Goal: Task Accomplishment & Management: Manage account settings

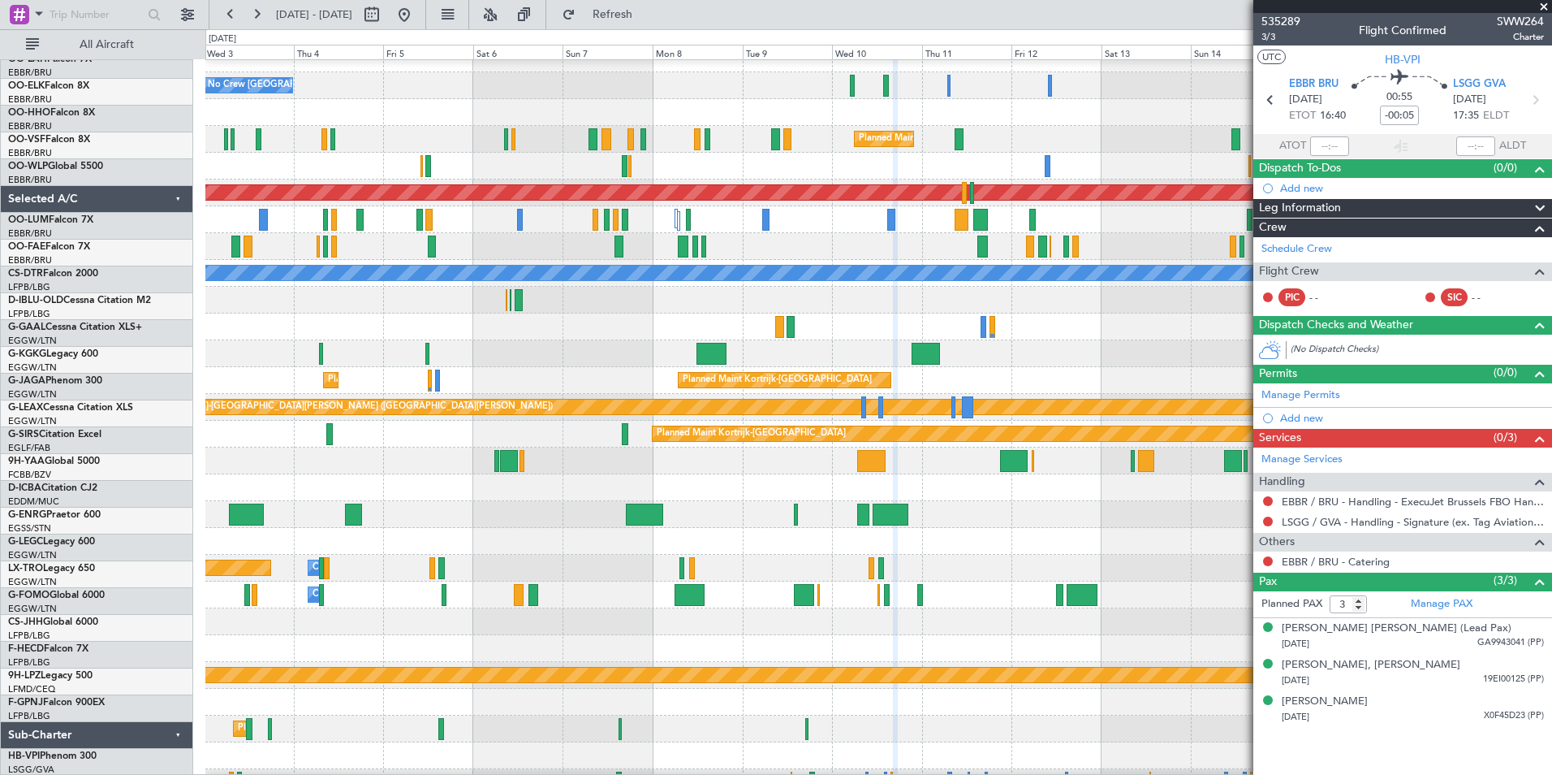
scroll to position [15, 0]
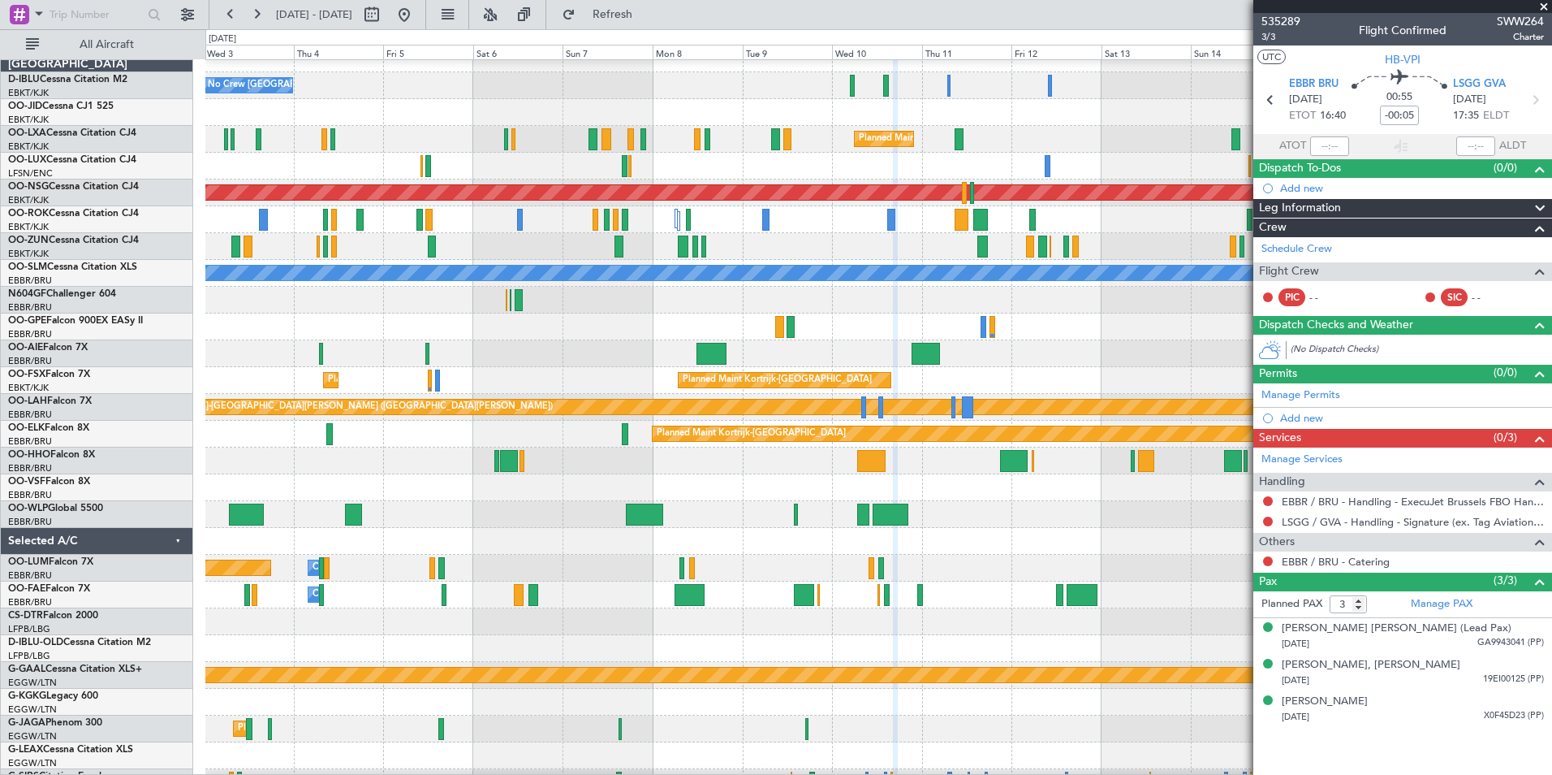
click at [756, 774] on html "31 Aug 2025 - 15 Sep 2025 Refresh Quick Links All Aircraft No Crew Brussels (Br…" at bounding box center [776, 387] width 1552 height 775
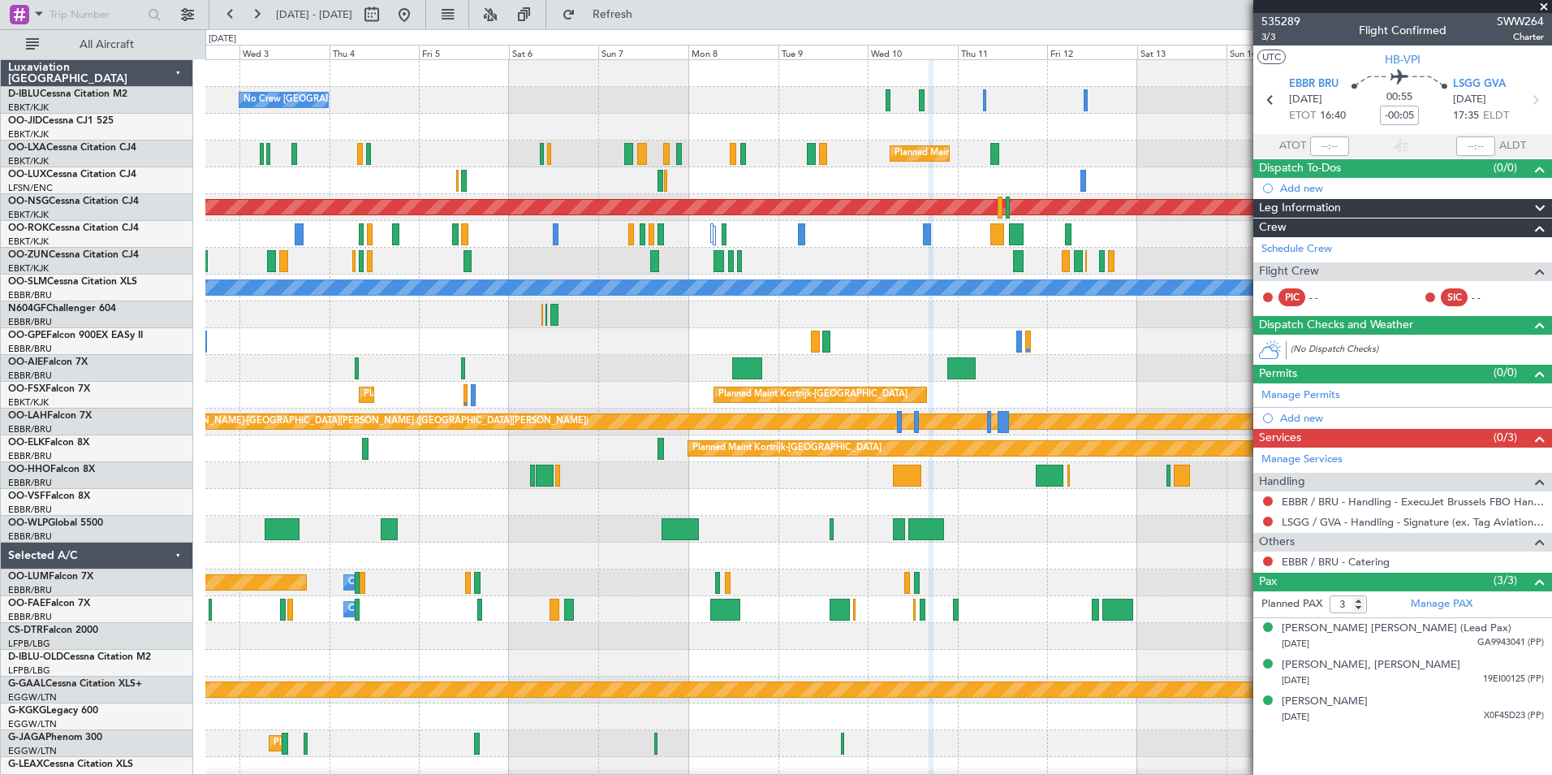
click at [1130, 576] on div "No Crew Brussels (Brussels National) Planned Maint Kortrijk-Wevelgem Planned Ma…" at bounding box center [878, 609] width 1346 height 1099
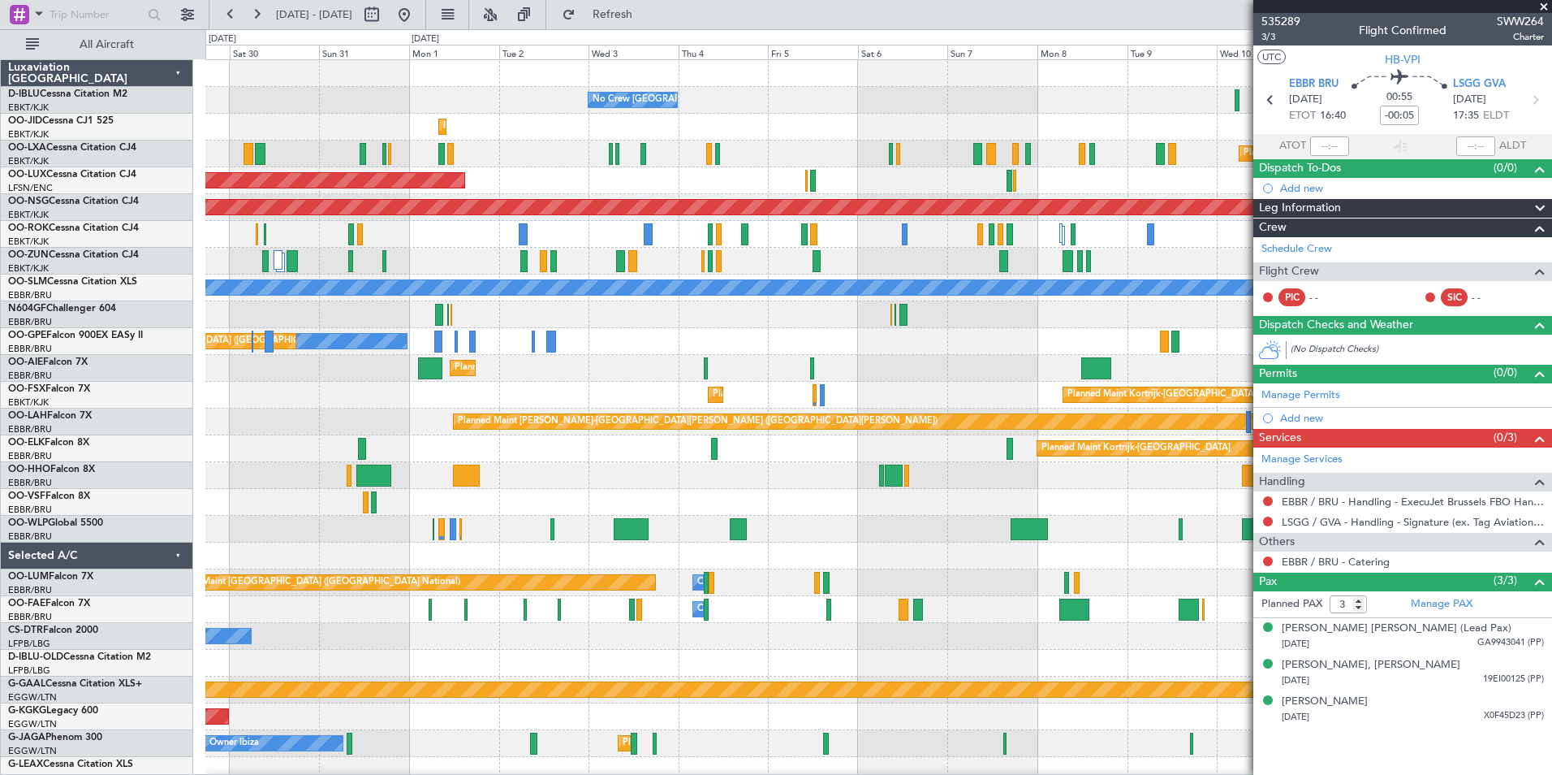
click at [888, 590] on div "No Crew Brussels (Brussels National) No Crew Kortrijk-Wevelgem No Crew Kortrijk…" at bounding box center [878, 609] width 1346 height 1099
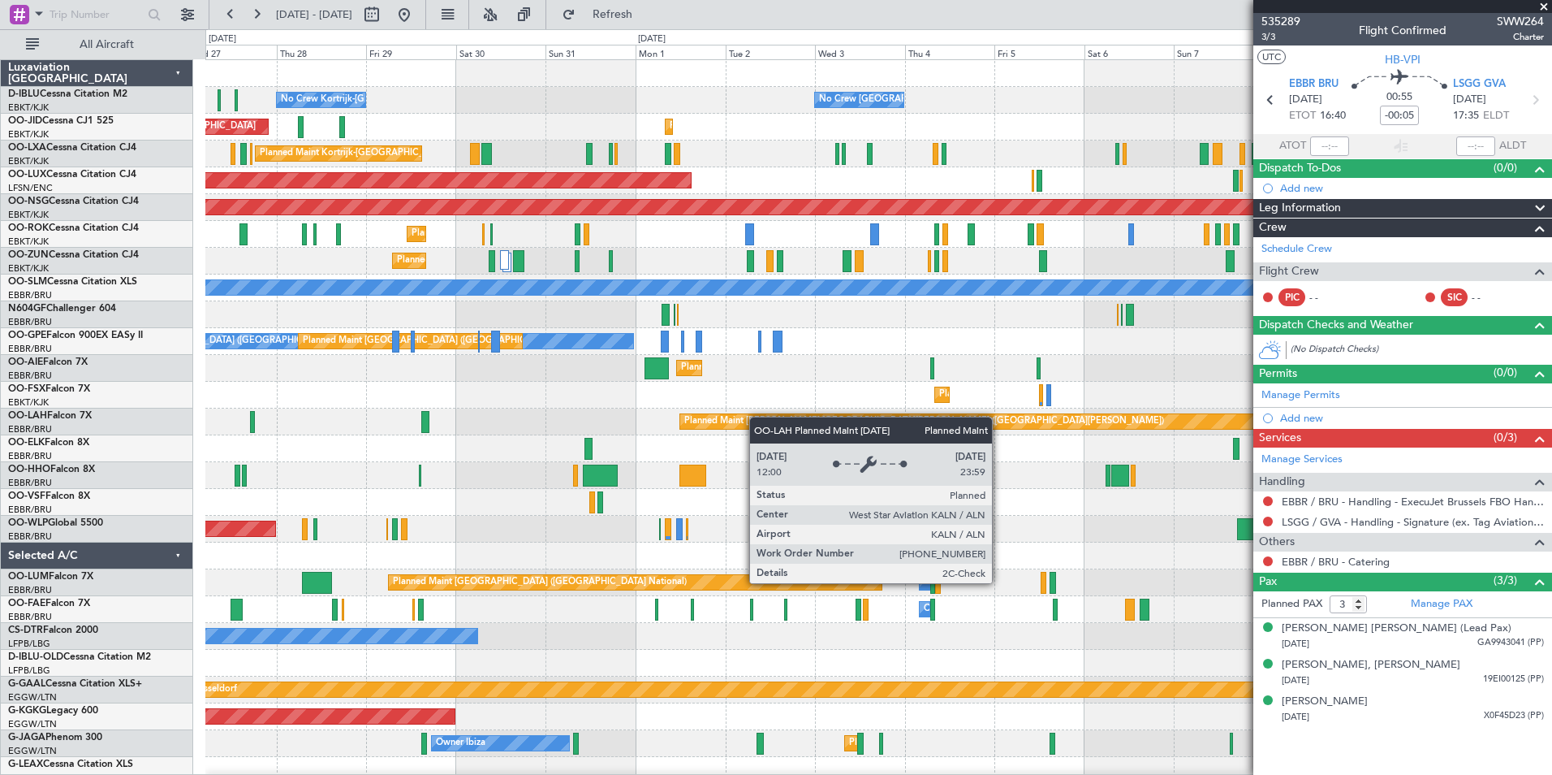
click at [868, 422] on div "No Crew Brussels (Brussels National) No Crew Kortrijk-Wevelgem No Crew Kortrijk…" at bounding box center [878, 609] width 1346 height 1099
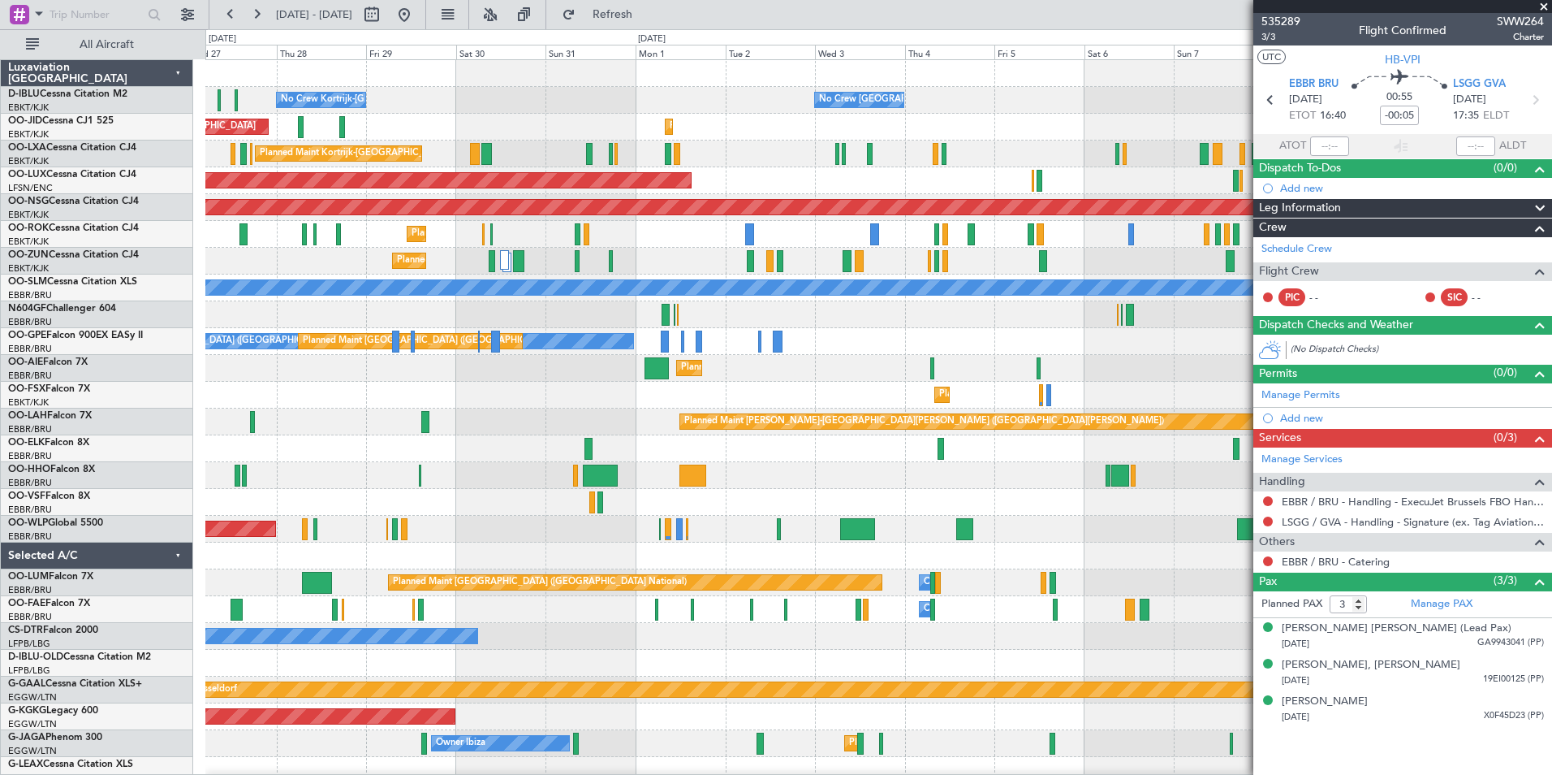
click at [422, 489] on div at bounding box center [878, 502] width 1346 height 27
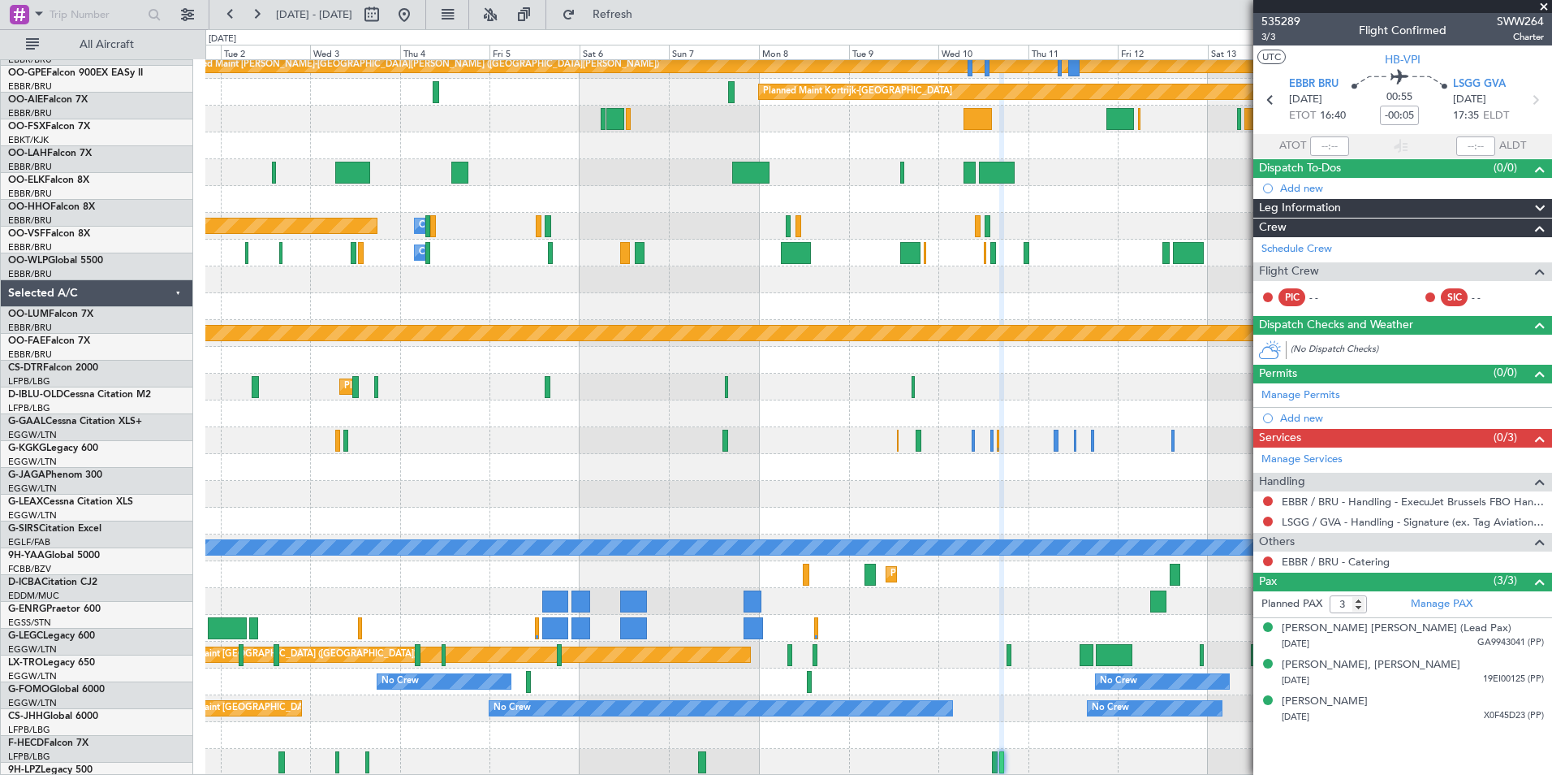
scroll to position [356, 0]
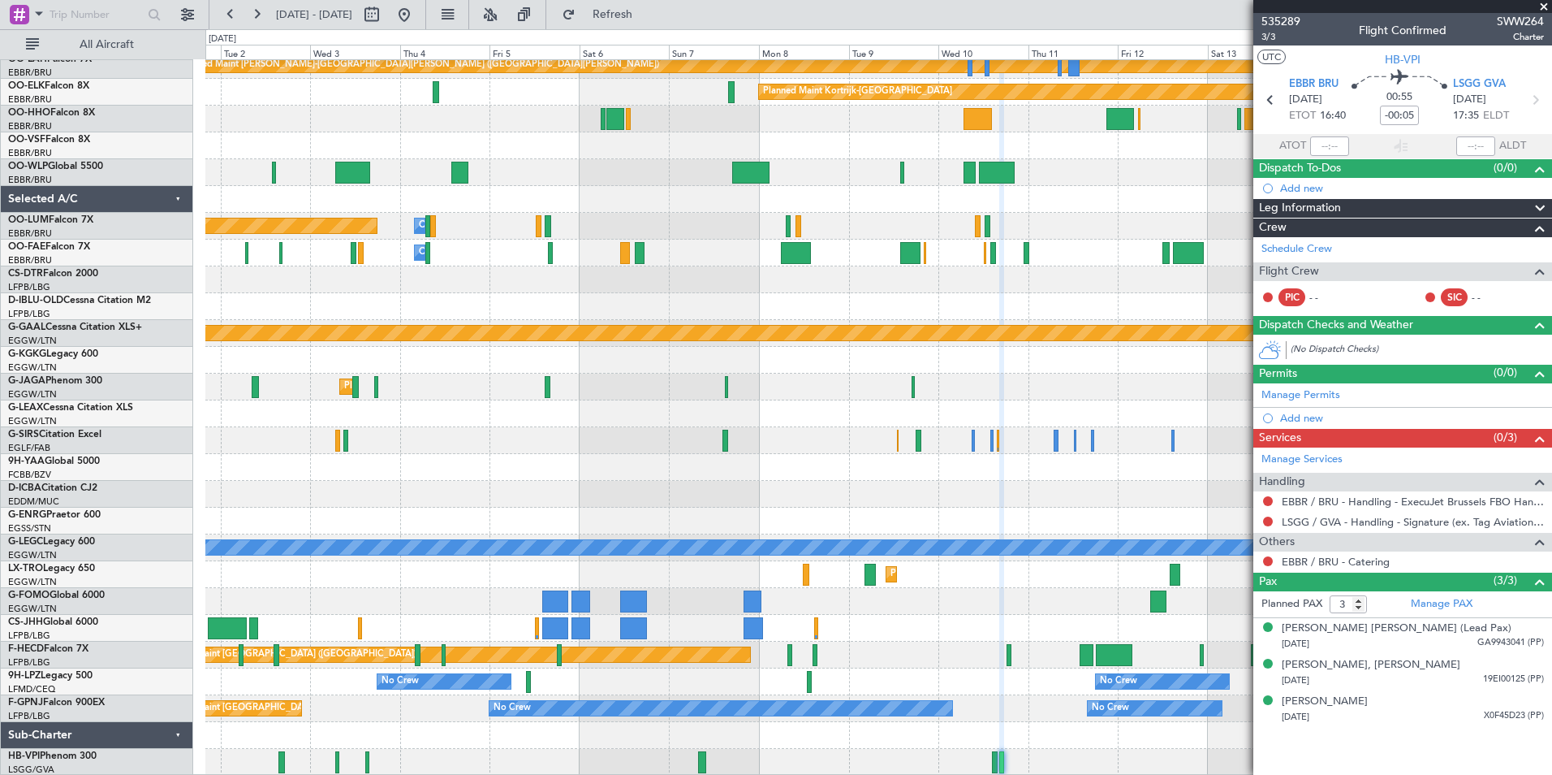
click at [822, 307] on div "Planned Maint Kortrijk-Wevelgem Planned Maint Kortrijk-Wevelgem Planned Maint A…" at bounding box center [878, 240] width 1346 height 1072
click at [1313, 539] on fb-app "01 Sep 2025 - 16 Sep 2025 Refresh Quick Links All Aircraft Planned Maint Kortri…" at bounding box center [776, 393] width 1552 height 762
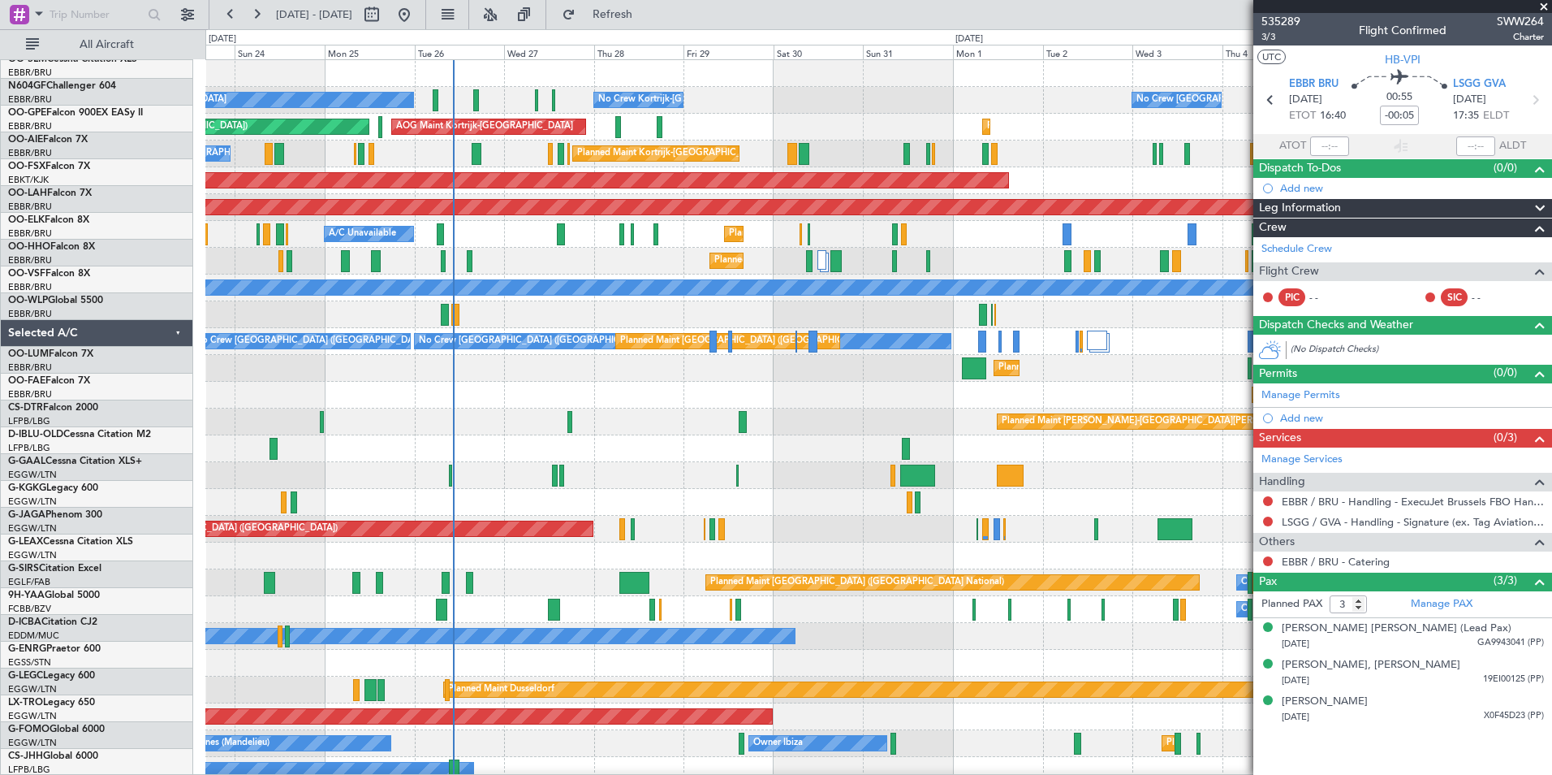
scroll to position [0, 0]
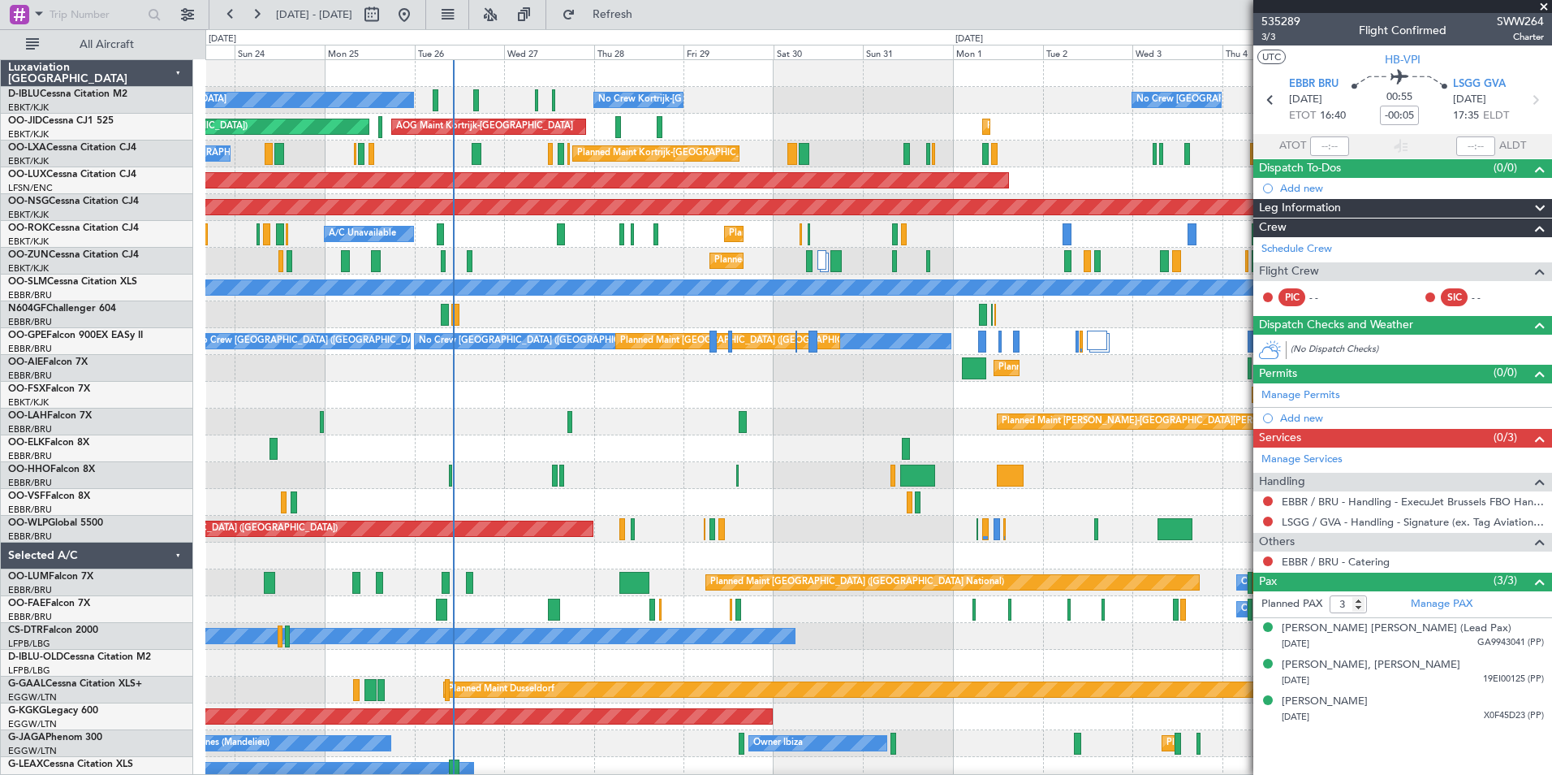
click at [829, 774] on html "23 Aug 2025 - 07 Sep 2025 Refresh Quick Links All Aircraft No Crew Brussels (Br…" at bounding box center [776, 387] width 1552 height 775
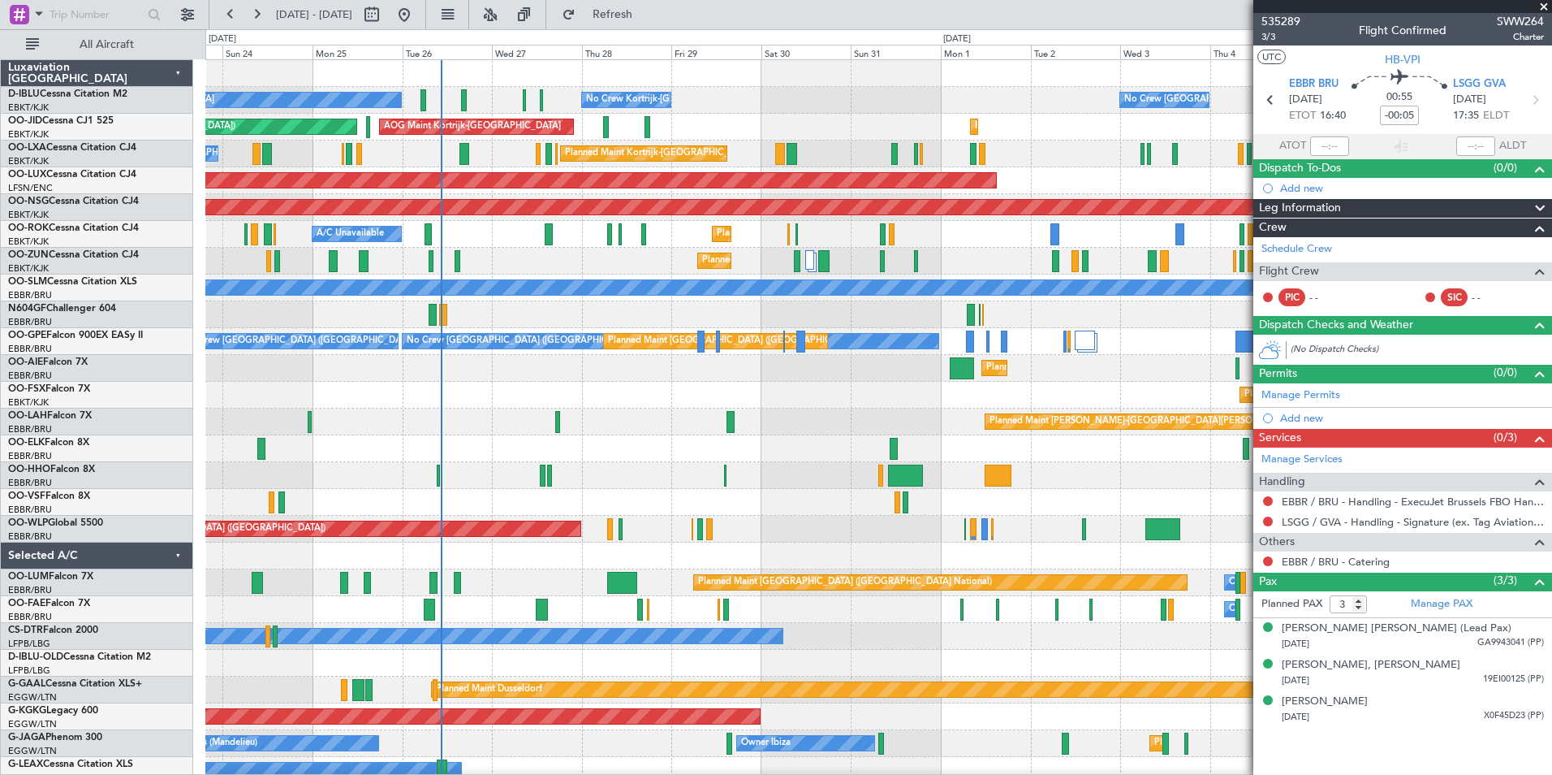
click at [732, 404] on div "Planned Maint Kortrijk-Wevelgem Planned Maint Kortrijk-Wevelgem Planned Maint K…" at bounding box center [878, 395] width 1346 height 27
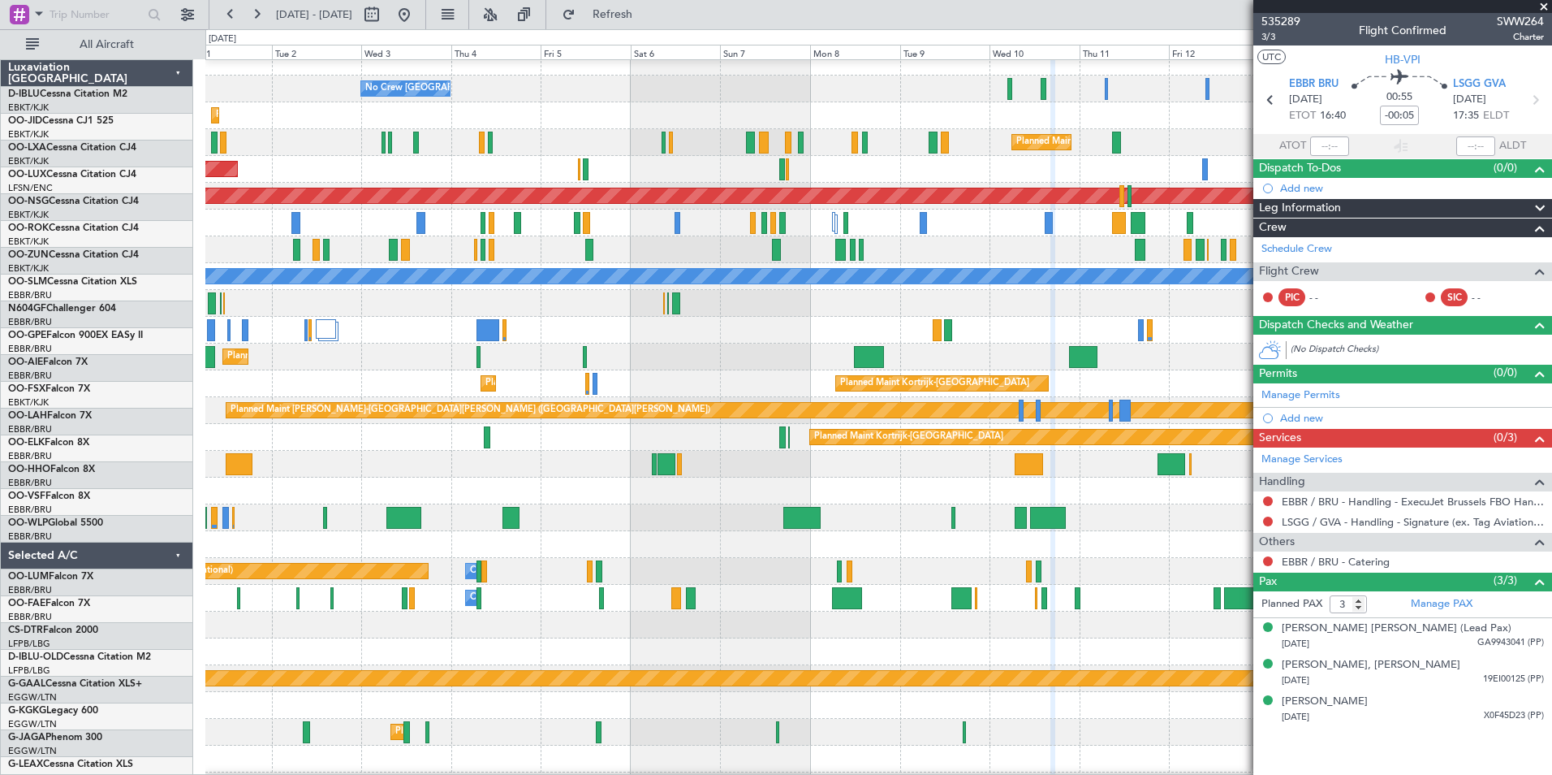
click at [213, 608] on div "Owner Melsbroek Air Base" at bounding box center [878, 598] width 1346 height 27
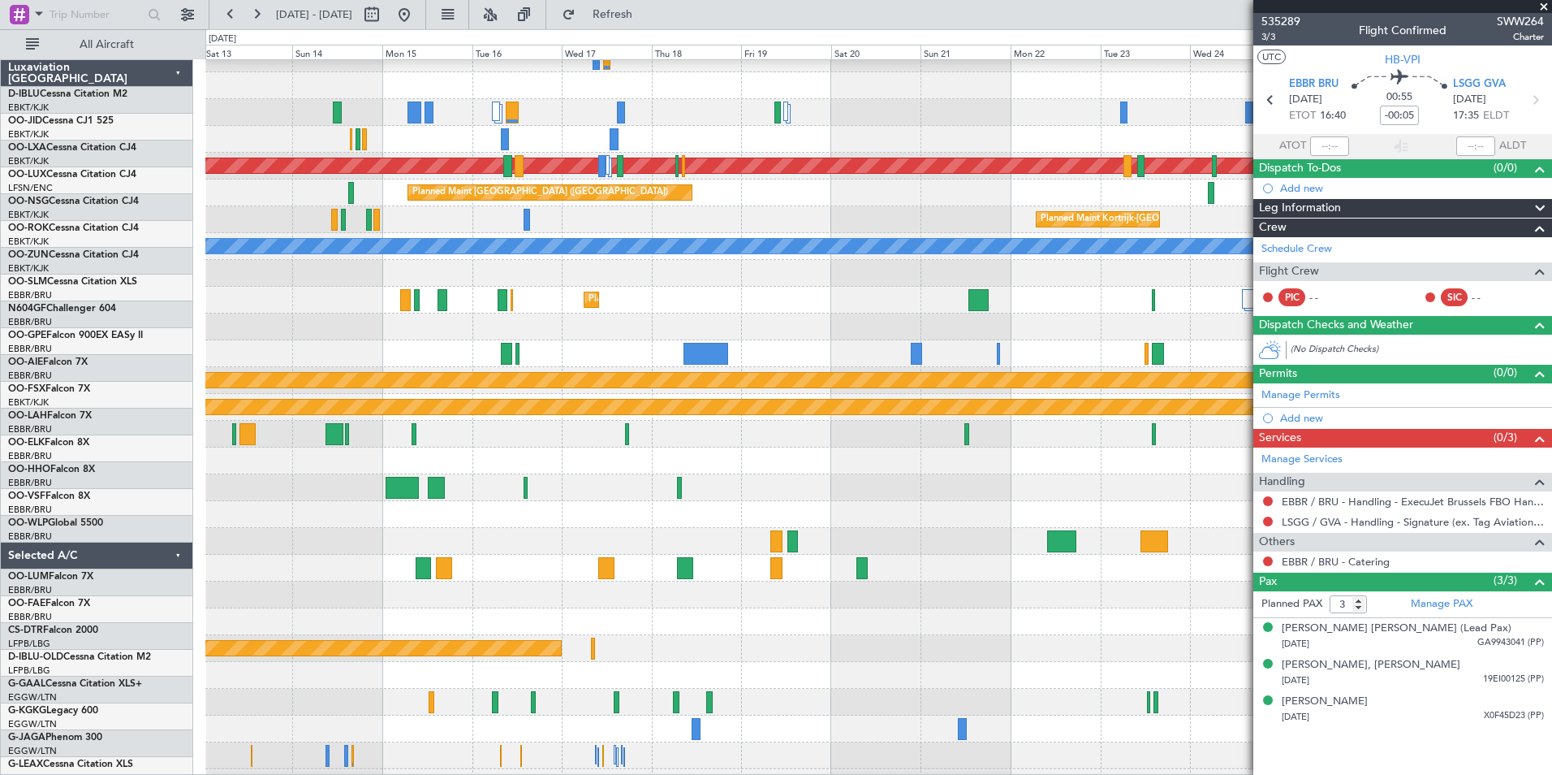
click at [0, 564] on html "24 Aug 2025 - 08 Sep 2025 Refresh Quick Links All Aircraft A/C Unavailable Brus…" at bounding box center [776, 387] width 1552 height 775
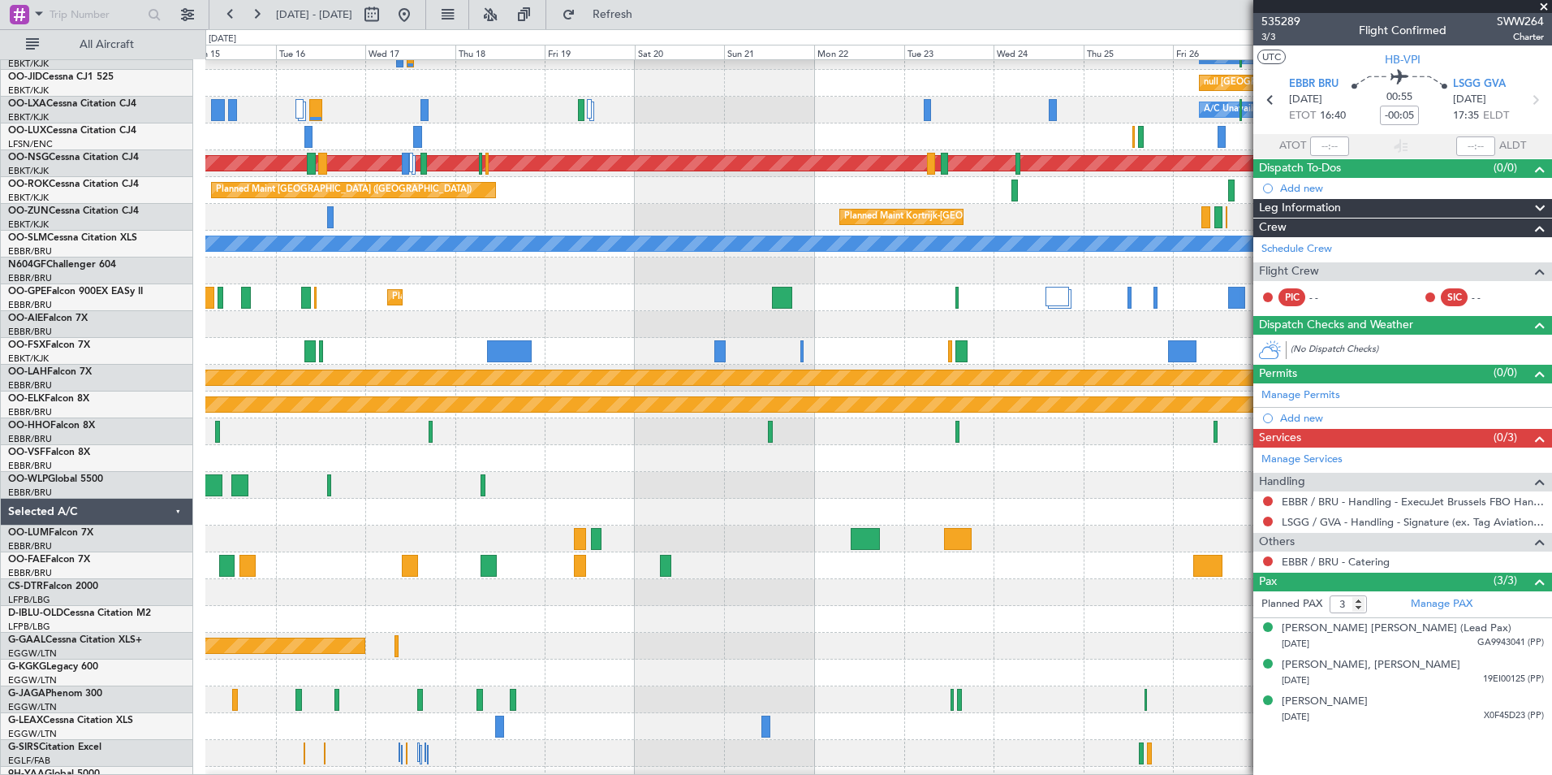
click at [449, 554] on div at bounding box center [878, 565] width 1346 height 27
click at [1542, 11] on span at bounding box center [1544, 7] width 16 height 15
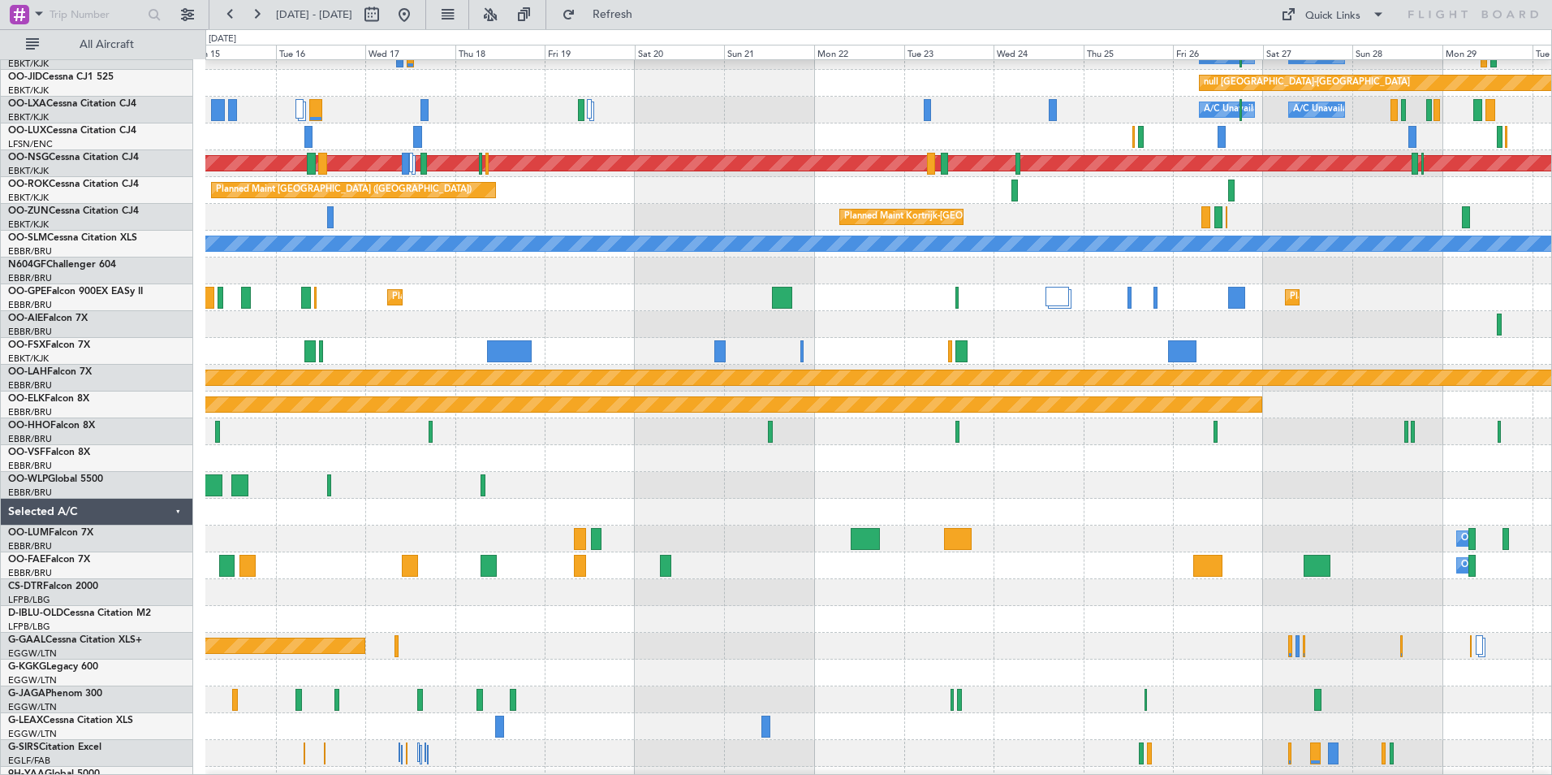
type input "0"
click at [1337, 16] on div "Quick Links" at bounding box center [1333, 16] width 55 height 16
click at [1347, 50] on button "Trip Builder" at bounding box center [1334, 53] width 122 height 39
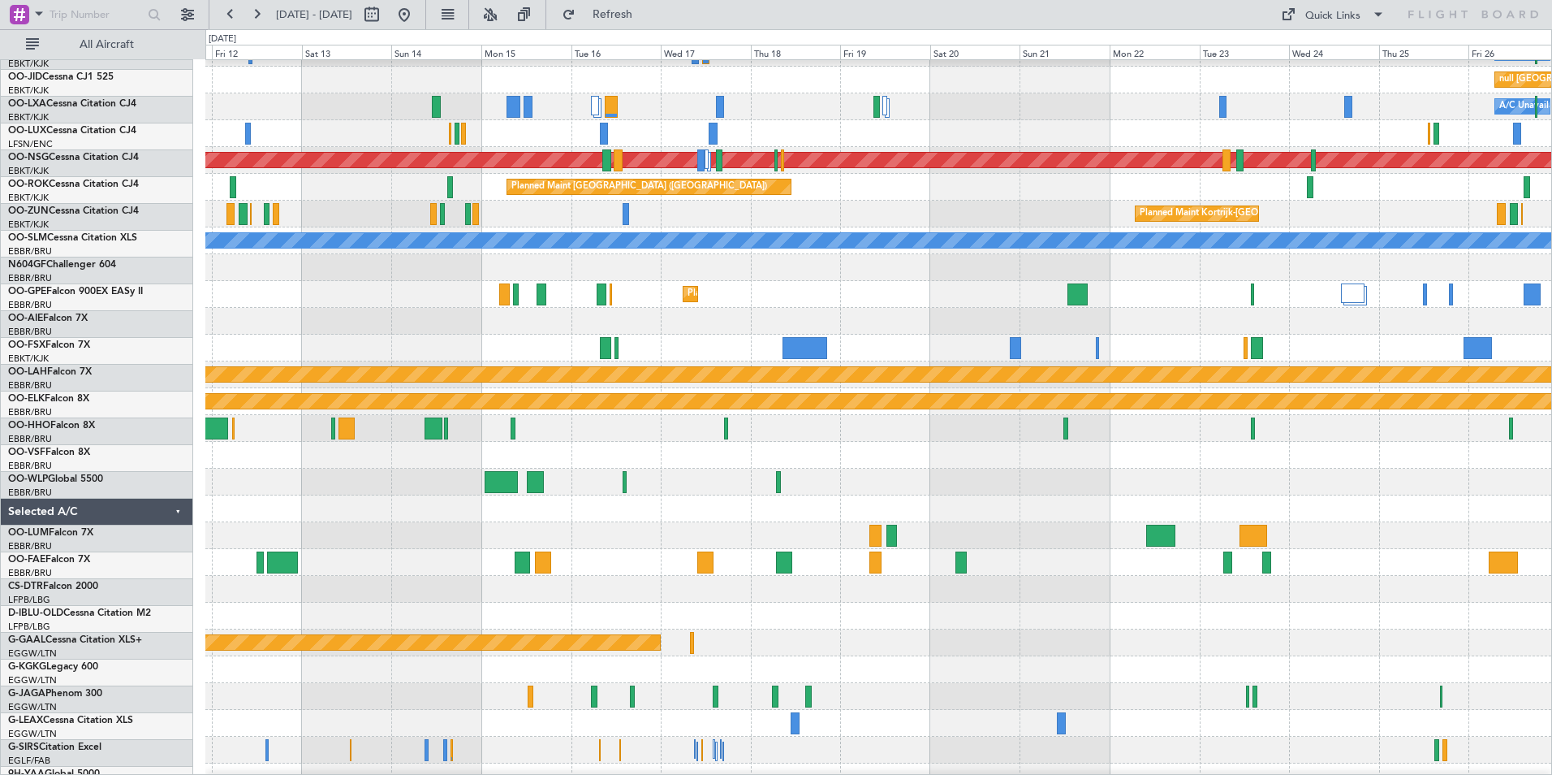
scroll to position [48, 0]
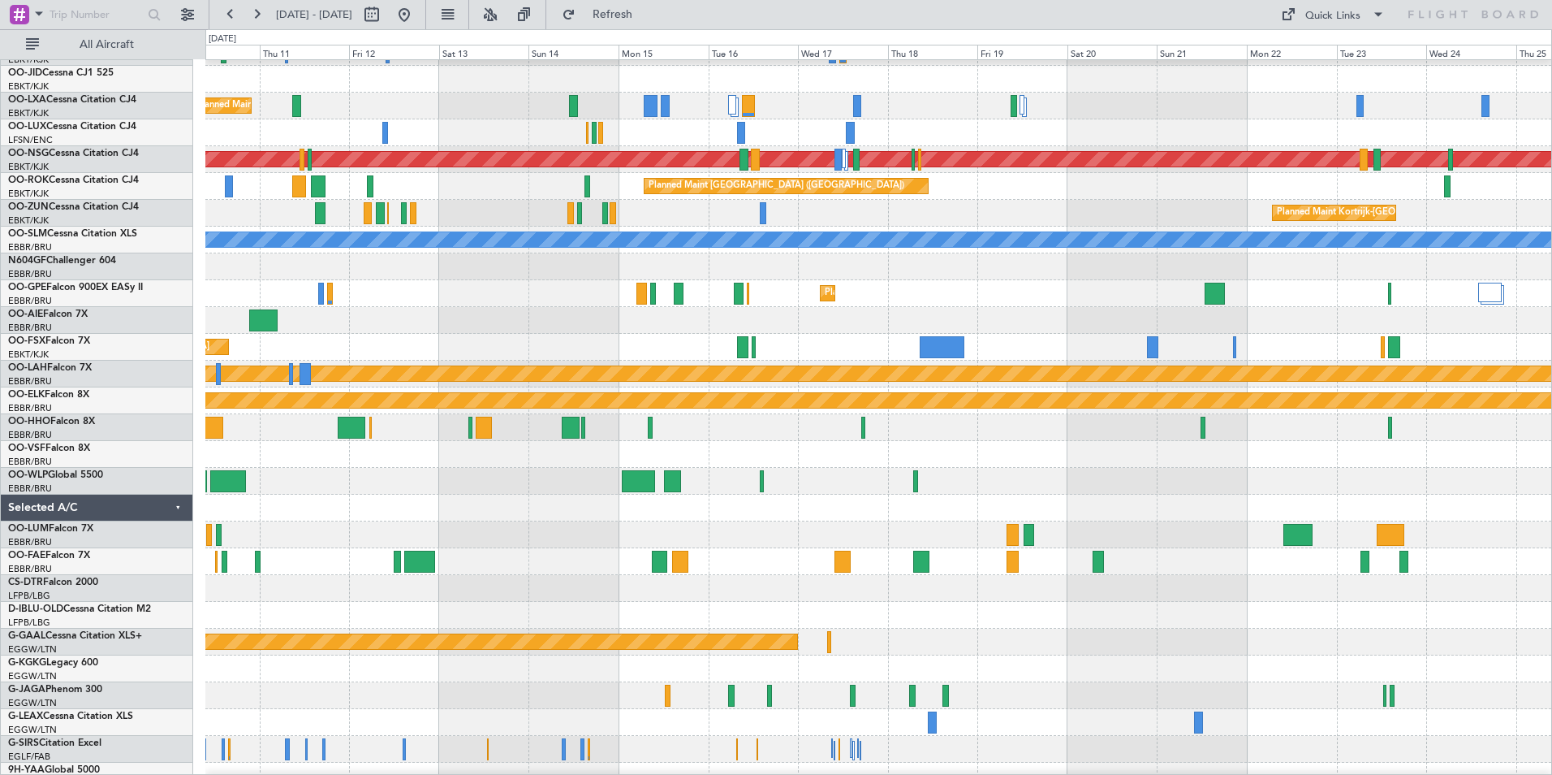
click at [1261, 576] on div at bounding box center [878, 588] width 1346 height 27
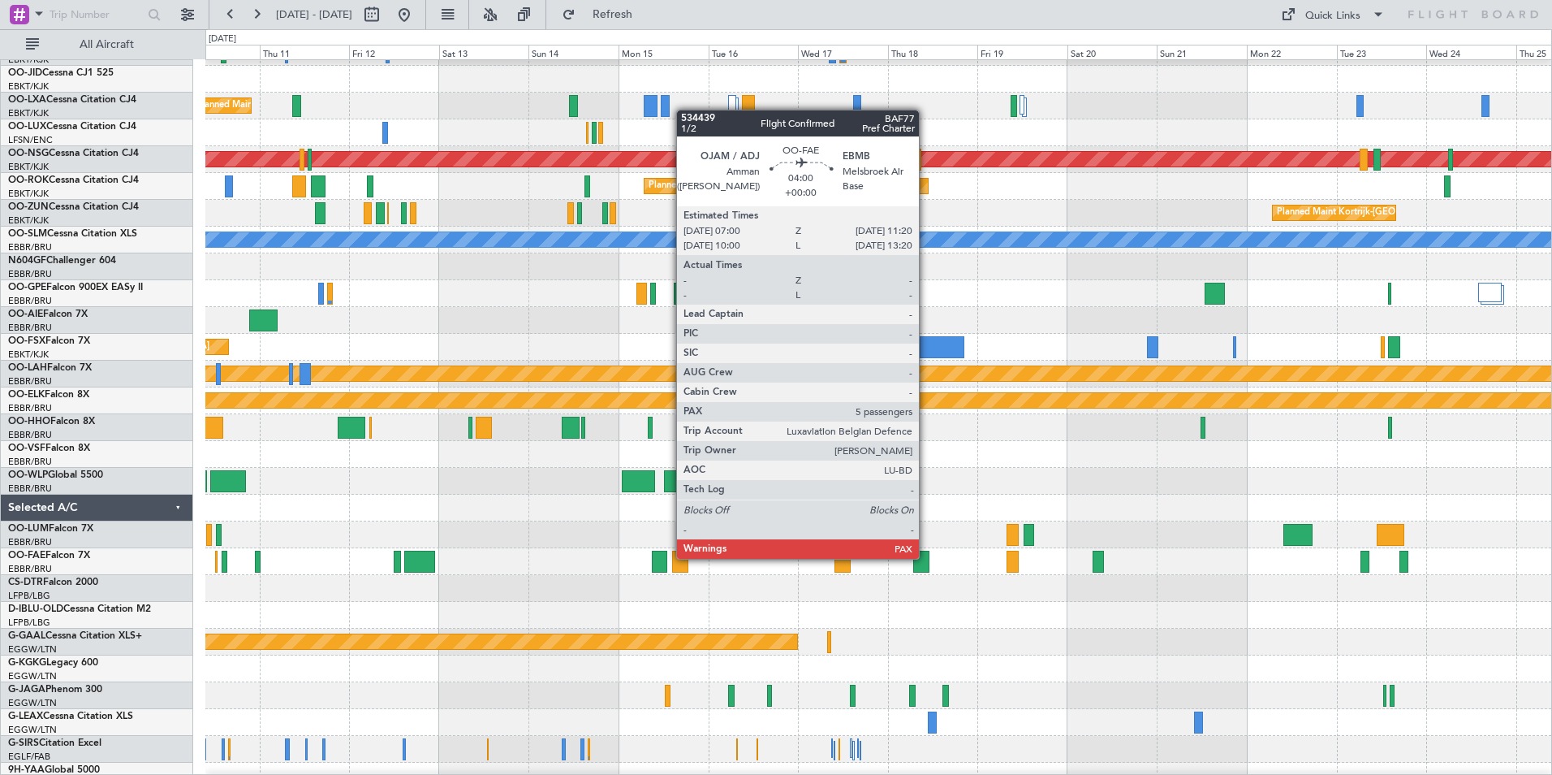
click at [926, 557] on div at bounding box center [921, 561] width 16 height 22
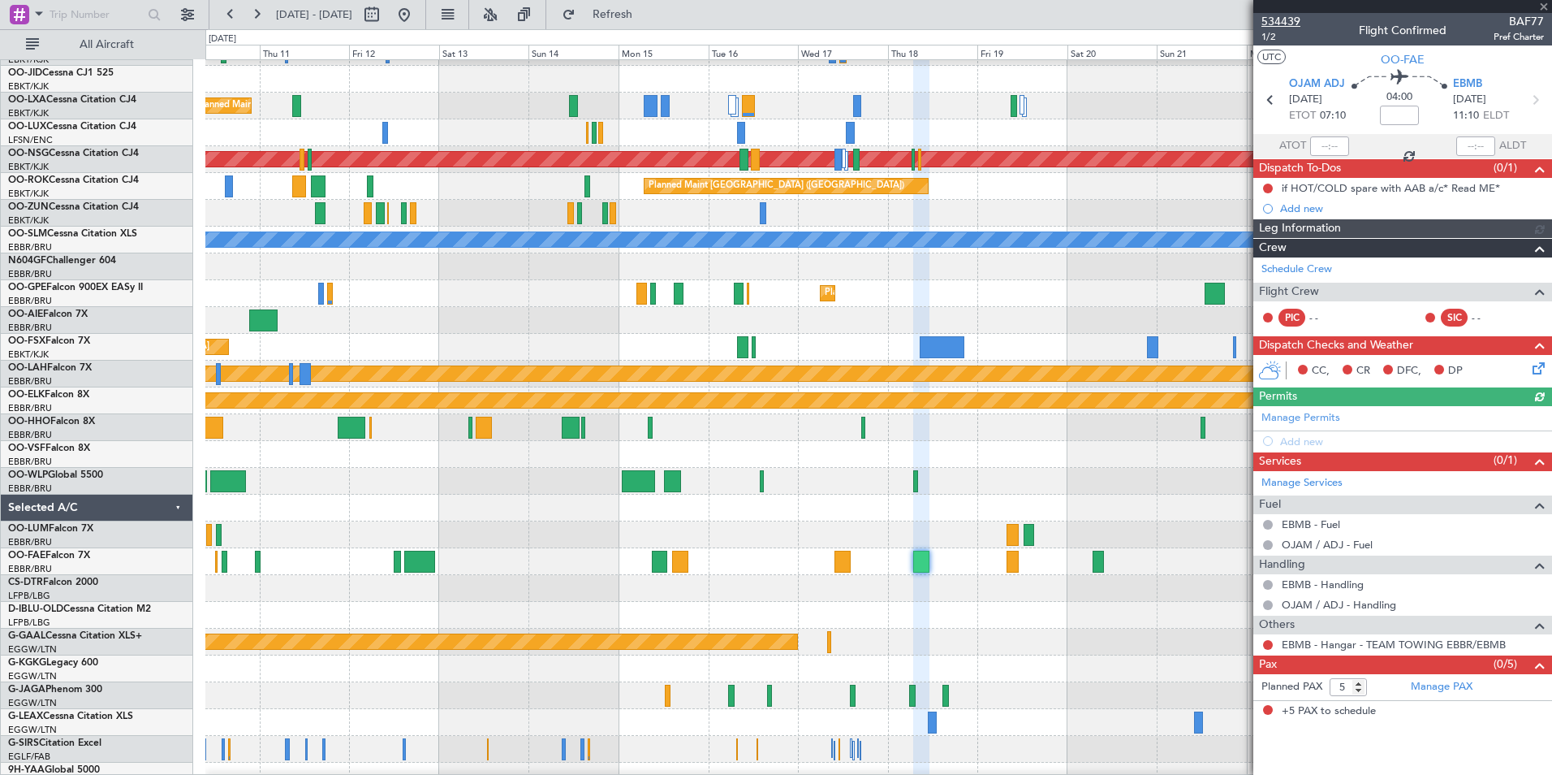
click at [1296, 20] on span "534439" at bounding box center [1281, 21] width 39 height 17
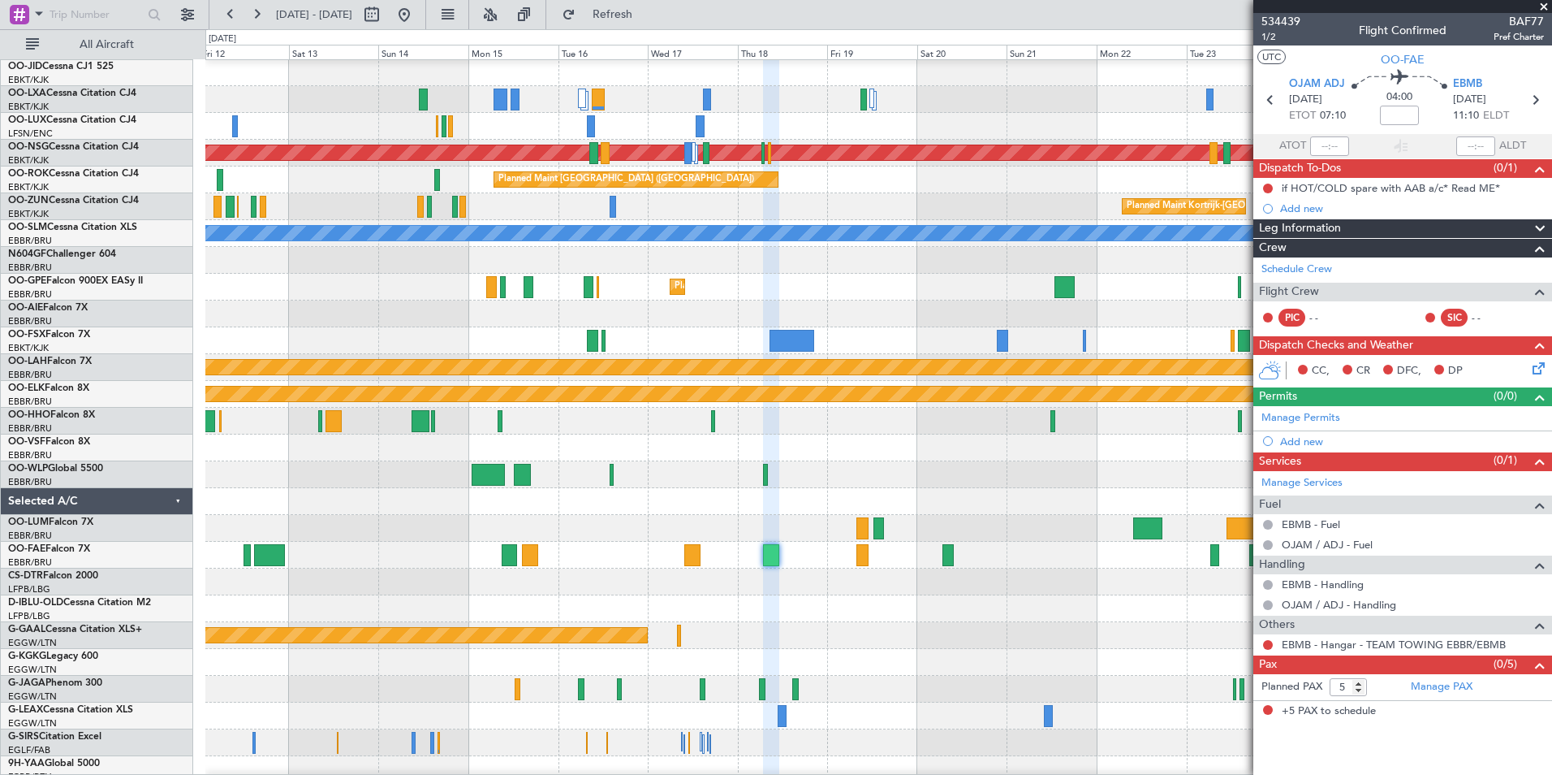
scroll to position [47, 0]
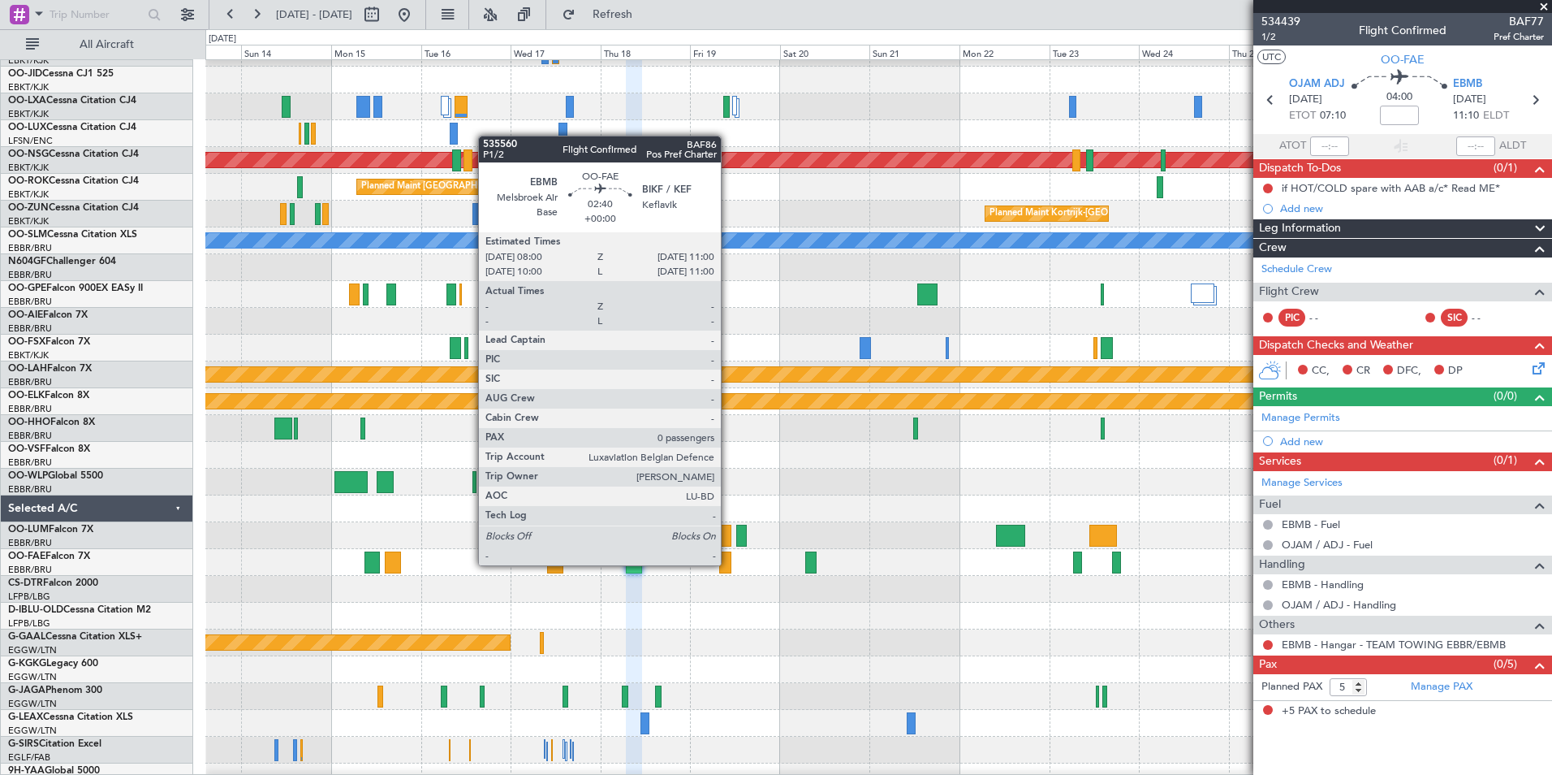
click at [728, 563] on div at bounding box center [724, 562] width 11 height 22
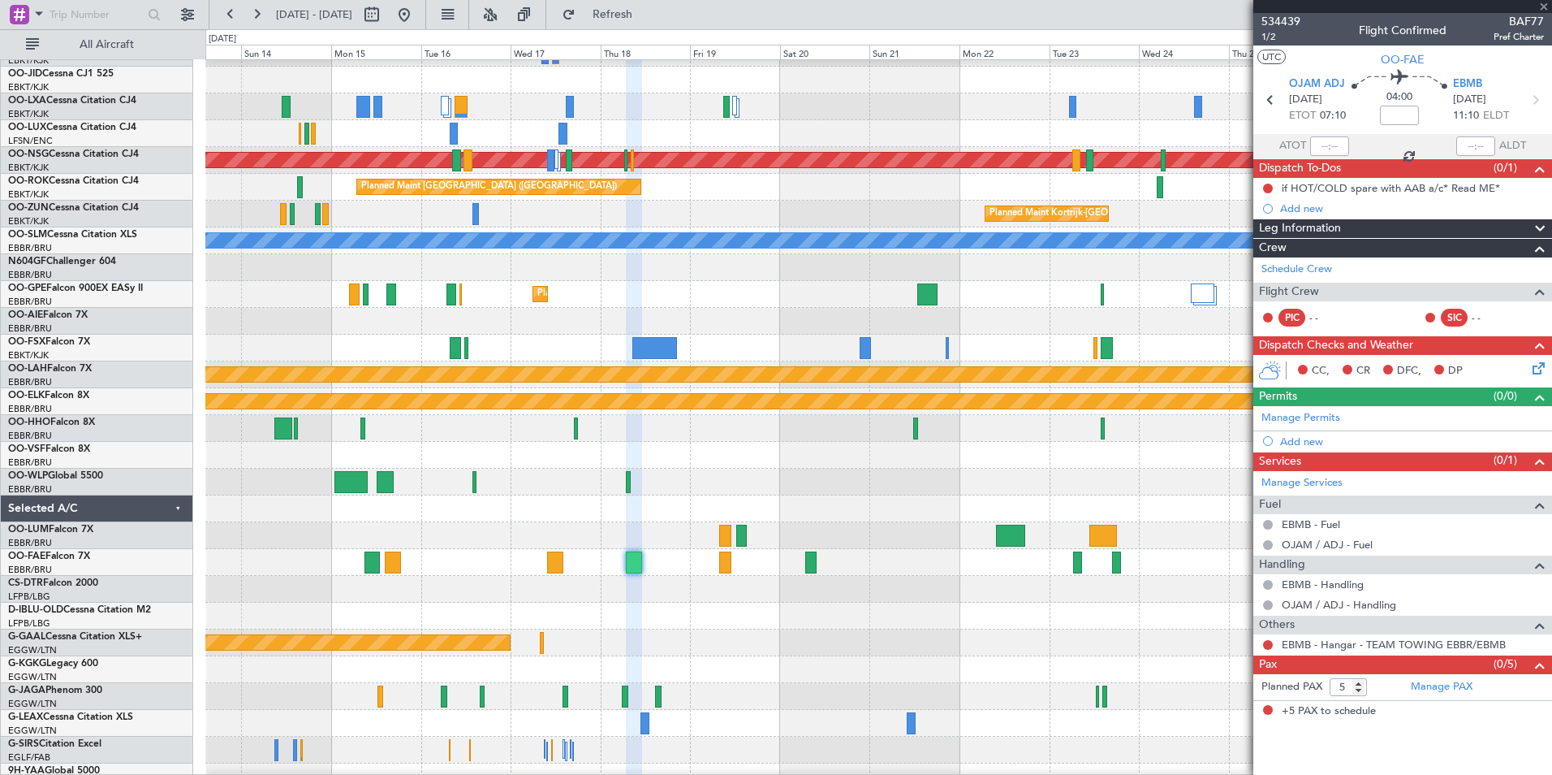
type input "0"
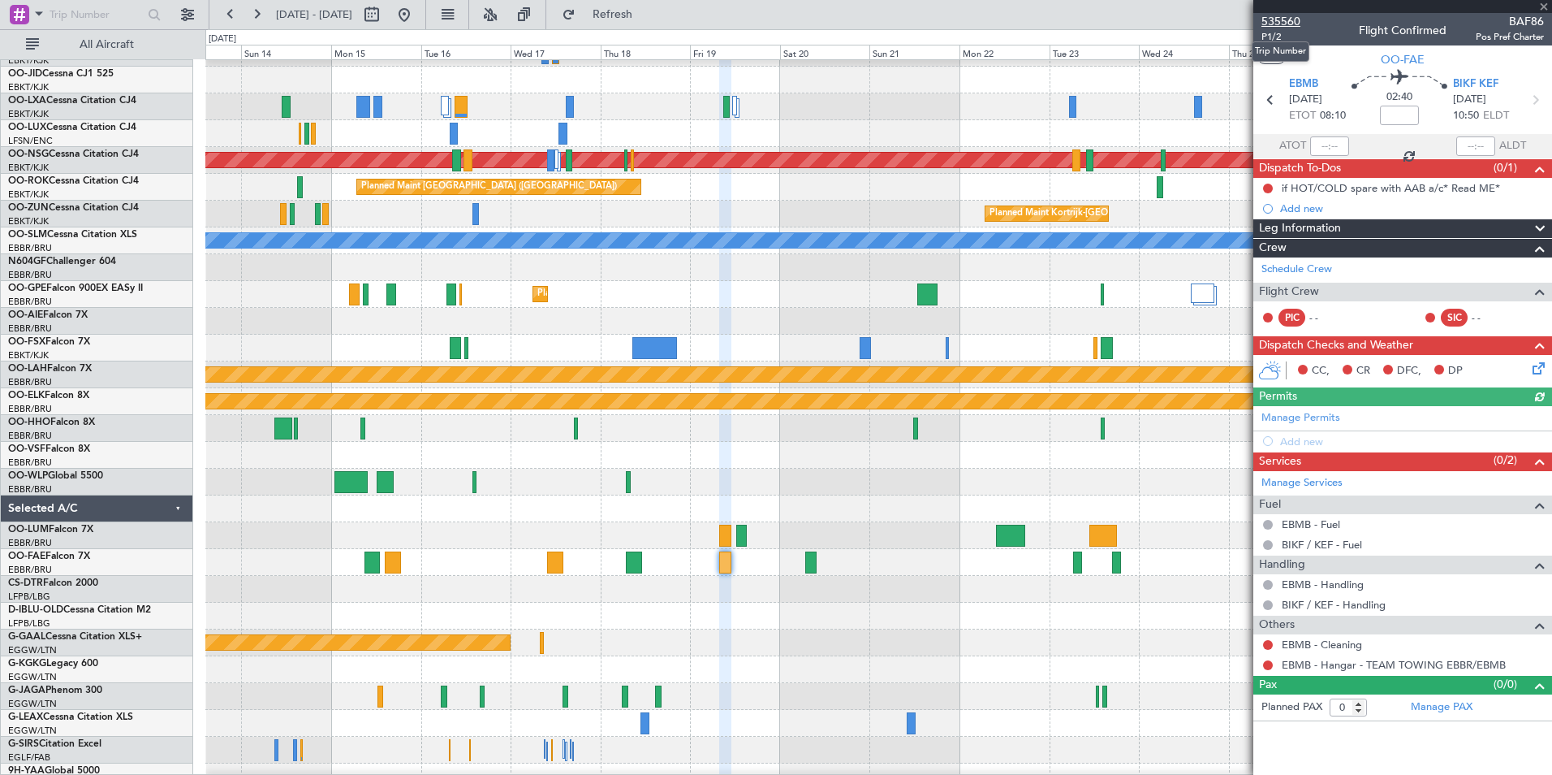
click at [1293, 18] on span "535560" at bounding box center [1281, 21] width 39 height 17
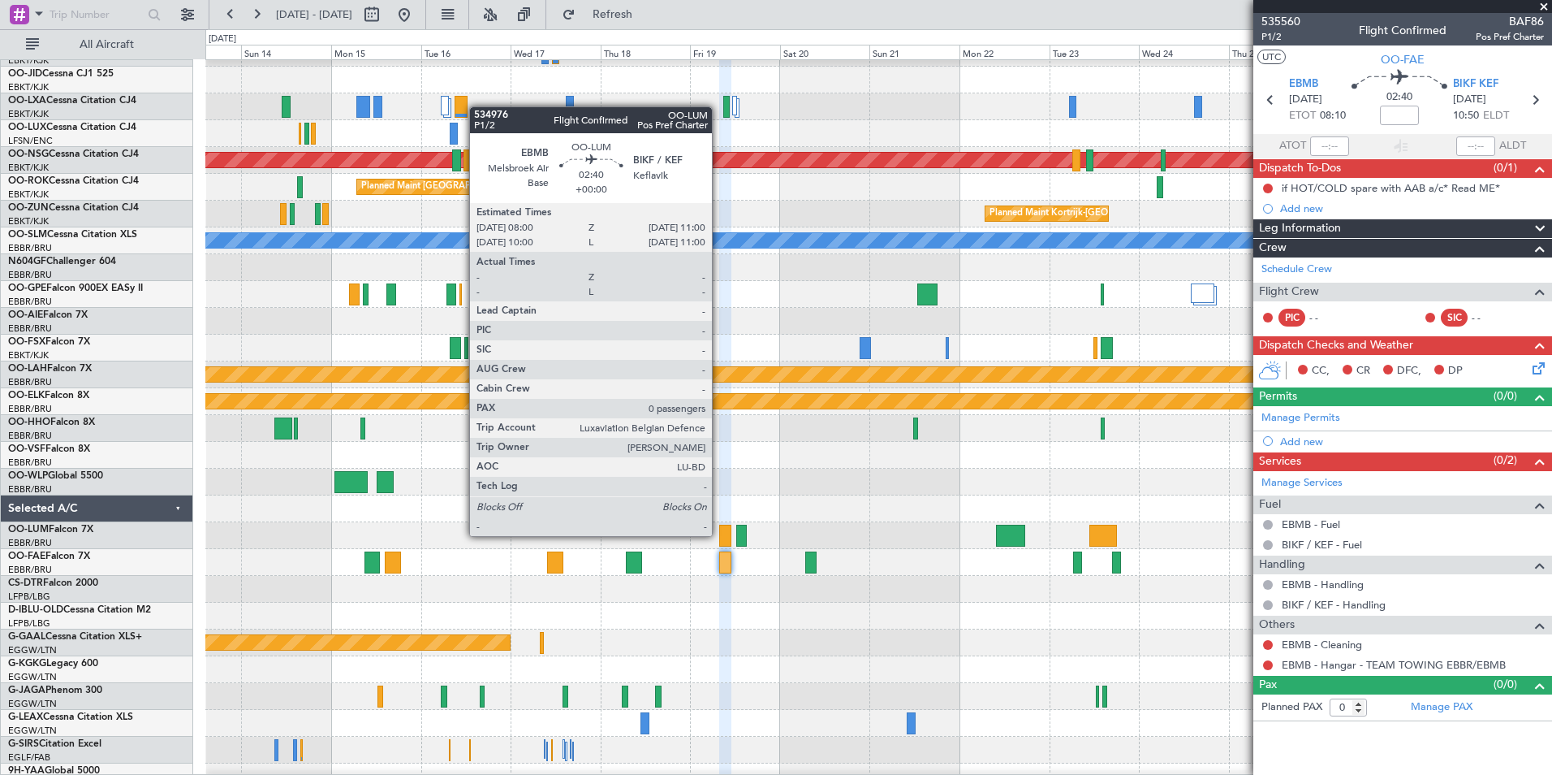
click at [719, 534] on div at bounding box center [724, 535] width 11 height 22
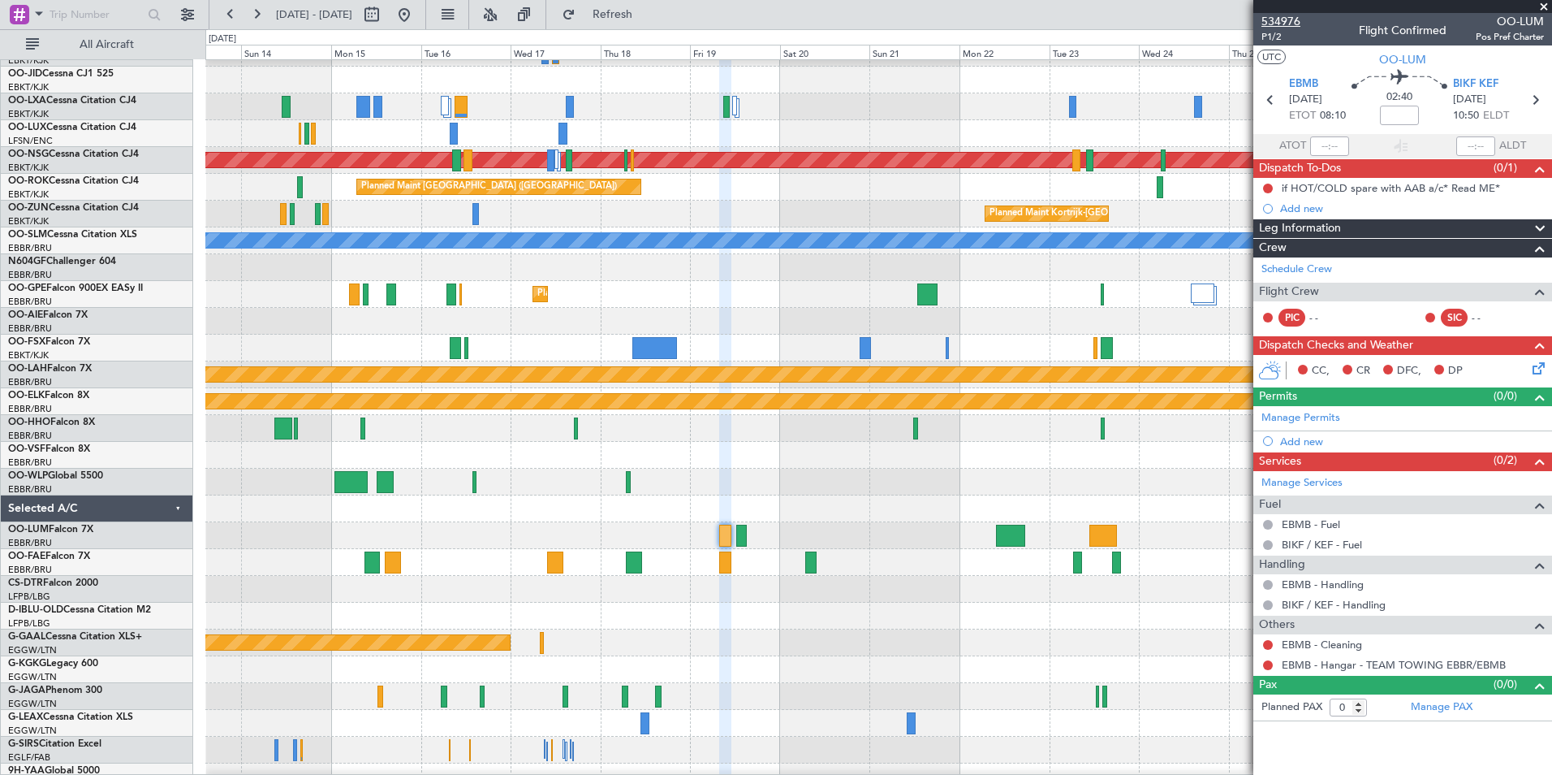
click at [1268, 19] on span "534976" at bounding box center [1281, 21] width 39 height 17
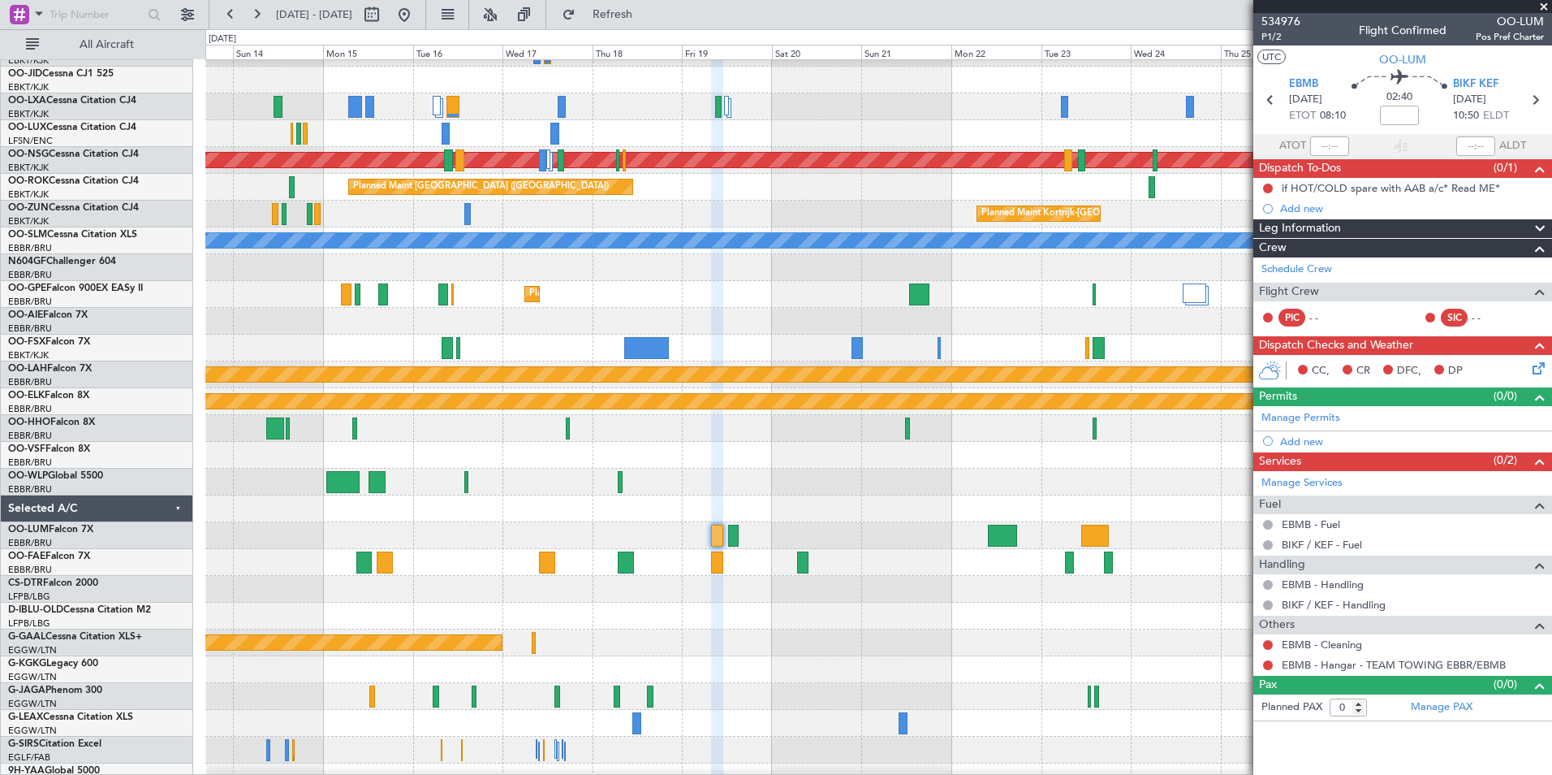
click at [991, 614] on div at bounding box center [878, 615] width 1346 height 27
click at [507, 515] on div "A/C Unavailable Brussels (Brussels National) A/C Unavailable Kortrijk-Wevelgem …" at bounding box center [878, 549] width 1346 height 1072
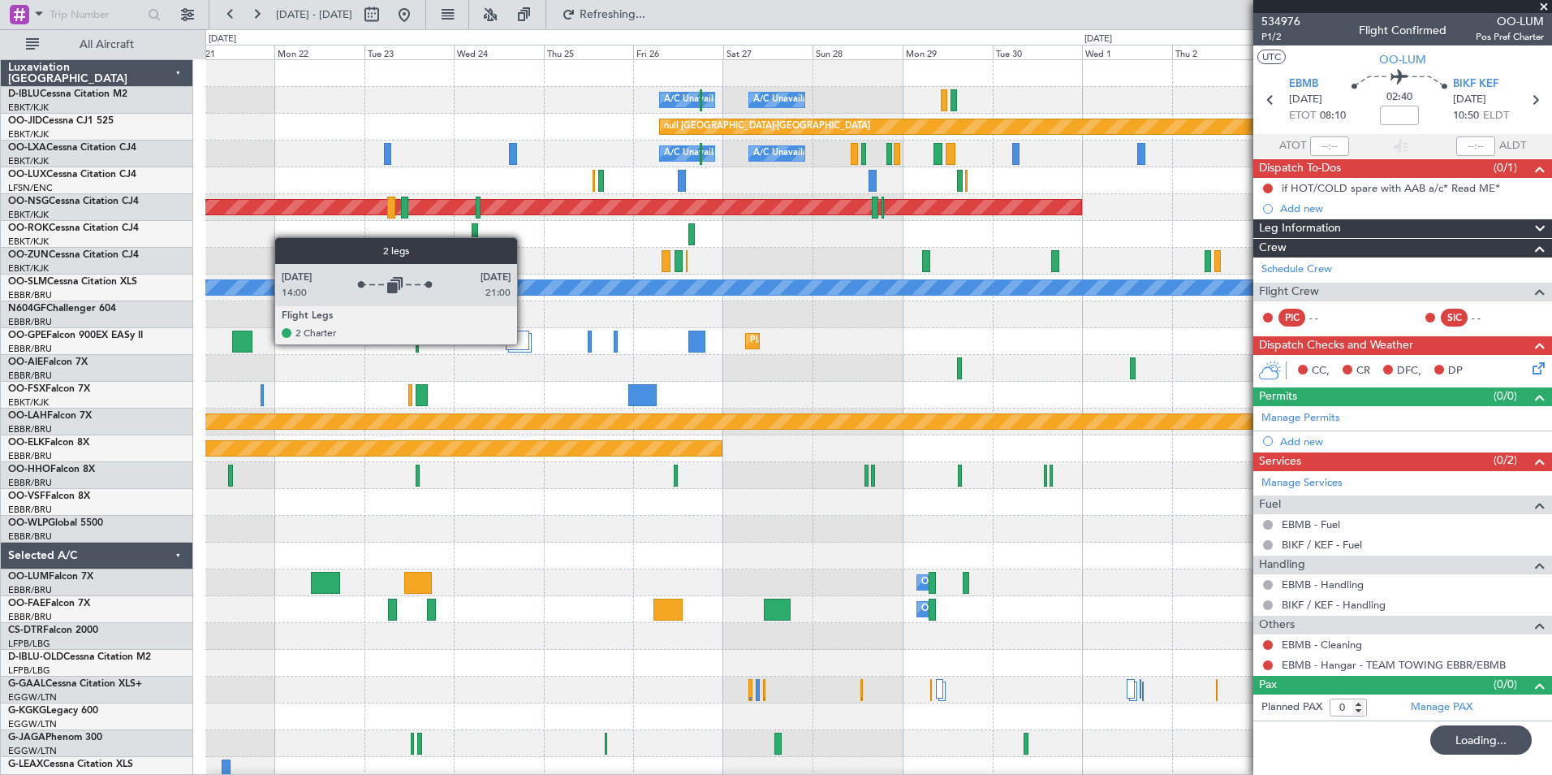
click at [522, 343] on div at bounding box center [518, 339] width 24 height 19
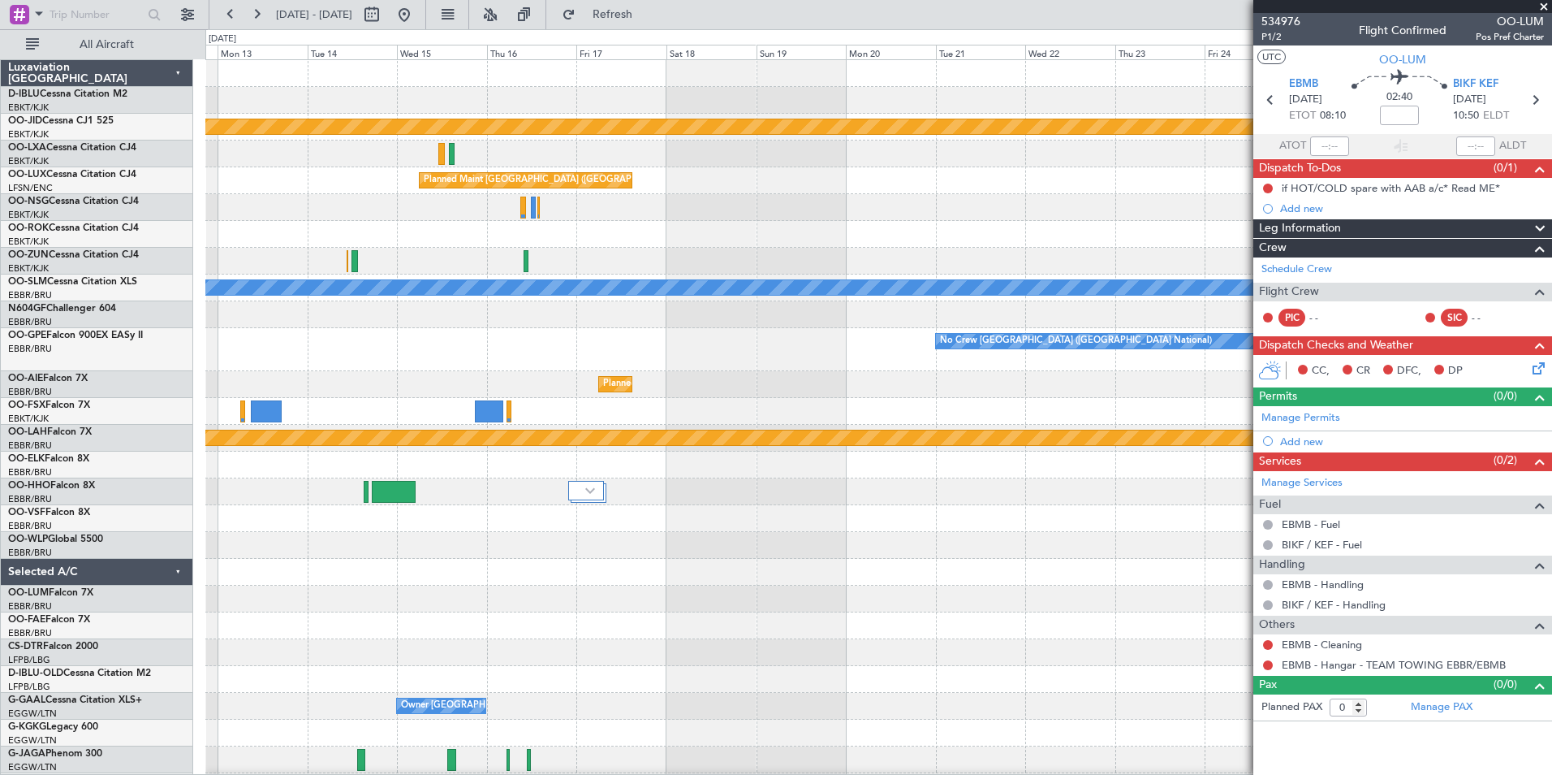
click at [0, 495] on html "23 Sep 2025 - 08 Oct 2025 Refresh Quick Links All Aircraft null Kortrijk-Wevelg…" at bounding box center [776, 387] width 1552 height 775
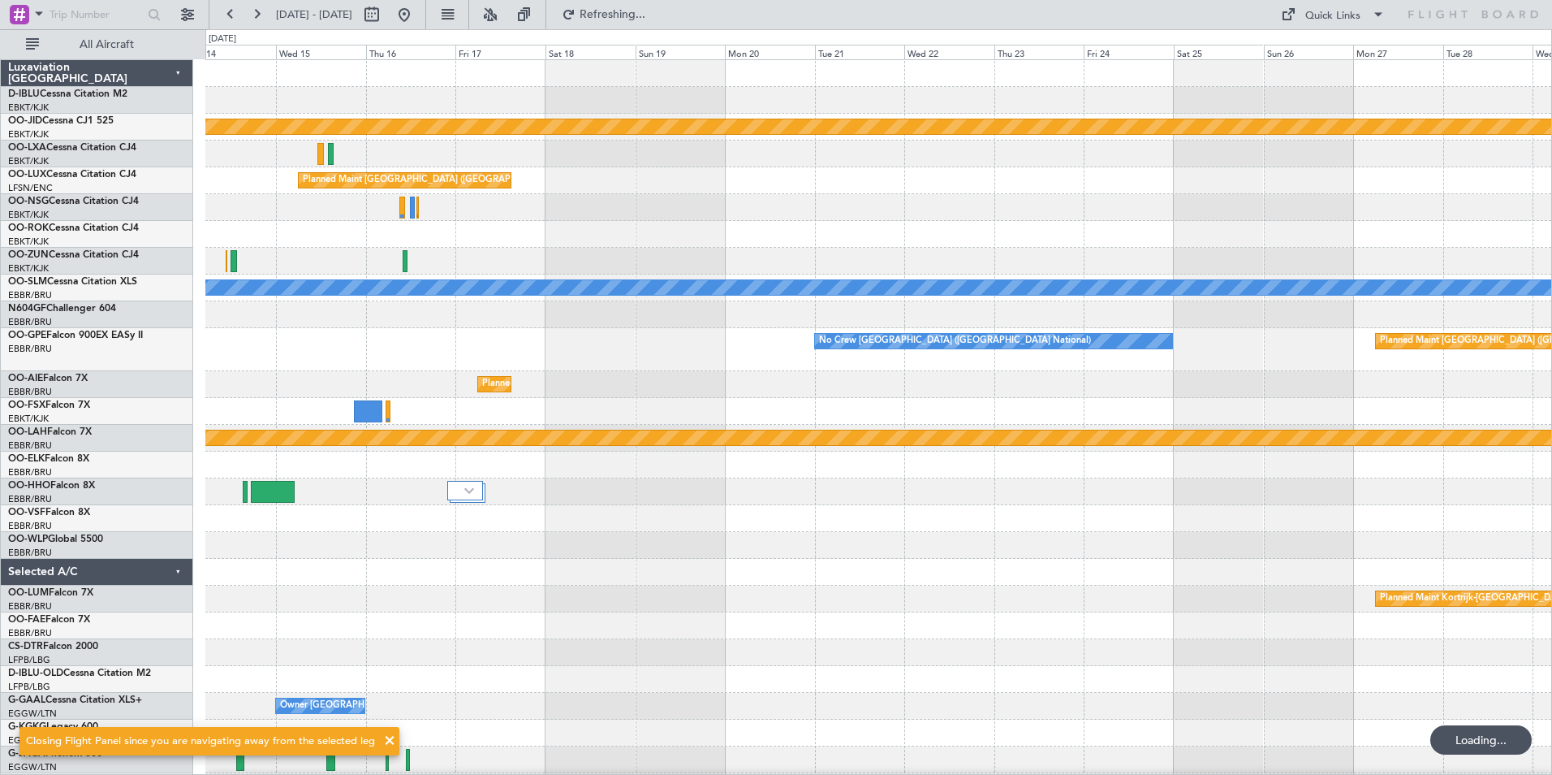
click at [175, 460] on div "null Kortrijk-Wevelgem Planned Maint Brussels (Brussels National) A/C Unavailab…" at bounding box center [776, 401] width 1552 height 745
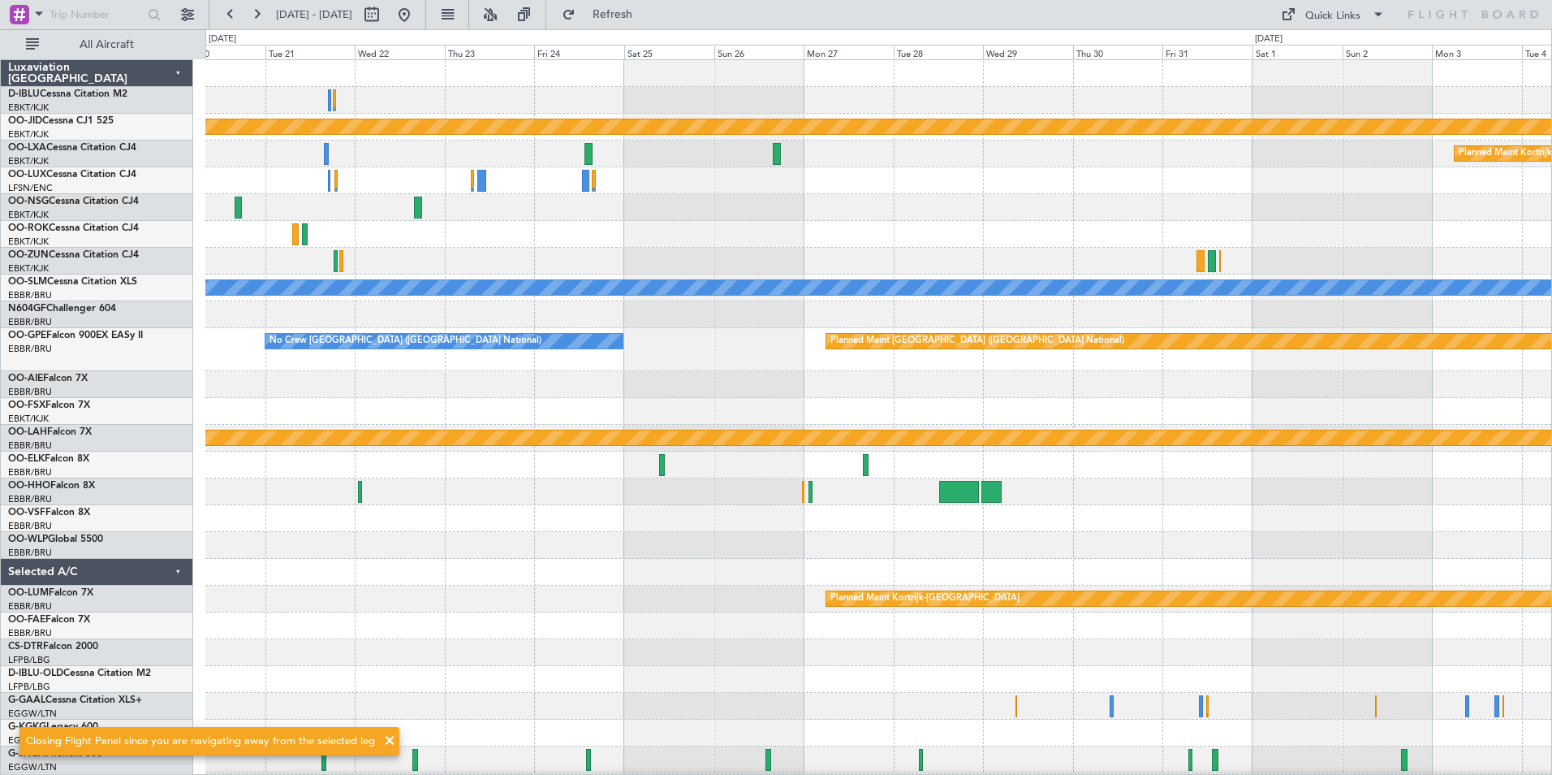
click at [1319, 373] on div "Planned Maint [GEOGRAPHIC_DATA] ([GEOGRAPHIC_DATA] National)" at bounding box center [878, 384] width 1346 height 27
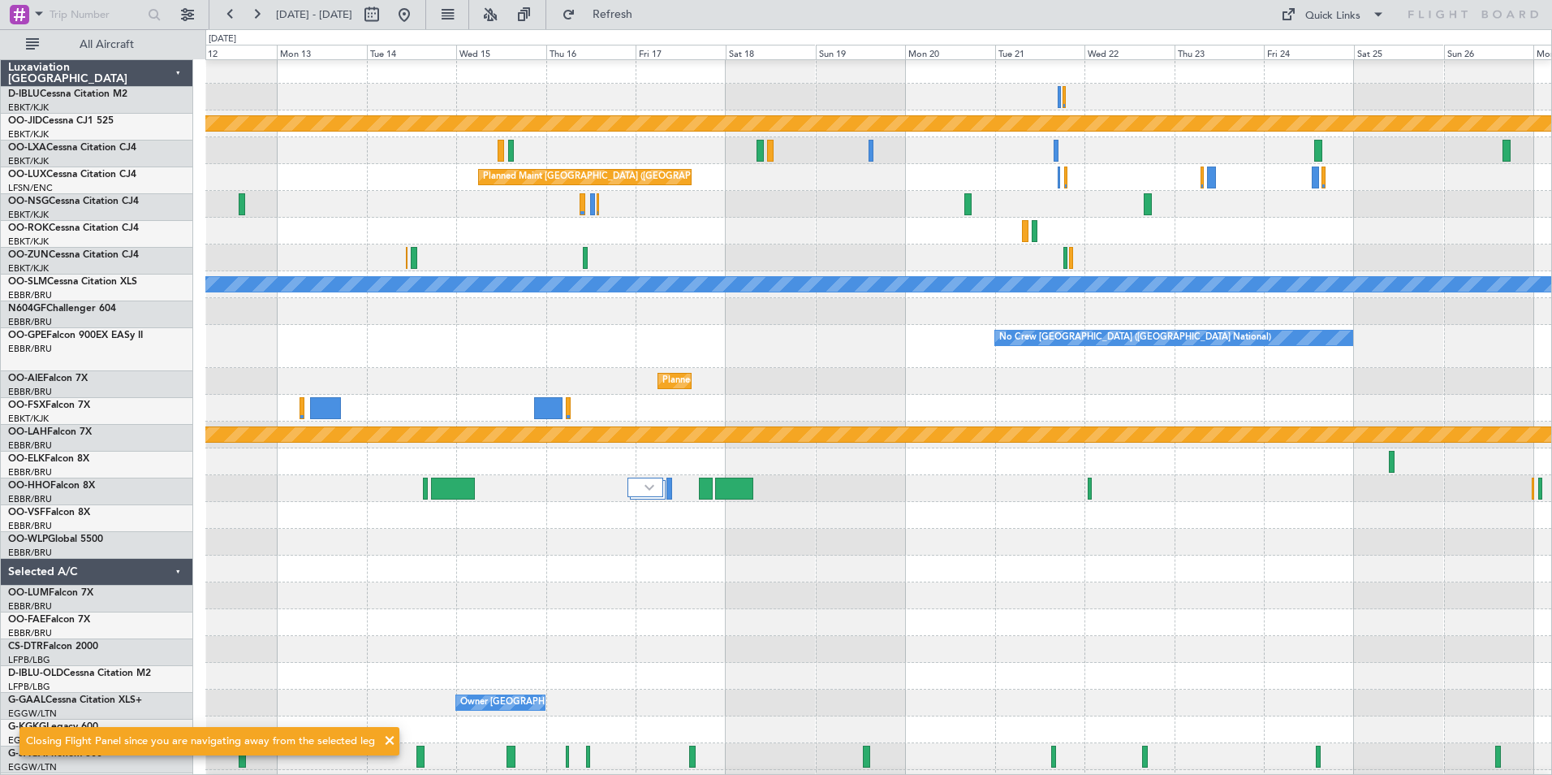
click at [1340, 436] on div "null Kortrijk-Wevelgem Planned Maint Brussels (Brussels National) A/C Unavailab…" at bounding box center [878, 601] width 1346 height 1088
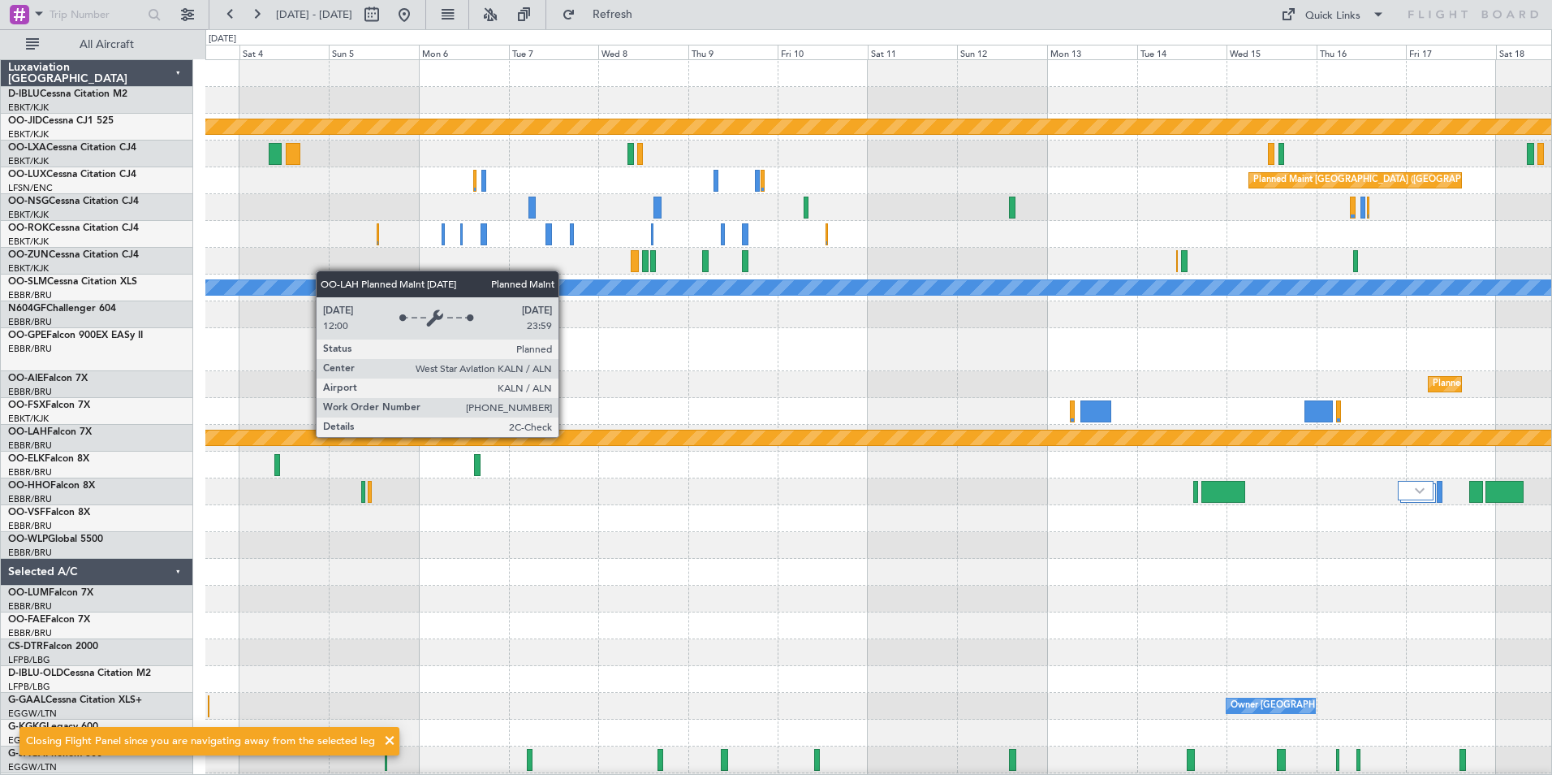
click at [1552, 433] on html "20 Oct 2025 - 04 Nov 2025 Refresh Quick Links All Aircraft null Kortrijk-Wevelg…" at bounding box center [776, 387] width 1552 height 775
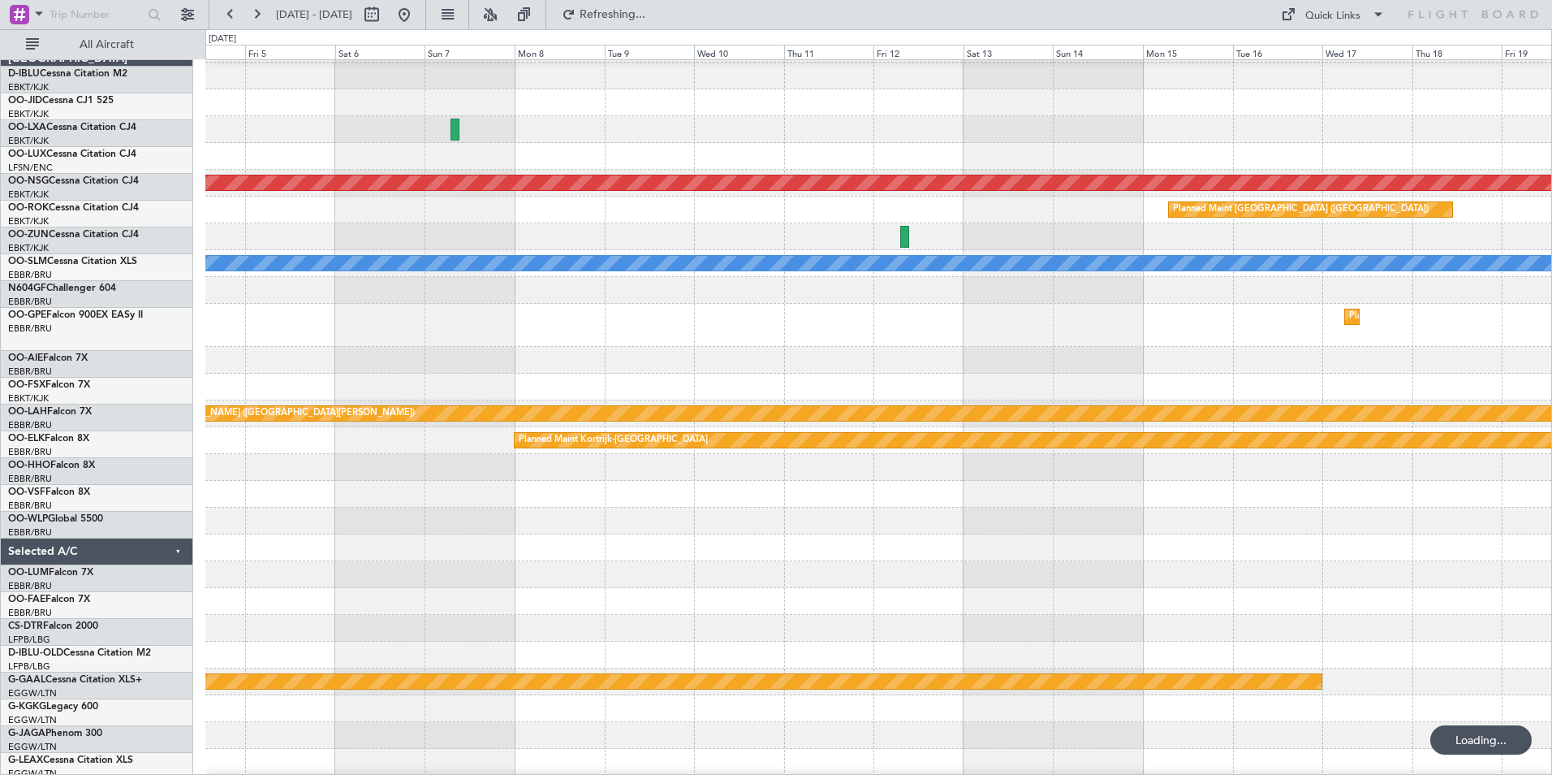
click at [1475, 387] on div at bounding box center [878, 386] width 1346 height 27
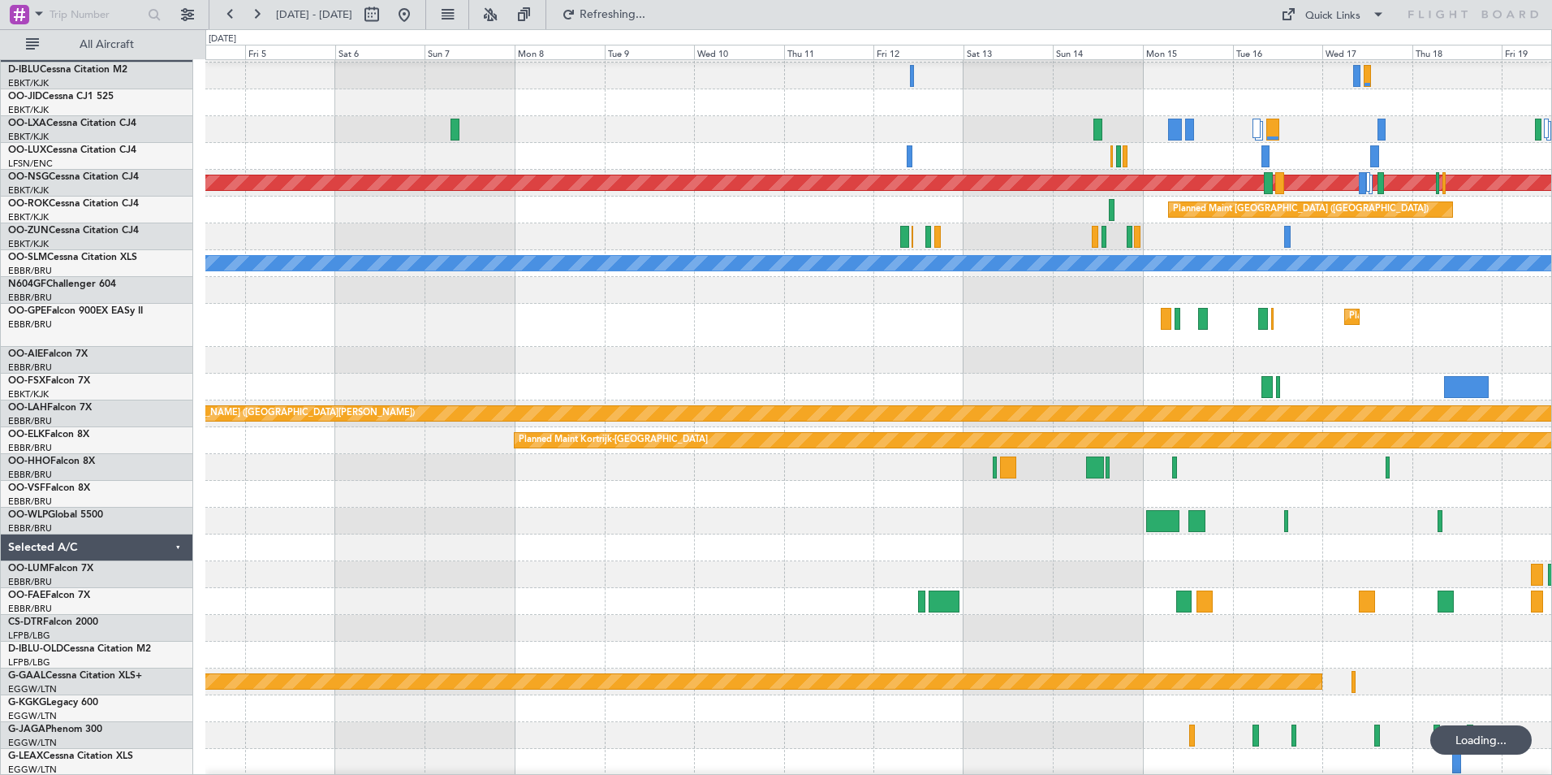
scroll to position [20, 0]
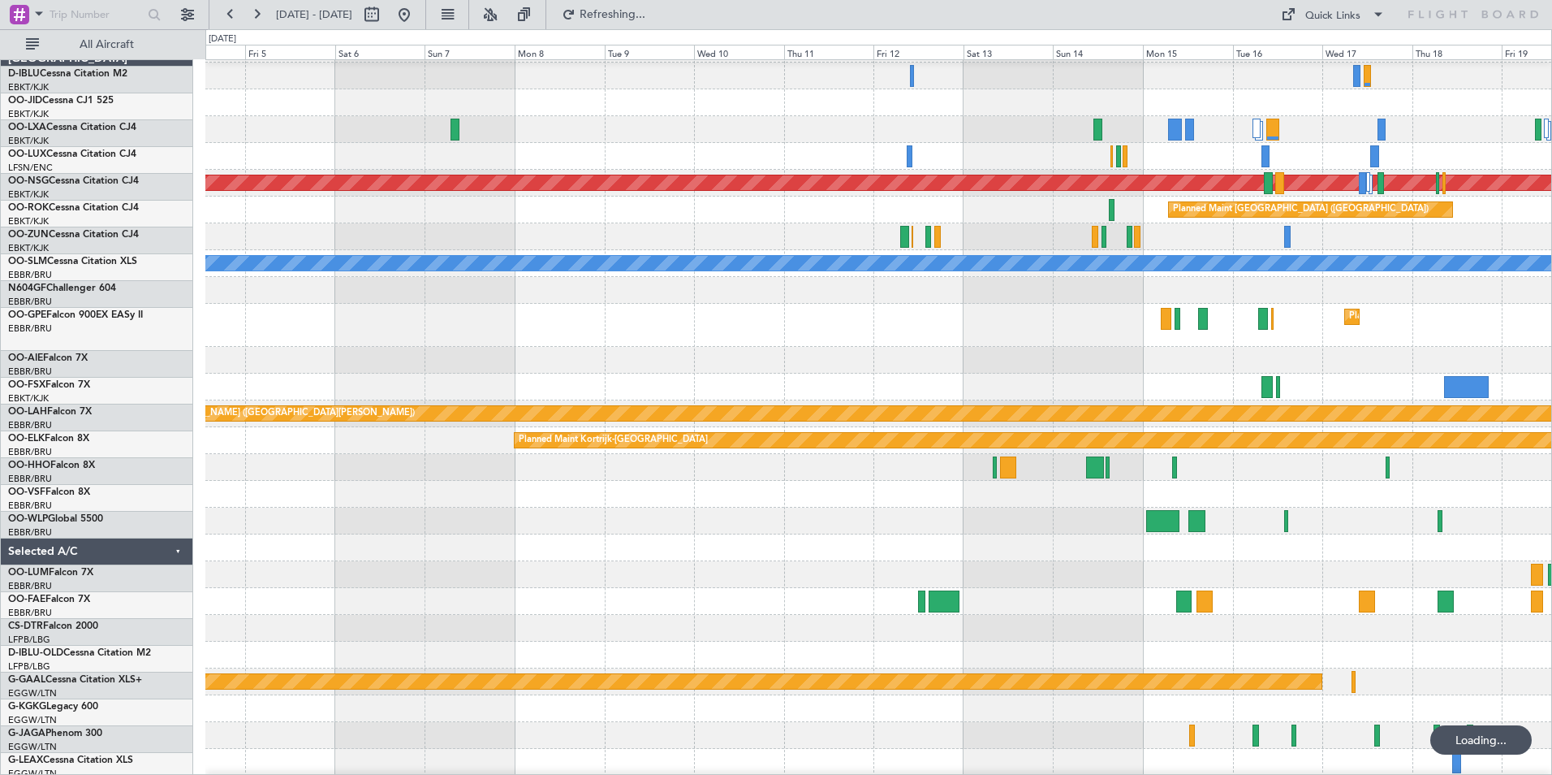
click at [1011, 364] on div at bounding box center [878, 360] width 1346 height 27
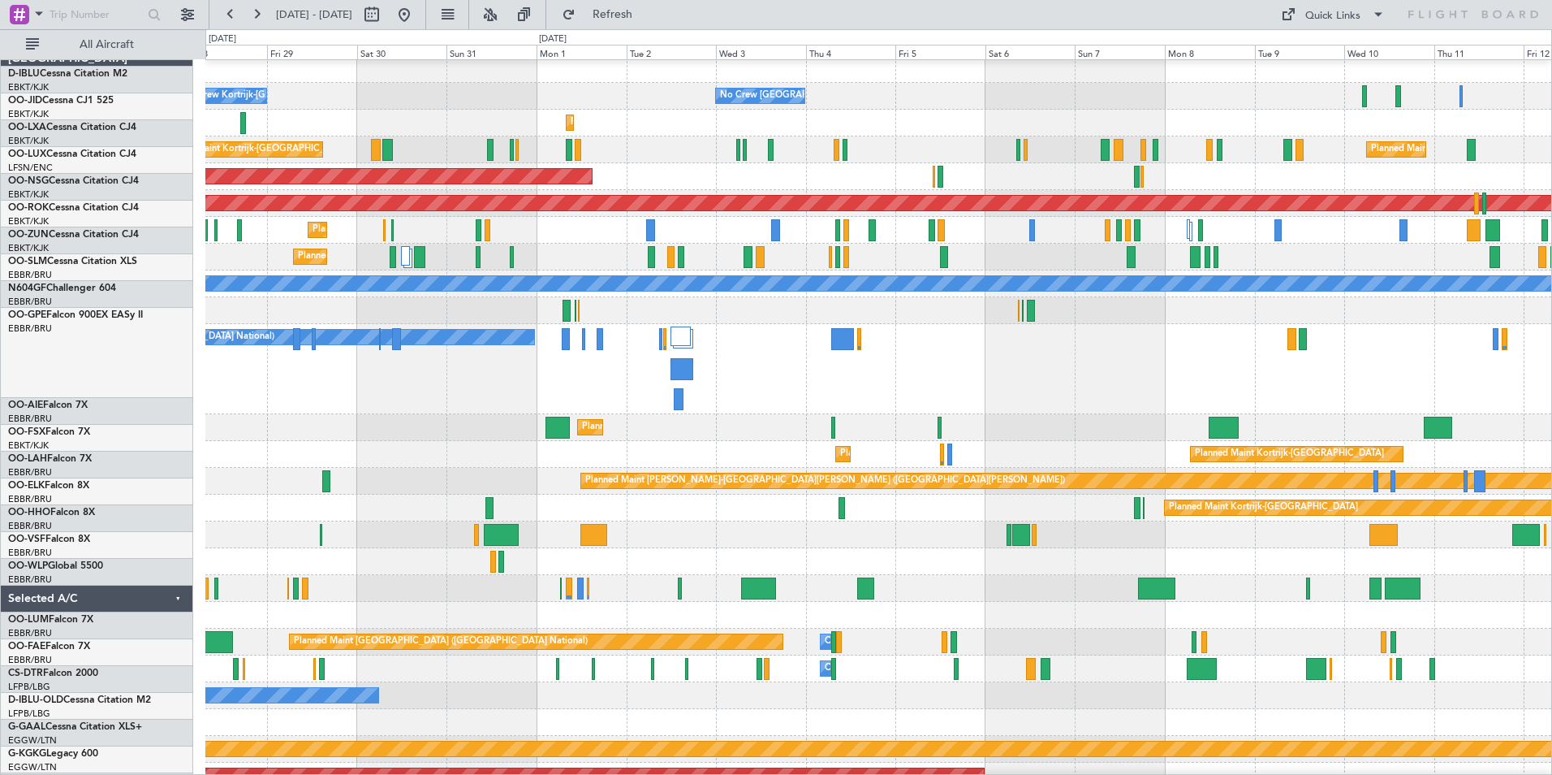
scroll to position [4, 0]
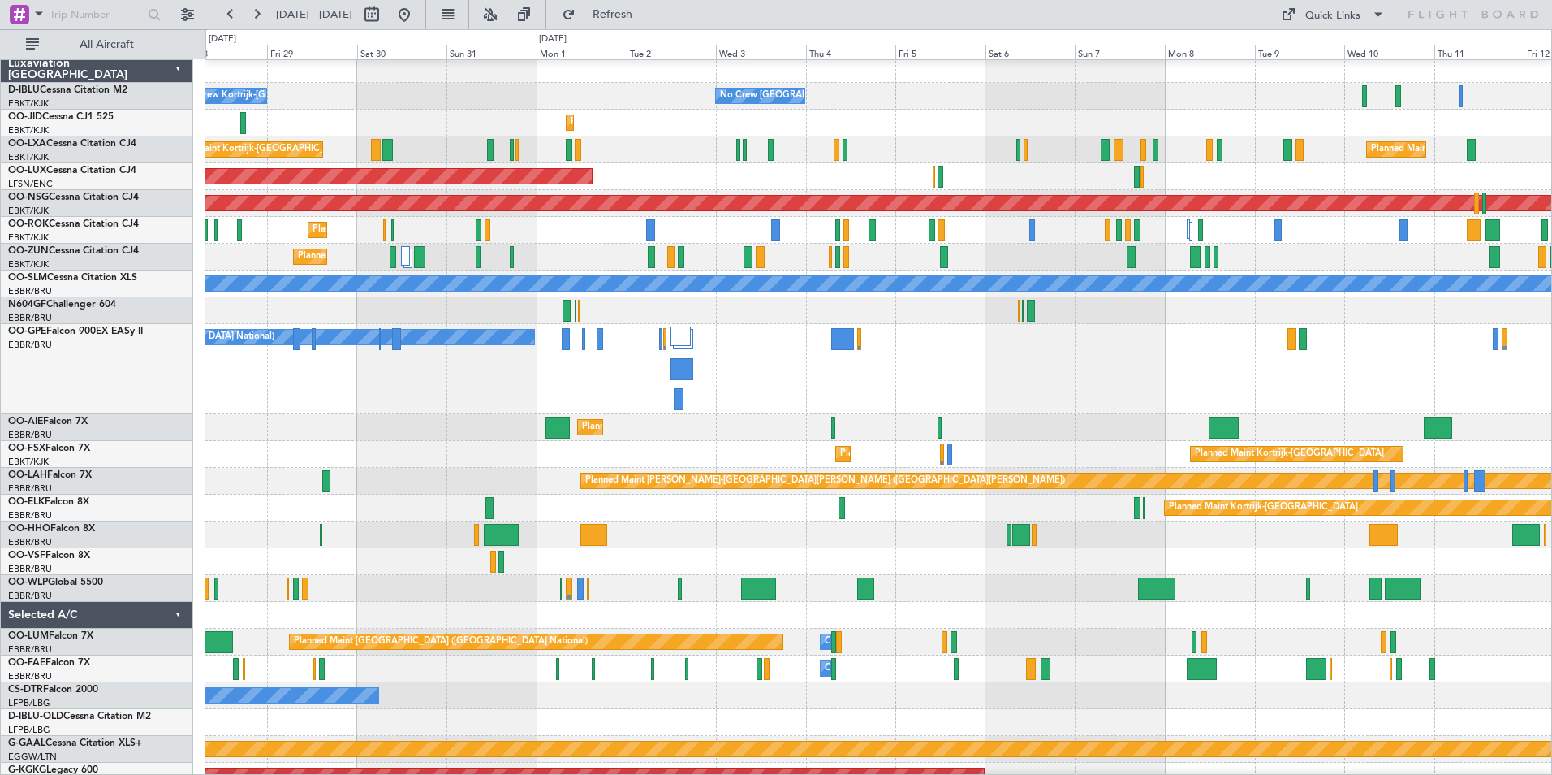
click at [874, 368] on div "Planned Maint Brussels (Brussels National) No Crew Brussels (Brussels National)" at bounding box center [878, 369] width 1346 height 90
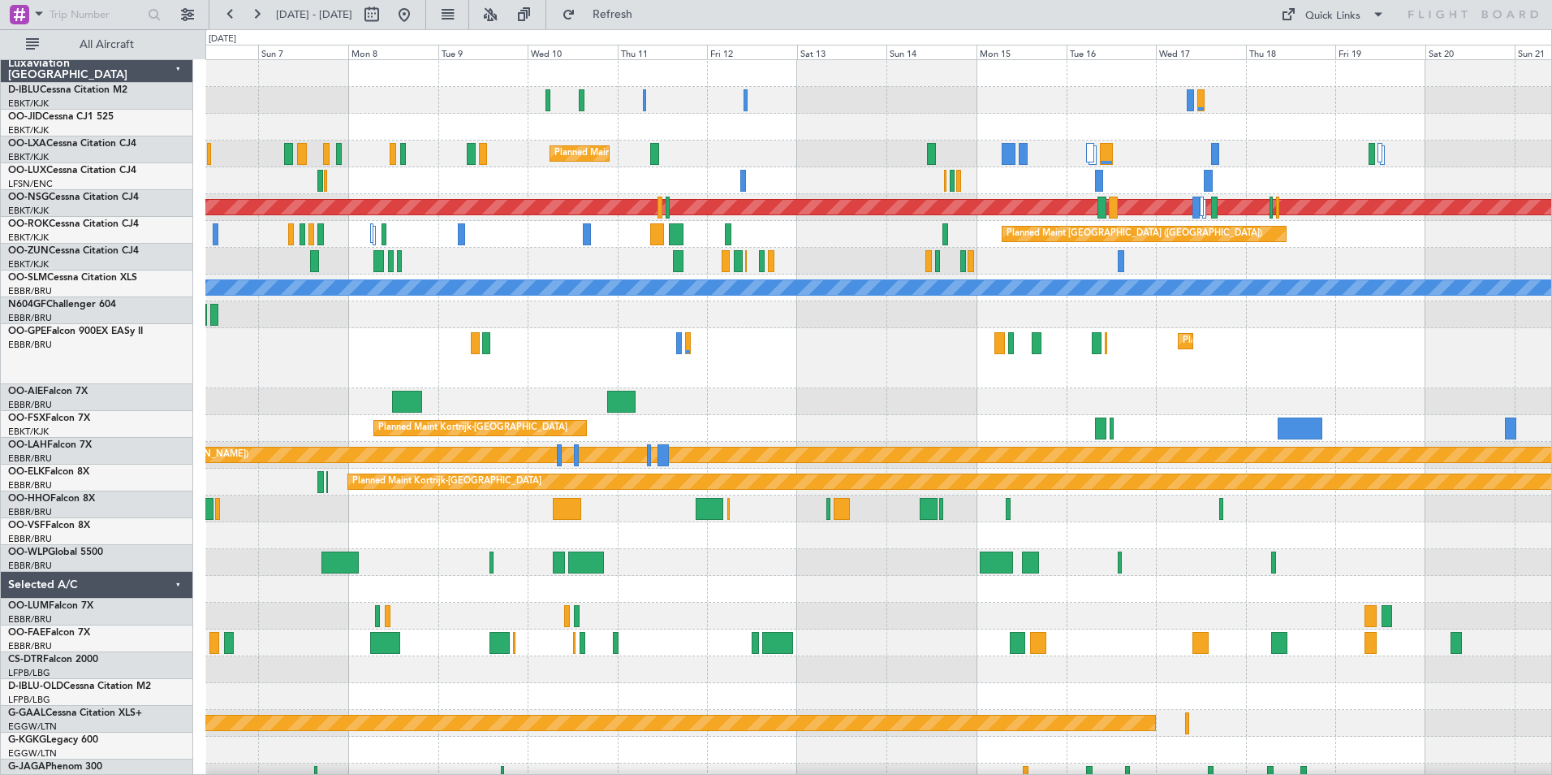
click at [313, 606] on div "No Crew Brussels (Brussels National) Planned Maint Kortrijk-Wevelgem Planned Ma…" at bounding box center [878, 626] width 1346 height 1132
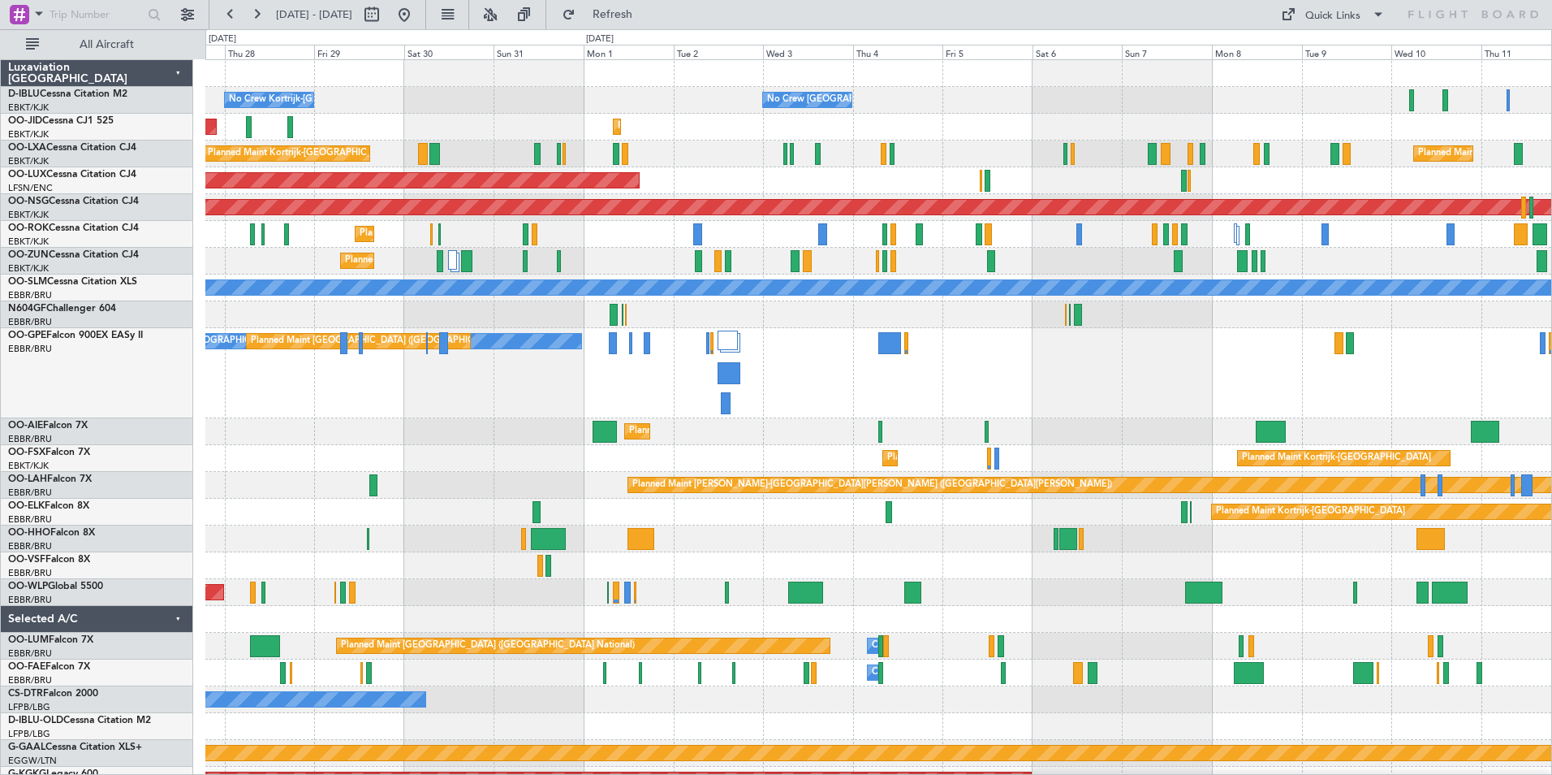
click at [1218, 413] on div "No Crew Brussels (Brussels National) Planned Maint Brussels (Brussels National)…" at bounding box center [878, 373] width 1346 height 90
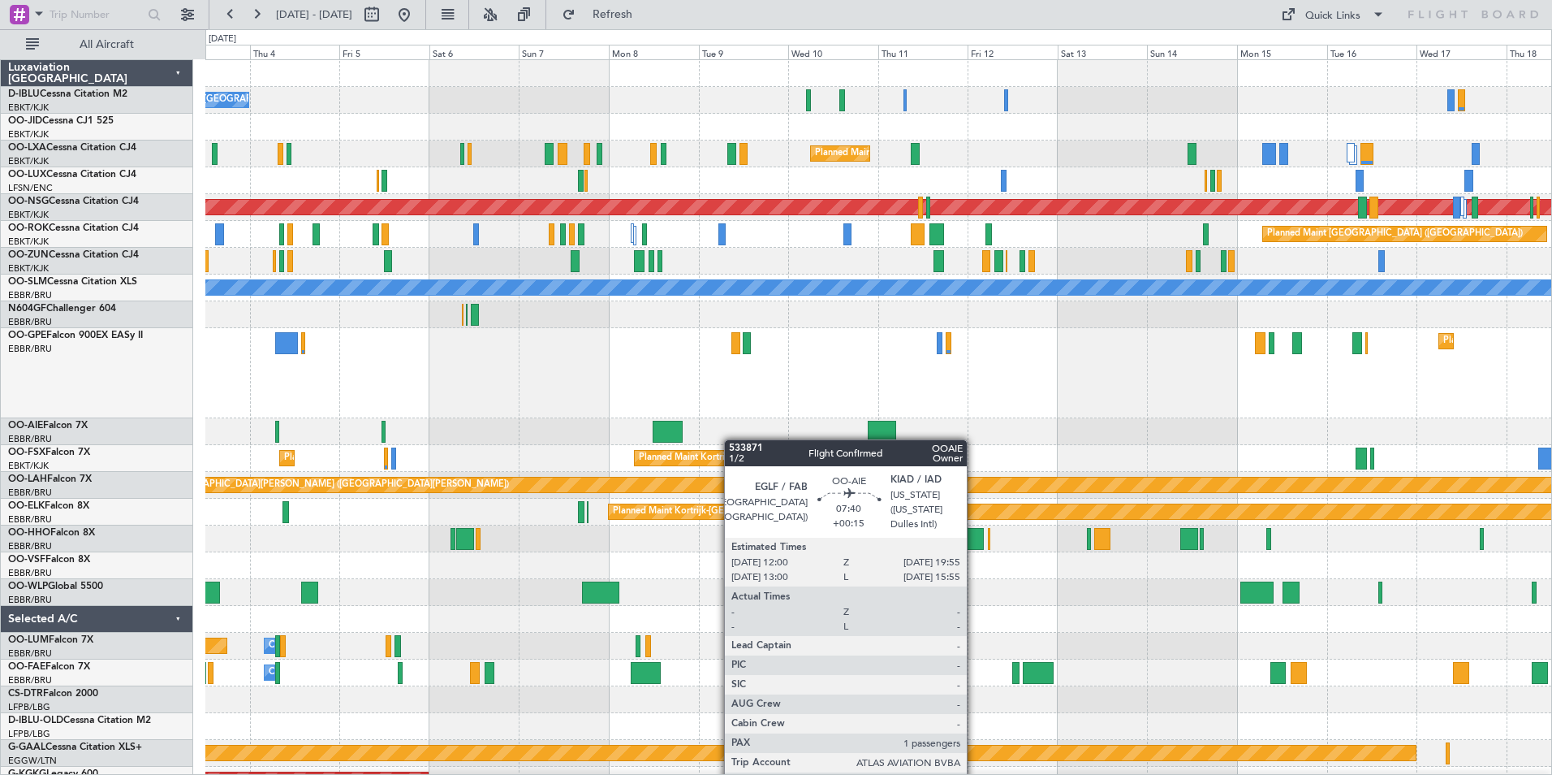
click at [675, 443] on div "No Crew Brussels (Brussels National) Planned Maint Kortrijk-Wevelgem Planned Ma…" at bounding box center [878, 641] width 1346 height 1162
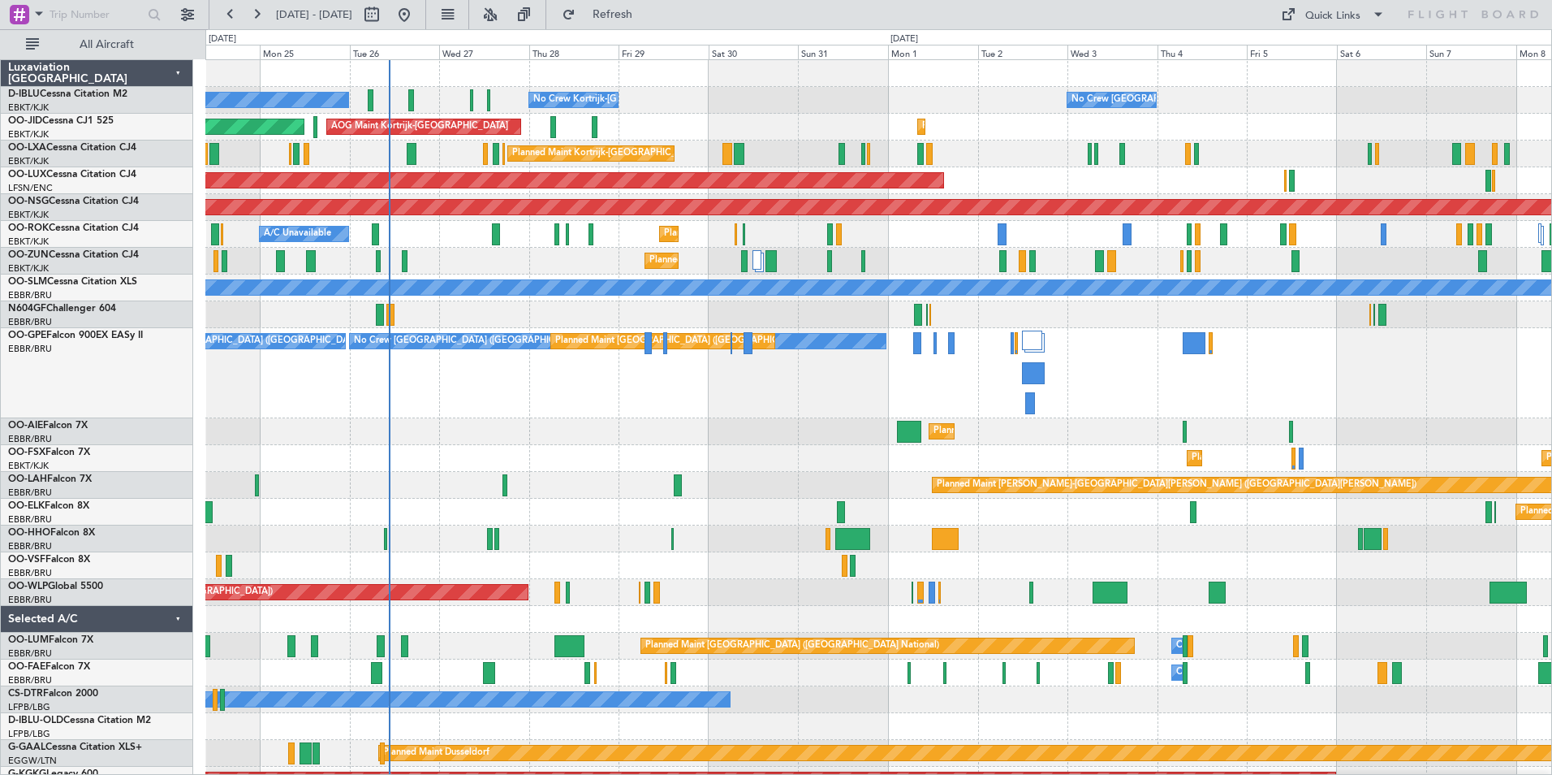
click at [1165, 414] on div "No Crew Brussels (Brussels National) Planned Maint Brussels (Brussels National)…" at bounding box center [878, 373] width 1346 height 90
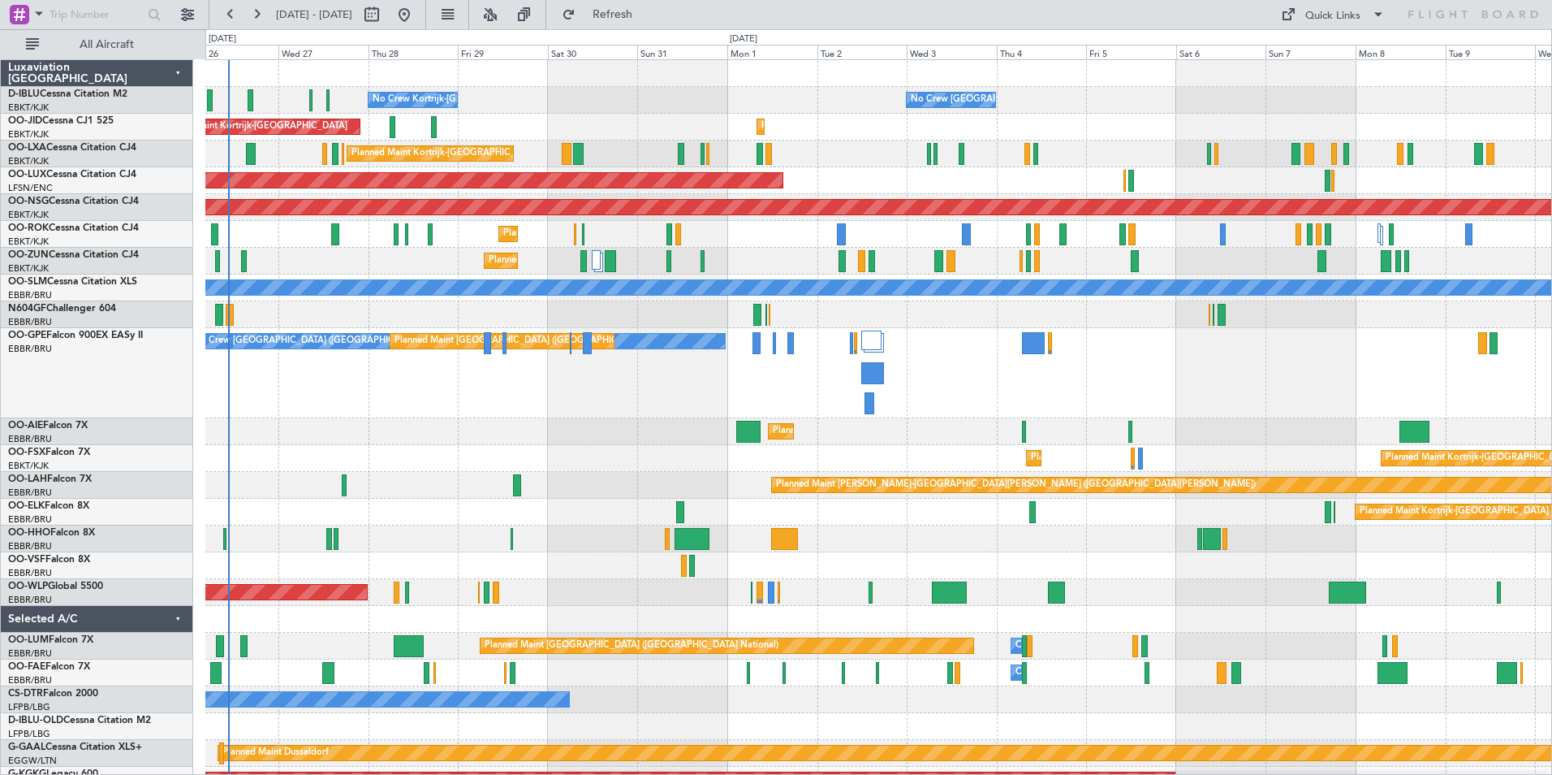
click at [987, 416] on div "No Crew Brussels (Brussels National) Planned Maint Brussels (Brussels National)…" at bounding box center [878, 373] width 1346 height 90
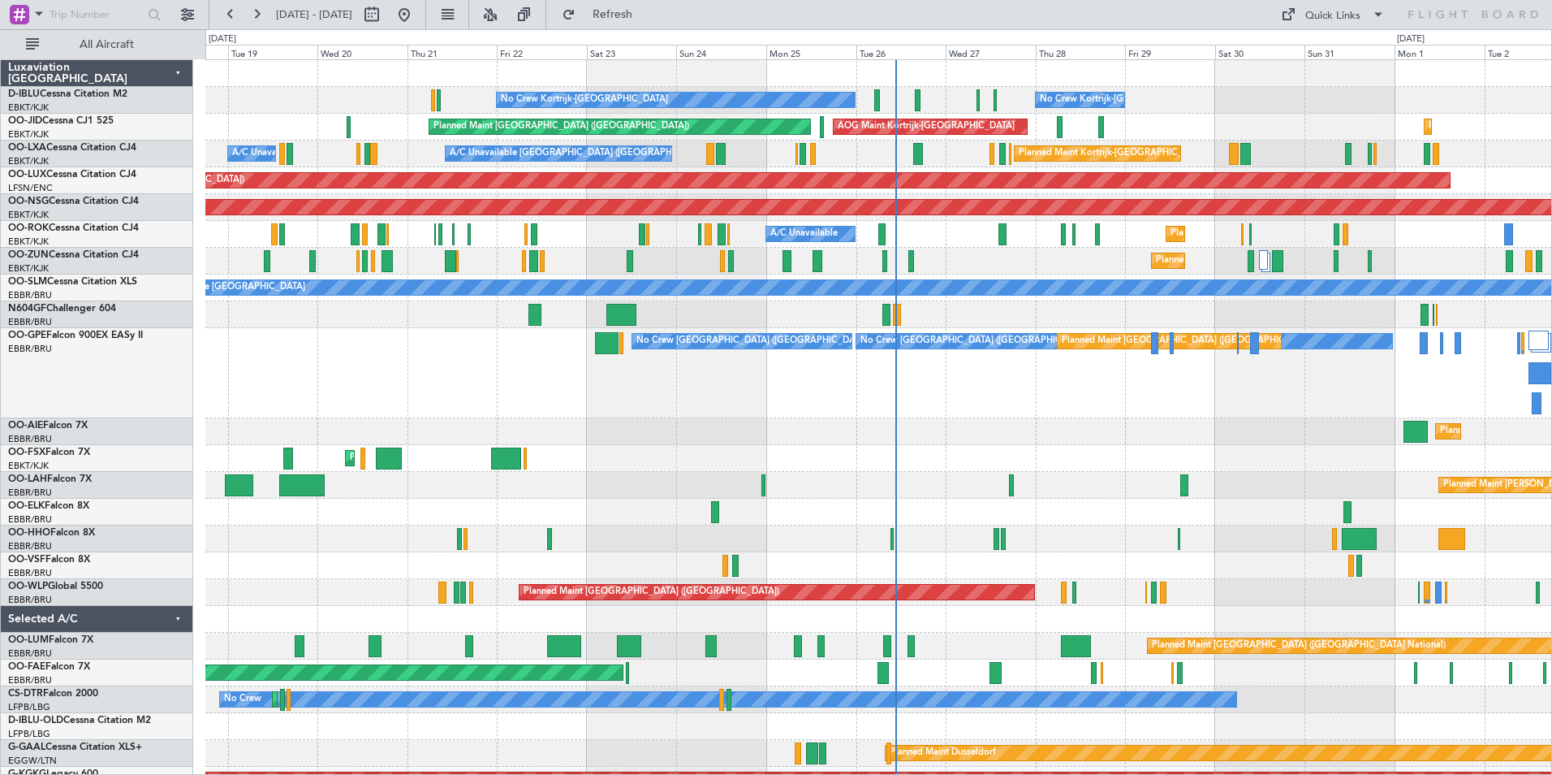
click at [1253, 438] on div "No Crew Kortrijk-Wevelgem No Crew Kortrijk-Wevelgem No Crew Brussels (Brussels …" at bounding box center [878, 641] width 1346 height 1162
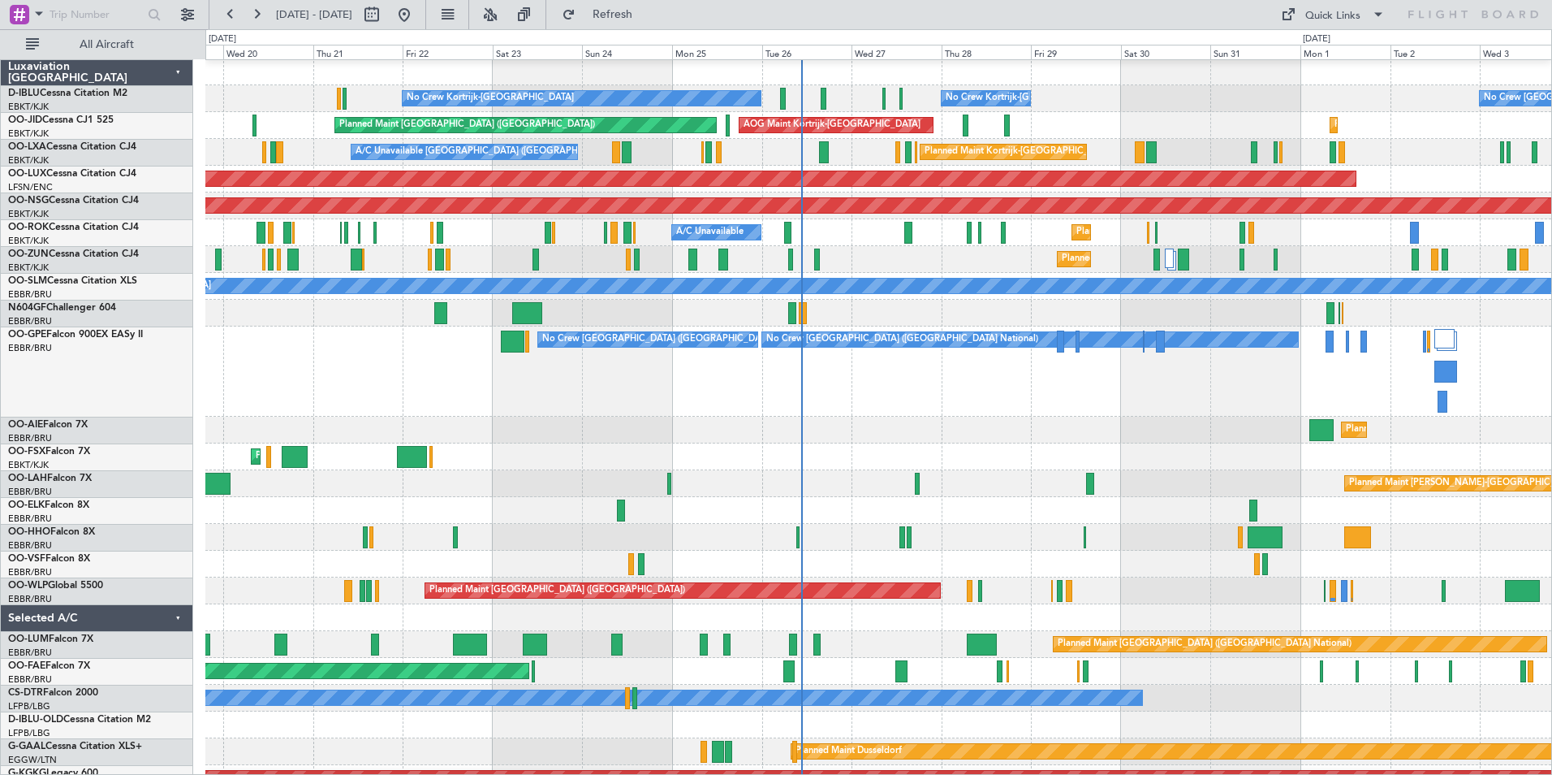
scroll to position [2, 0]
click at [960, 536] on div "AOG Maint Geneva (Cointrin)" at bounding box center [878, 537] width 1346 height 27
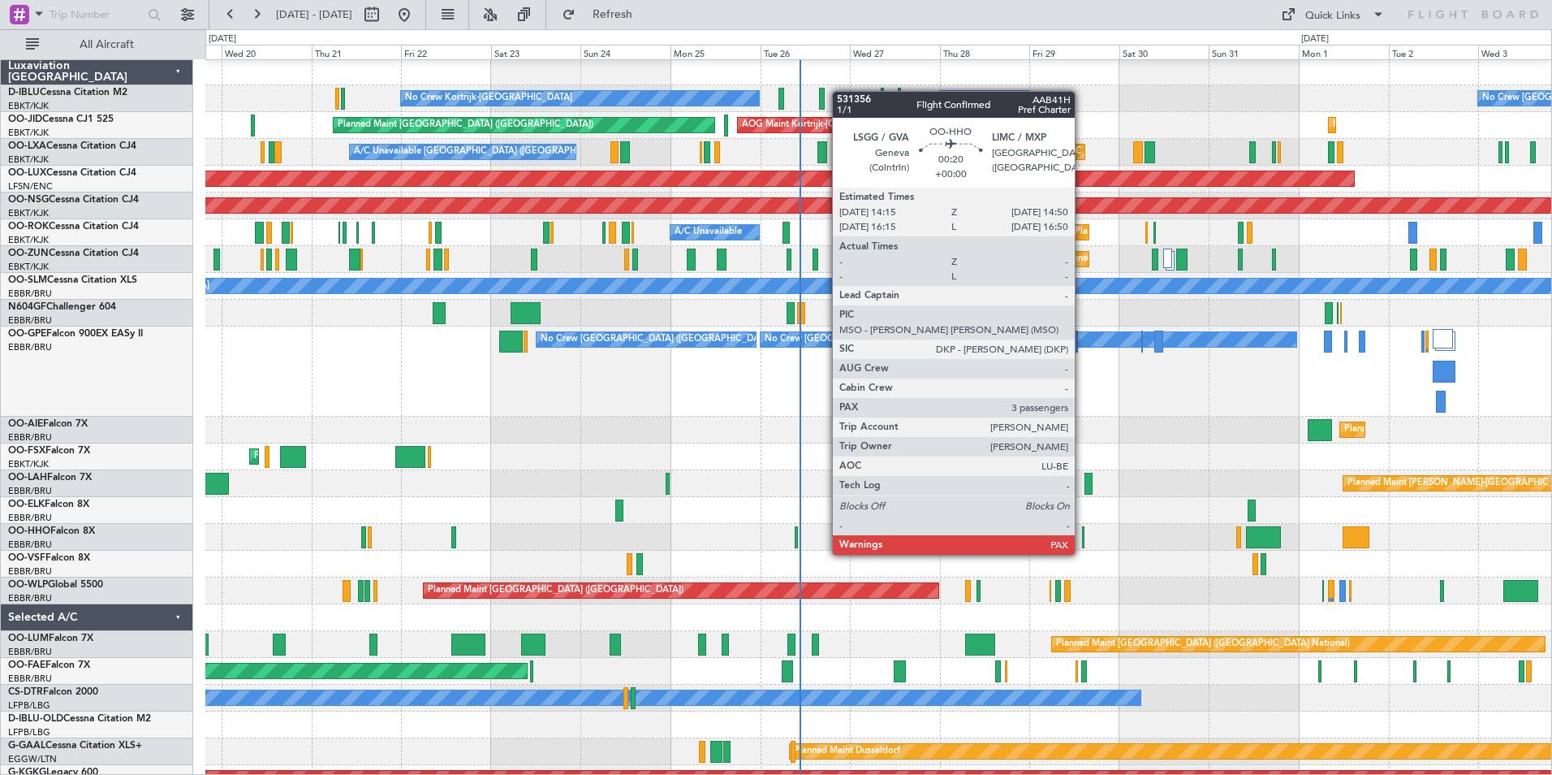
click at [1082, 538] on div at bounding box center [1083, 537] width 2 height 22
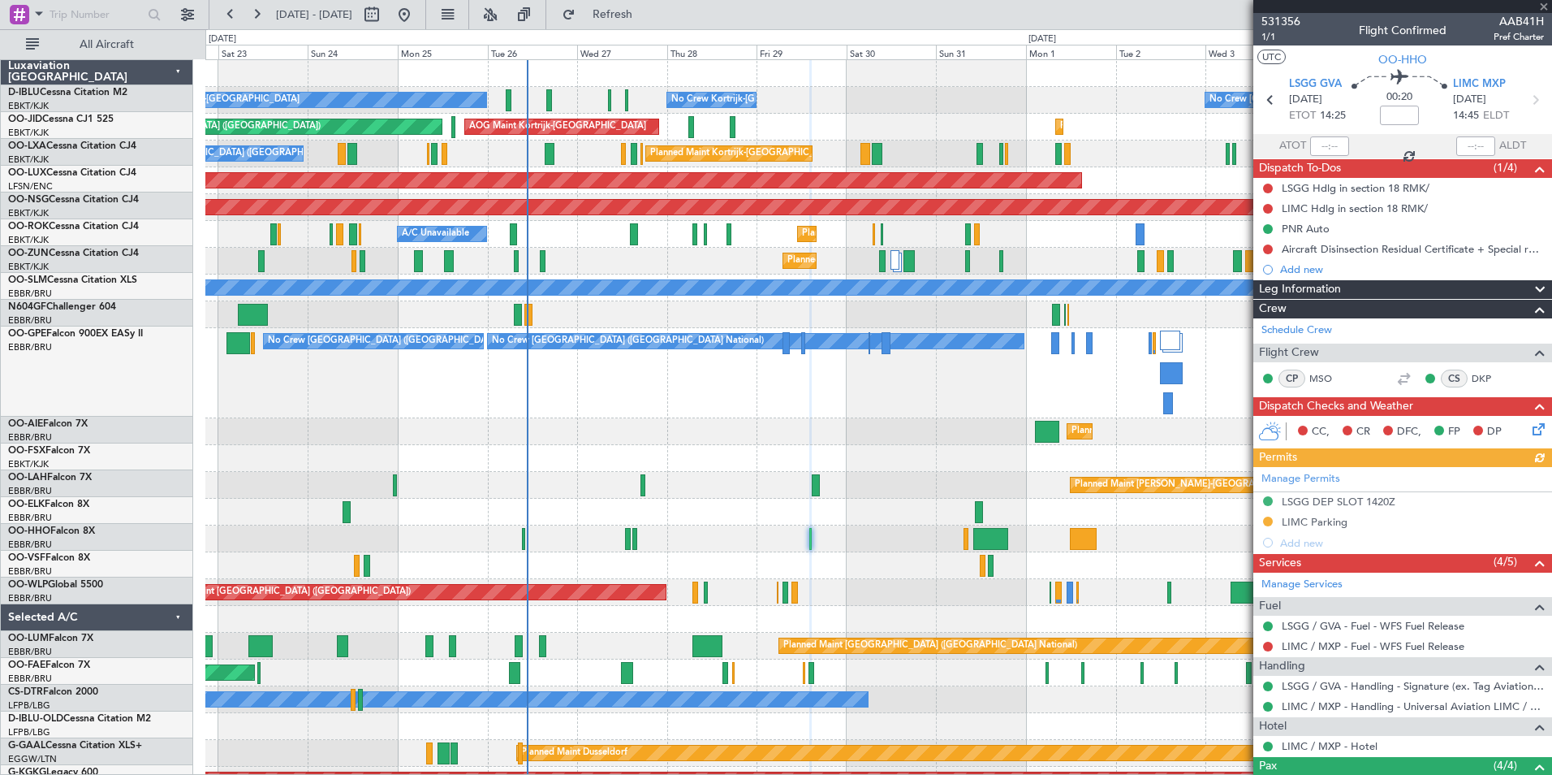
scroll to position [0, 0]
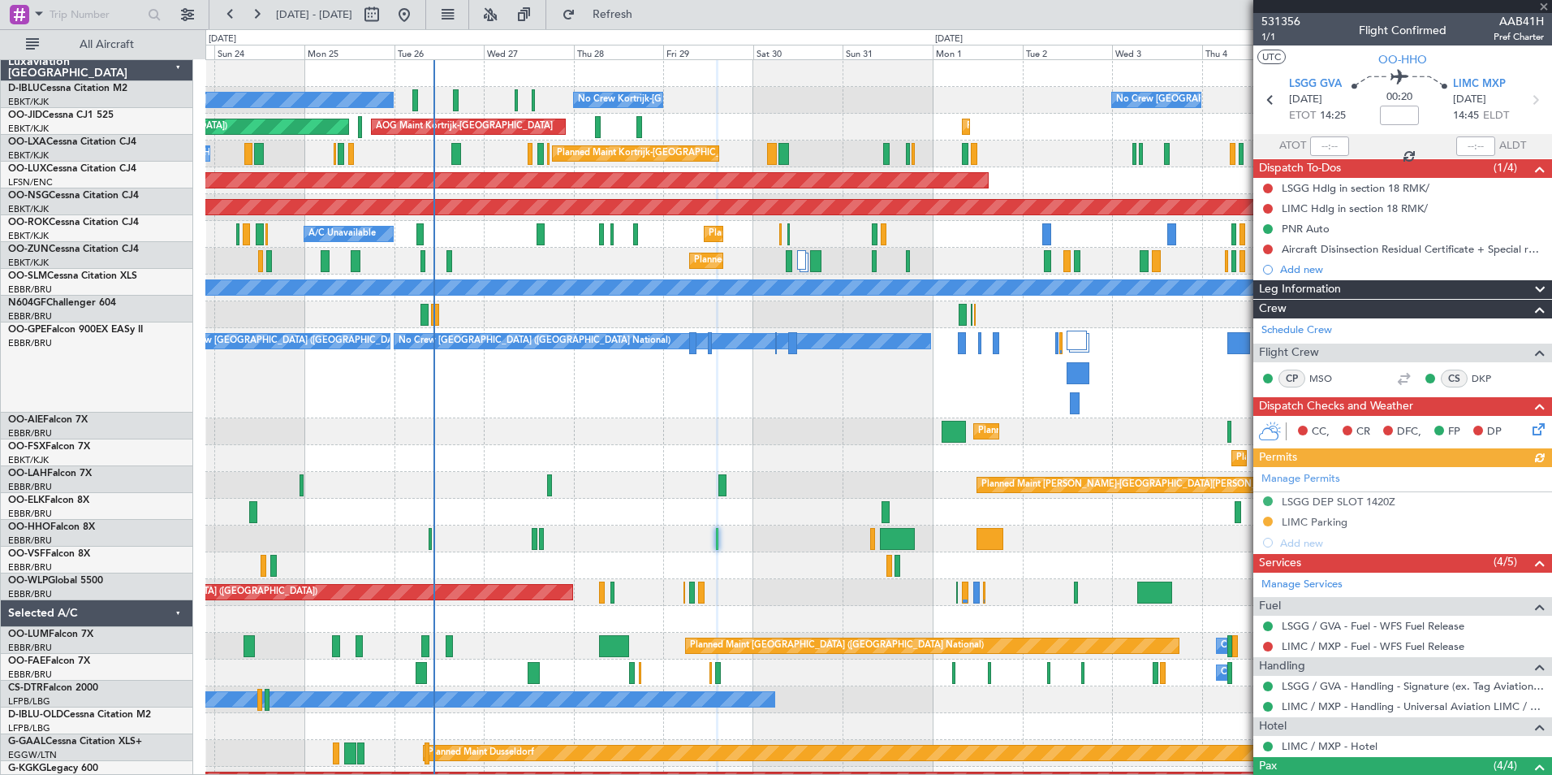
click at [777, 502] on div "Planned Maint Kortrijk-[GEOGRAPHIC_DATA]" at bounding box center [878, 512] width 1346 height 27
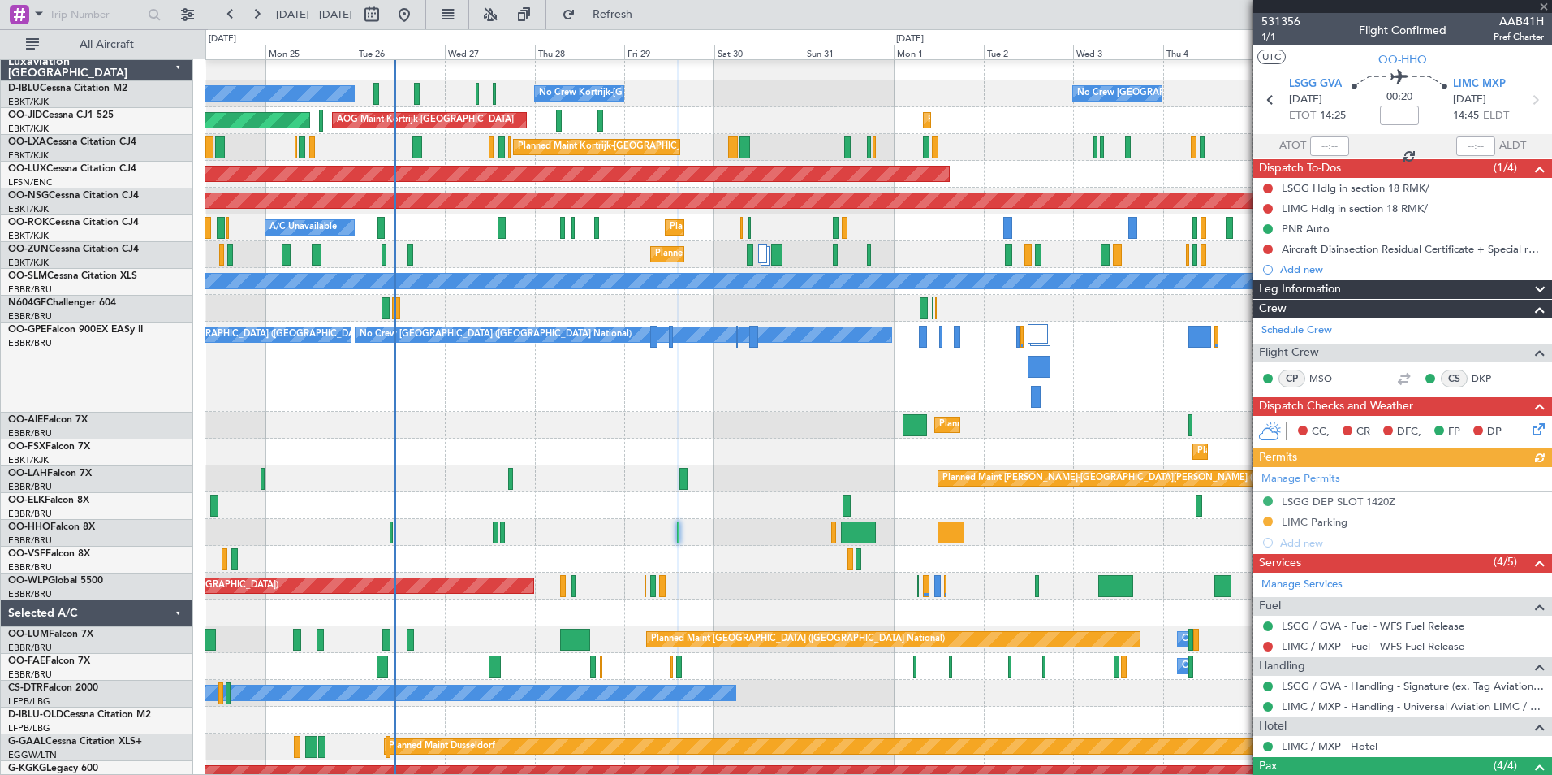
scroll to position [6, 0]
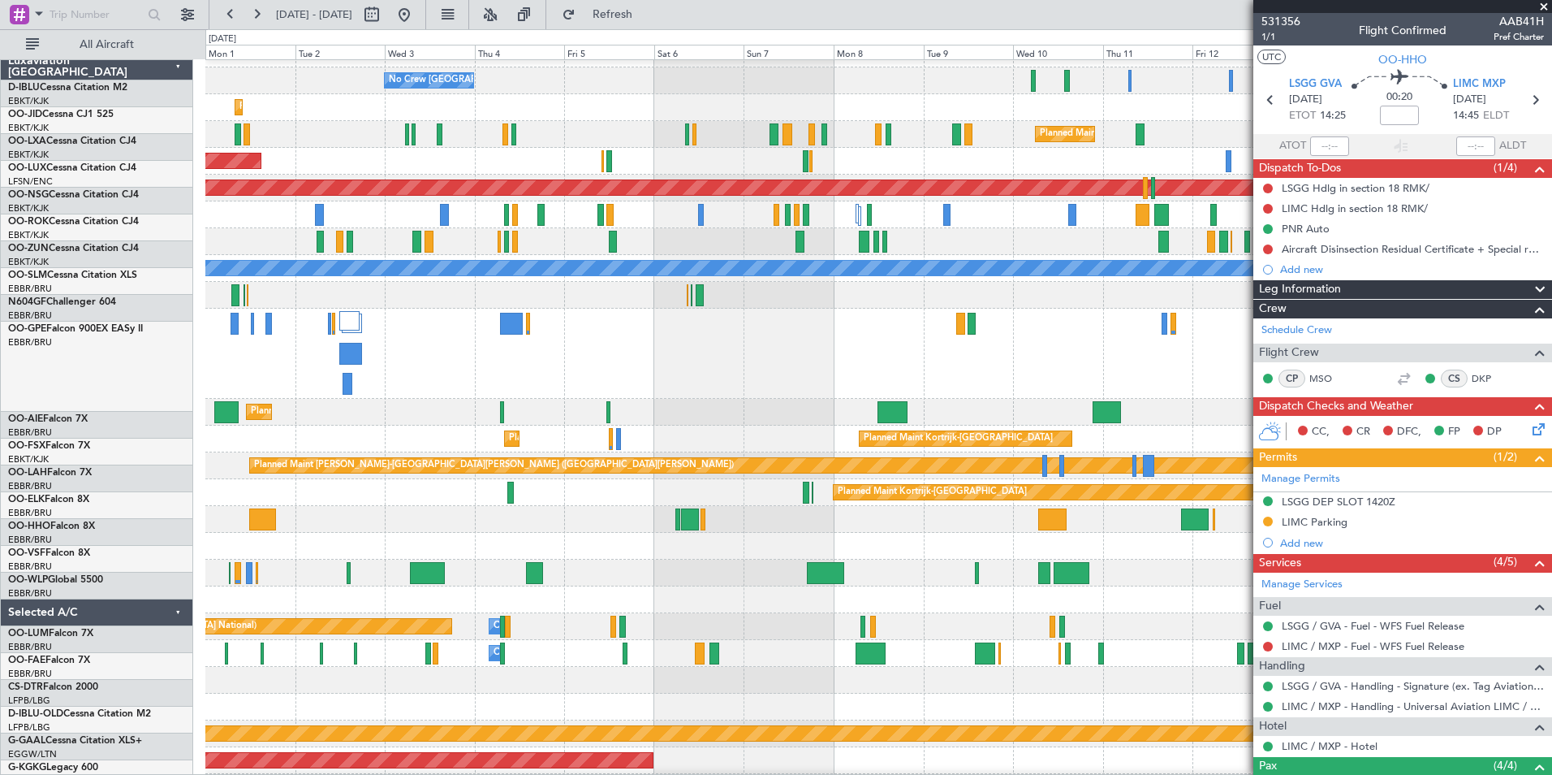
click at [316, 520] on div at bounding box center [878, 519] width 1346 height 27
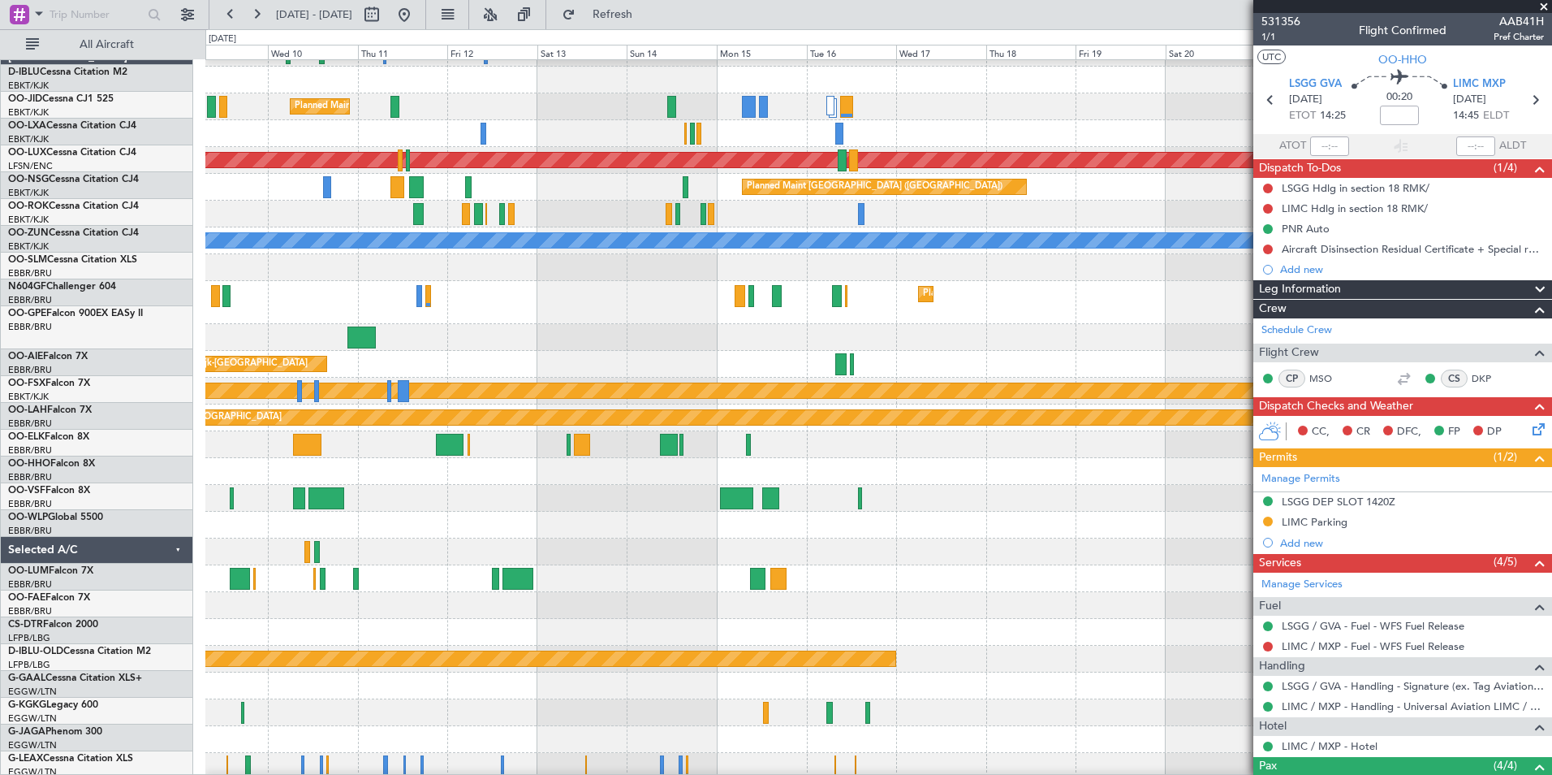
scroll to position [47, 0]
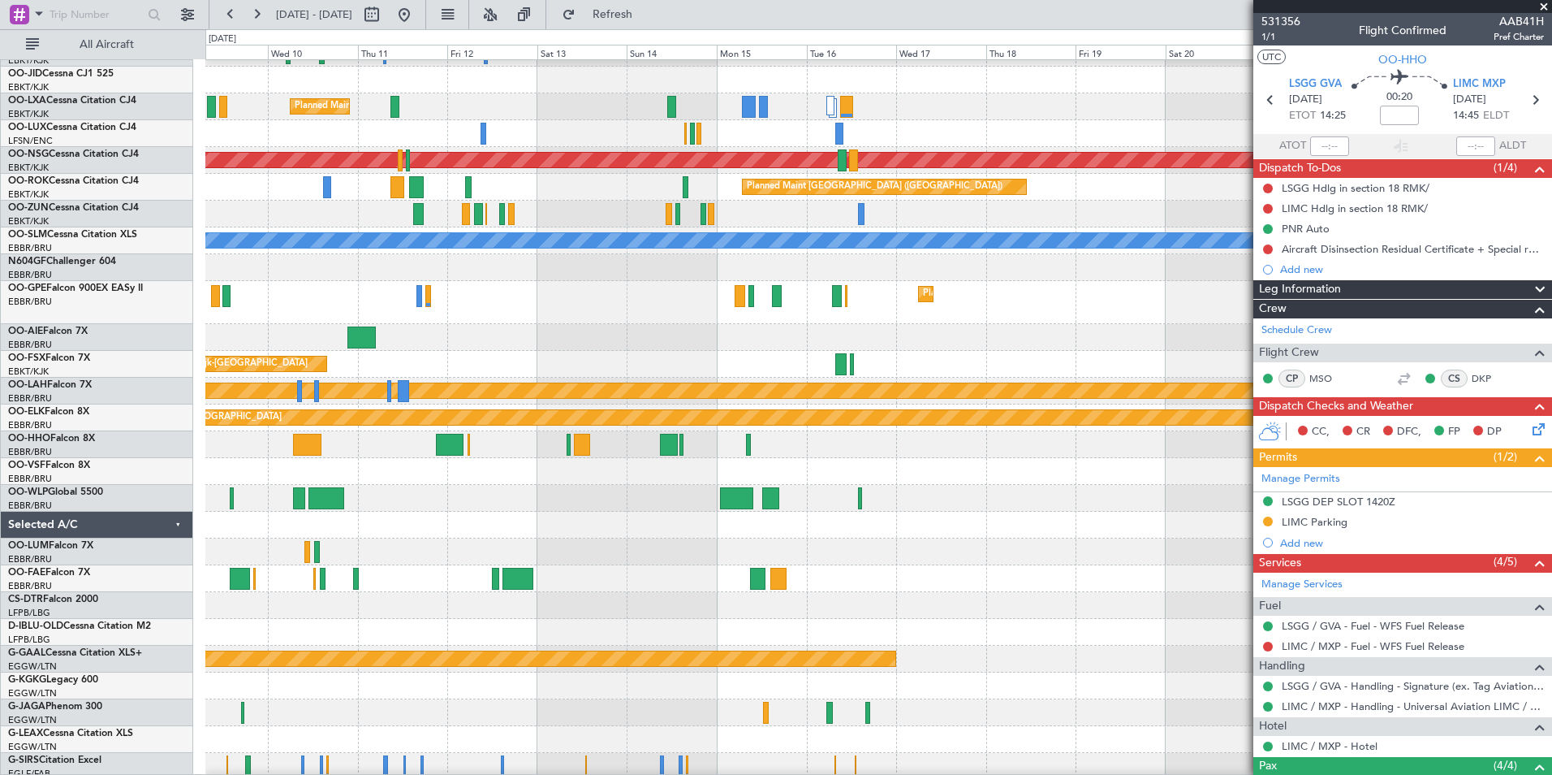
click at [740, 492] on div at bounding box center [878, 498] width 1346 height 27
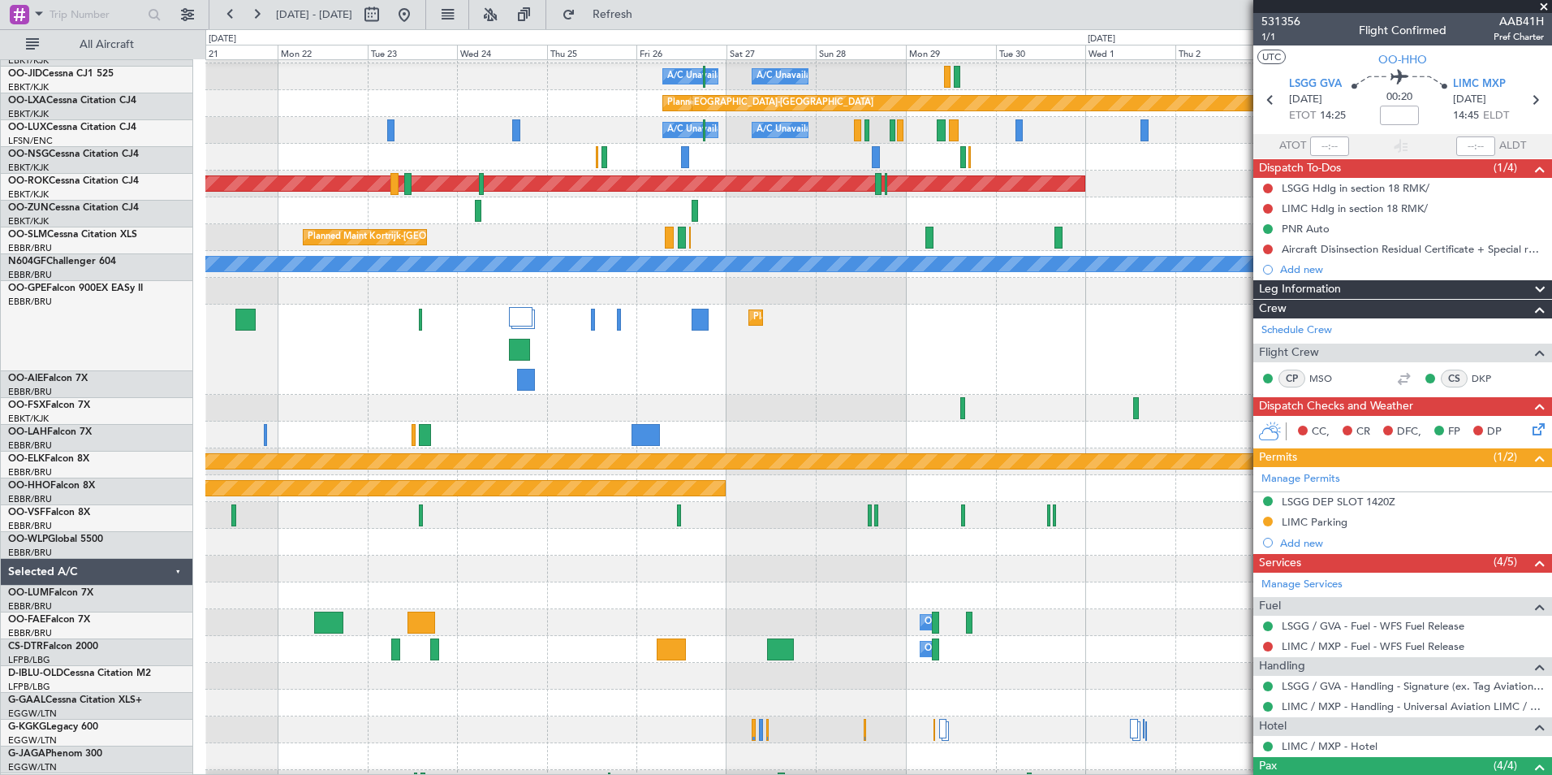
click at [4, 537] on div "A/C Unavailable Brussels (Brussels National) A/C Unavailable Kortrijk-Wevelgem …" at bounding box center [776, 401] width 1552 height 745
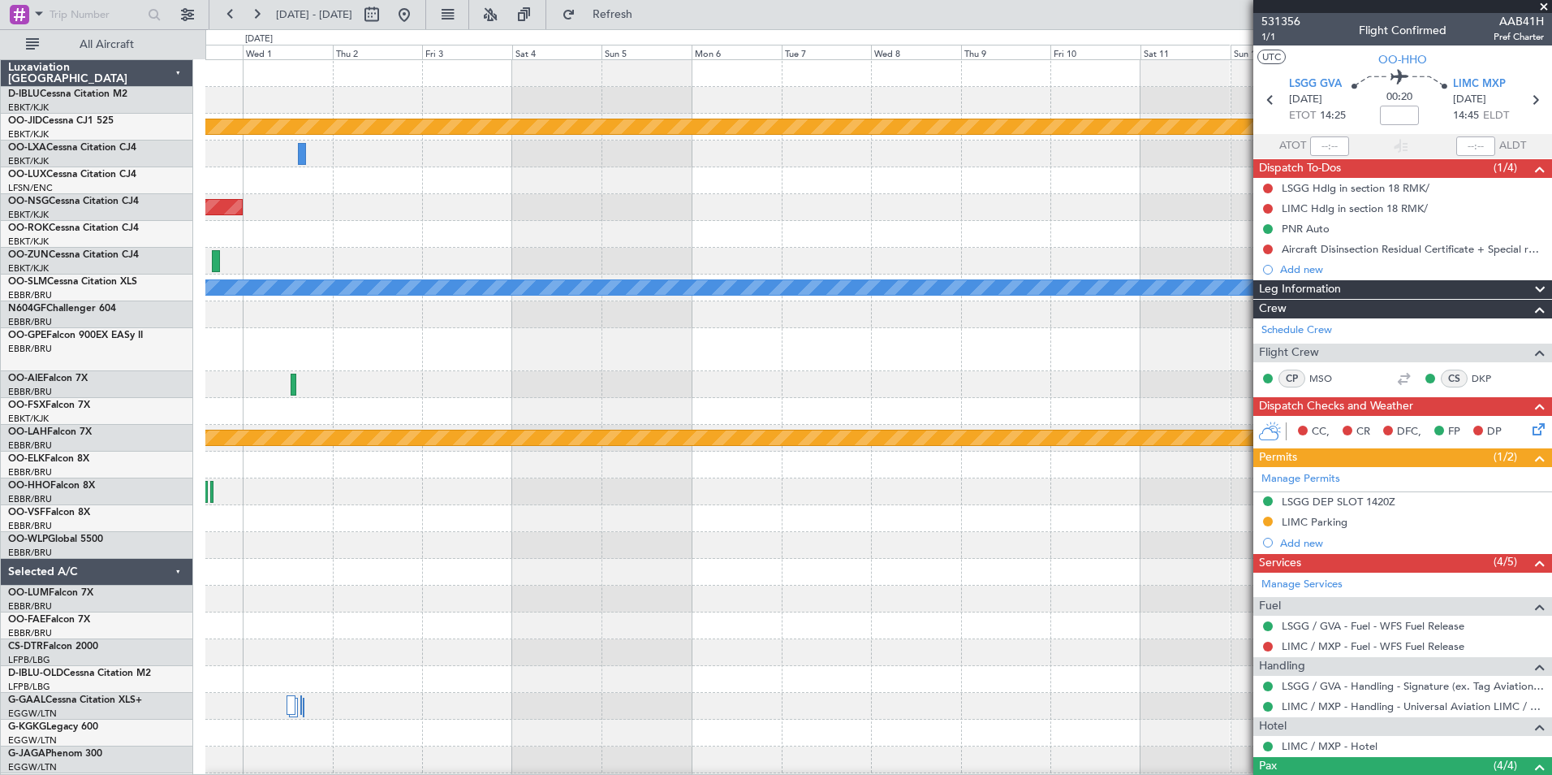
scroll to position [1, 0]
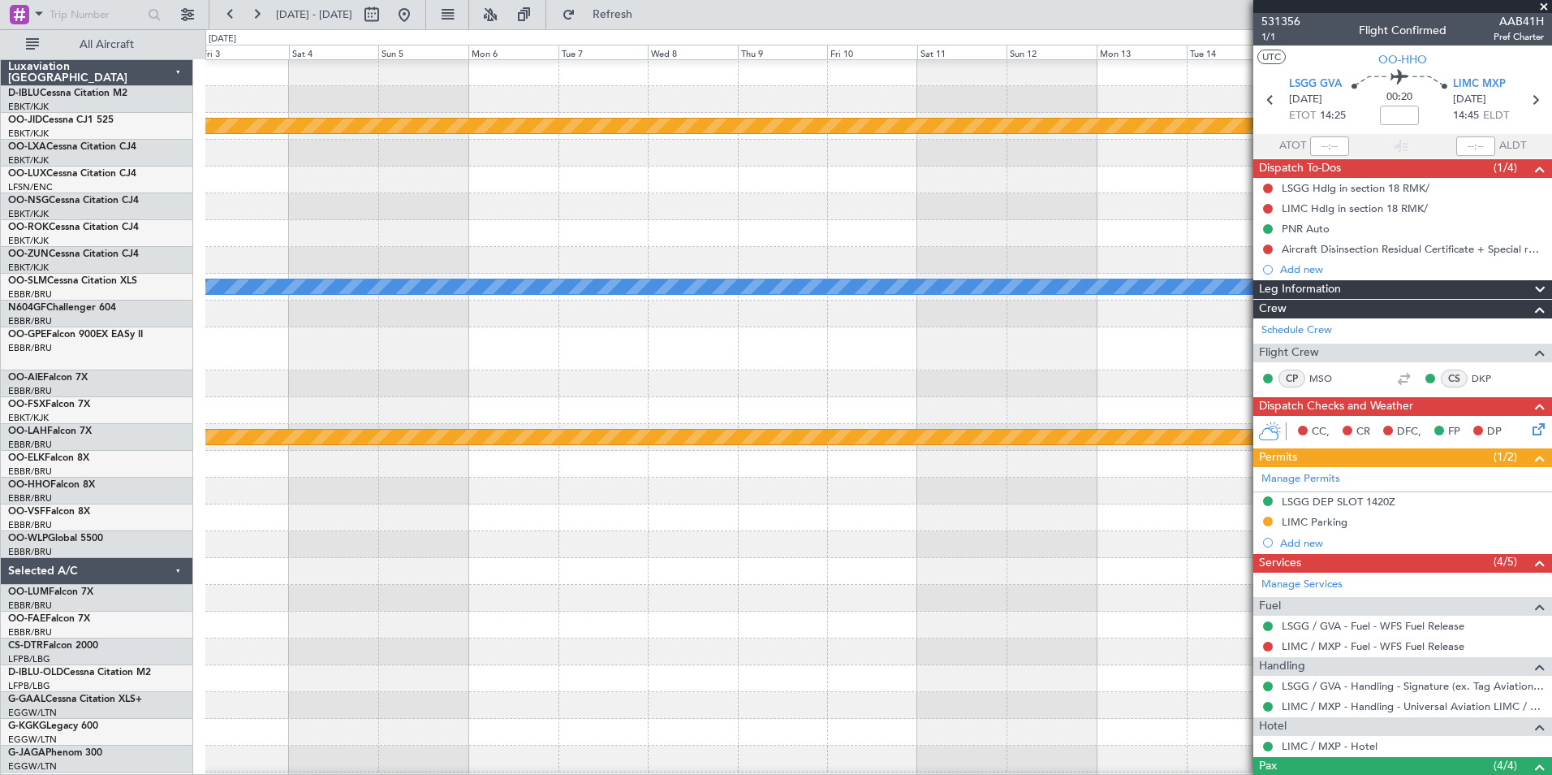
click at [434, 602] on div at bounding box center [878, 598] width 1346 height 27
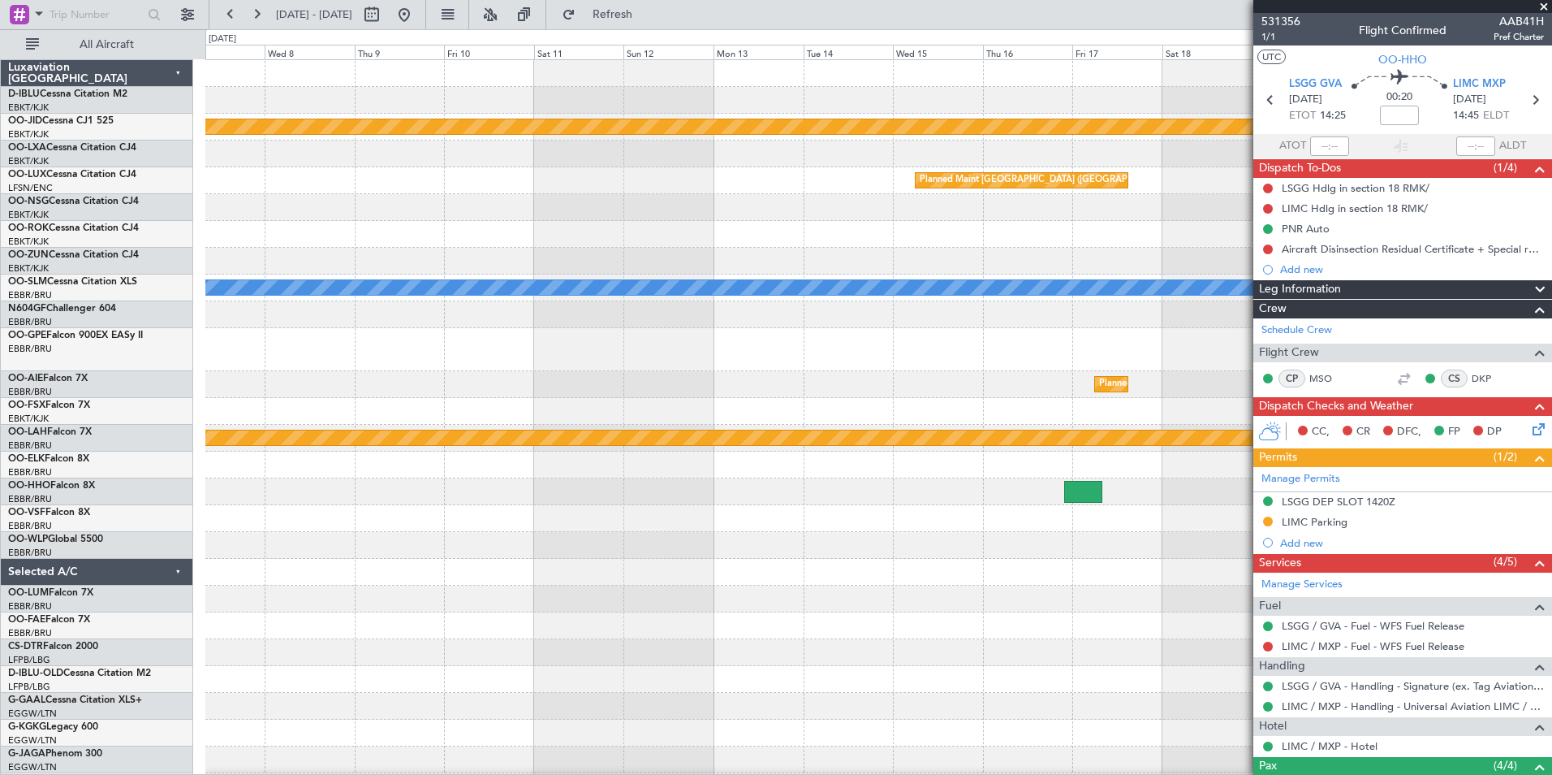
click at [352, 632] on div "null Kortrijk-Wevelgem Planned Maint Brussels (Brussels National) A/C Unavailab…" at bounding box center [878, 617] width 1346 height 1115
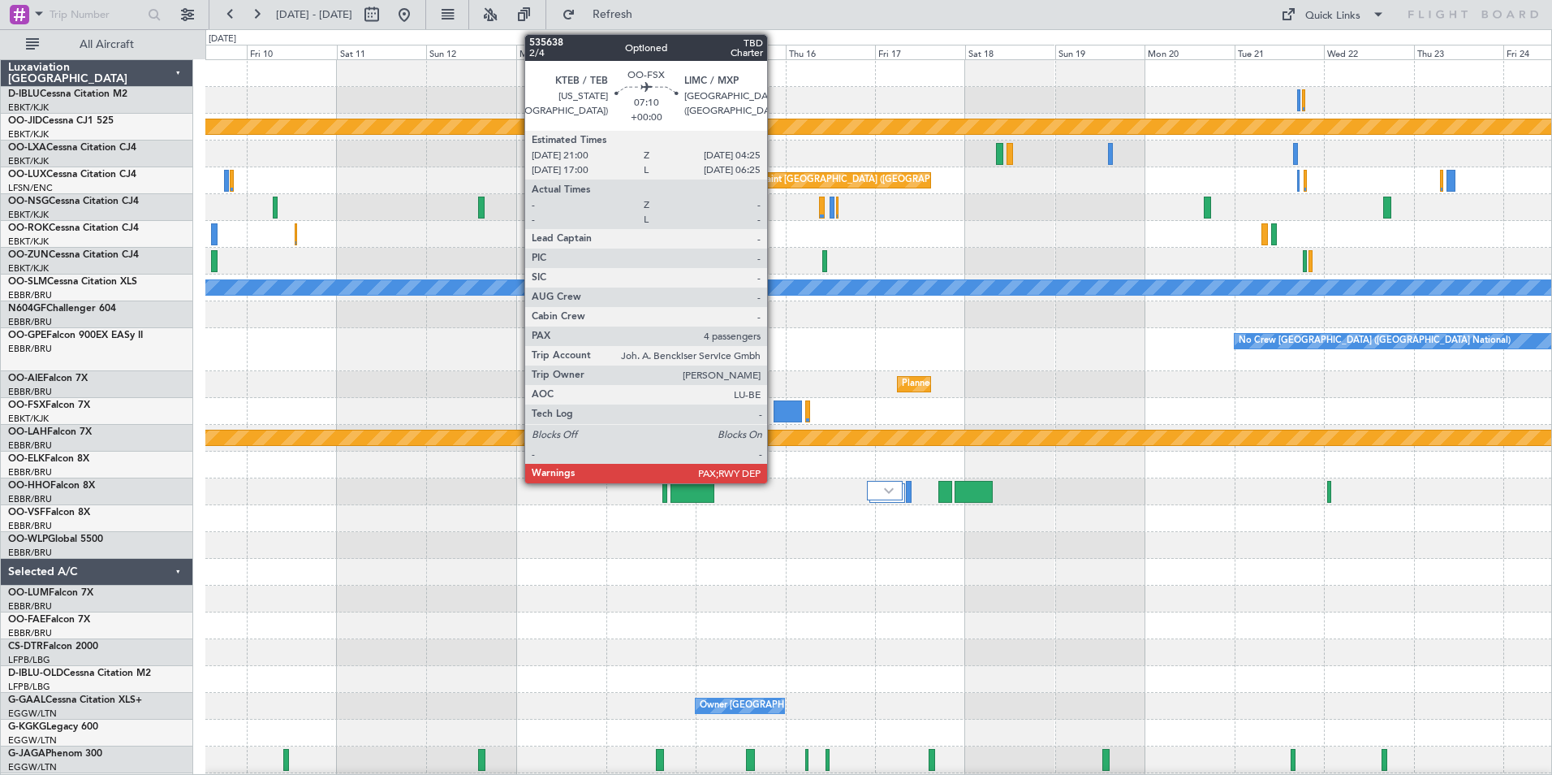
click at [775, 414] on div at bounding box center [788, 411] width 28 height 22
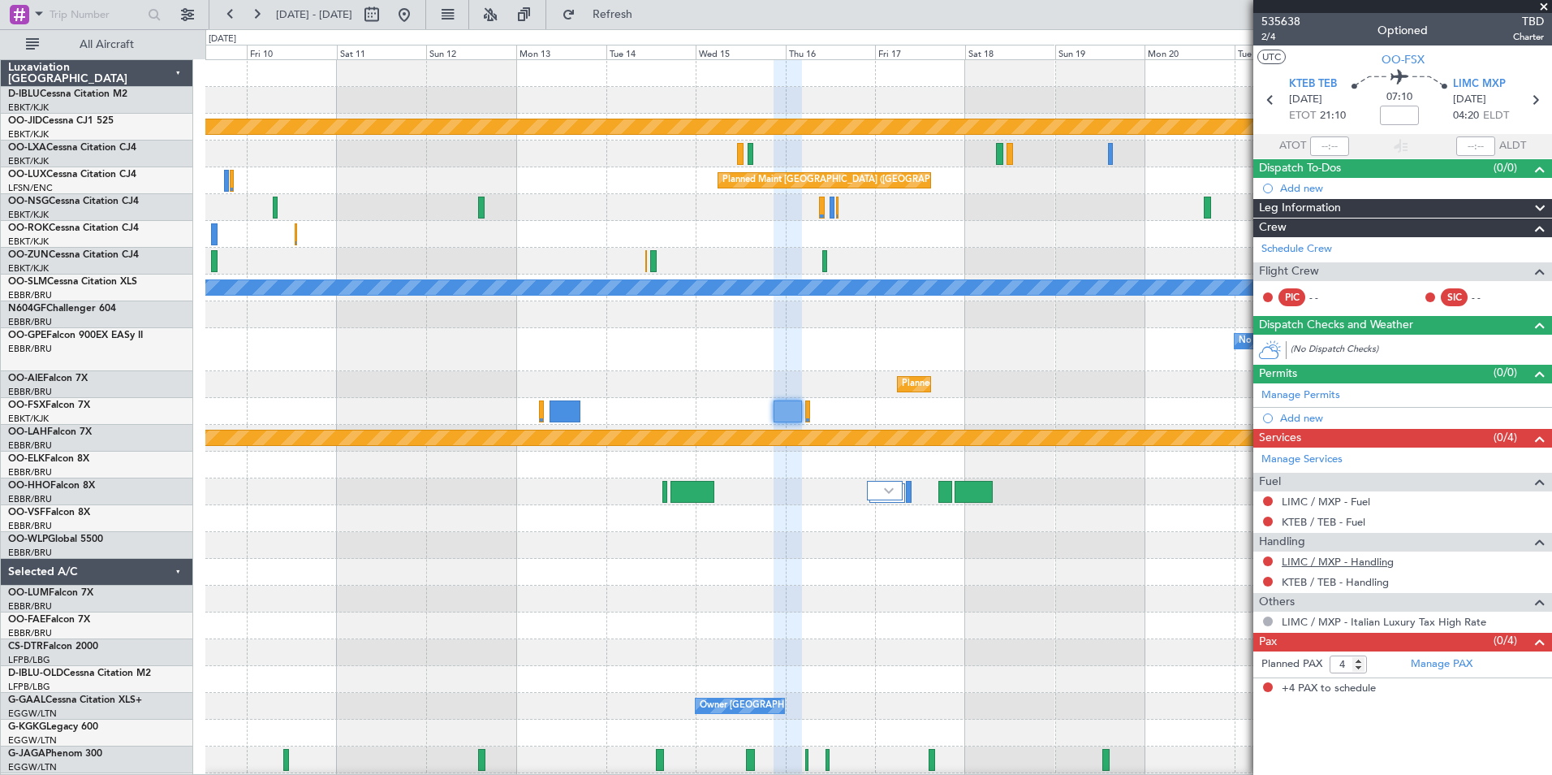
click at [1319, 557] on link "LIMC / MXP - Handling" at bounding box center [1338, 562] width 112 height 14
click at [1301, 583] on link "KTEB / TEB - Handling" at bounding box center [1335, 582] width 107 height 14
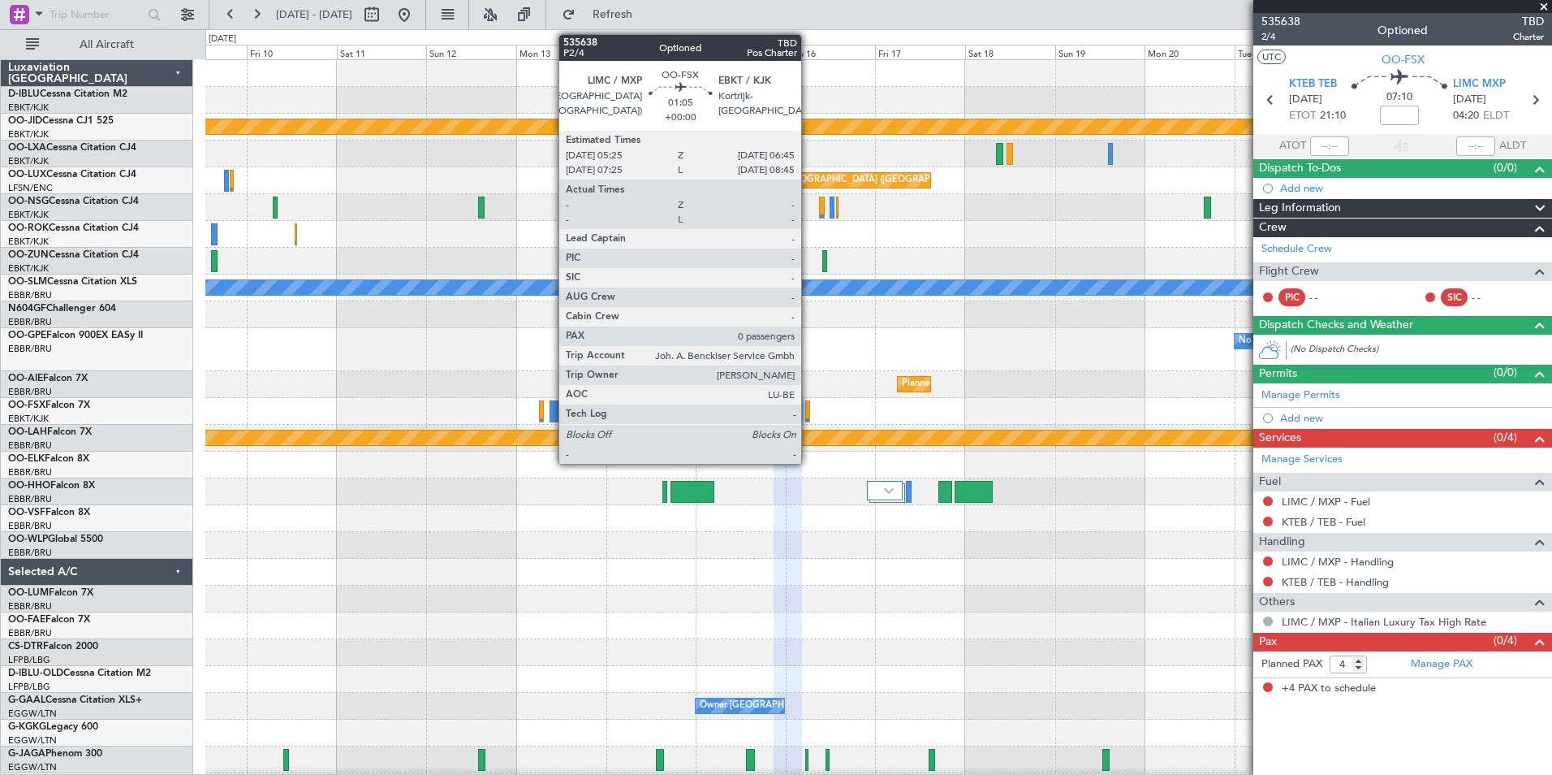
click at [809, 402] on div at bounding box center [808, 411] width 6 height 22
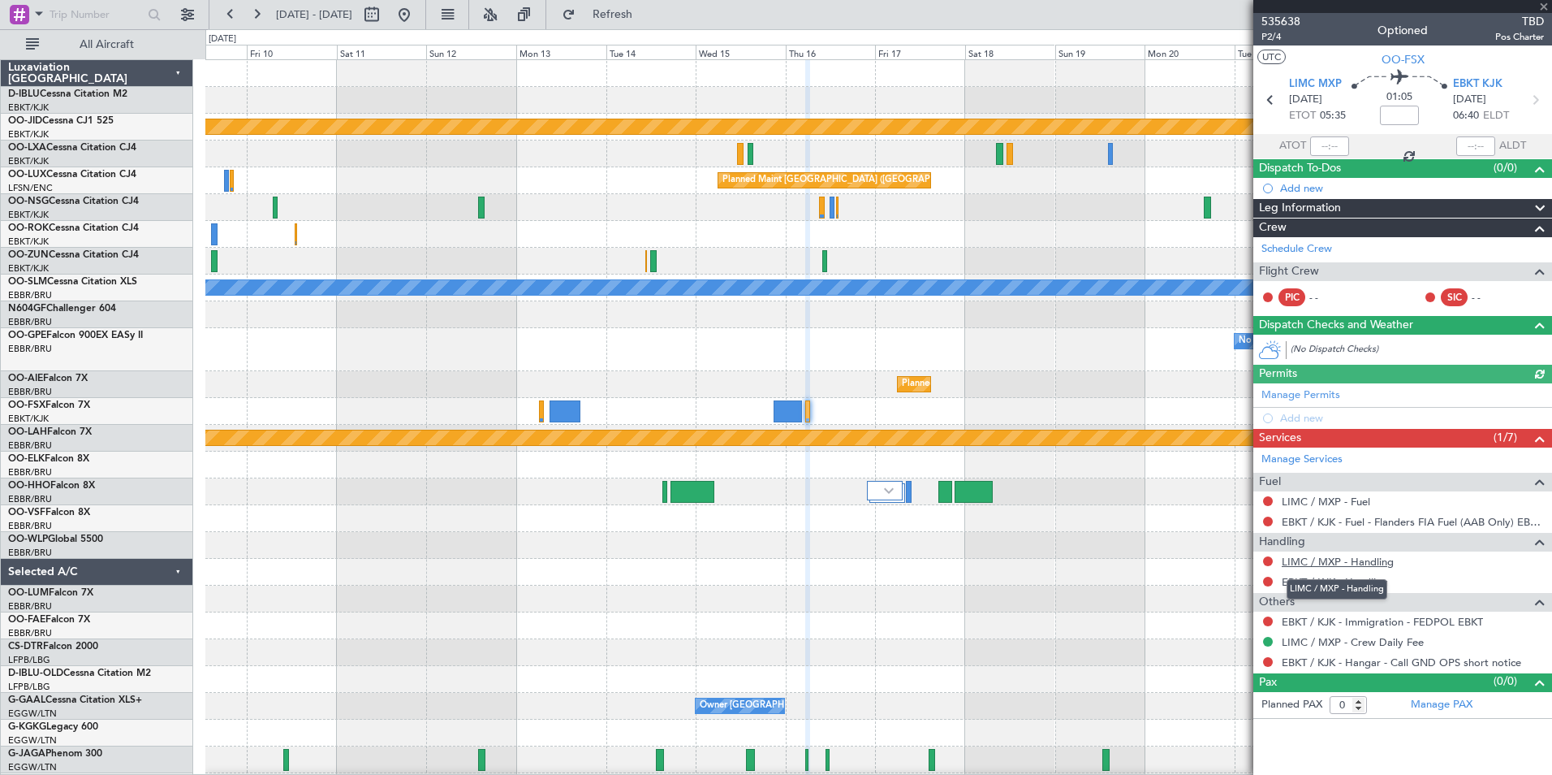
click at [1351, 566] on link "LIMC / MXP - Handling" at bounding box center [1338, 562] width 112 height 14
click at [1351, 588] on div "LIMC / MXP - Handling" at bounding box center [1337, 589] width 101 height 20
click at [1342, 577] on link "EBKT / KJK - Handling" at bounding box center [1335, 582] width 106 height 14
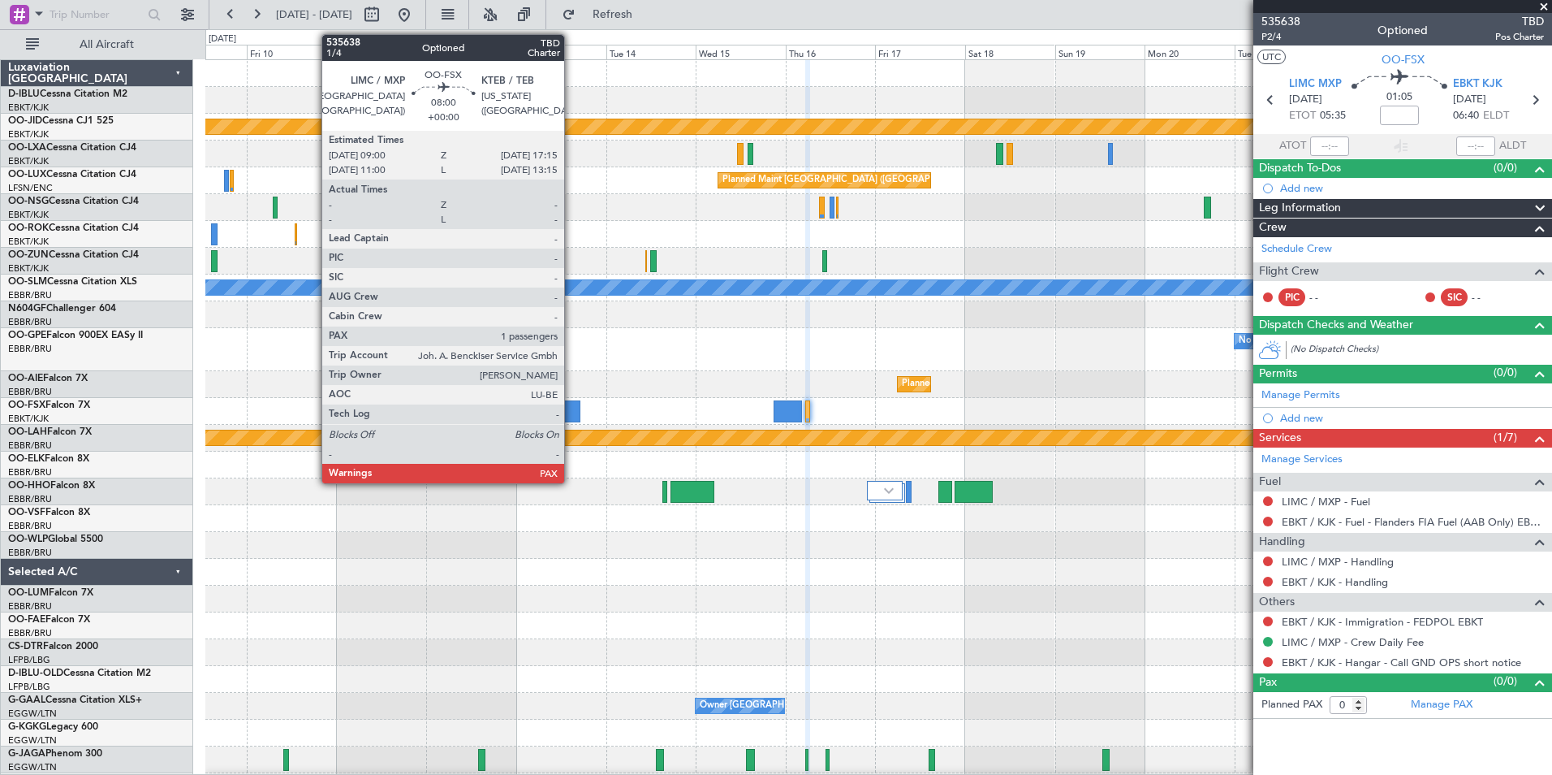
click at [569, 413] on div at bounding box center [566, 411] width 32 height 22
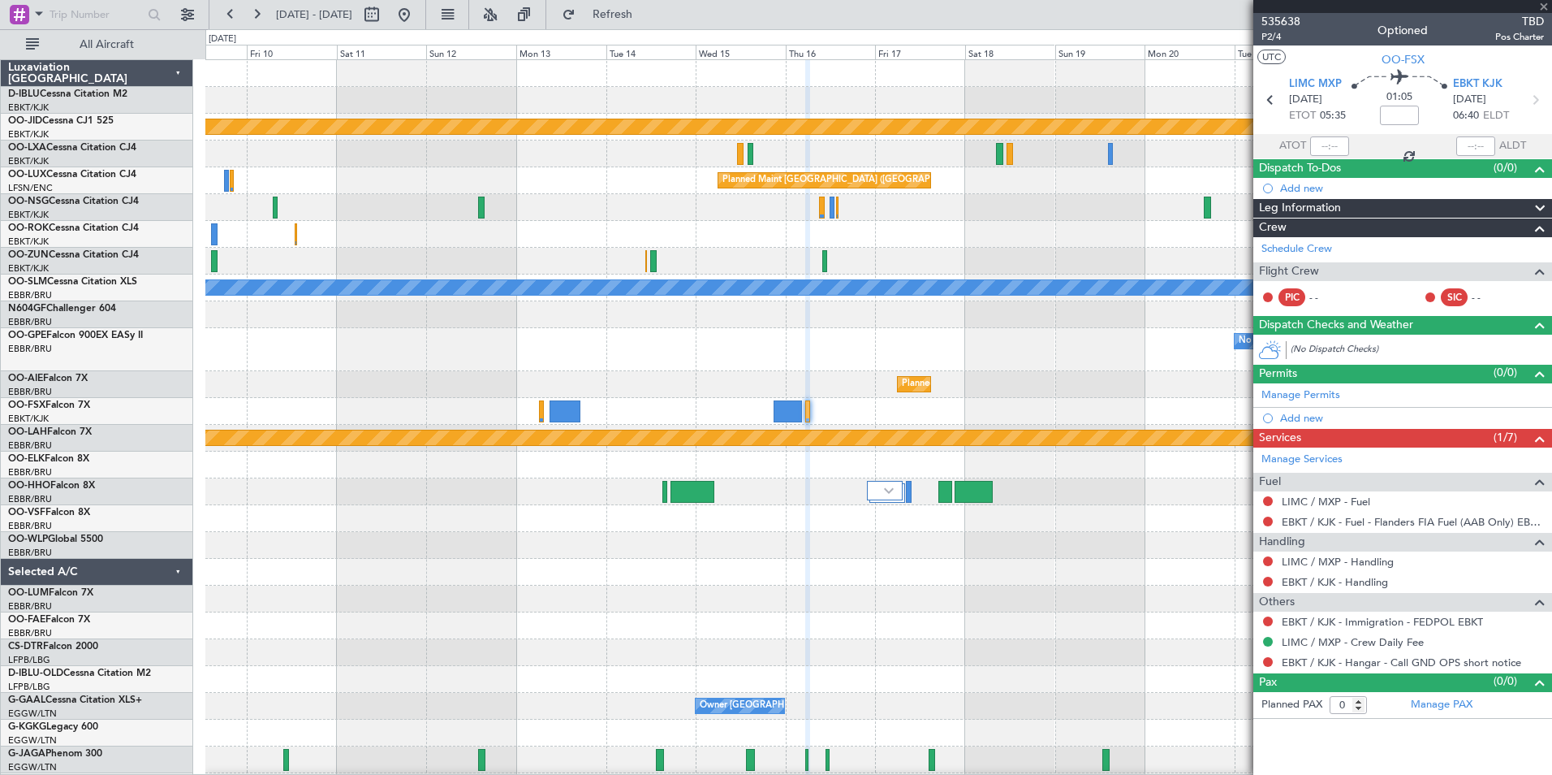
type input "1"
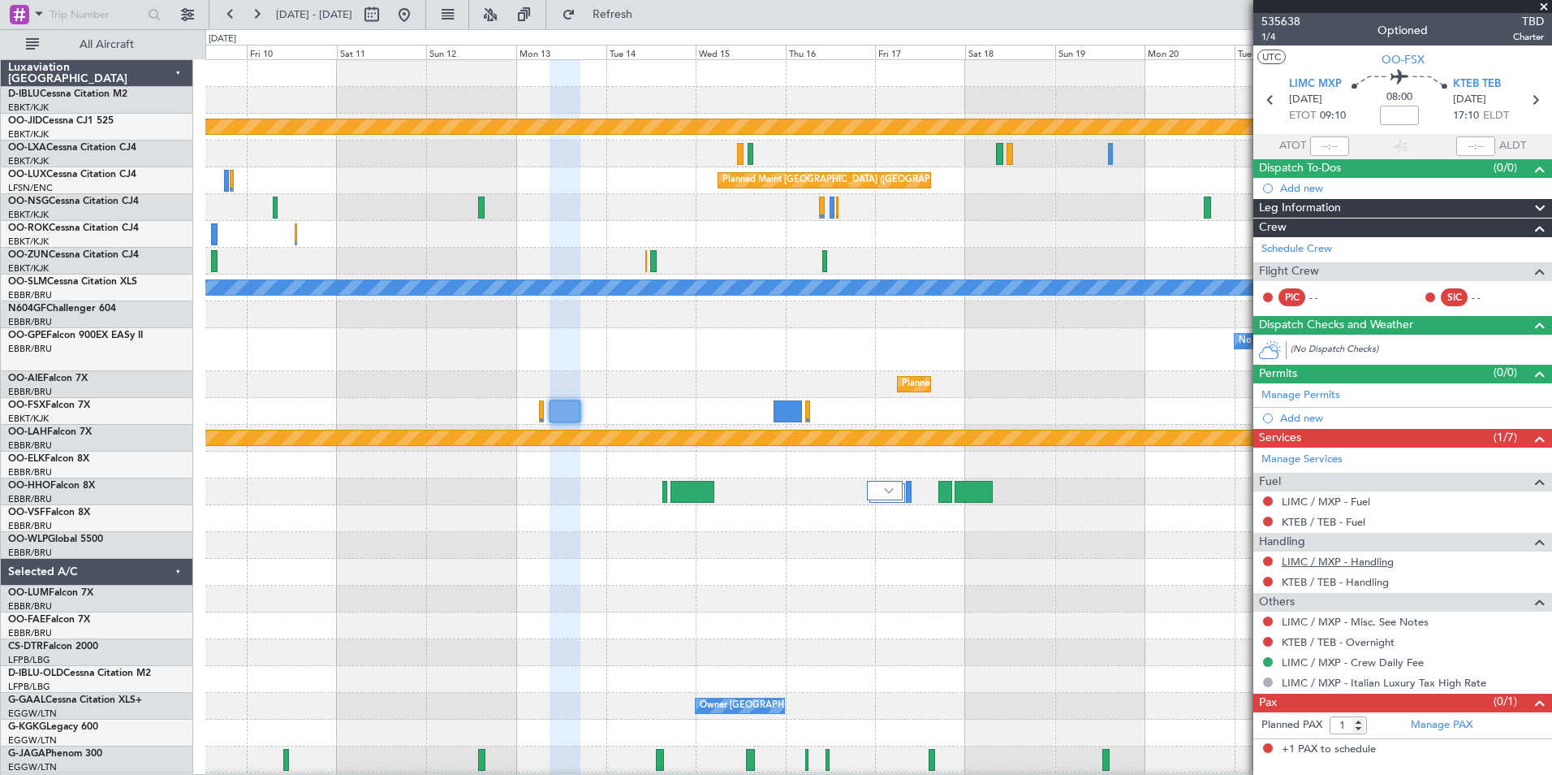
click at [1309, 566] on link "LIMC / MXP - Handling" at bounding box center [1338, 562] width 112 height 14
click at [1336, 582] on link "KTEB / TEB - Handling" at bounding box center [1335, 582] width 107 height 14
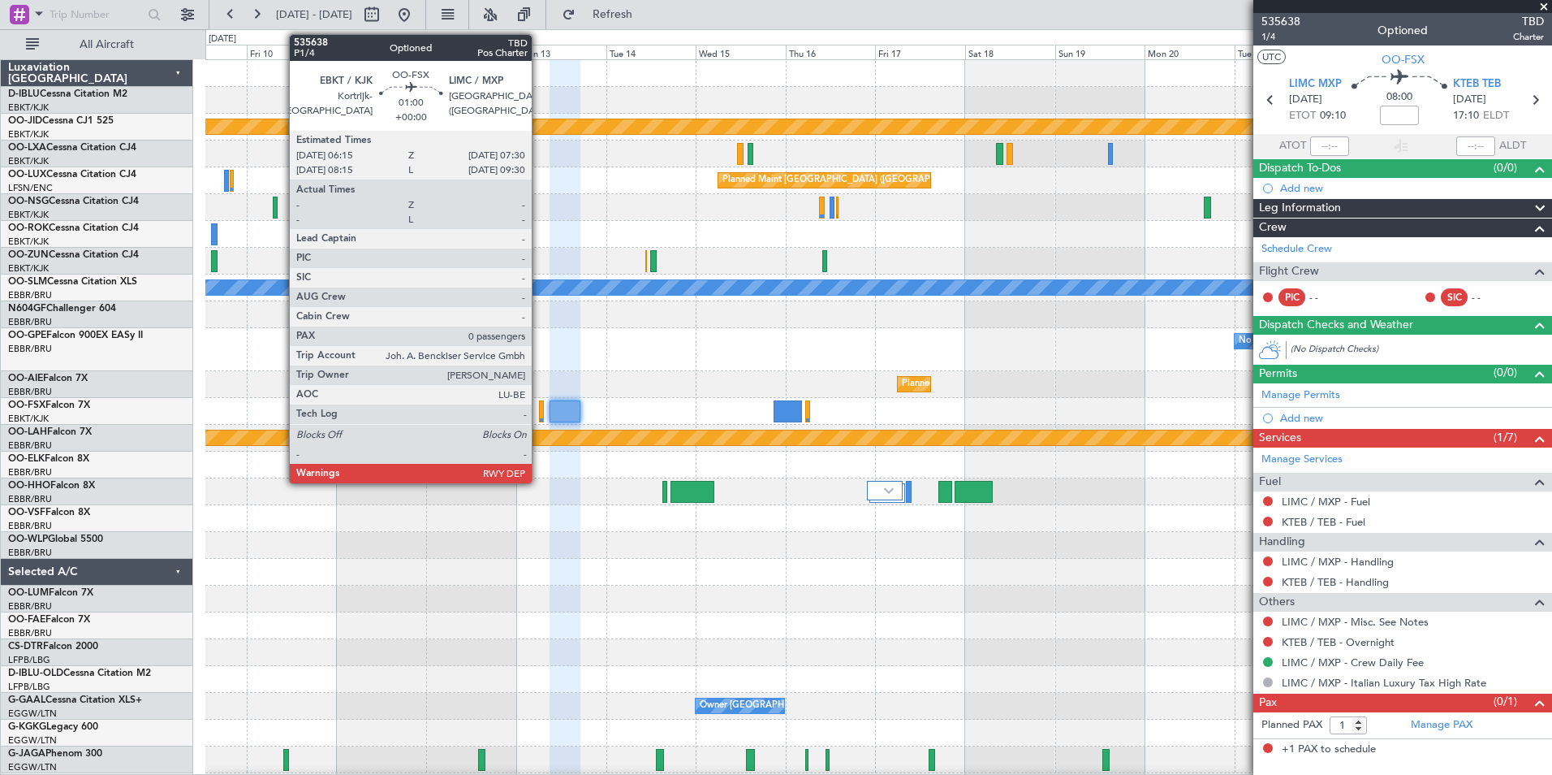
click at [539, 419] on div at bounding box center [541, 411] width 5 height 22
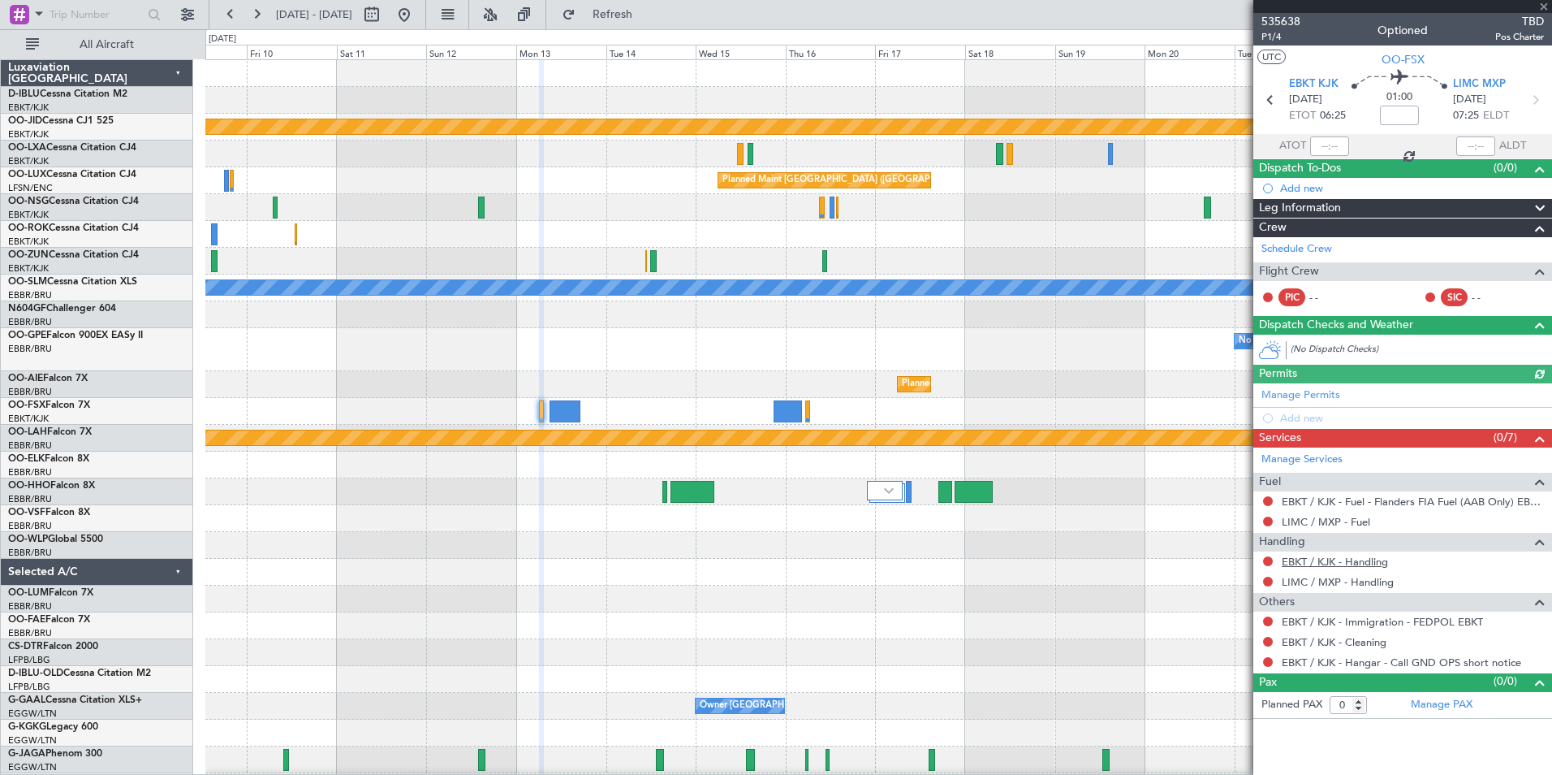
click at [1310, 560] on link "EBKT / KJK - Handling" at bounding box center [1335, 562] width 106 height 14
click at [1309, 583] on link "LIMC / MXP - Handling" at bounding box center [1338, 582] width 112 height 14
click at [602, 382] on div "Planned Maint Brussels (Brussels National)" at bounding box center [878, 384] width 1346 height 27
click at [1265, 26] on span "535638" at bounding box center [1281, 21] width 39 height 17
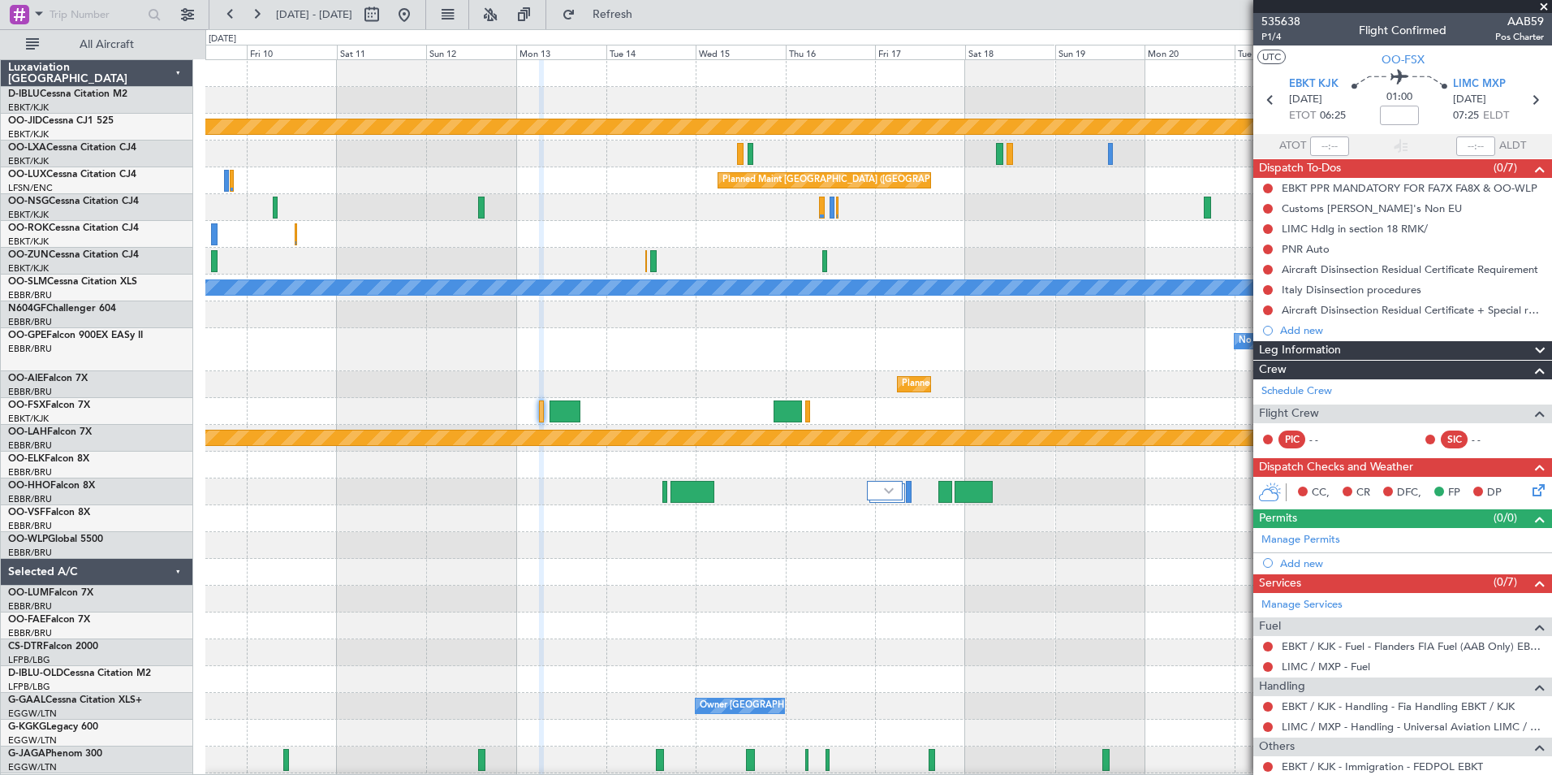
click at [628, 360] on div "No Crew Brussels (Brussels National) Planned Maint Brussels (Brussels National)" at bounding box center [878, 349] width 1346 height 43
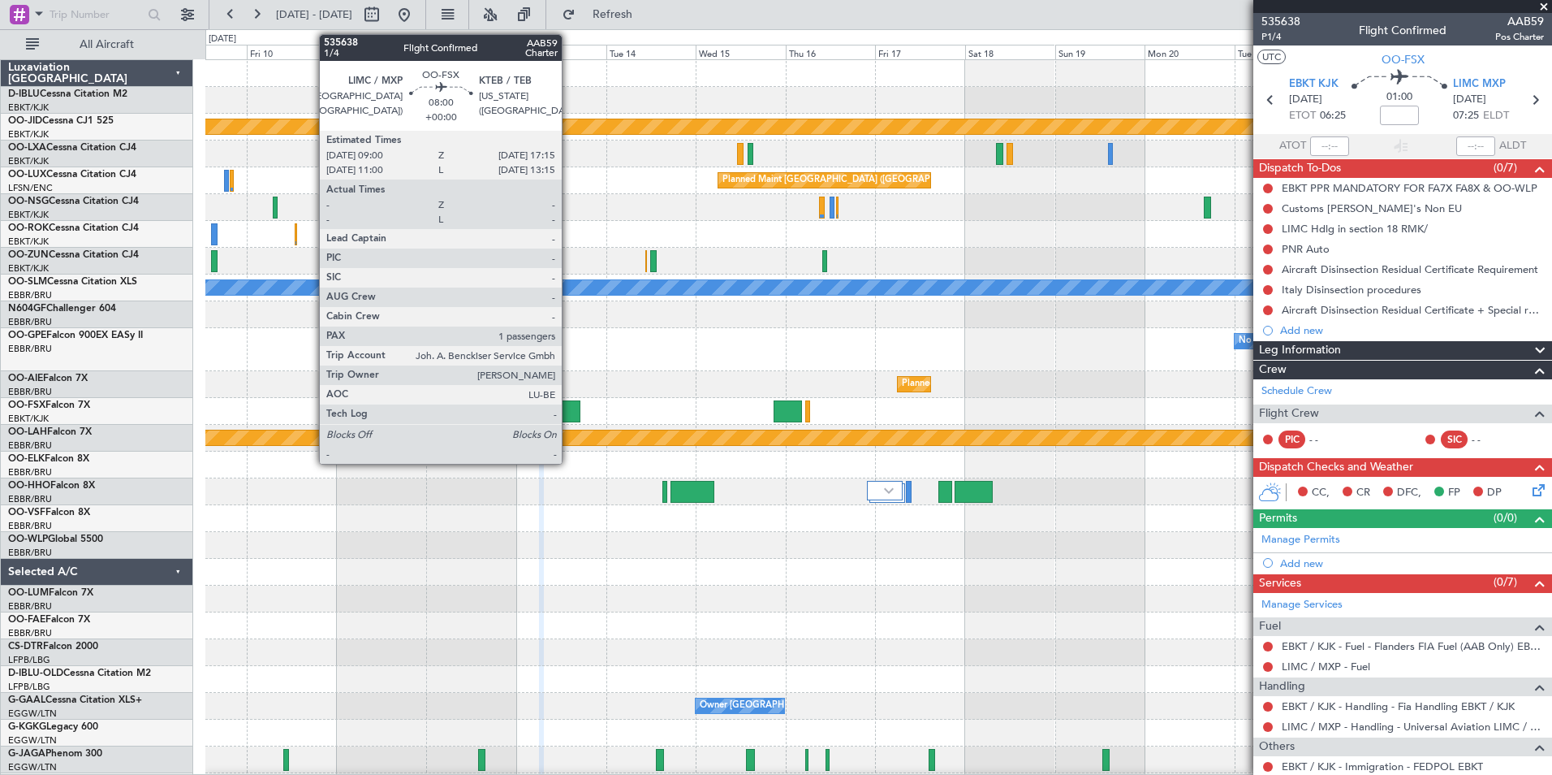
click at [568, 414] on div at bounding box center [566, 411] width 32 height 22
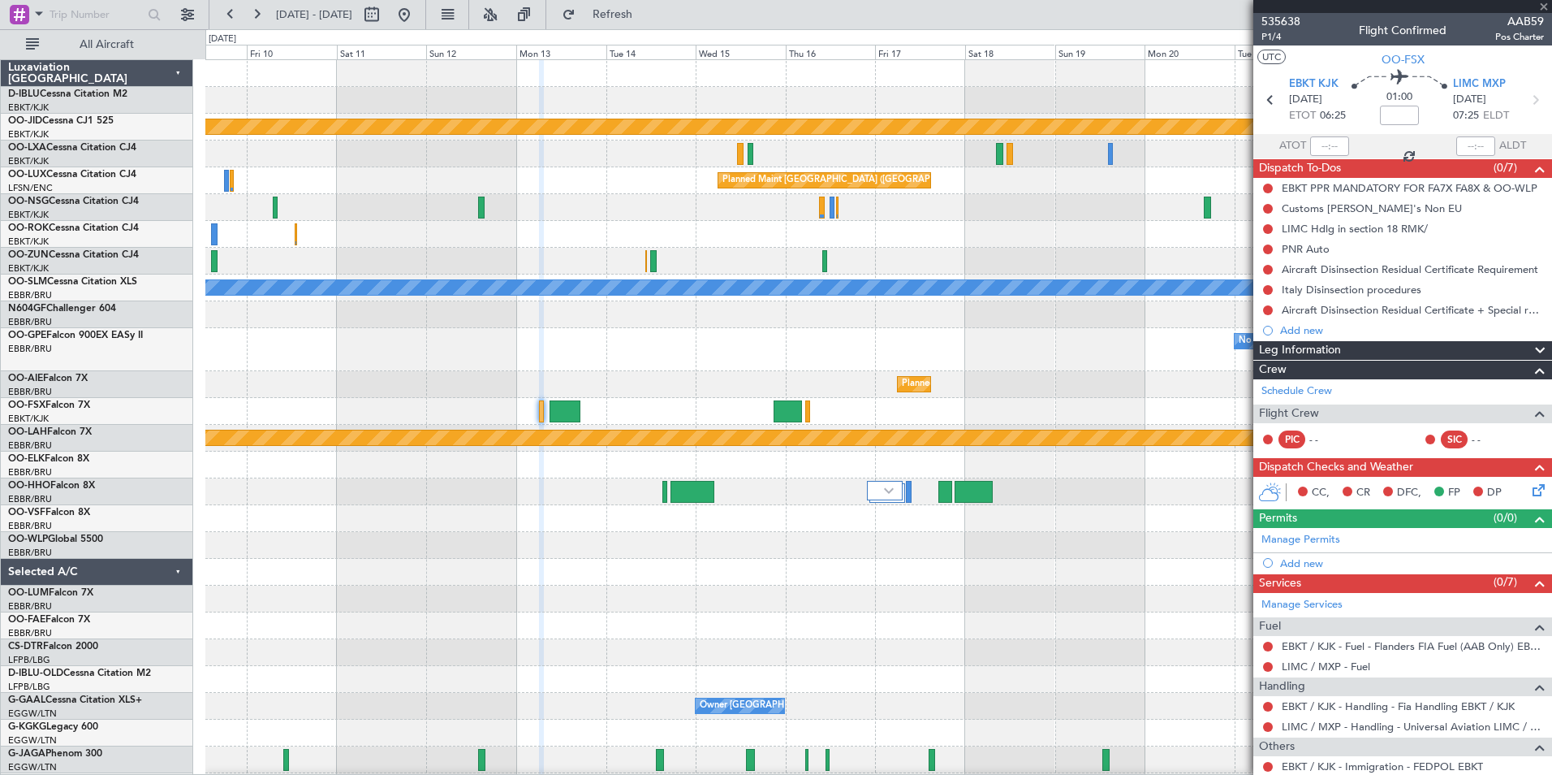
type input "1"
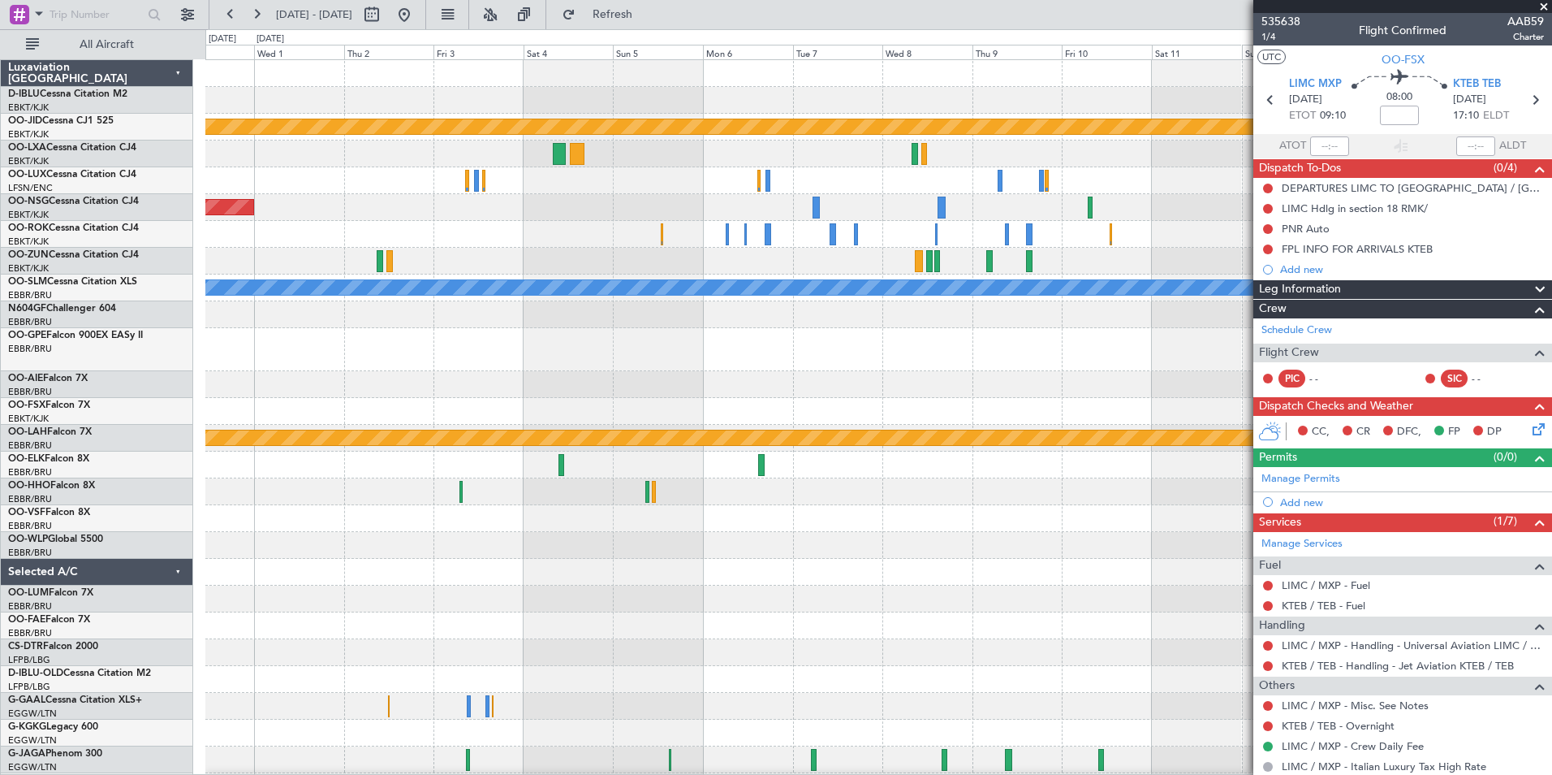
click at [1126, 367] on div "Planned Maint [GEOGRAPHIC_DATA] ([GEOGRAPHIC_DATA] National)" at bounding box center [878, 349] width 1346 height 43
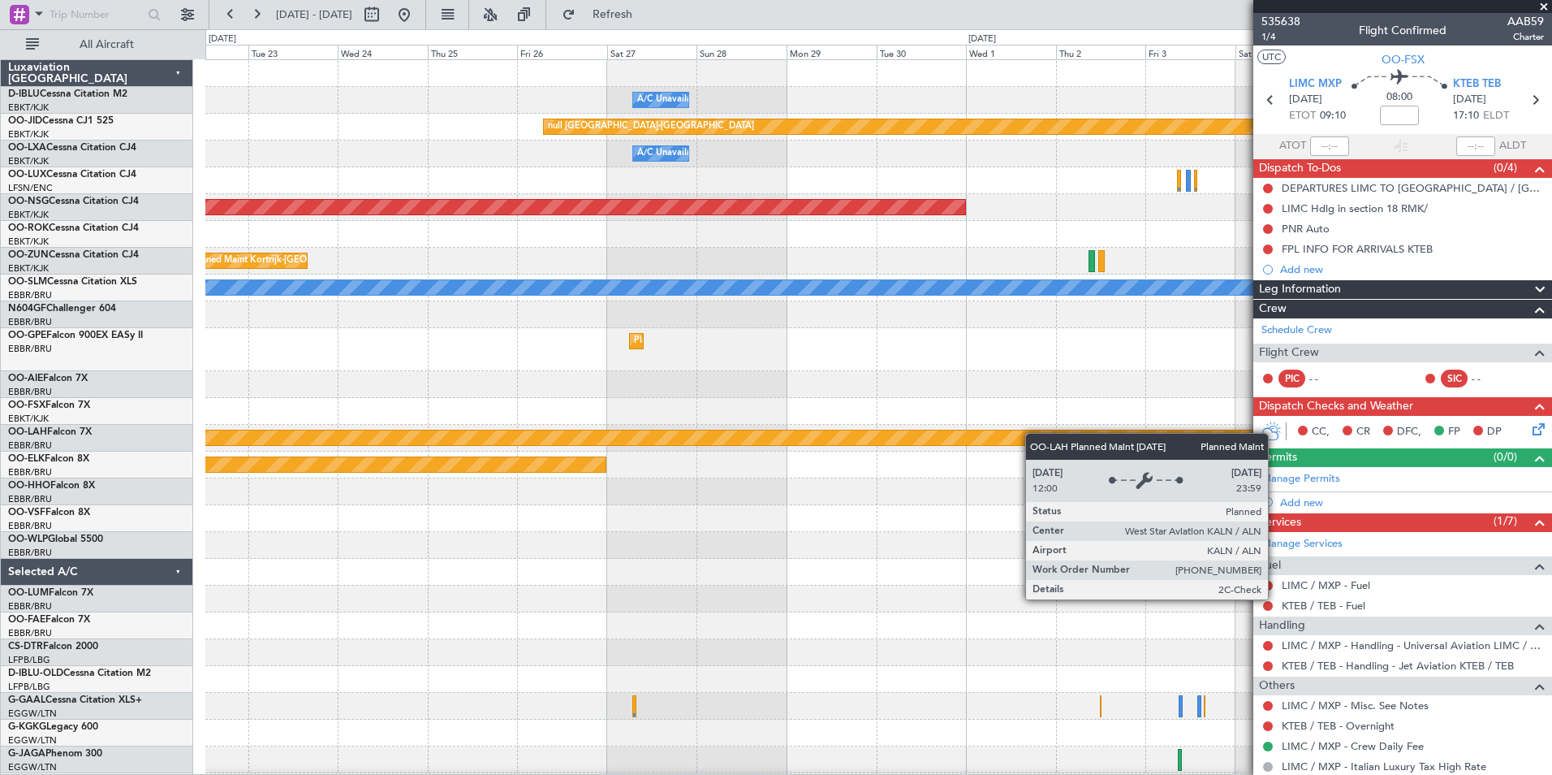
click at [1114, 436] on div "A/C Unavailable Kortrijk-Wevelgem null Kortrijk-Wevelgem A/C Unavailable Planne…" at bounding box center [878, 577] width 1346 height 1034
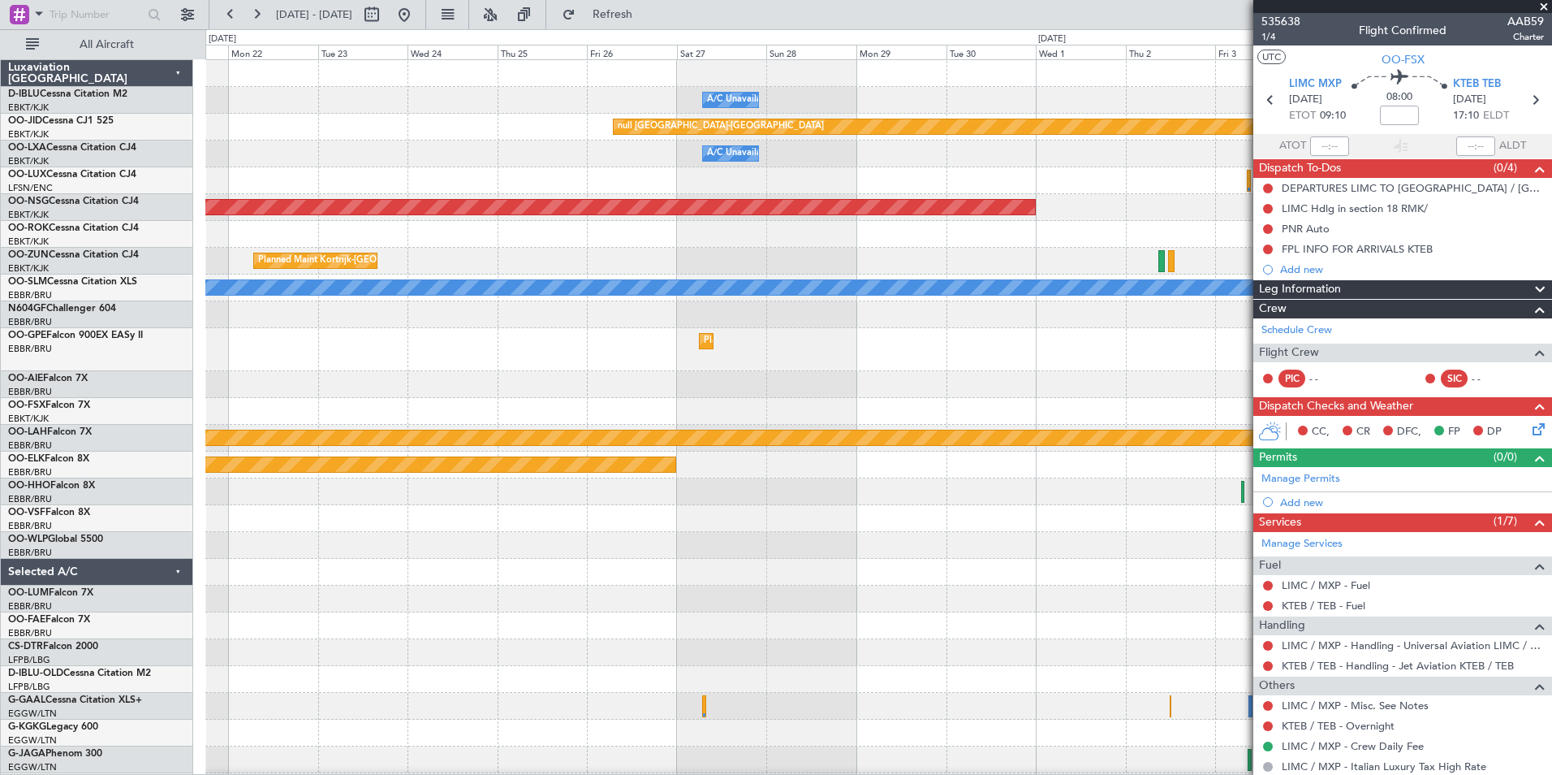
click at [1179, 396] on div "A/C Unavailable Kortrijk-Wevelgem null Kortrijk-Wevelgem A/C Unavailable Planne…" at bounding box center [878, 577] width 1346 height 1034
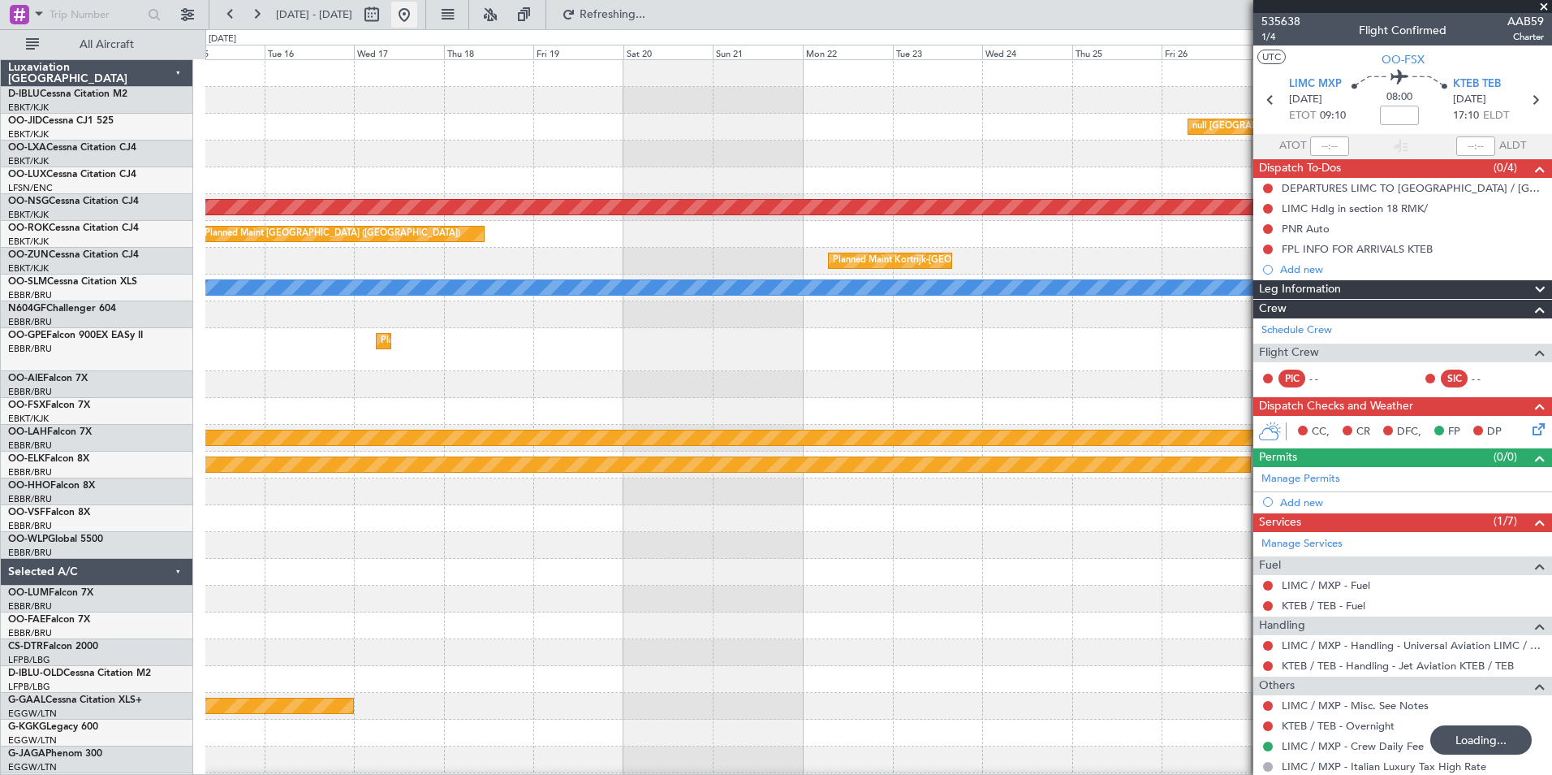
click at [417, 14] on button at bounding box center [404, 15] width 26 height 26
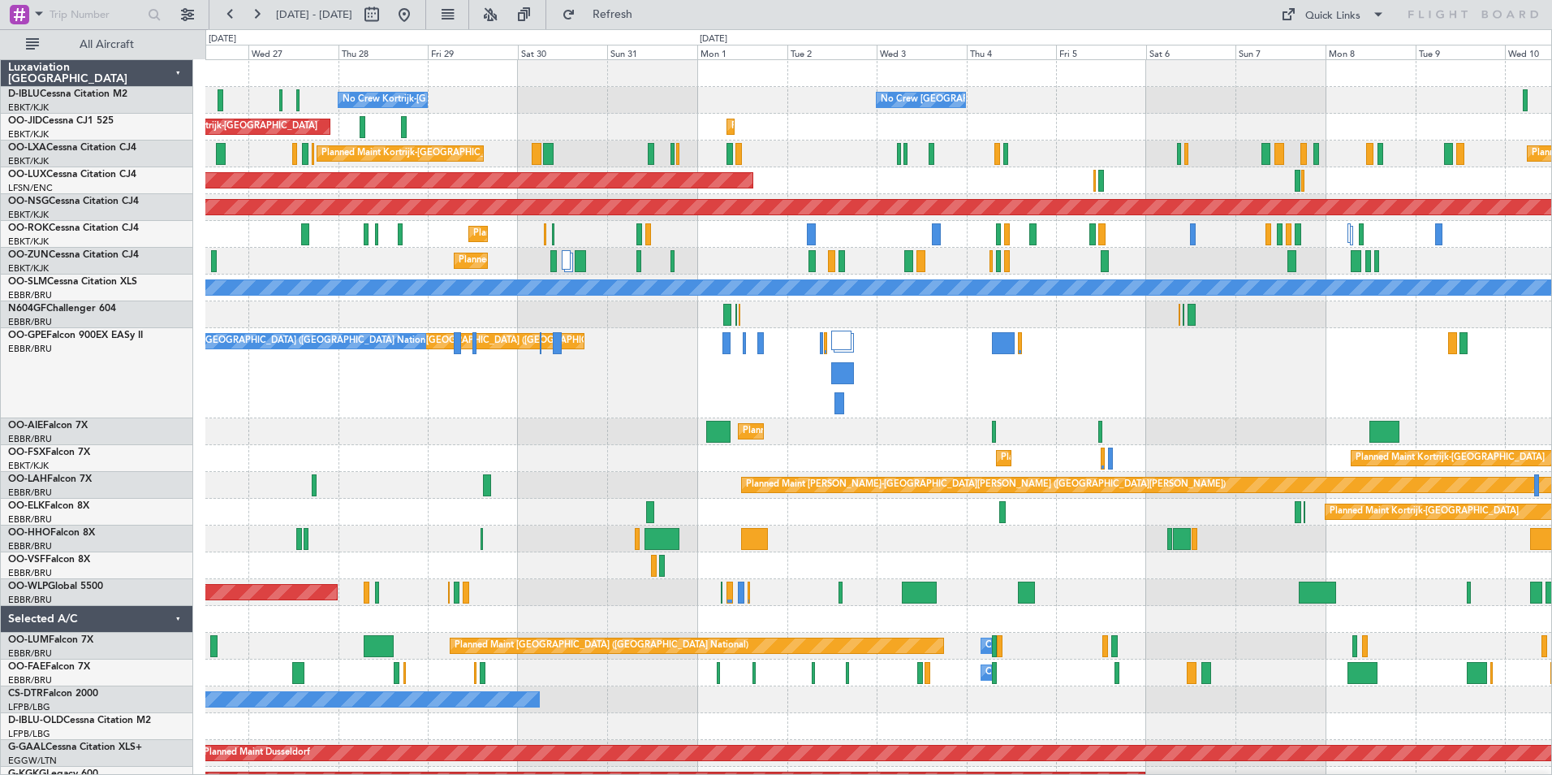
click at [589, 426] on div "No Crew Kortrijk-Wevelgem No Crew Brussels (Brussels National) No Crew Kortrijk…" at bounding box center [878, 641] width 1346 height 1162
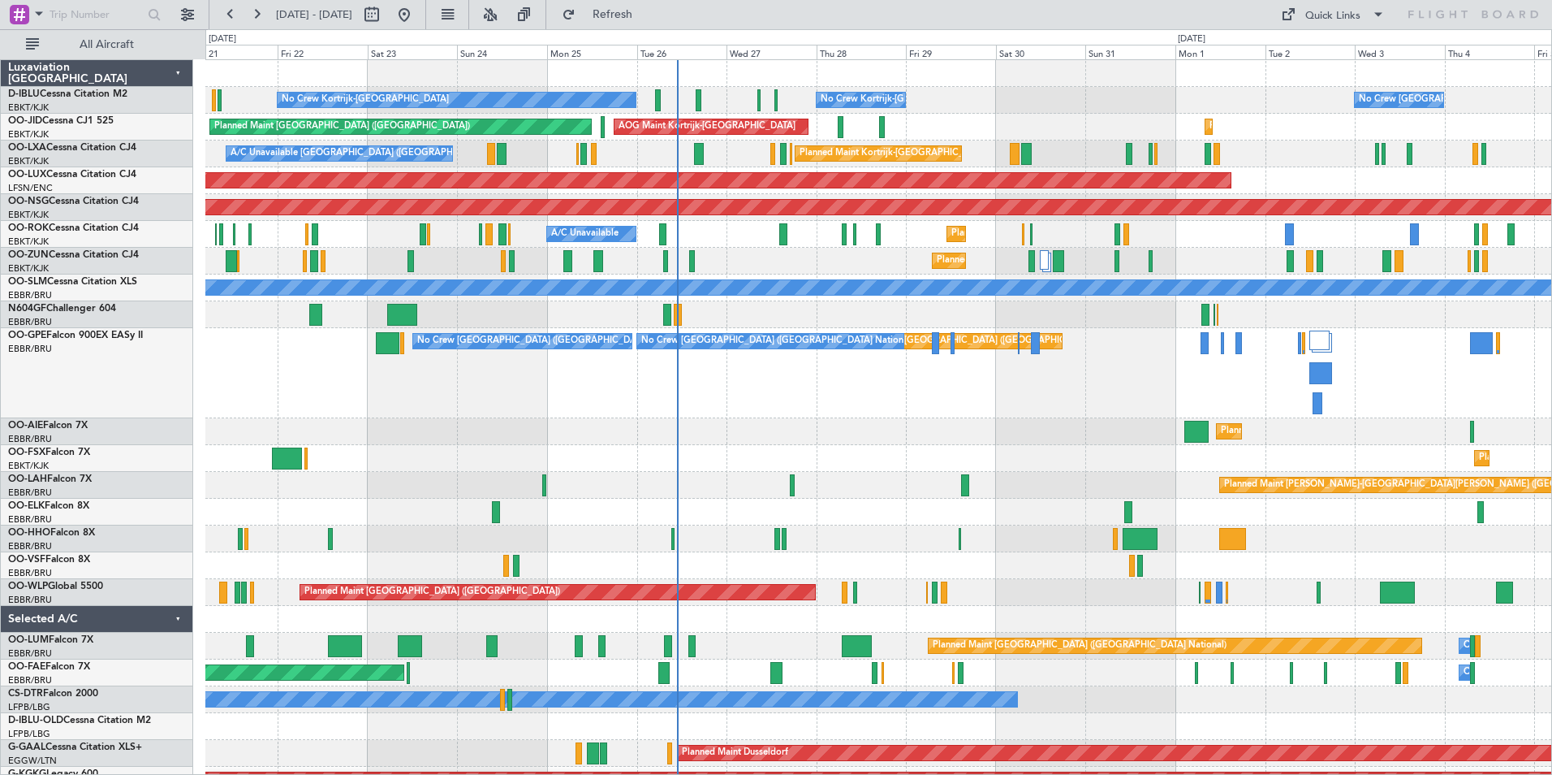
click at [1012, 427] on div "No Crew Kortrijk-Wevelgem No Crew Brussels (Brussels National) No Crew Kortrijk…" at bounding box center [878, 641] width 1346 height 1162
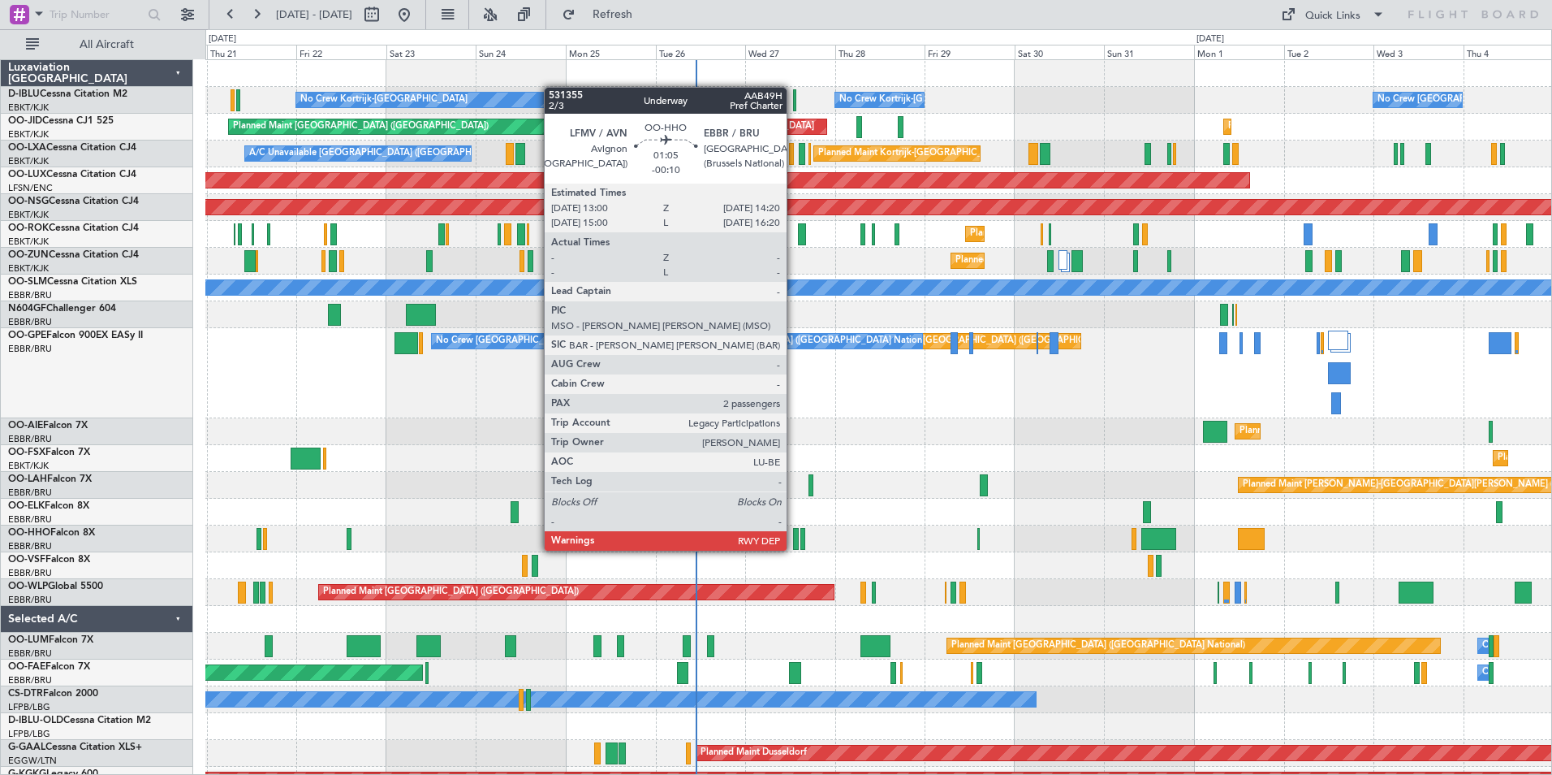
click at [794, 536] on div at bounding box center [796, 539] width 6 height 22
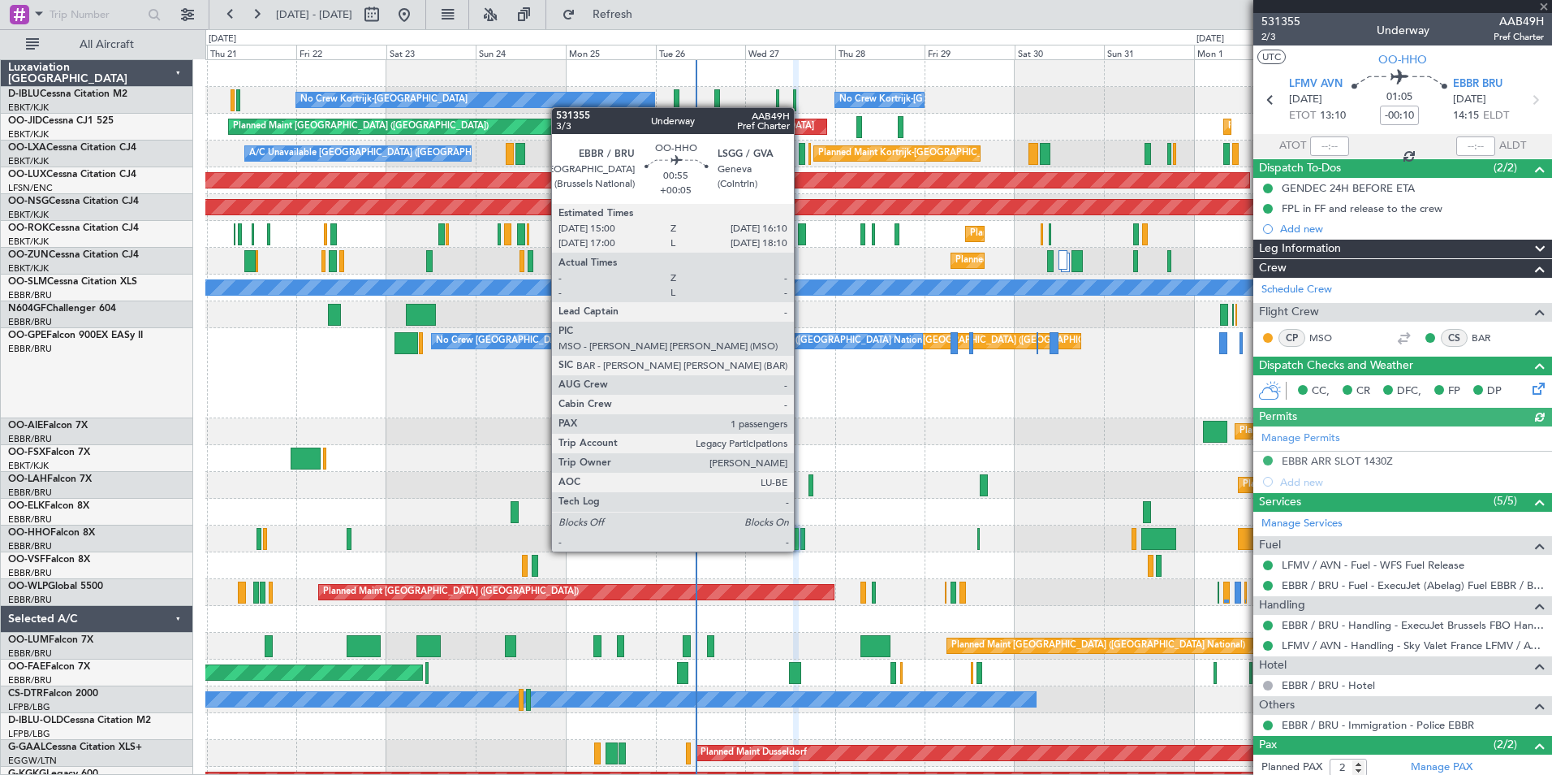
click at [801, 537] on div at bounding box center [803, 539] width 5 height 22
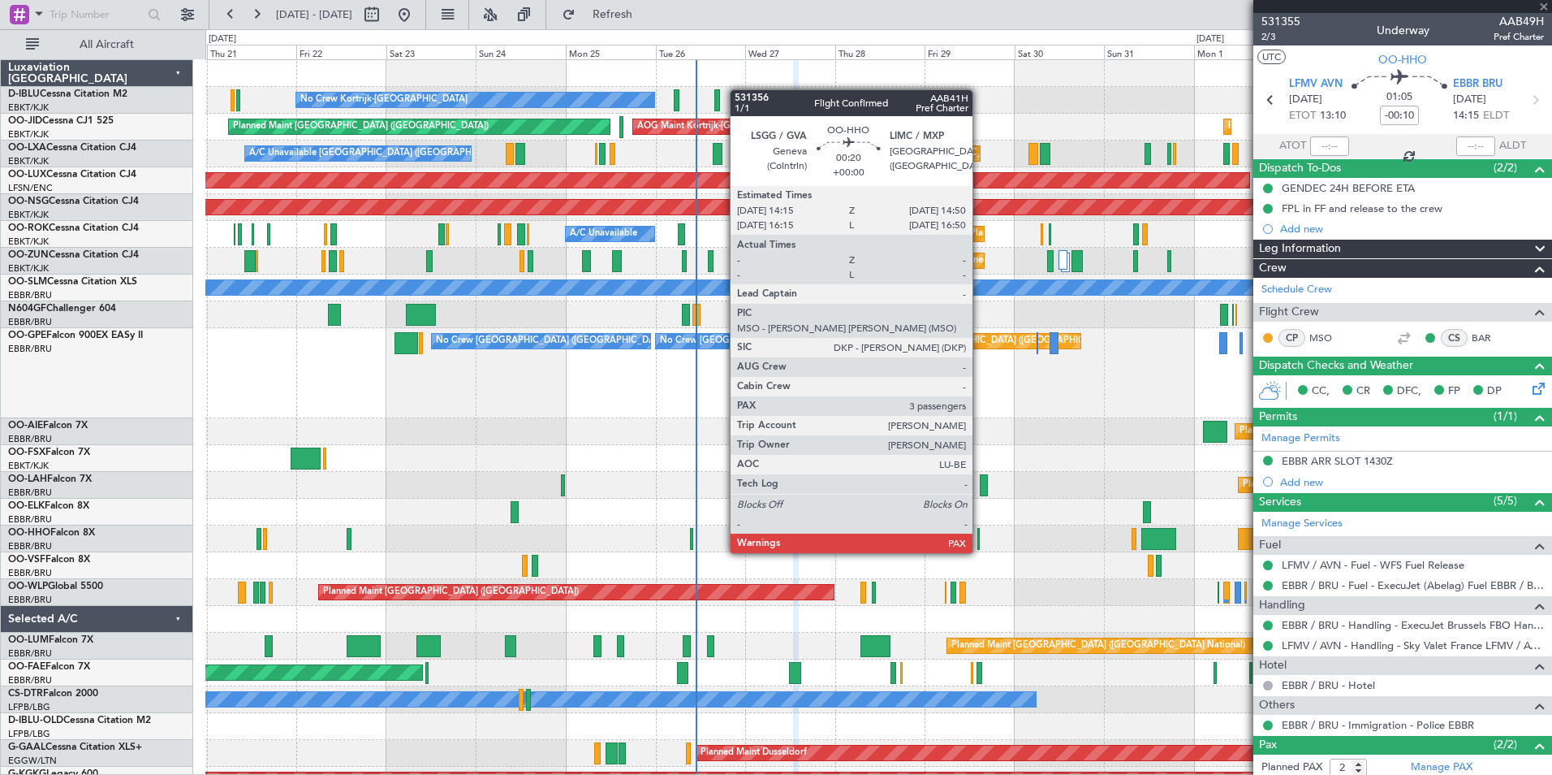
type input "+00:05"
type input "1"
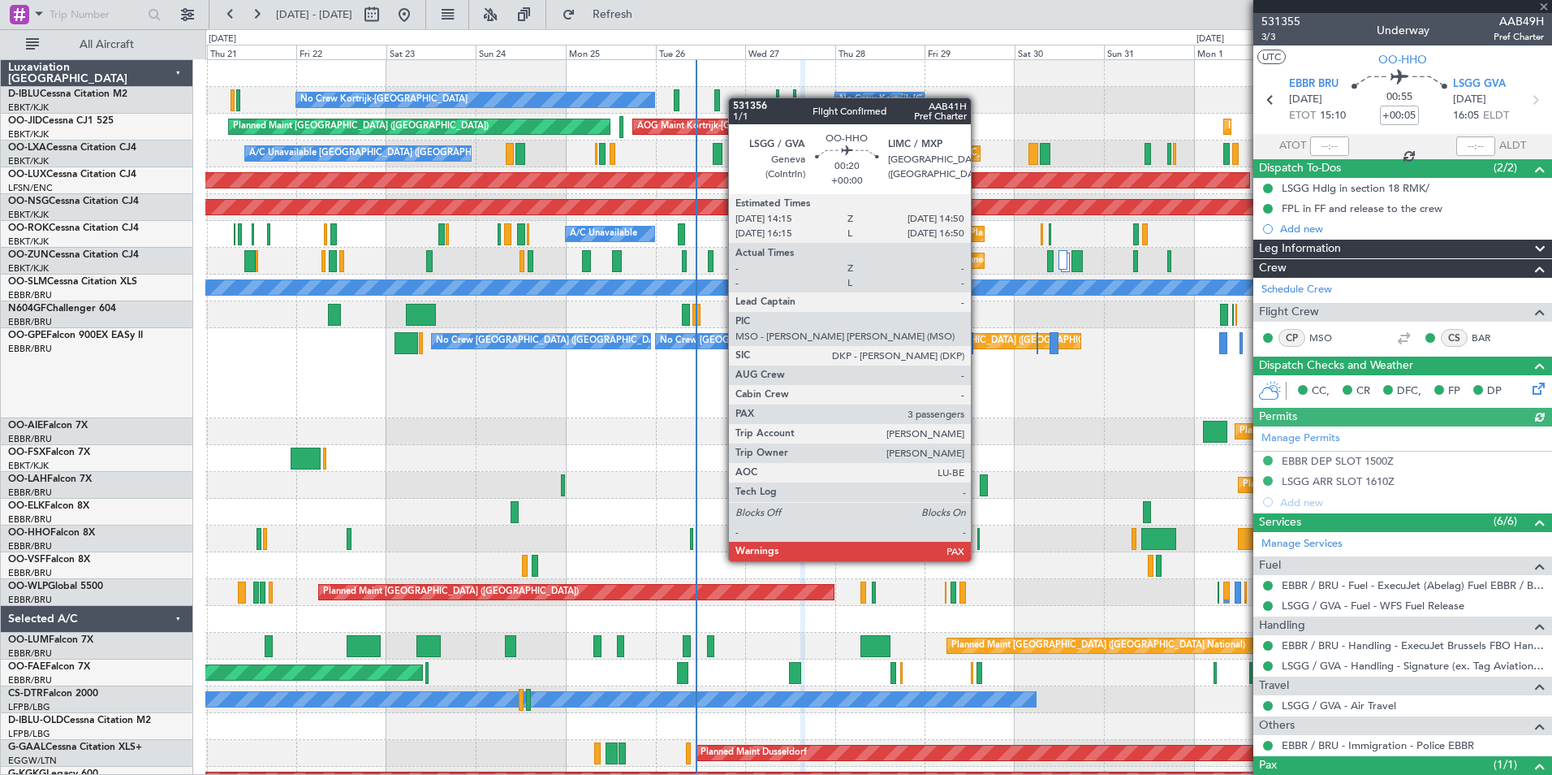
click at [978, 545] on div at bounding box center [979, 539] width 2 height 22
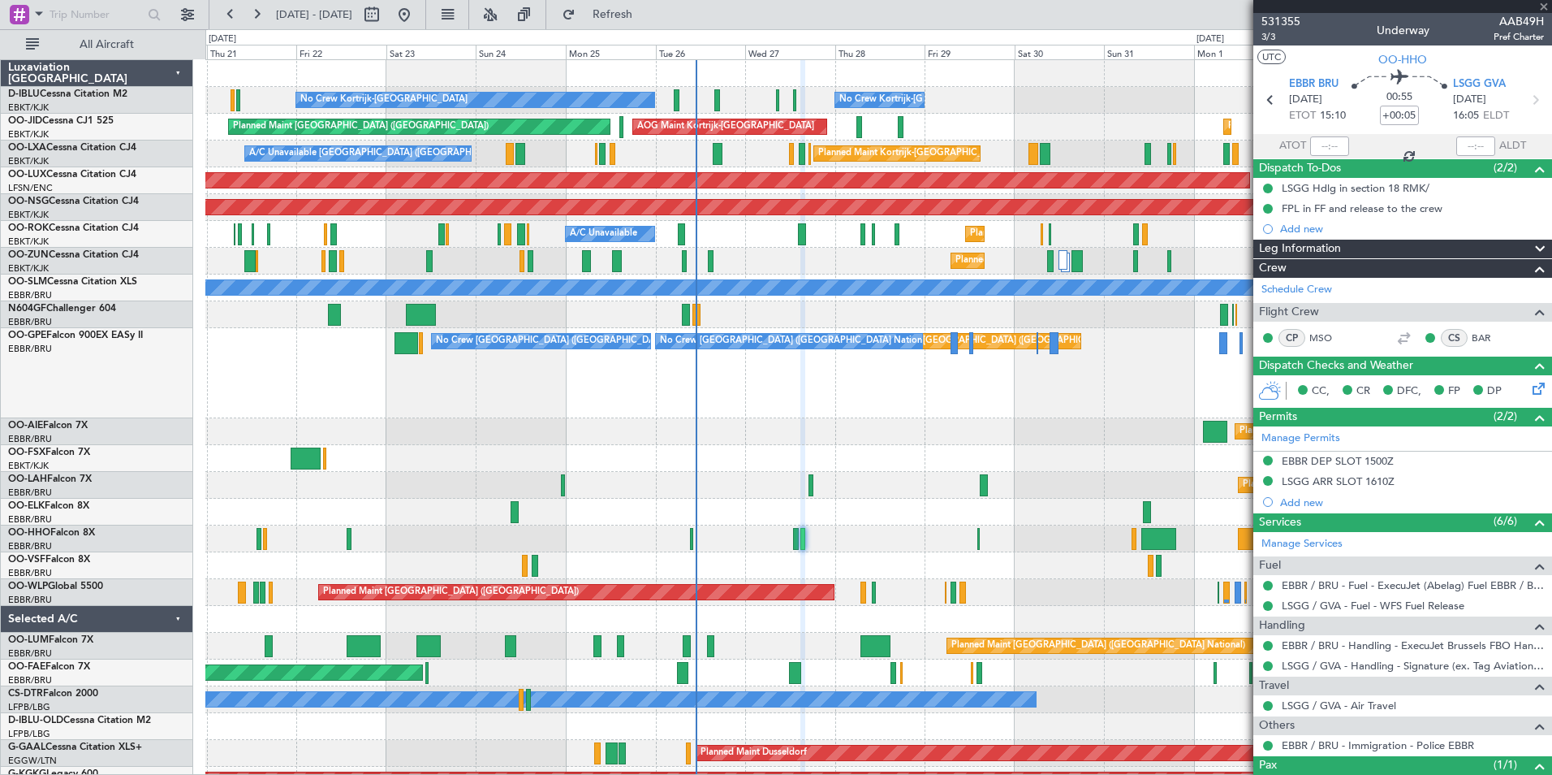
type input "4"
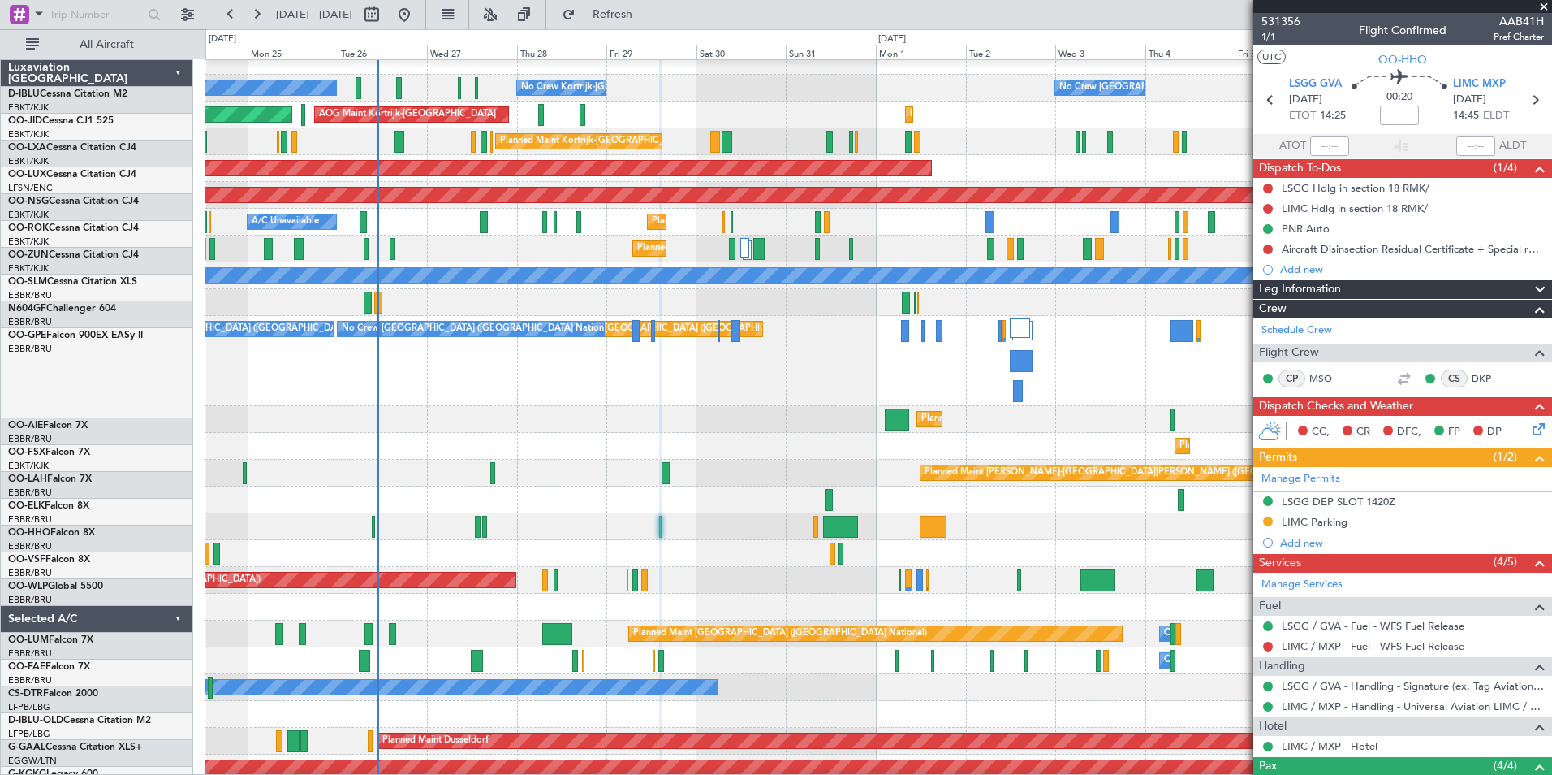
click at [683, 456] on div "Planned Maint Kortrijk-Wevelgem Planned Maint Kortrijk-Wevelgem" at bounding box center [878, 446] width 1346 height 27
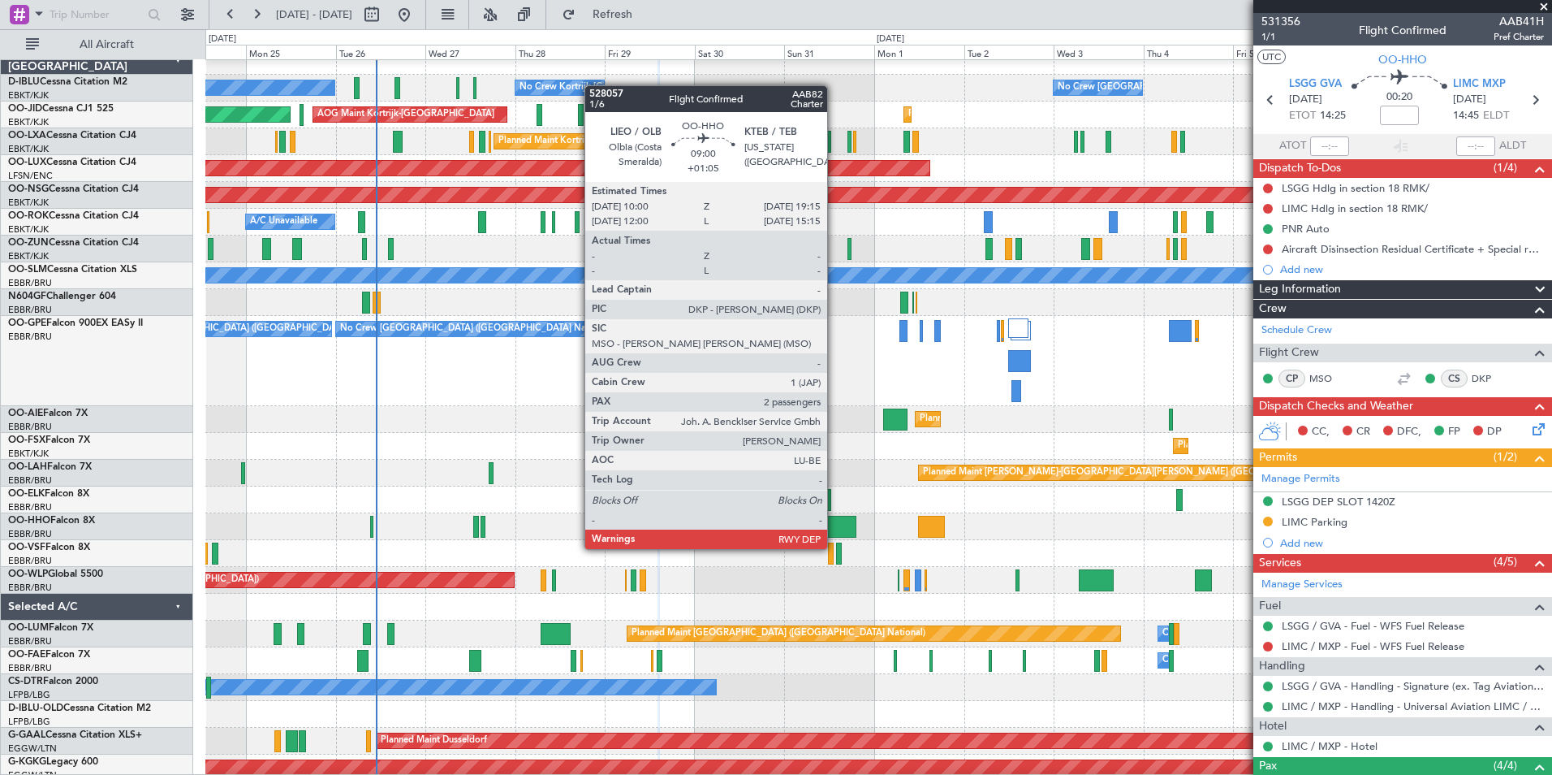
click at [835, 533] on div at bounding box center [839, 527] width 35 height 22
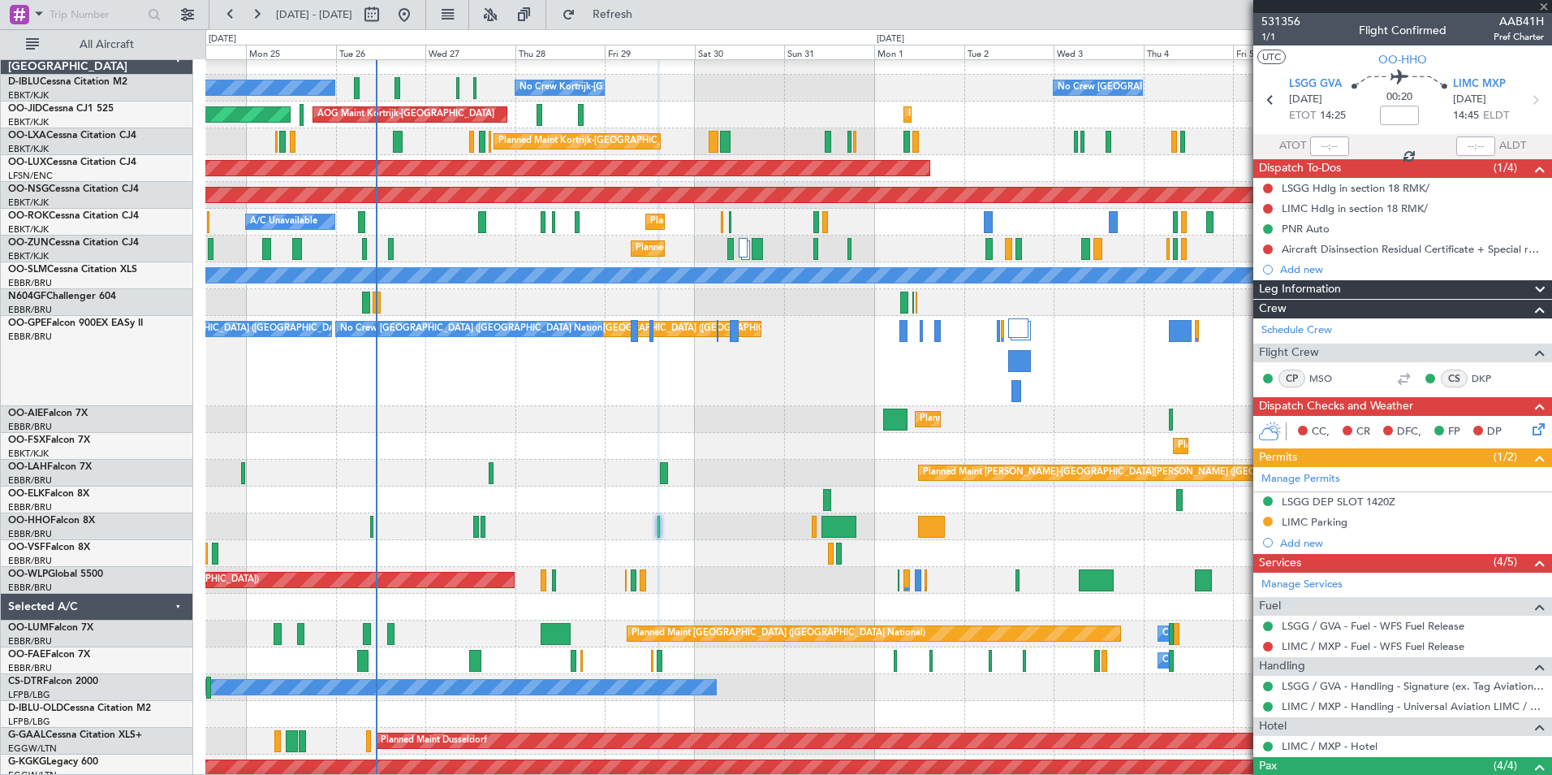
type input "+01:05"
type input "2"
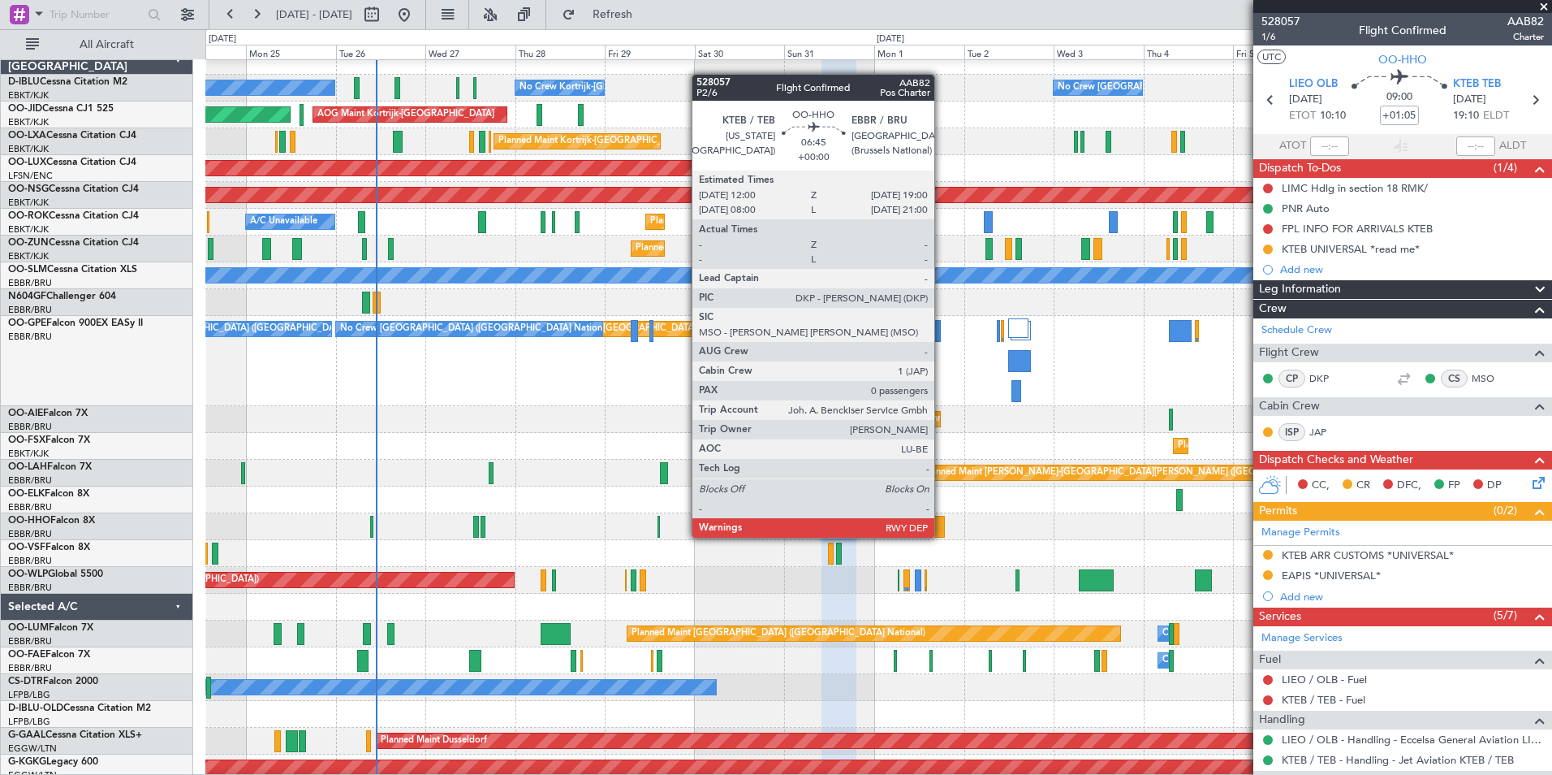
click at [942, 523] on div at bounding box center [931, 527] width 27 height 22
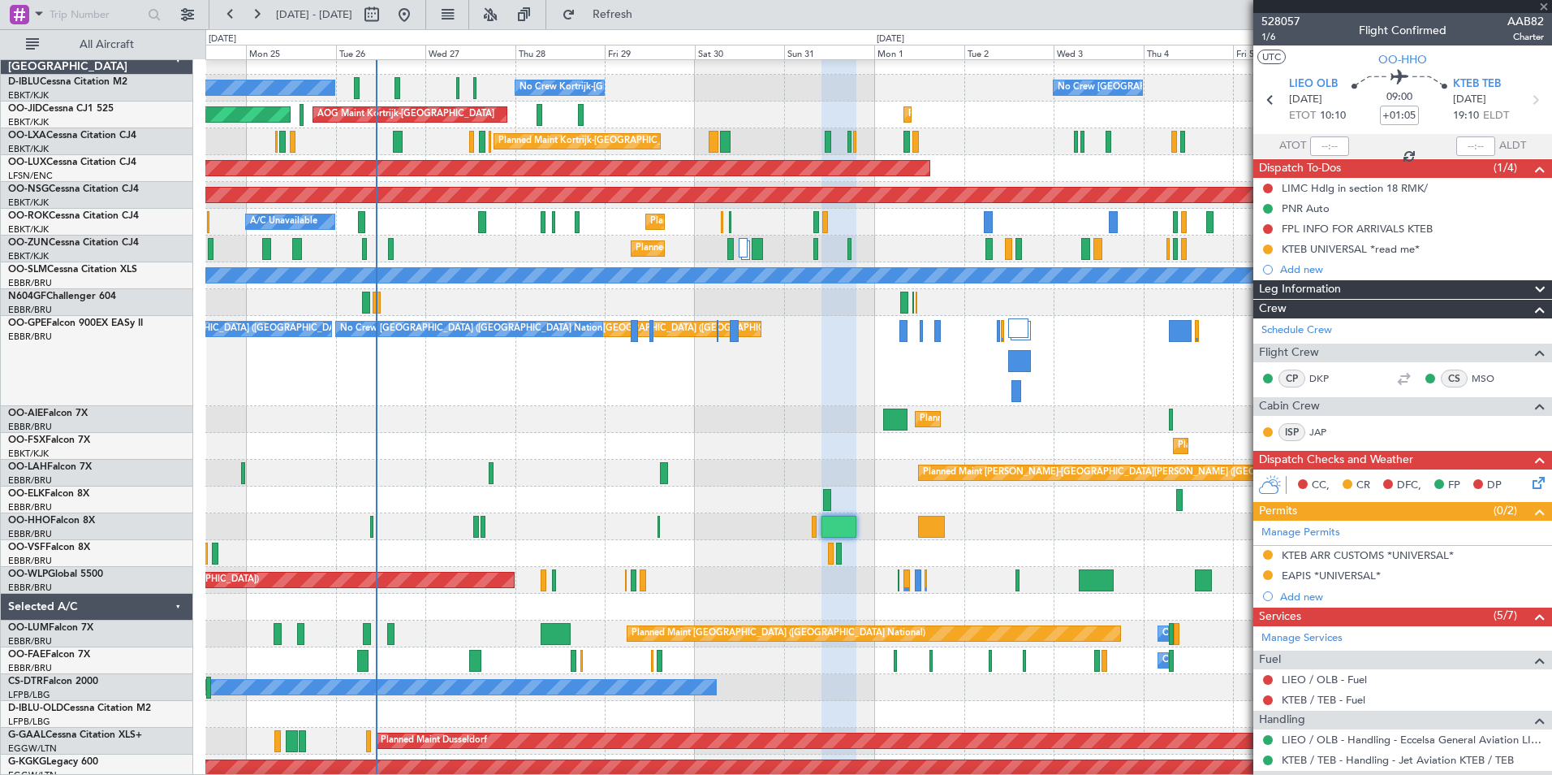
type input "0"
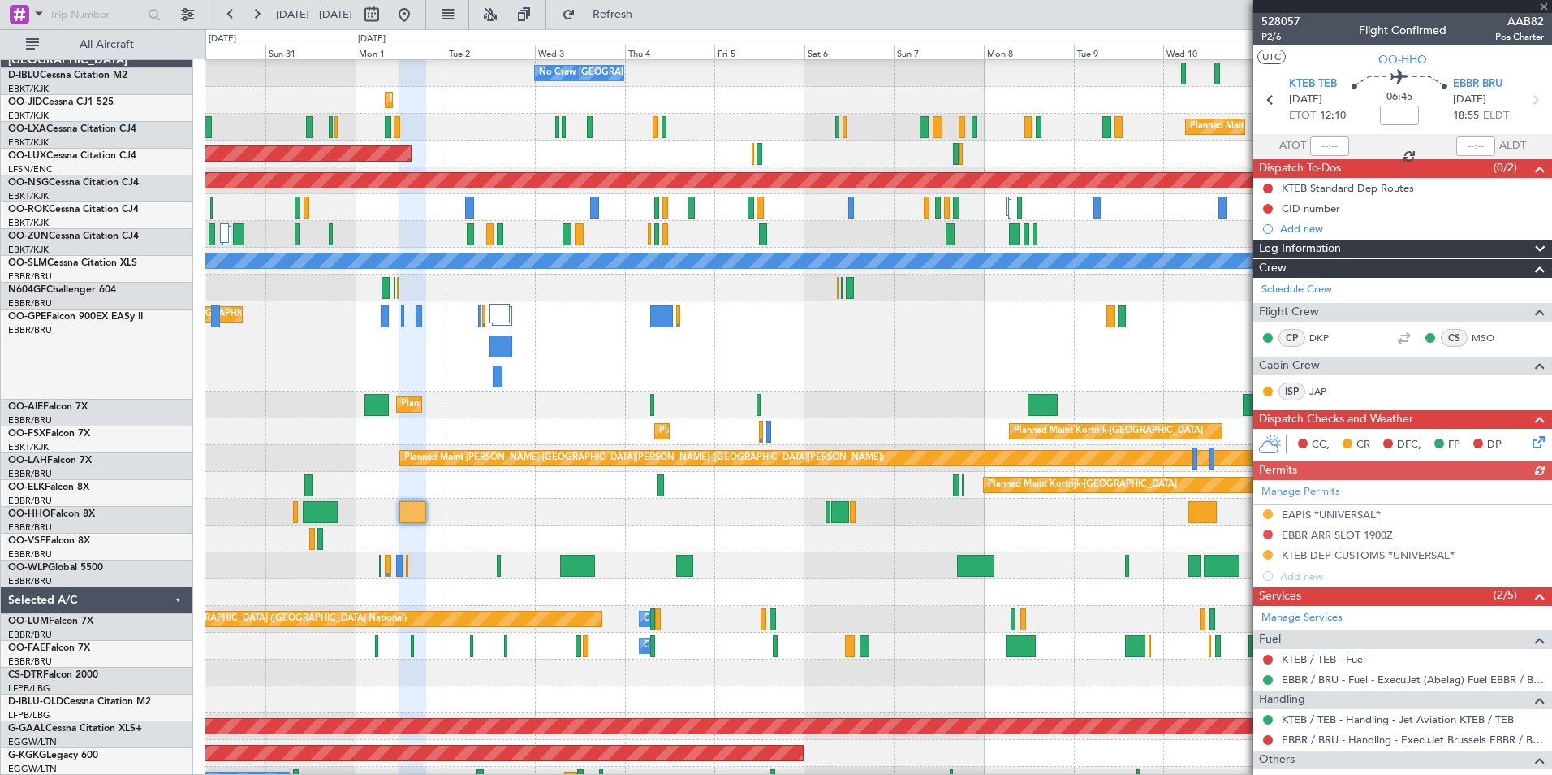
scroll to position [29, 0]
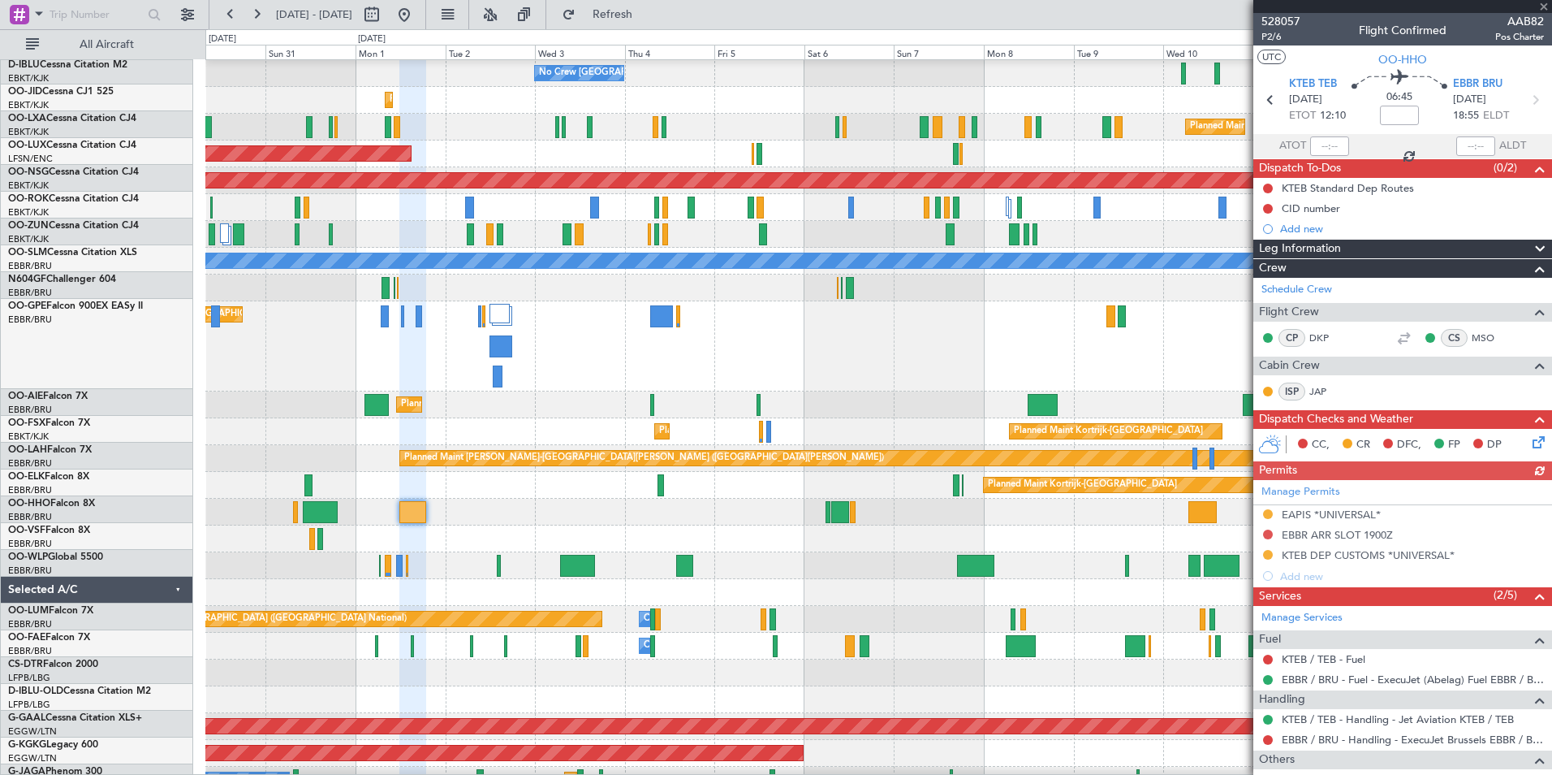
click at [548, 507] on div at bounding box center [878, 512] width 1346 height 27
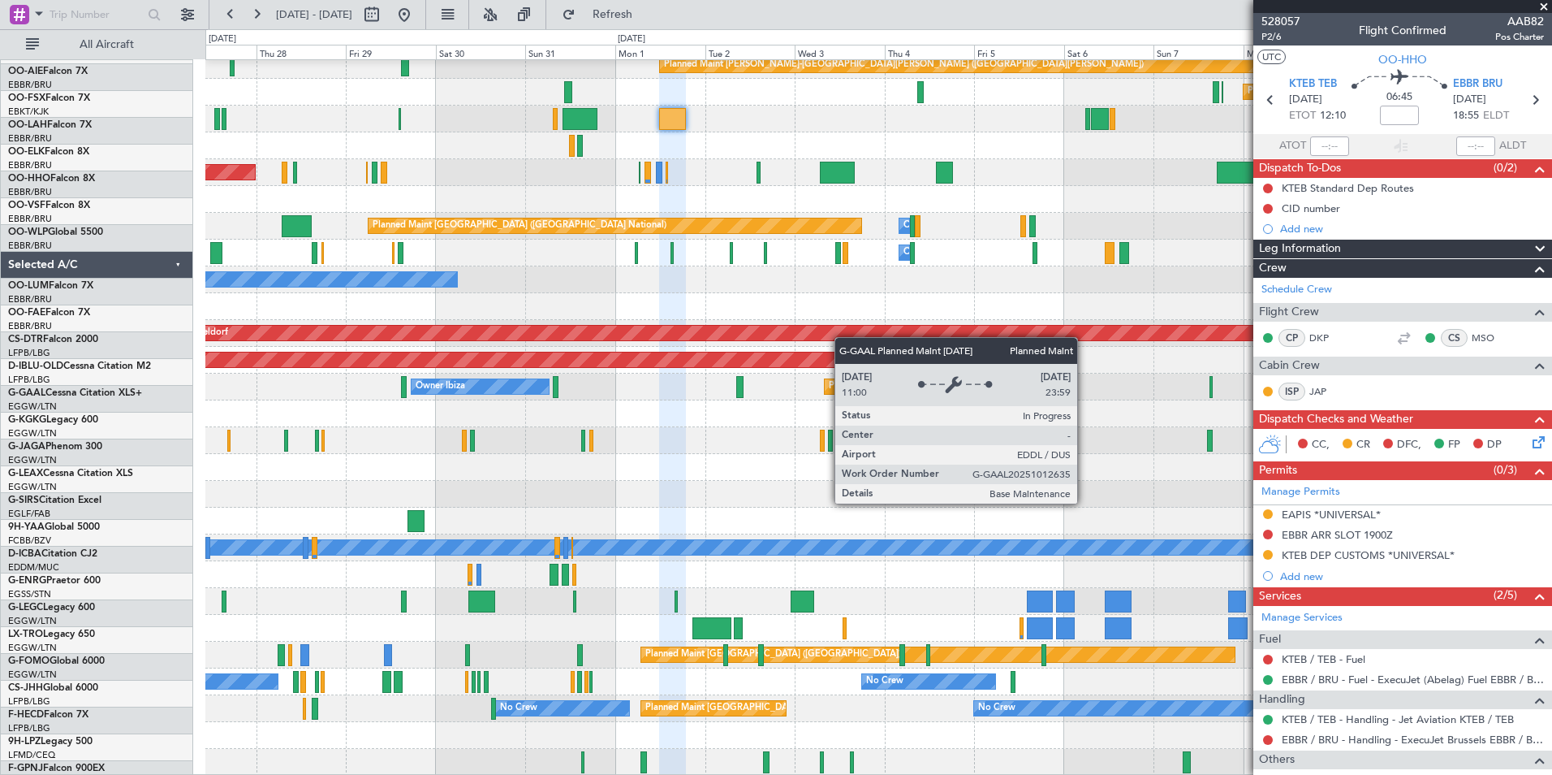
scroll to position [420, 0]
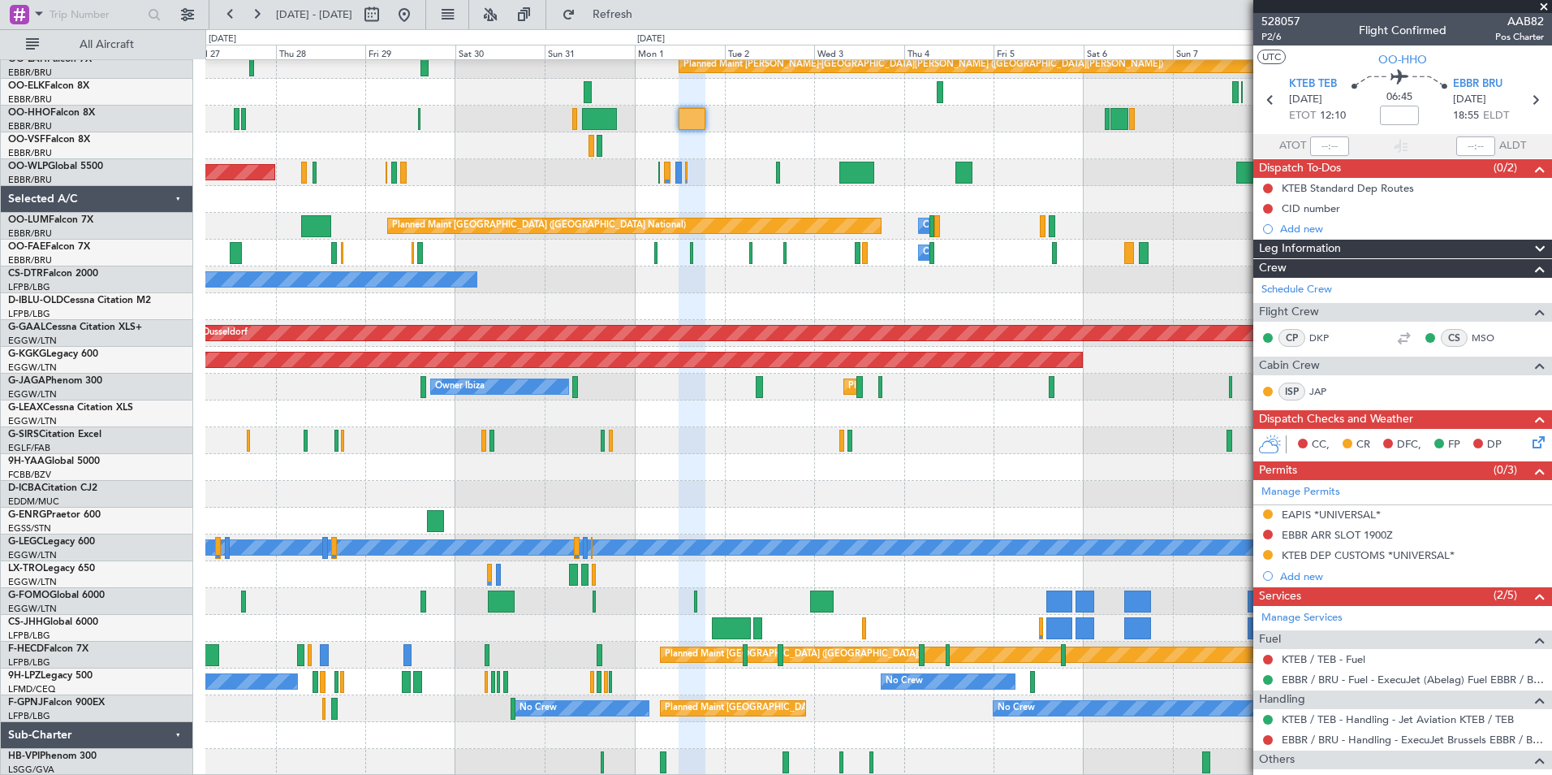
click at [871, 258] on div "Planned Maint Kortrijk-Wevelgem Planned Maint Kortrijk-Wevelgem Planned Maint A…" at bounding box center [878, 207] width 1346 height 1135
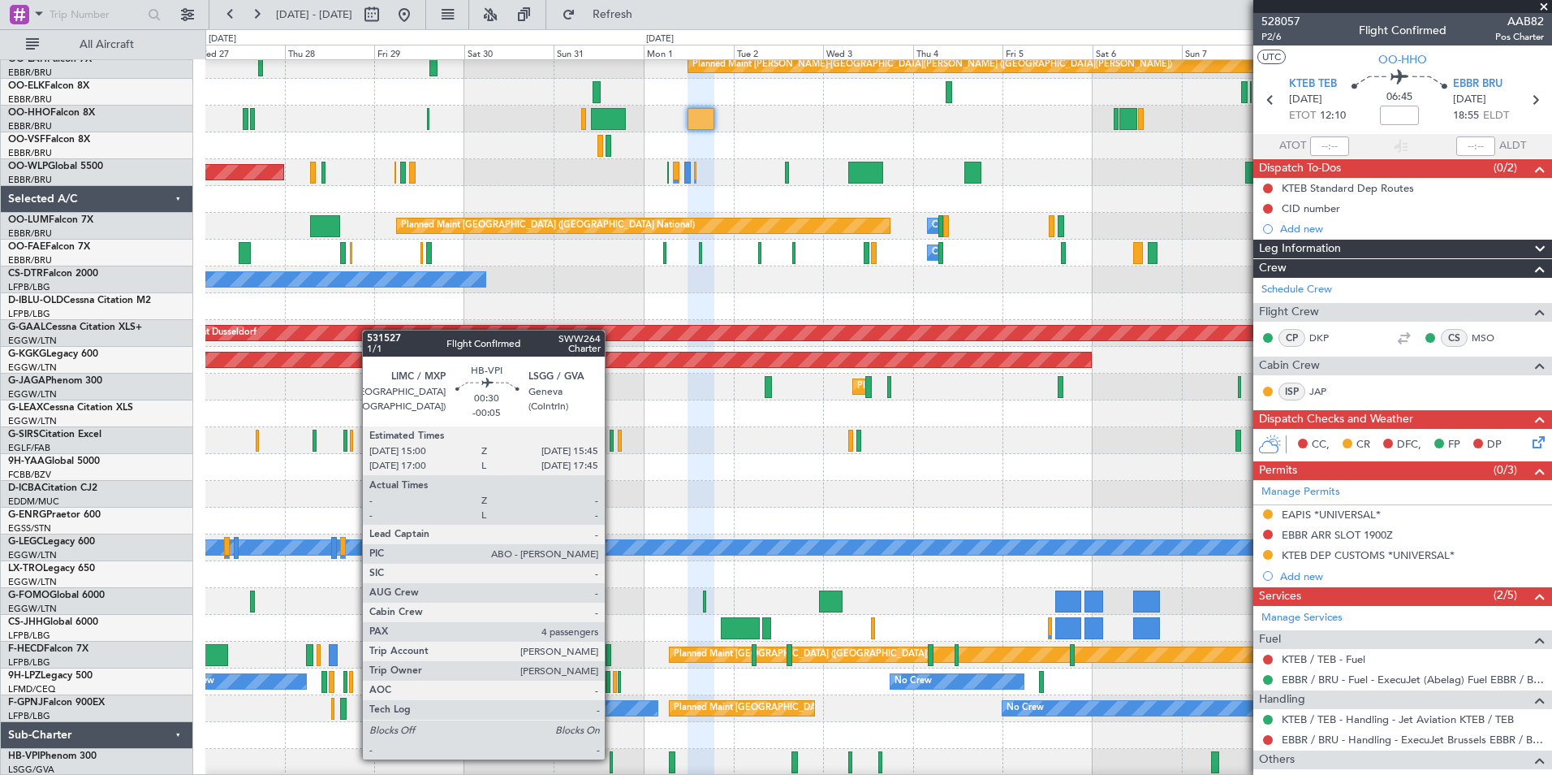
click at [612, 758] on div at bounding box center [611, 762] width 3 height 22
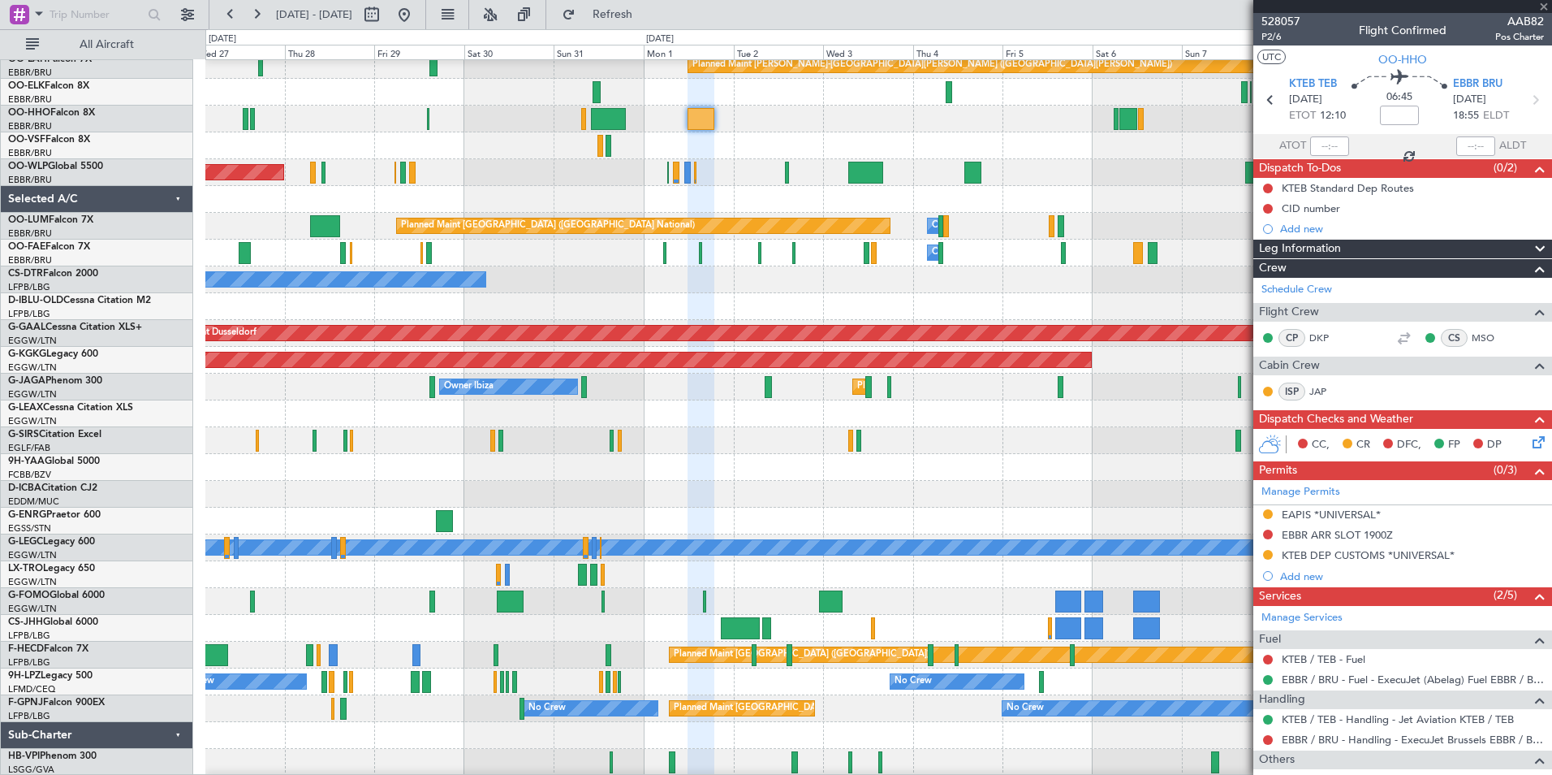
type input "-00:05"
type input "4"
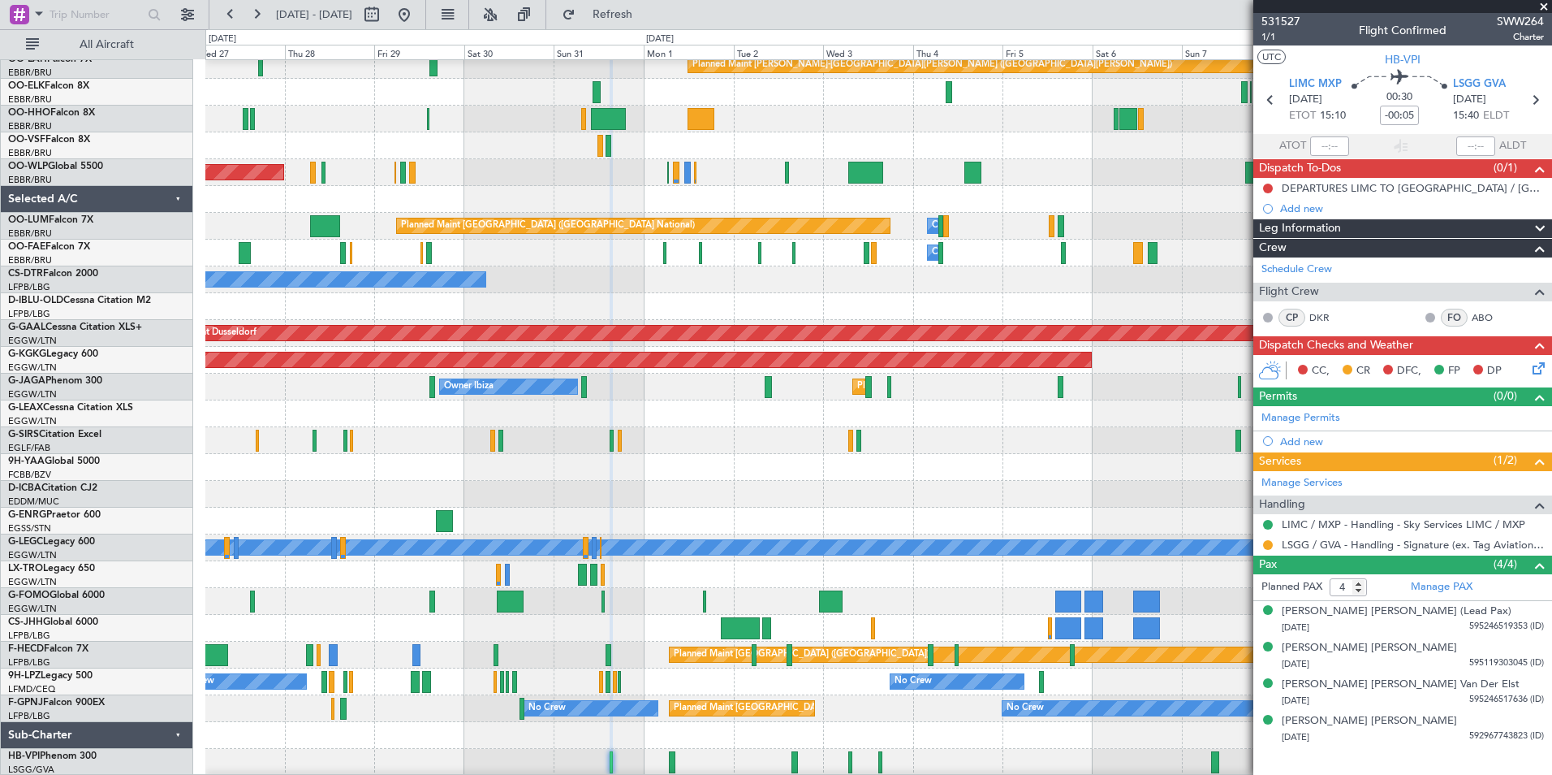
click at [676, 765] on div at bounding box center [878, 762] width 1346 height 27
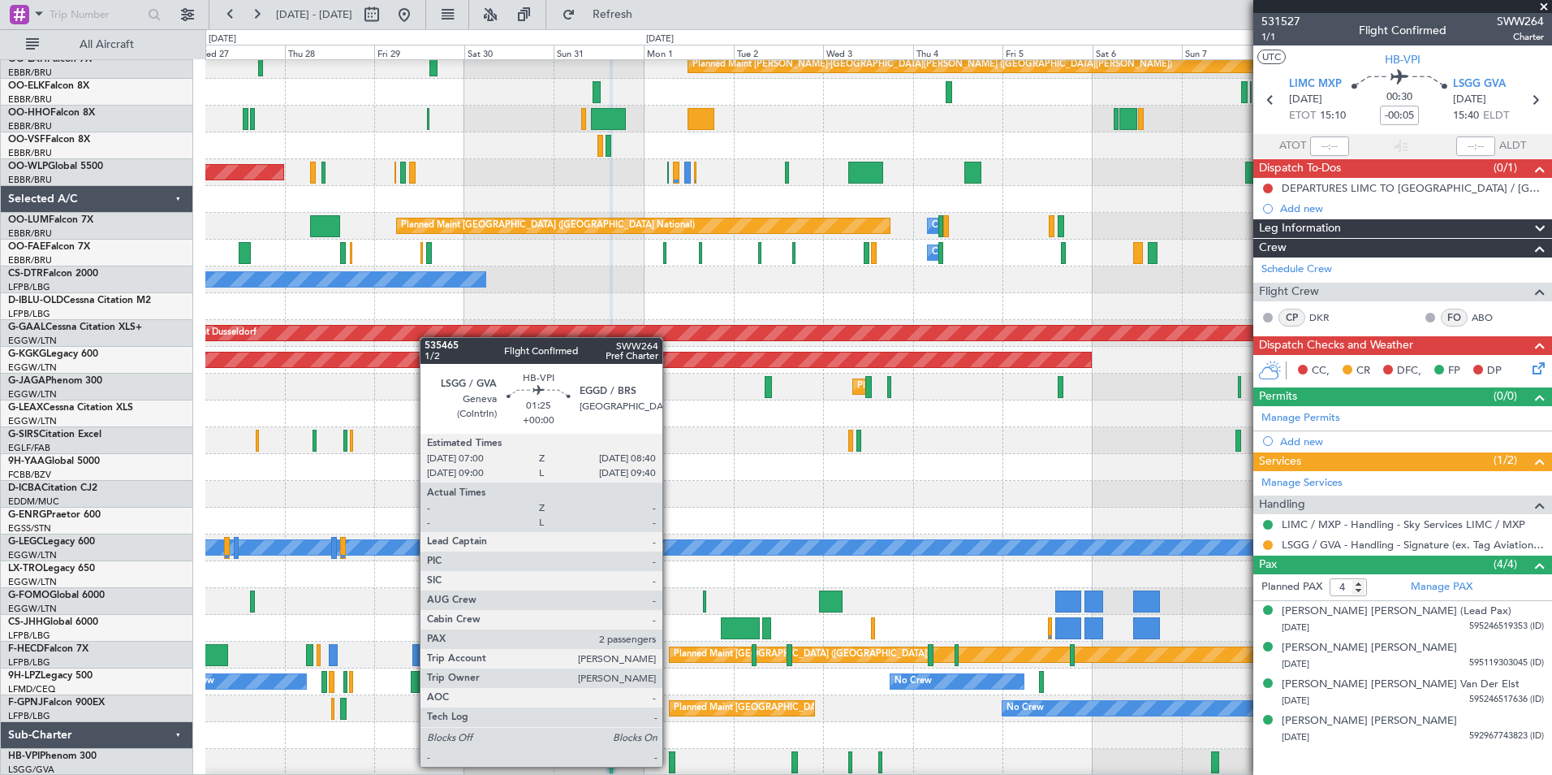
click at [670, 765] on div at bounding box center [672, 762] width 6 height 22
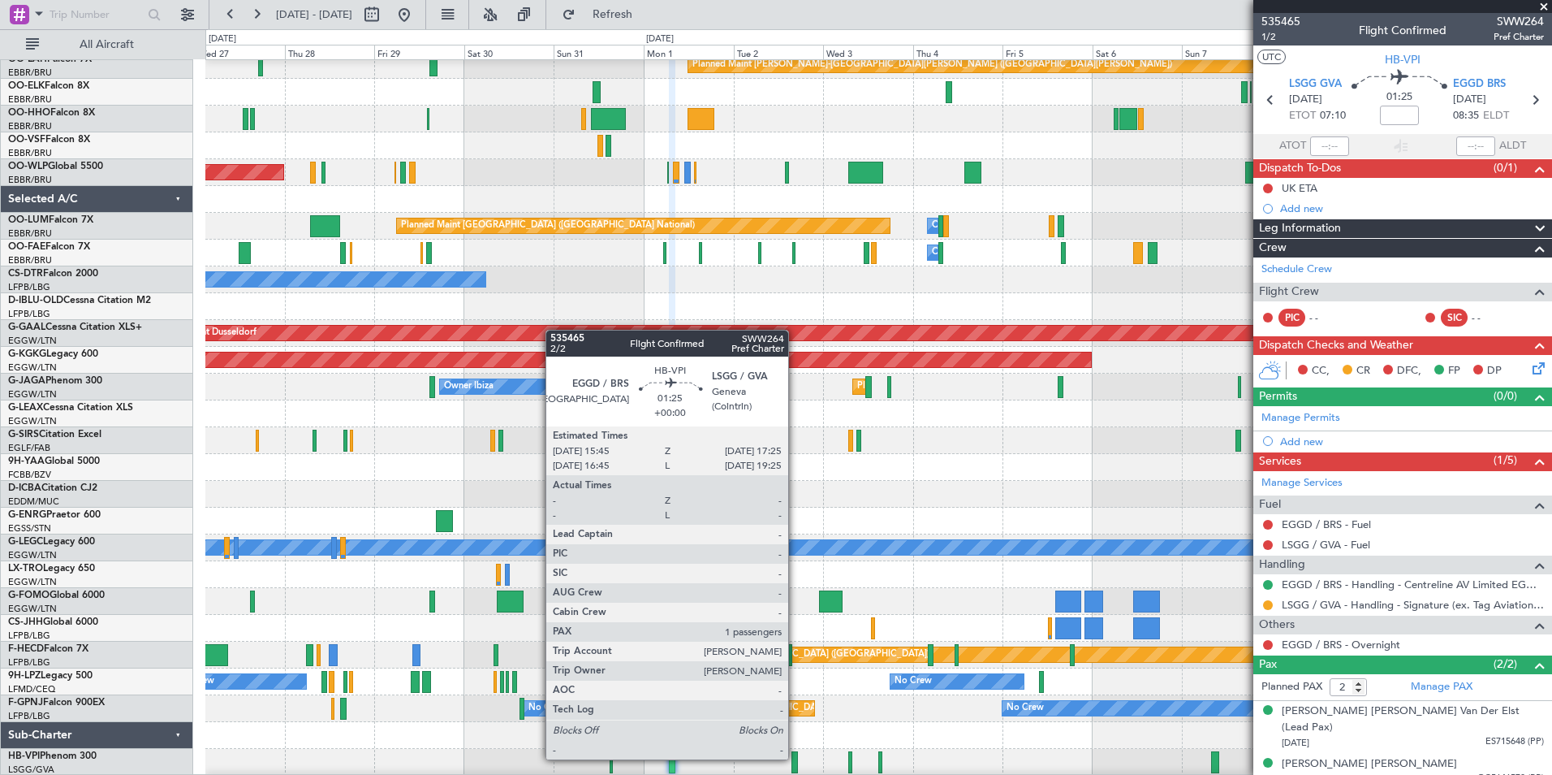
click at [796, 758] on div at bounding box center [795, 762] width 6 height 22
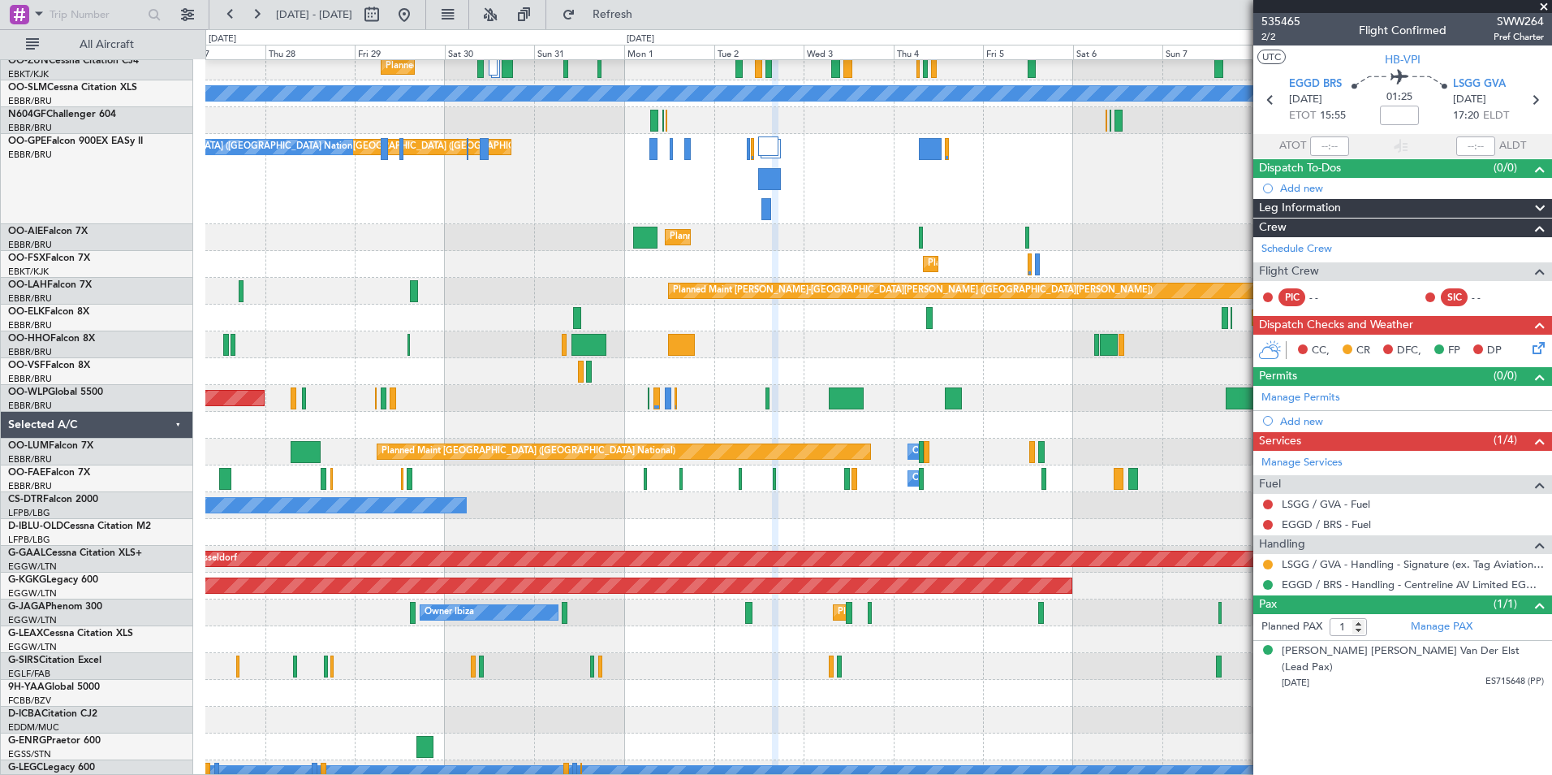
click at [904, 701] on div at bounding box center [878, 693] width 1346 height 27
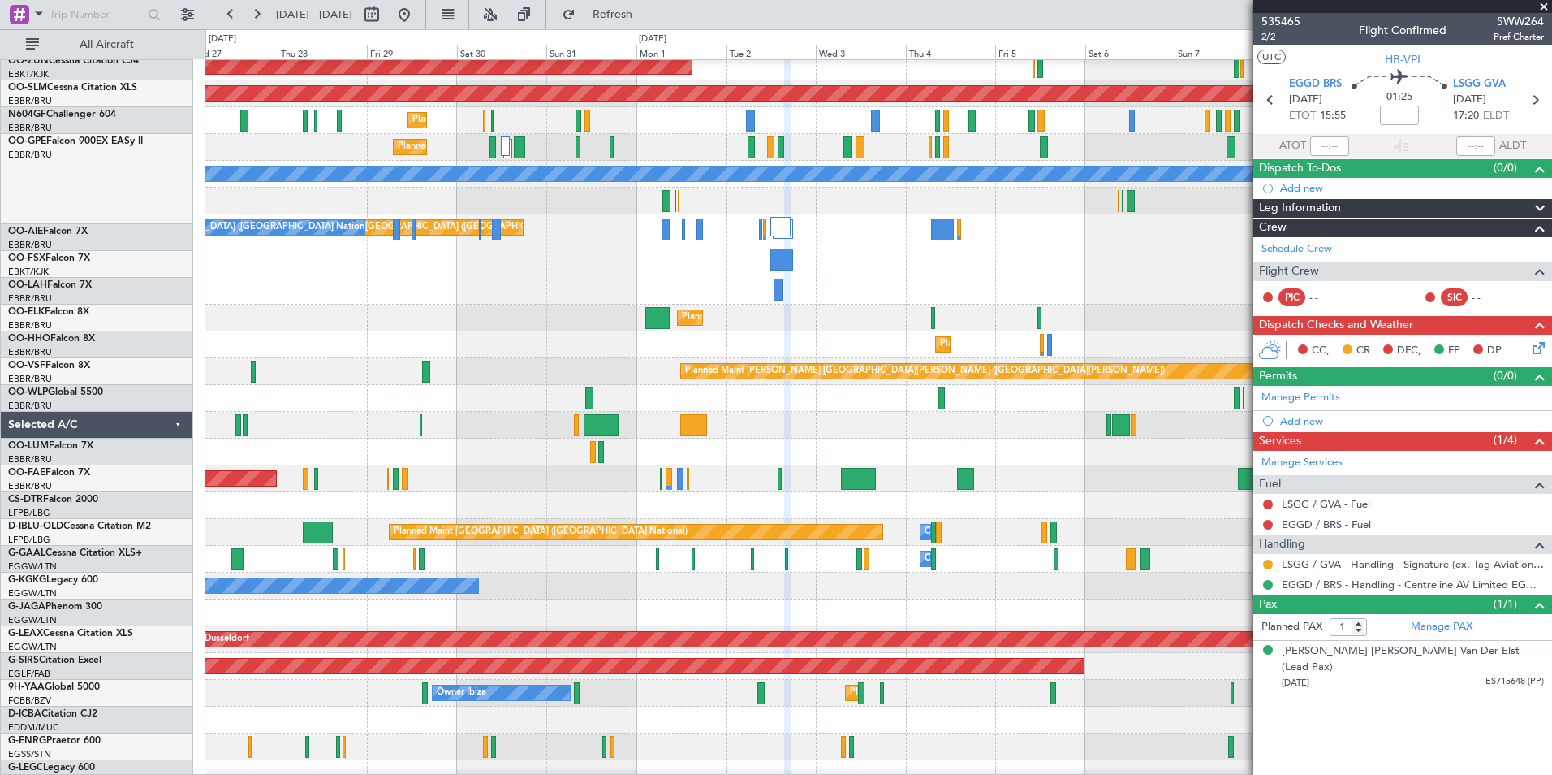
scroll to position [114, 0]
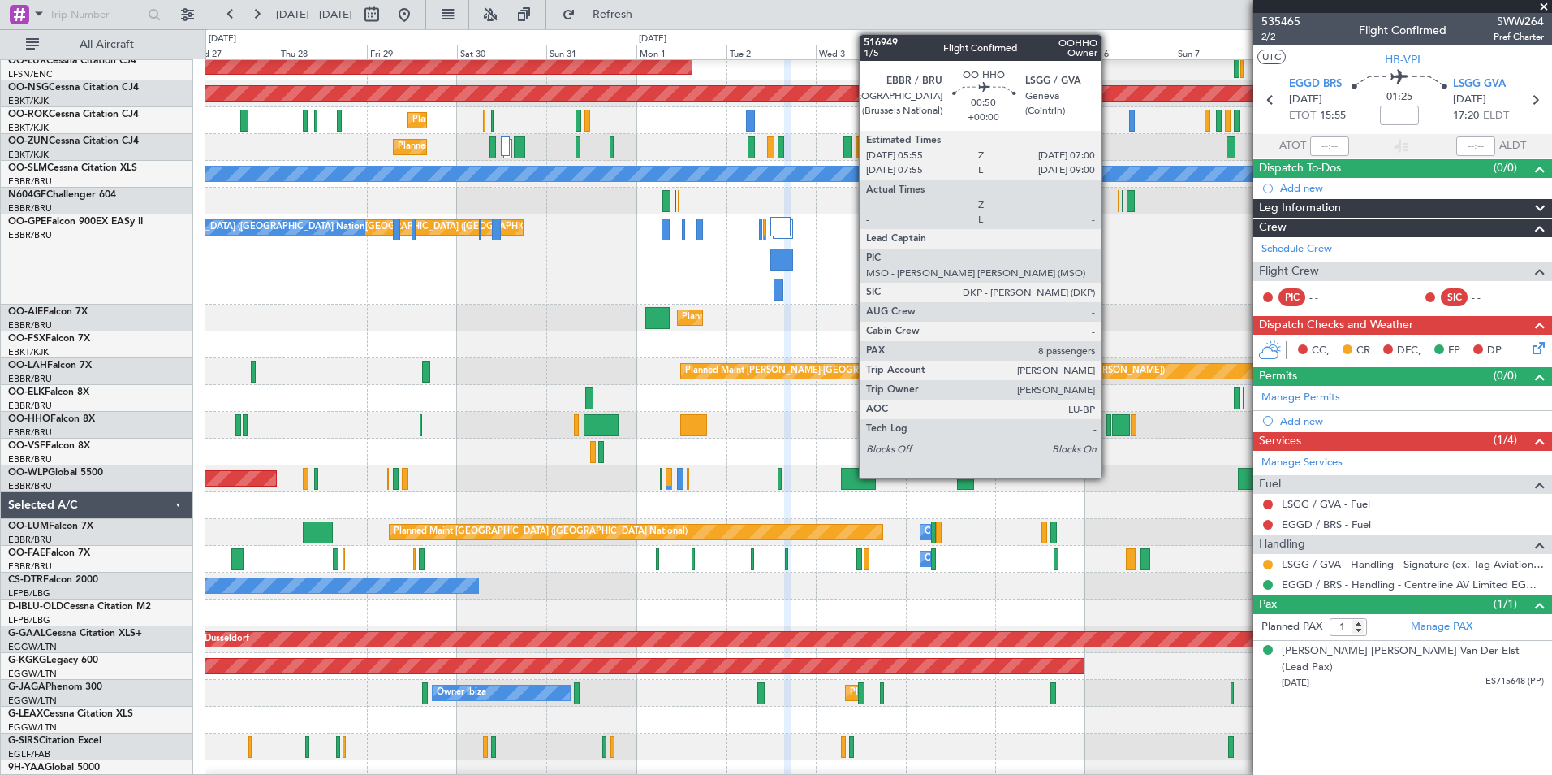
click at [1109, 423] on div at bounding box center [1109, 425] width 4 height 22
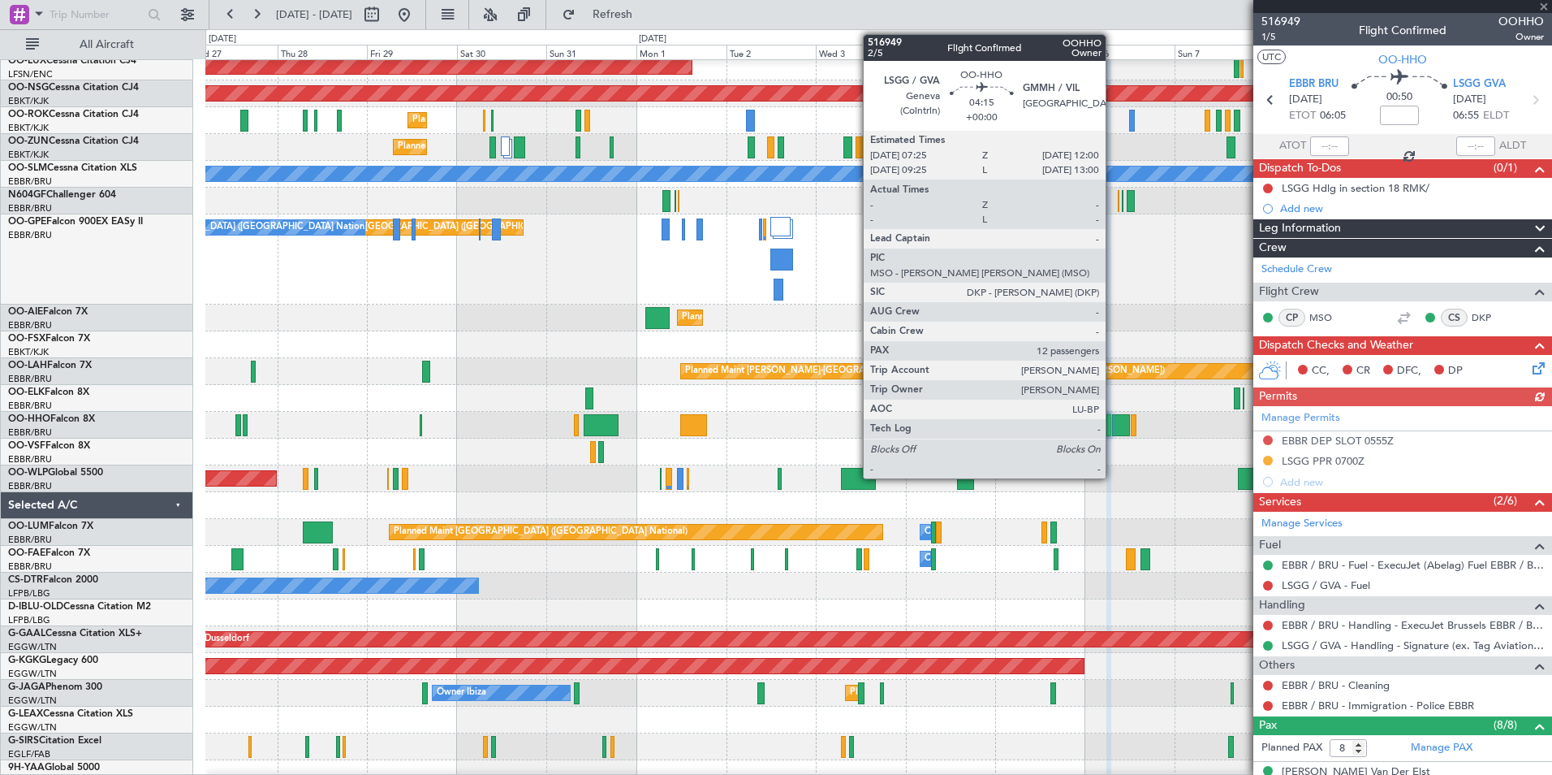
click at [1113, 423] on div at bounding box center [1121, 425] width 18 height 22
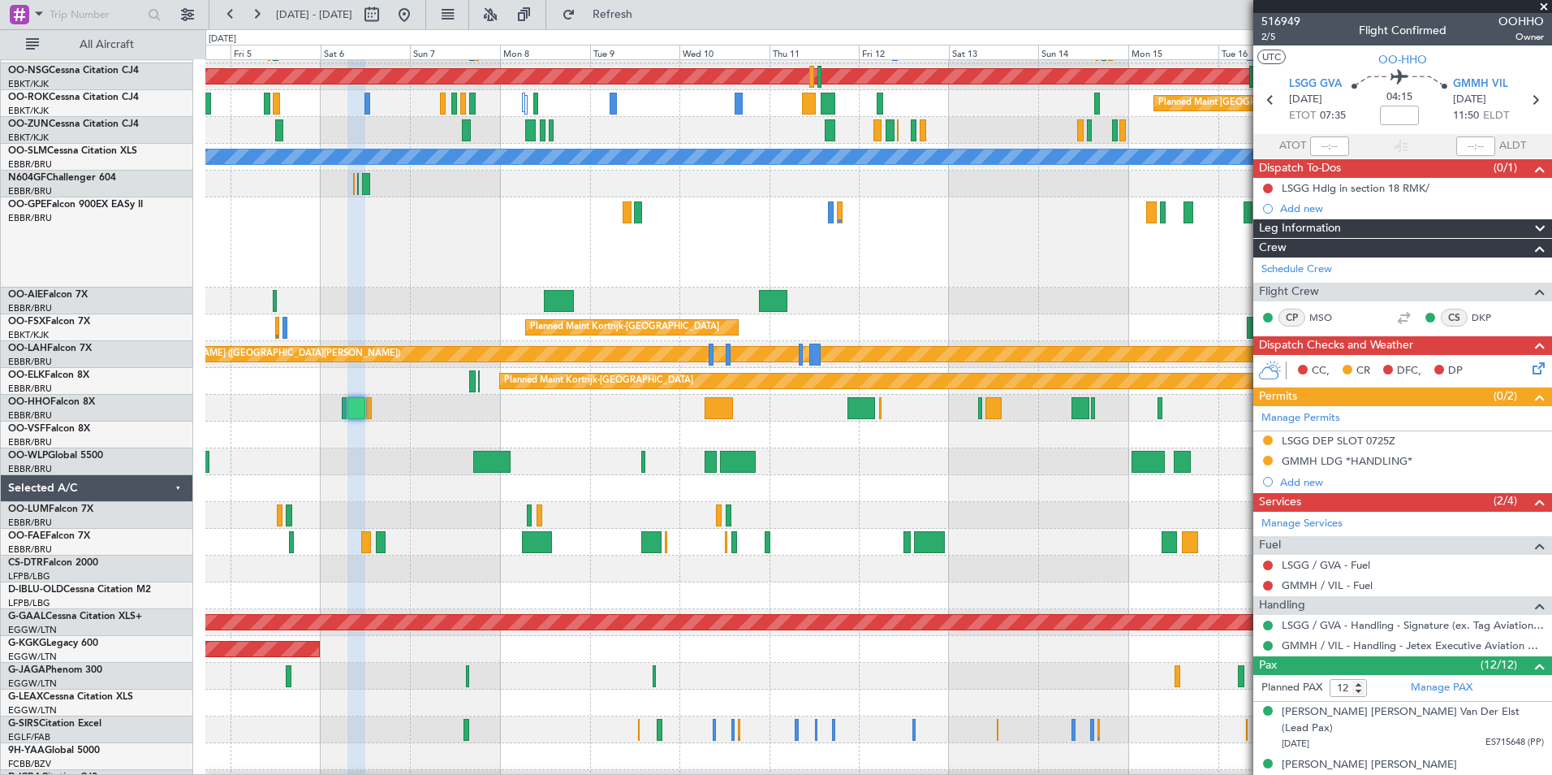
click at [407, 475] on div at bounding box center [878, 488] width 1346 height 27
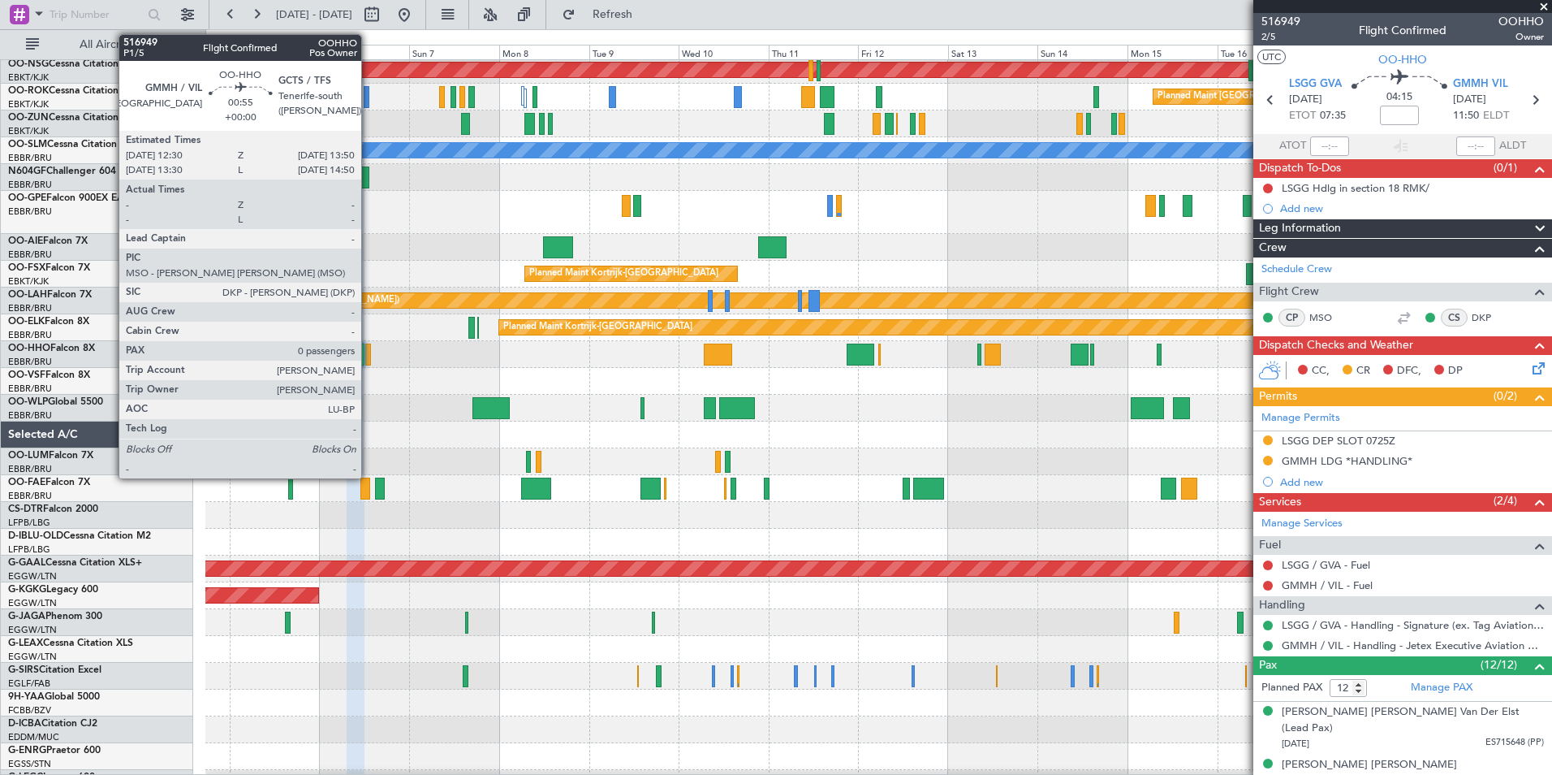
click at [369, 355] on div at bounding box center [368, 354] width 6 height 22
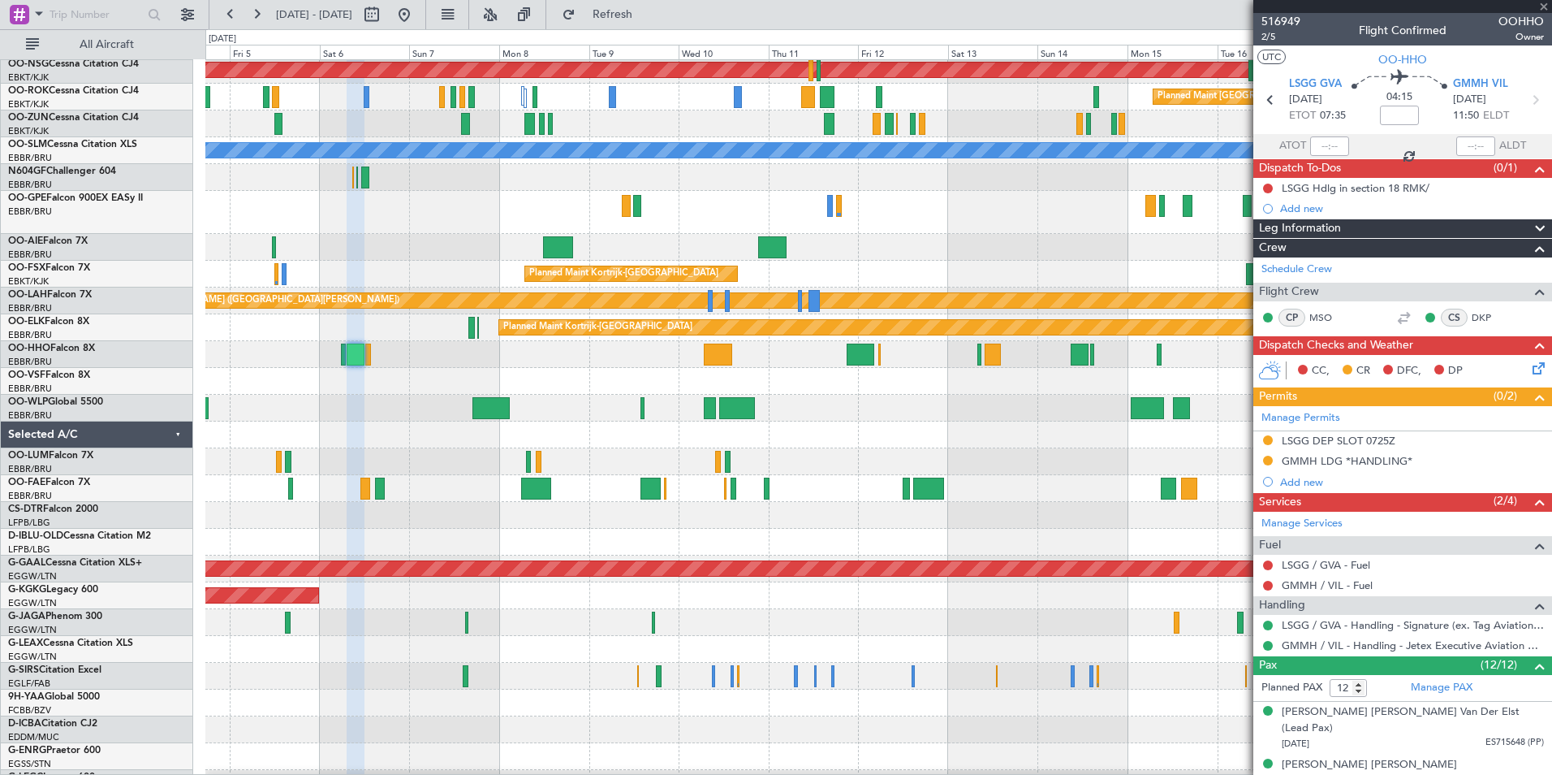
type input "0"
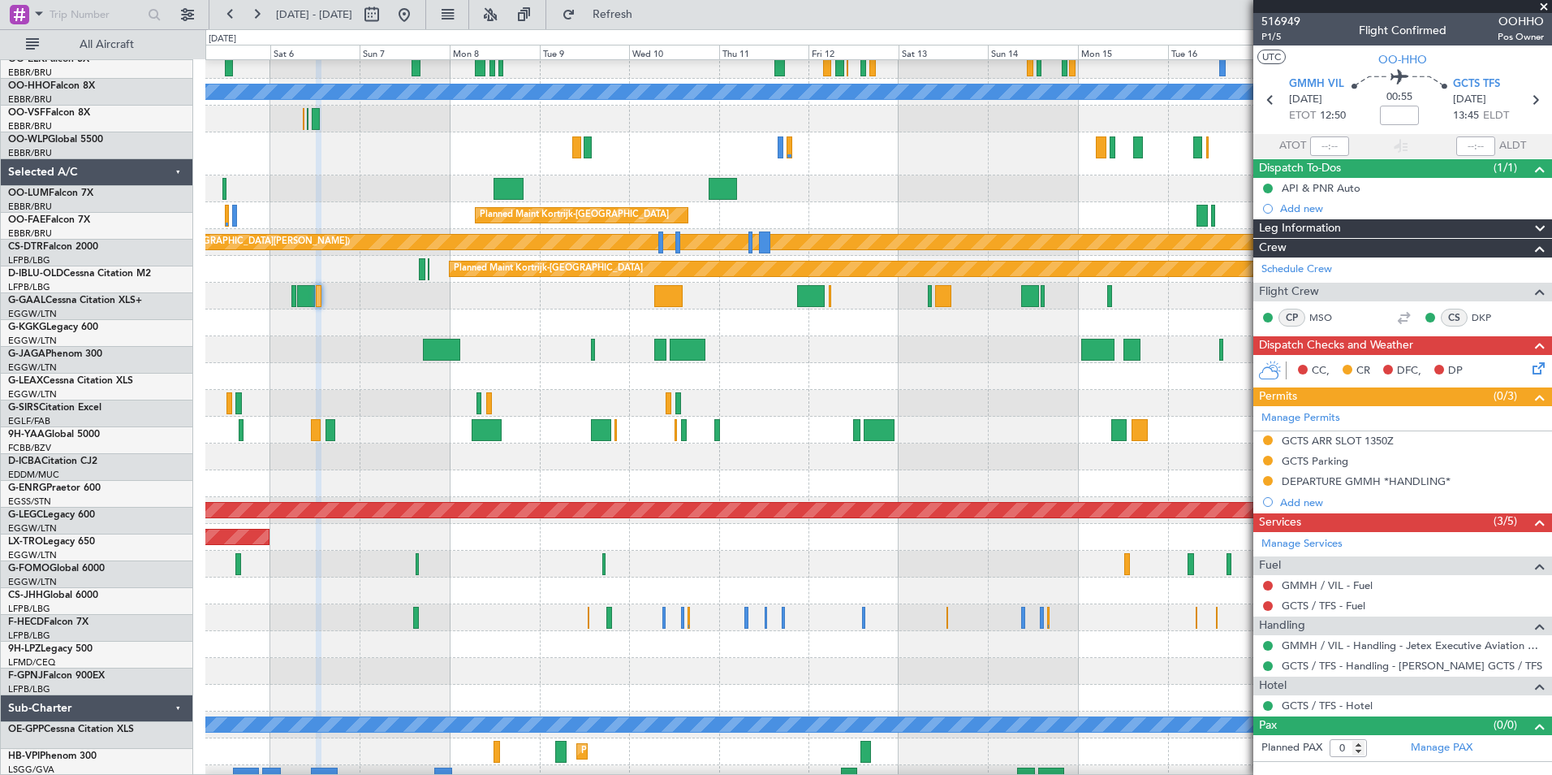
scroll to position [193, 0]
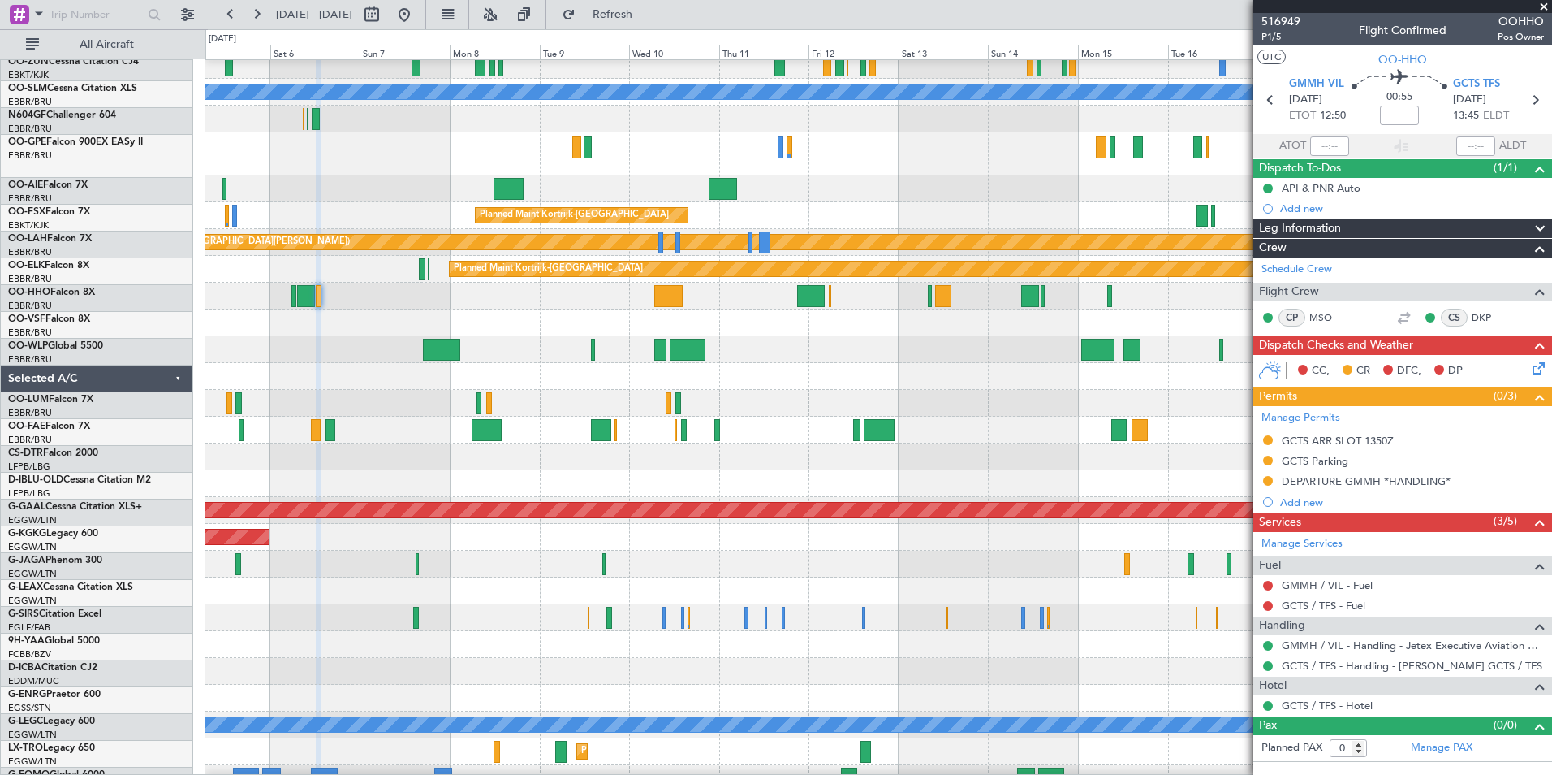
click at [949, 613] on div at bounding box center [878, 617] width 1346 height 27
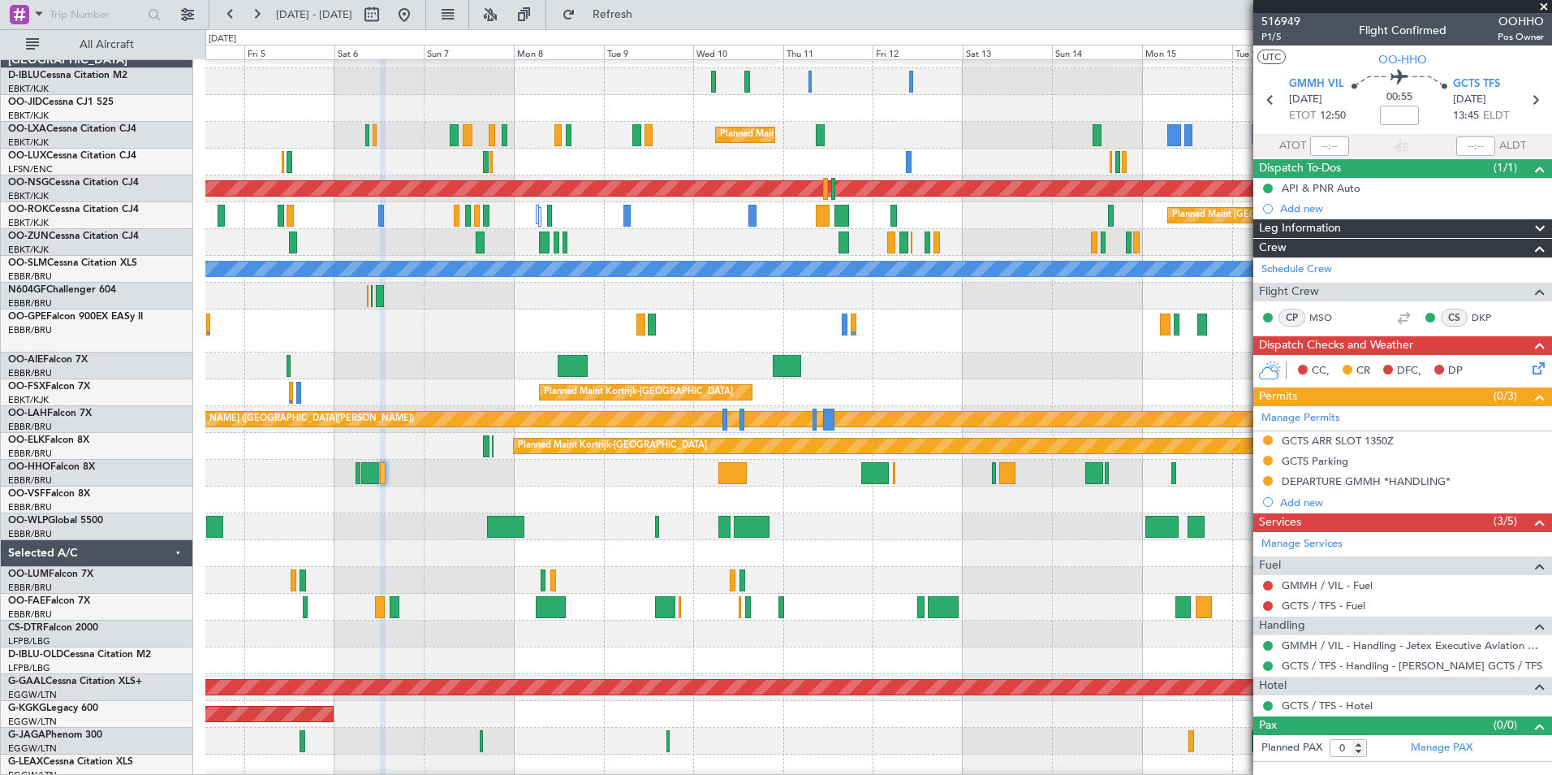
scroll to position [11, 0]
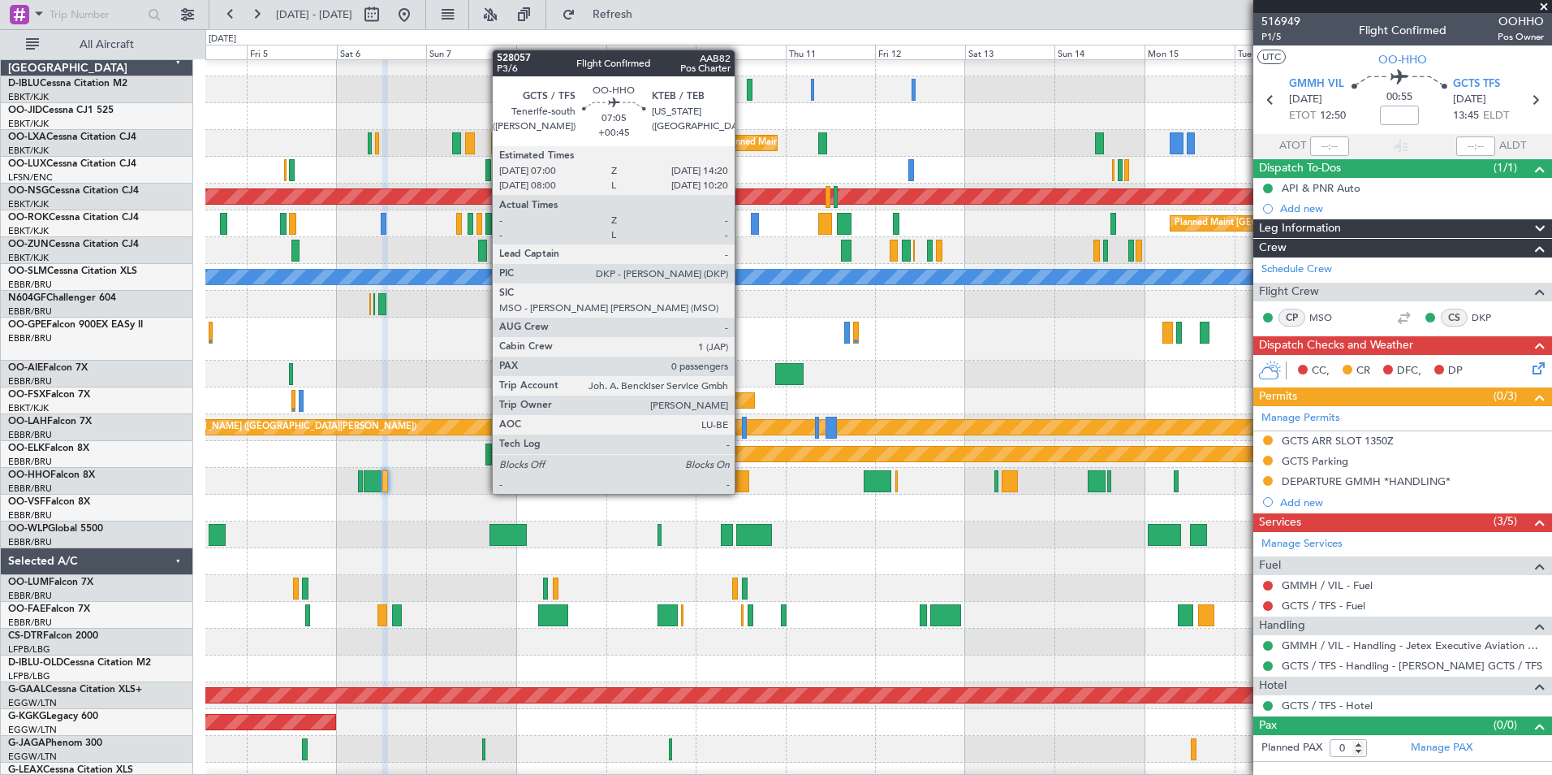
click at [742, 477] on div at bounding box center [735, 481] width 28 height 22
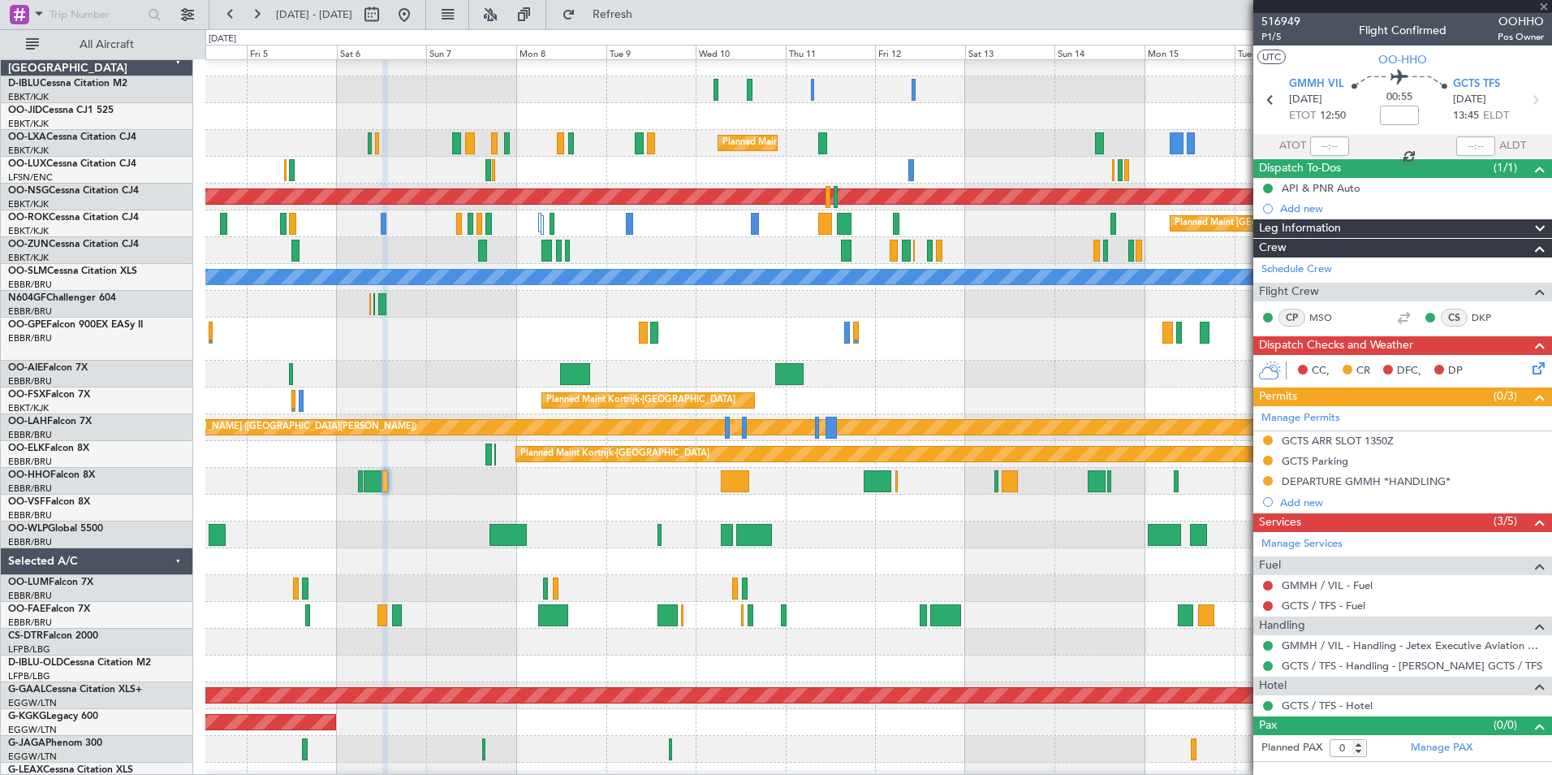
type input "+00:45"
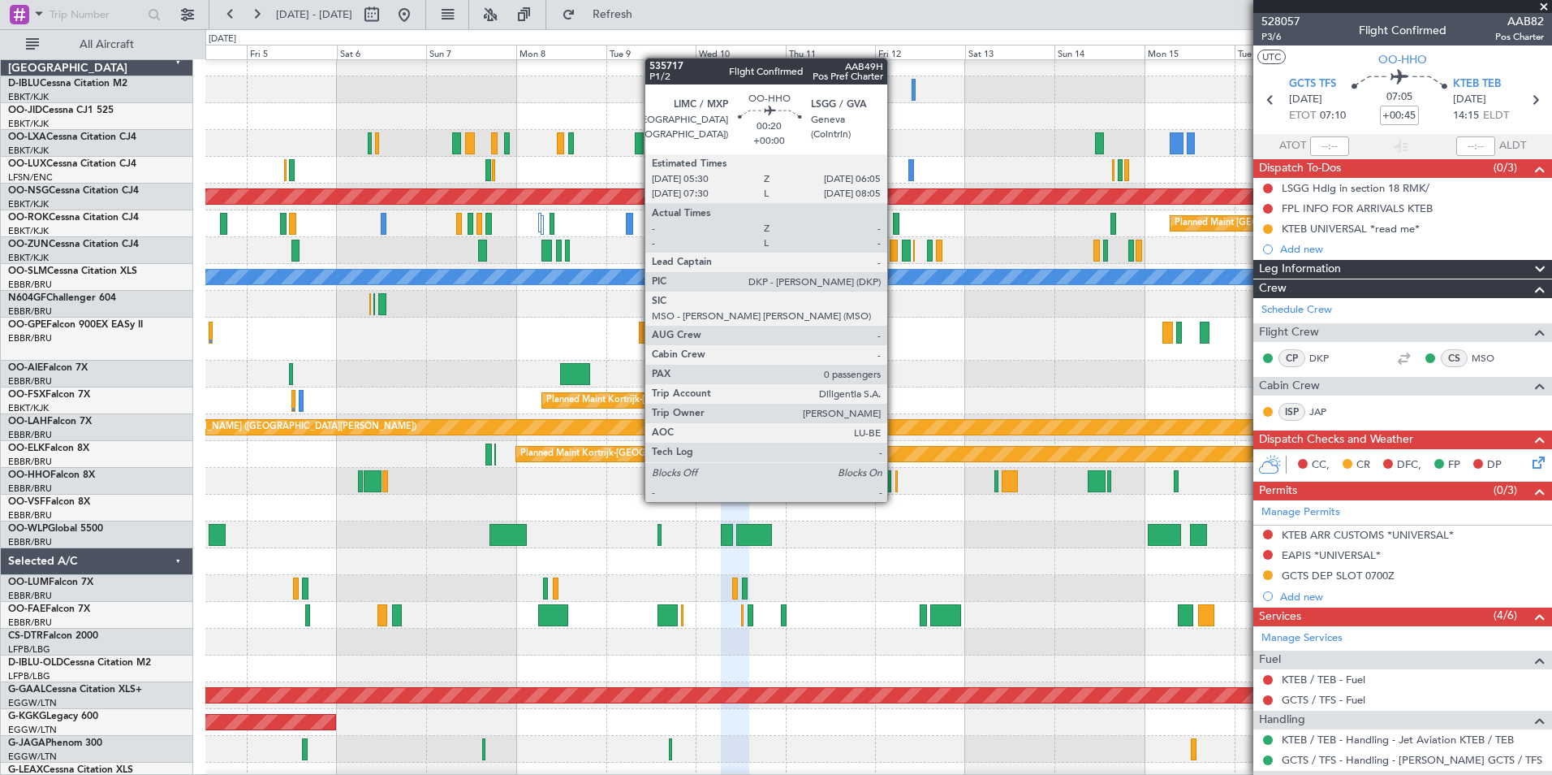
click at [896, 486] on div at bounding box center [897, 481] width 2 height 22
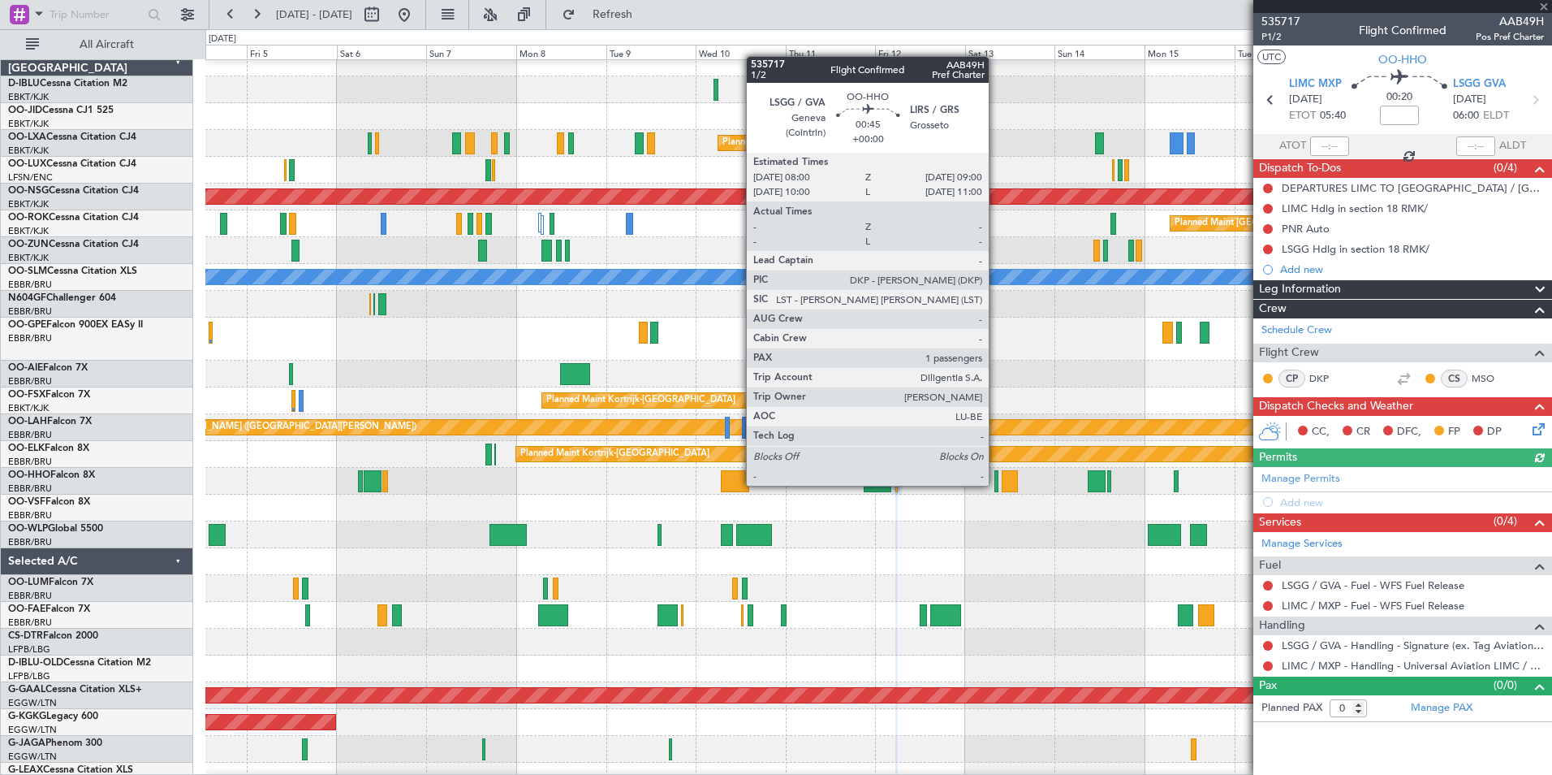
click at [996, 484] on div at bounding box center [997, 481] width 4 height 22
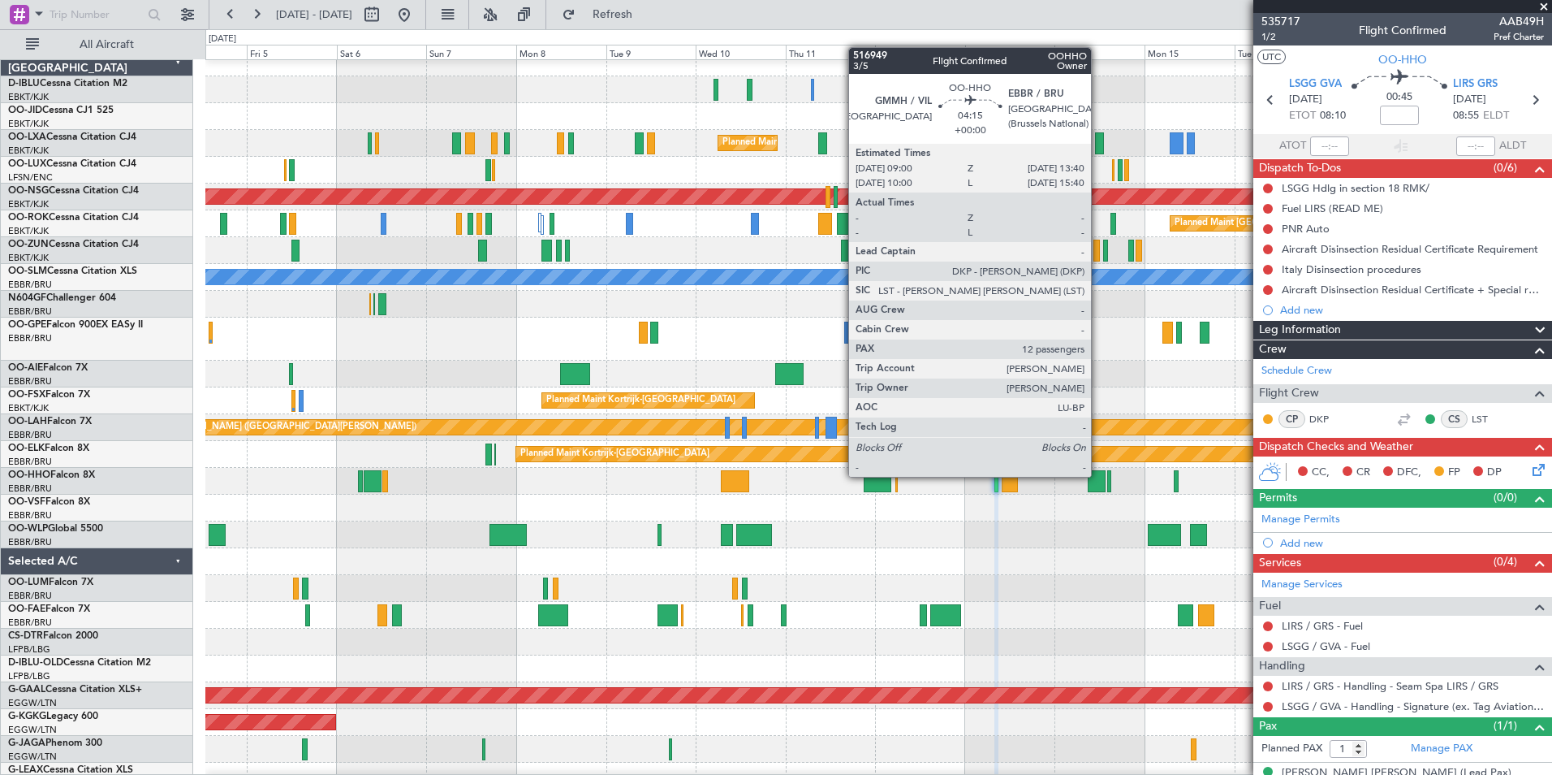
click at [1099, 477] on div at bounding box center [1097, 481] width 18 height 22
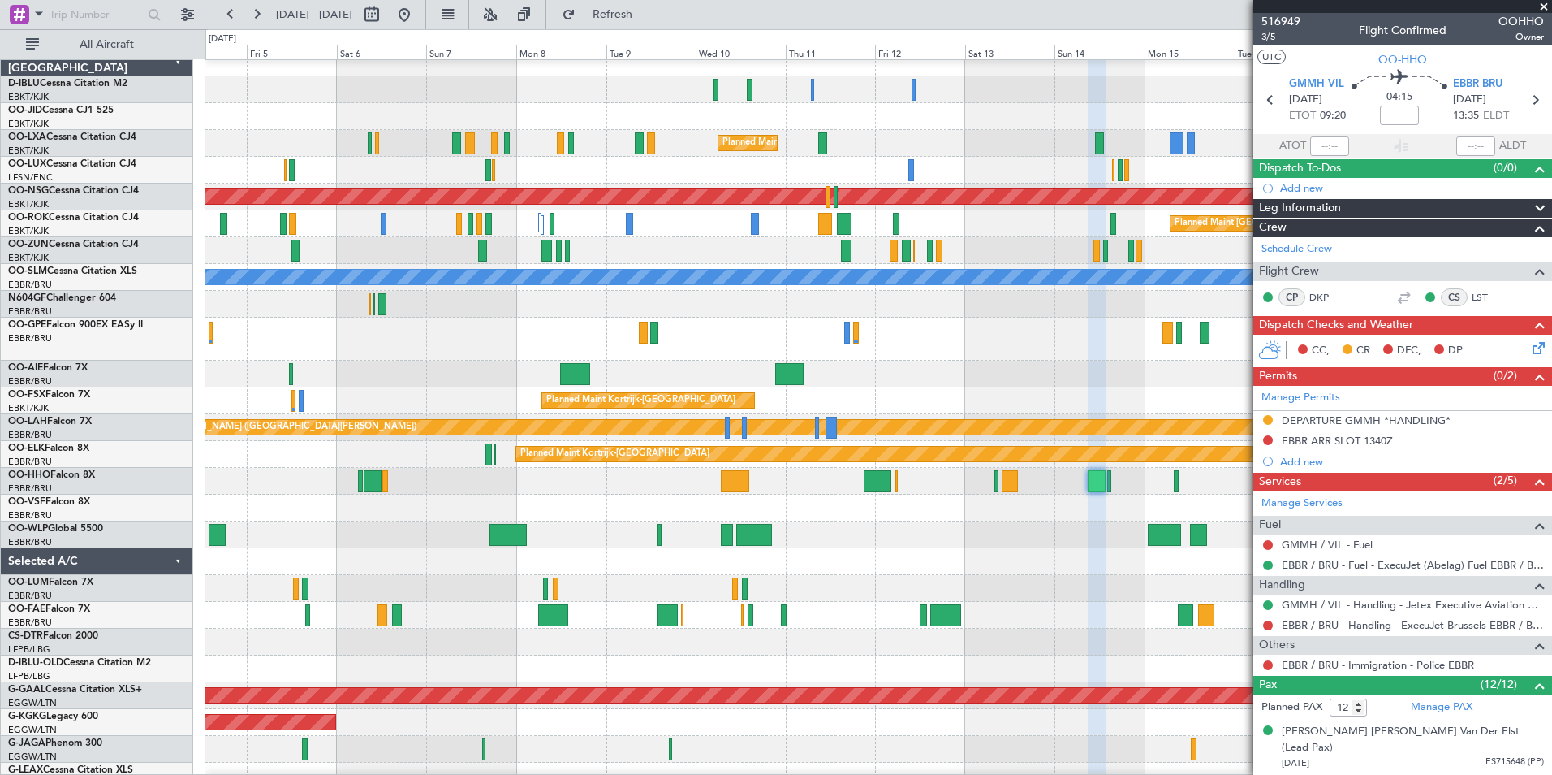
click at [924, 521] on div at bounding box center [878, 507] width 1346 height 27
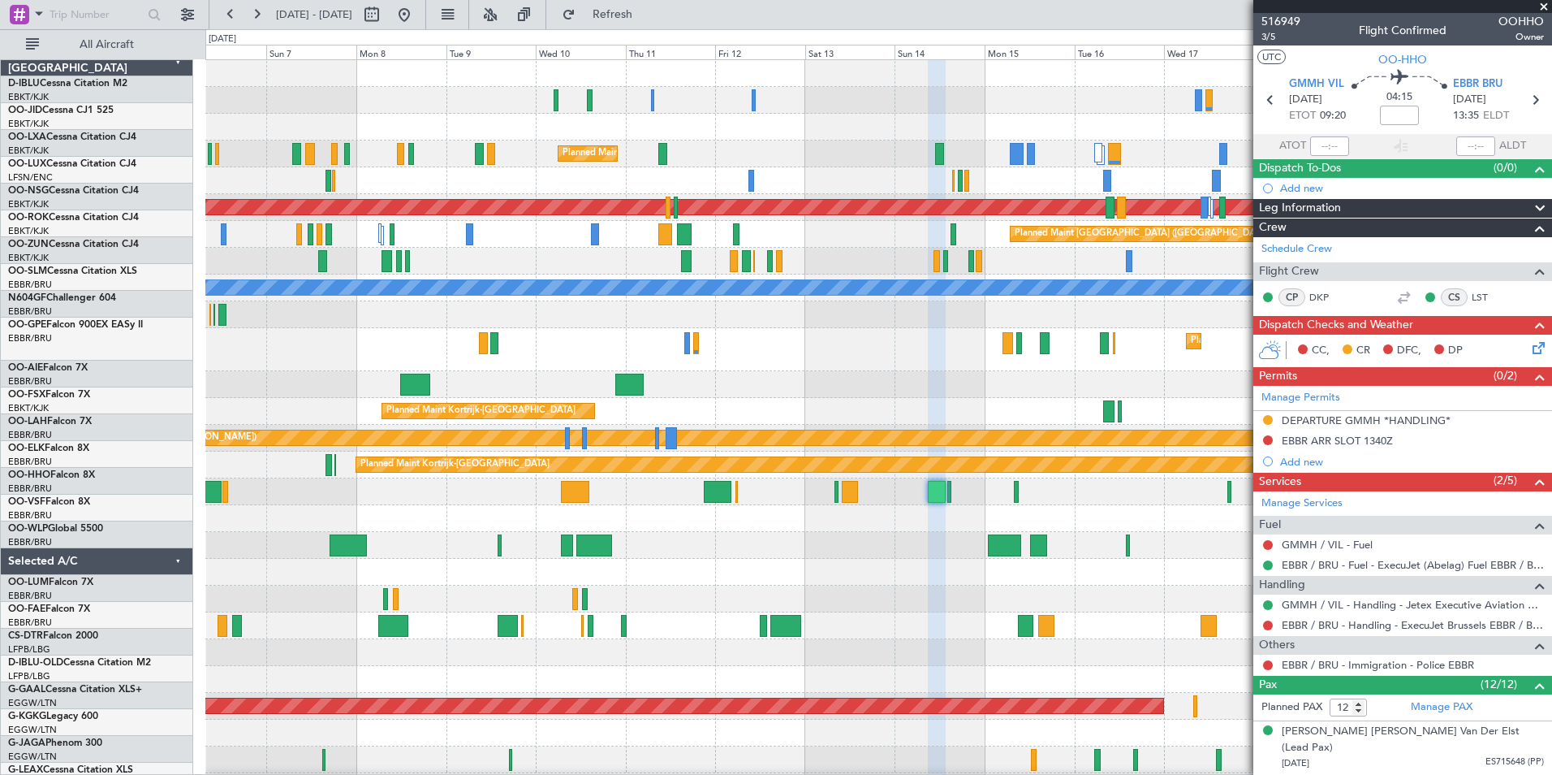
scroll to position [0, 0]
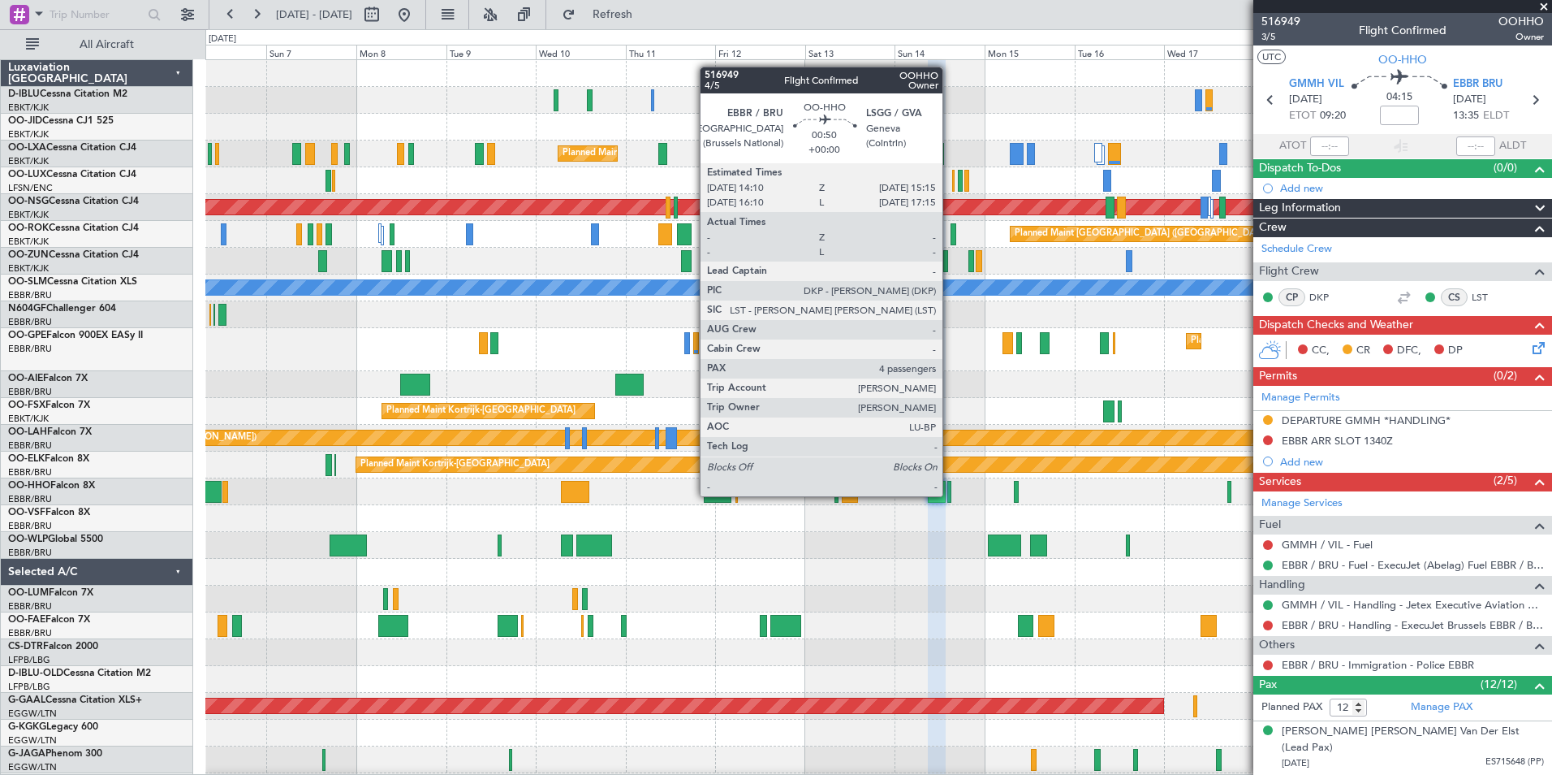
click at [950, 496] on div at bounding box center [949, 492] width 4 height 22
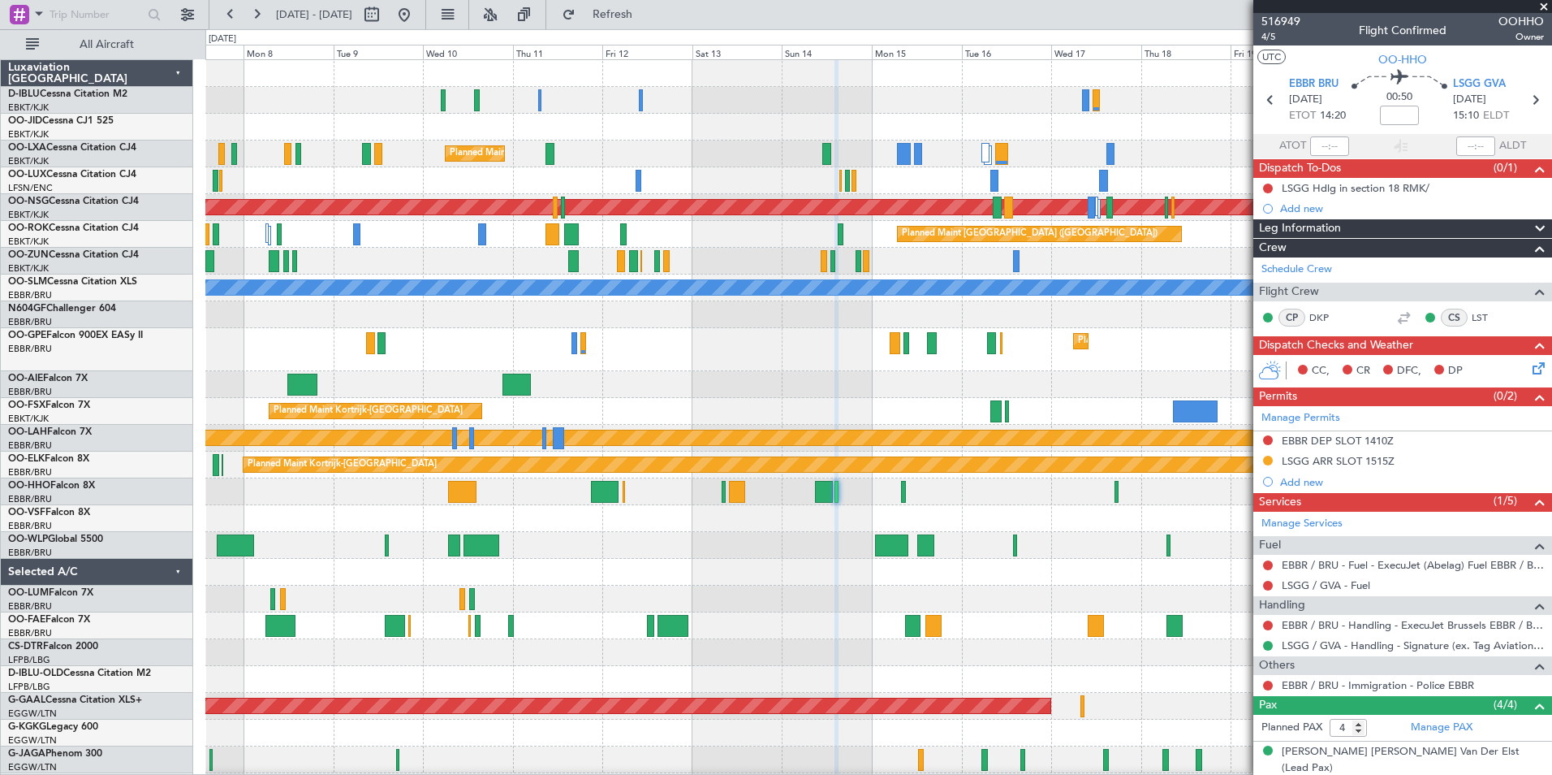
click at [925, 524] on div at bounding box center [878, 518] width 1346 height 27
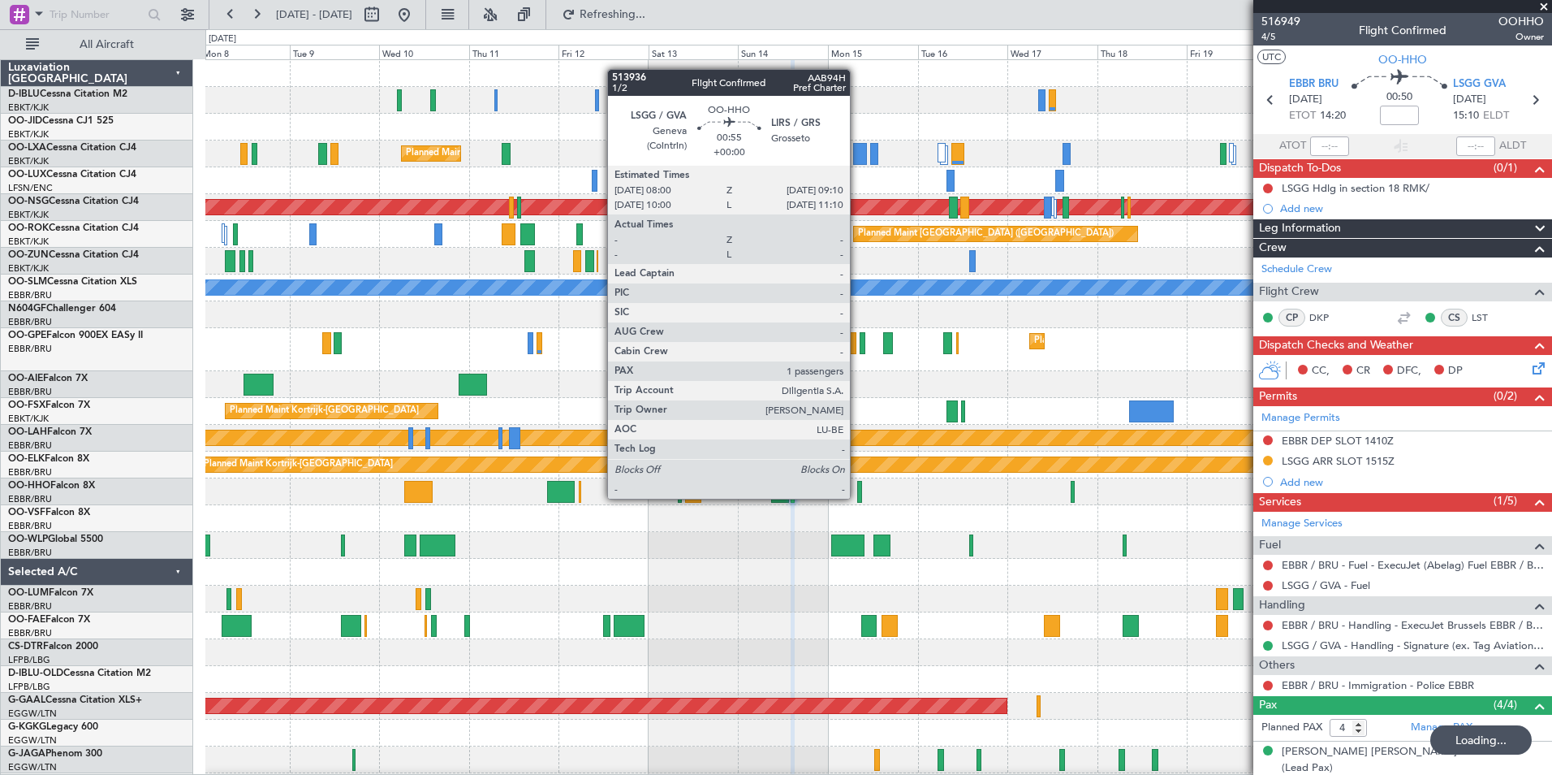
click at [857, 497] on div at bounding box center [859, 492] width 5 height 22
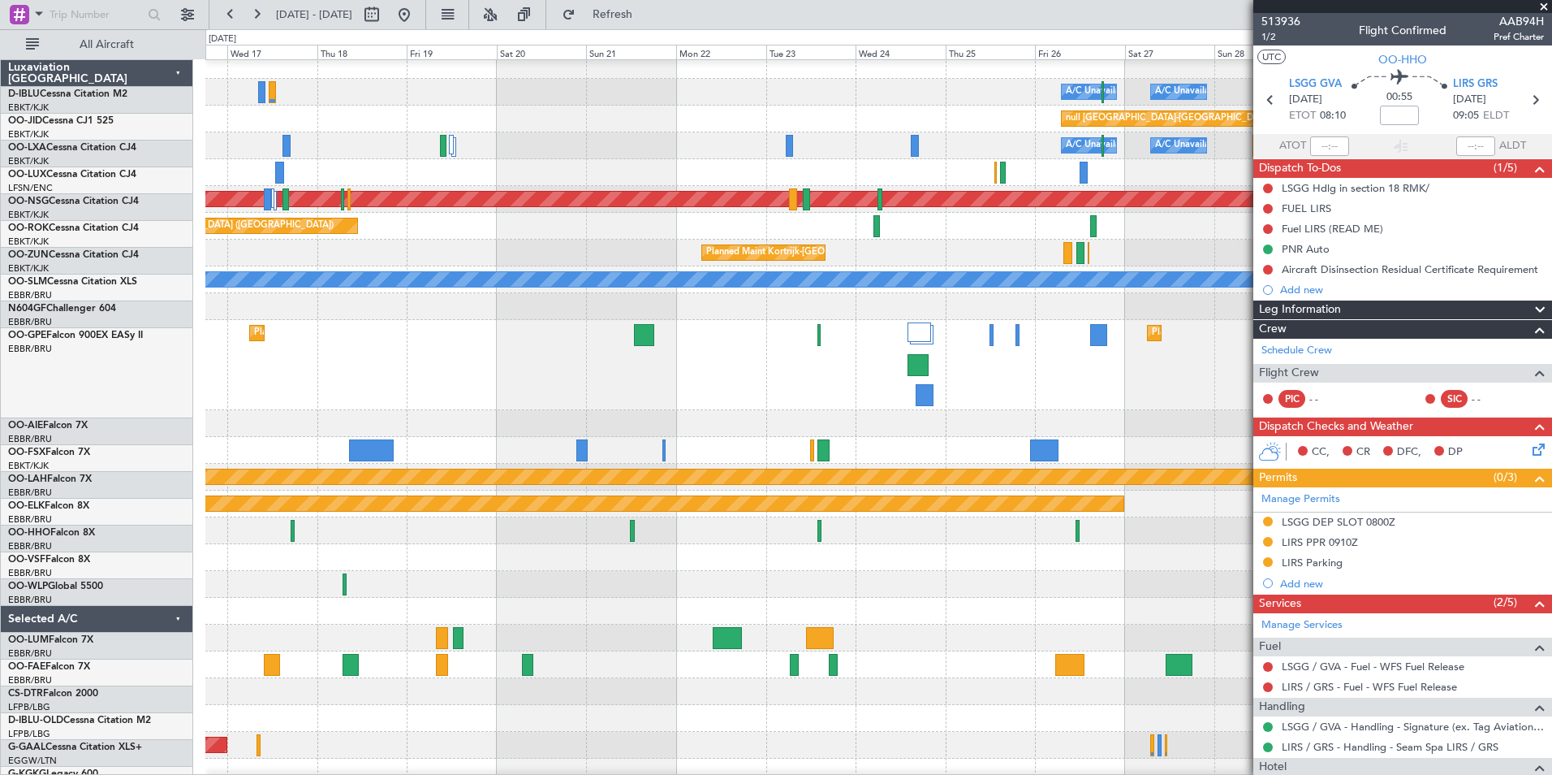
scroll to position [6, 0]
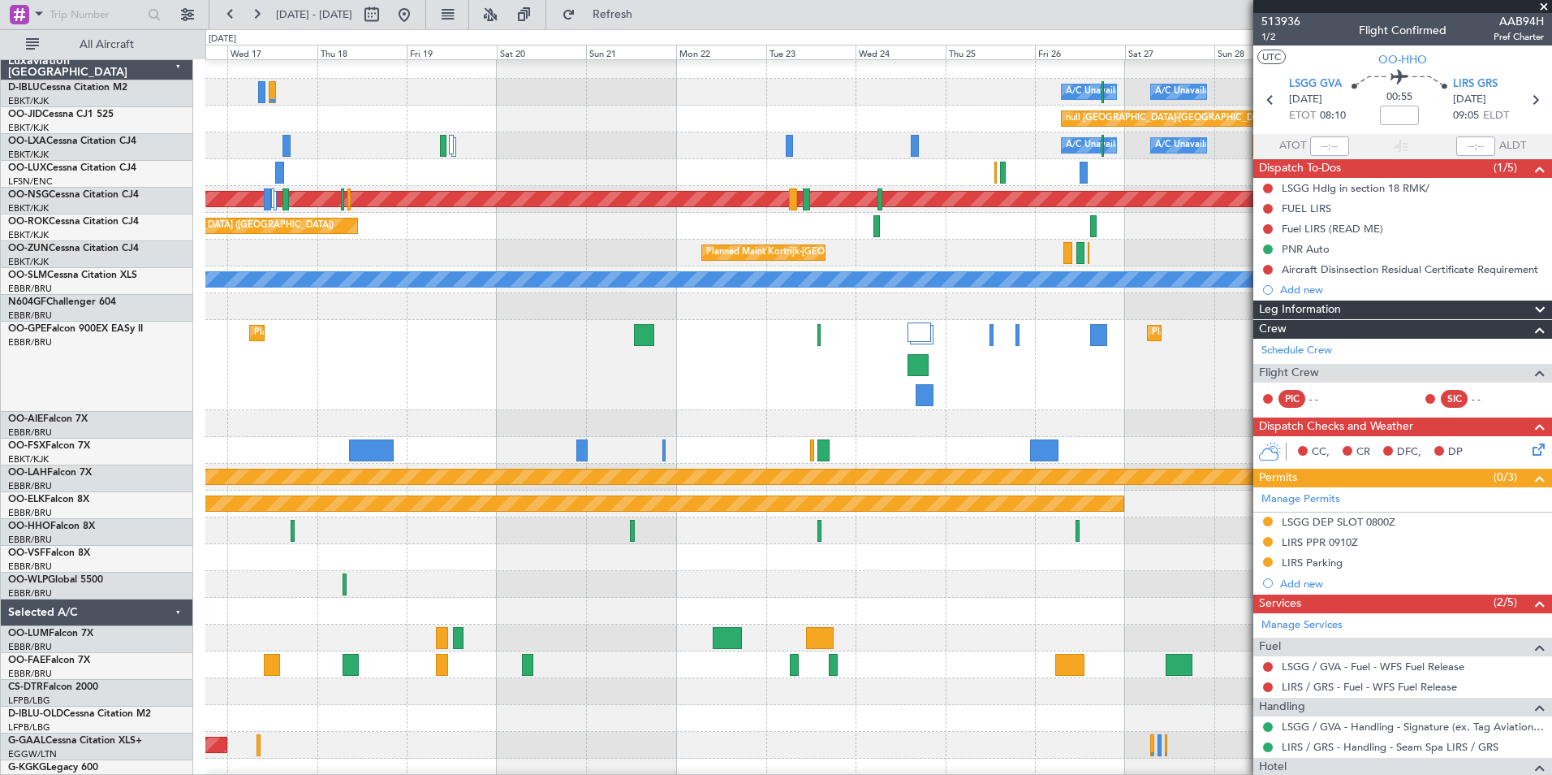
click at [508, 544] on div at bounding box center [878, 530] width 1346 height 27
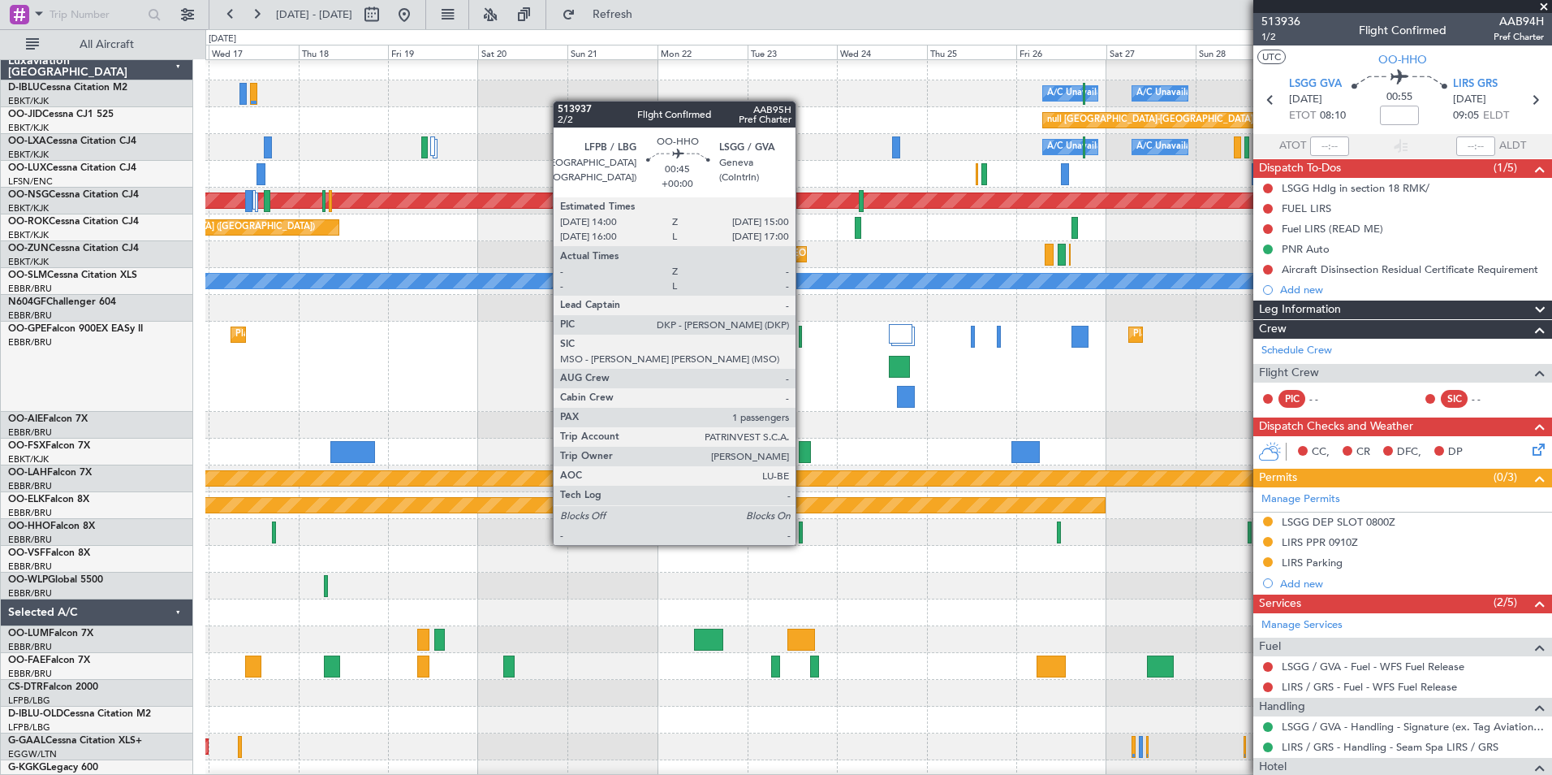
click at [803, 529] on div at bounding box center [801, 532] width 4 height 22
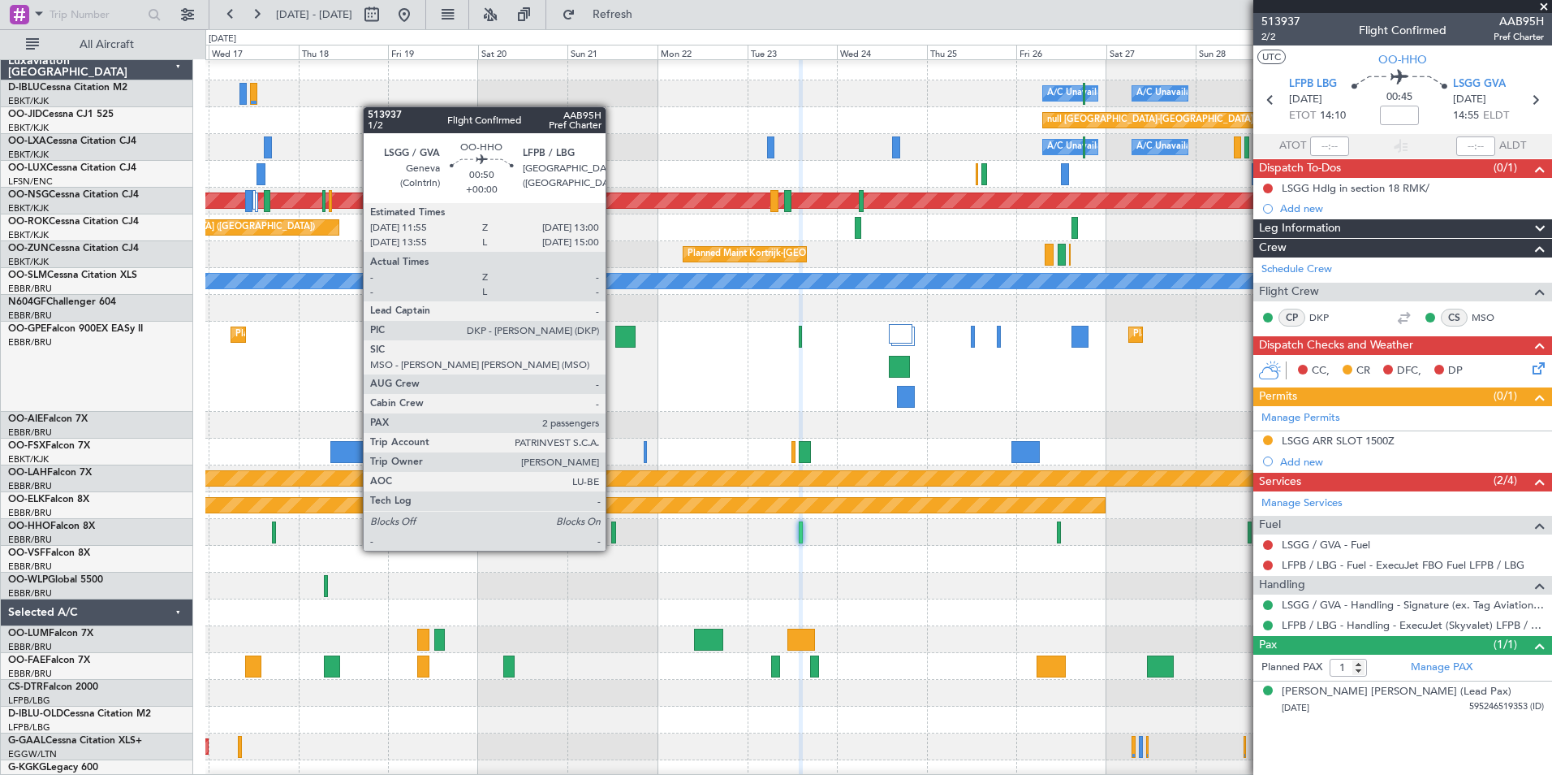
click at [613, 534] on div at bounding box center [613, 532] width 4 height 22
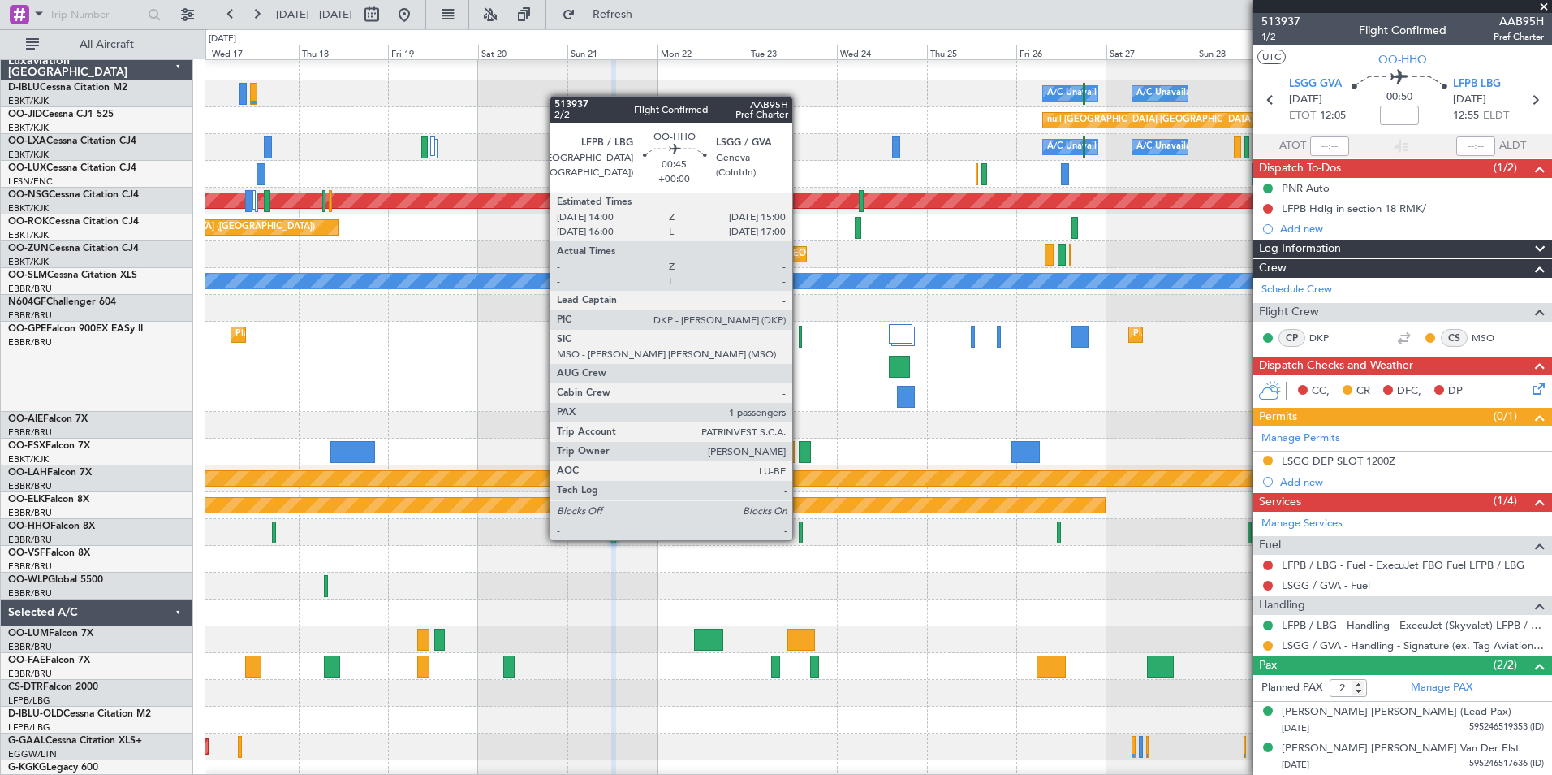
click at [800, 524] on div at bounding box center [801, 532] width 4 height 22
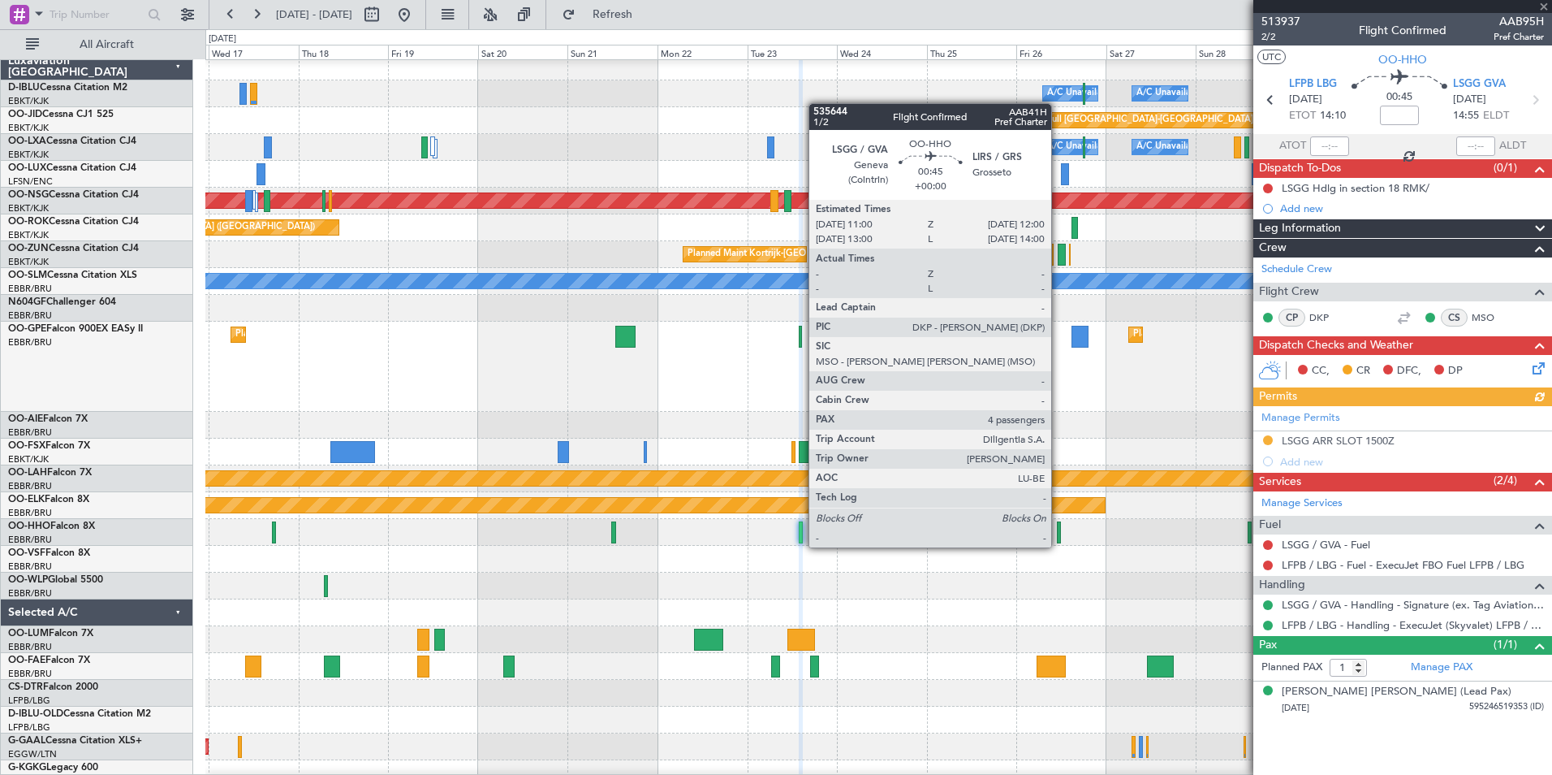
click at [1059, 531] on div at bounding box center [1059, 532] width 4 height 22
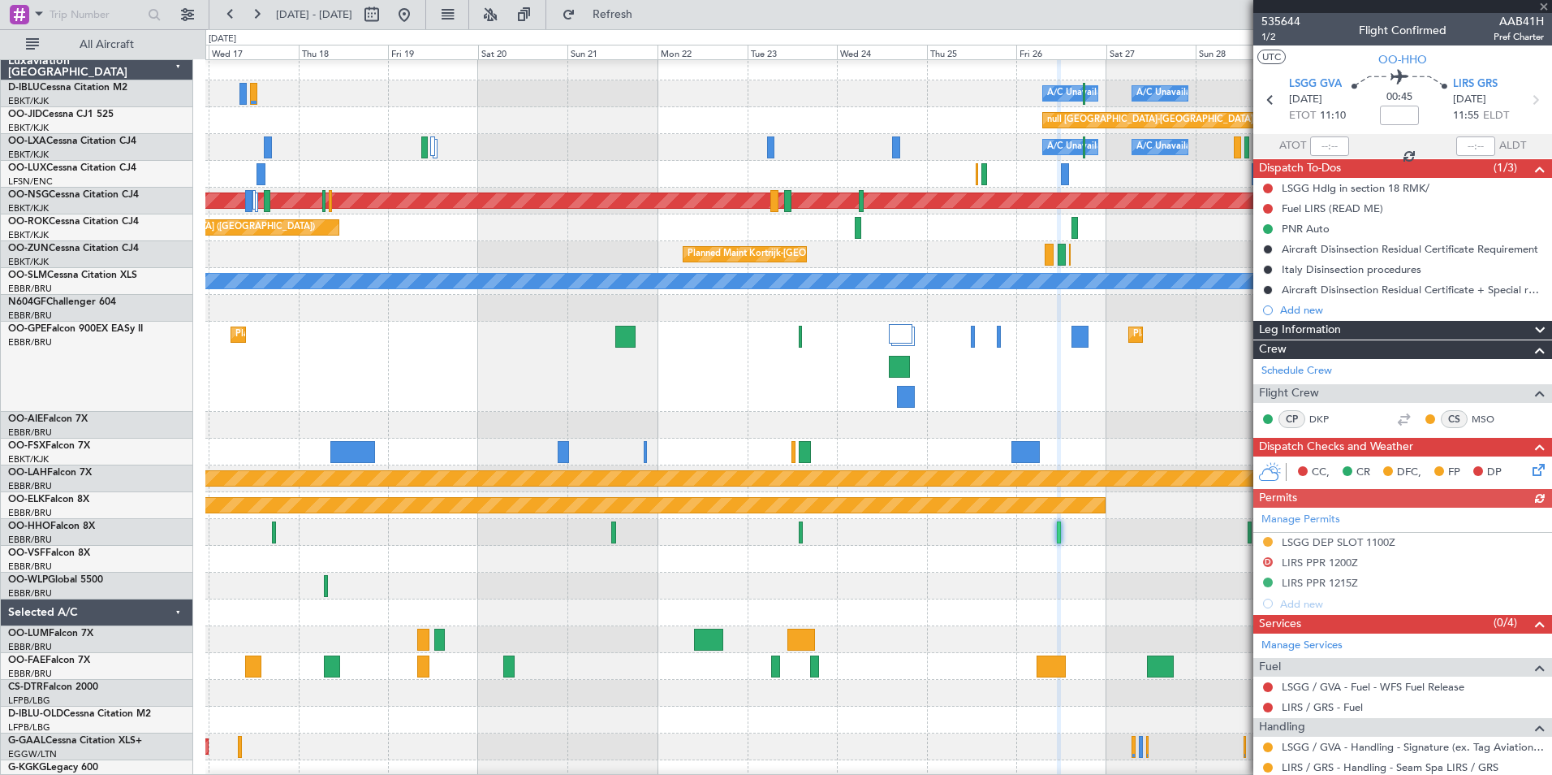
scroll to position [0, 0]
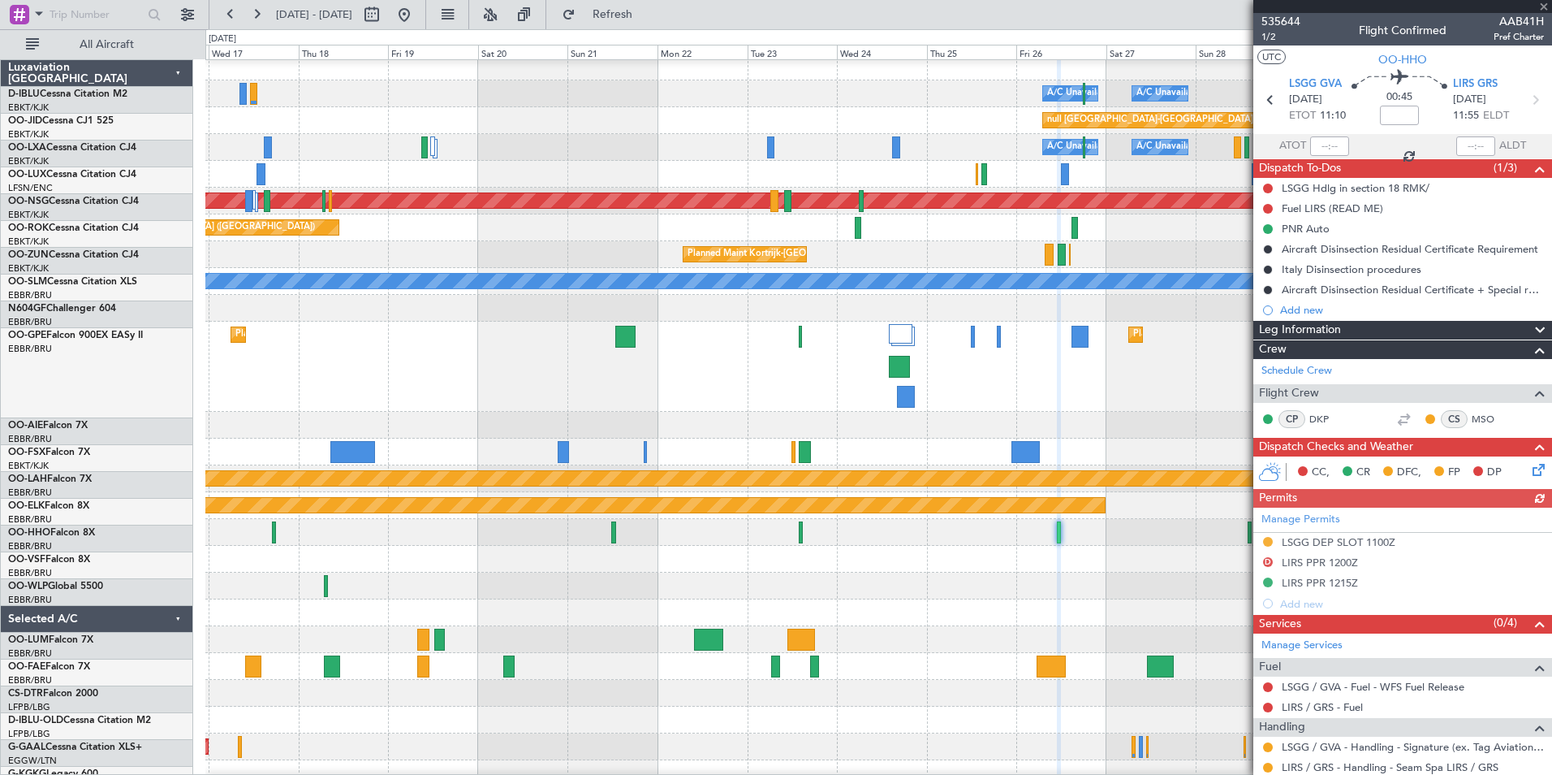
click at [831, 571] on div "A/C Unavailable Brussels (Brussels National) A/C Unavailable Kortrijk-Wevelgem …" at bounding box center [878, 621] width 1346 height 1135
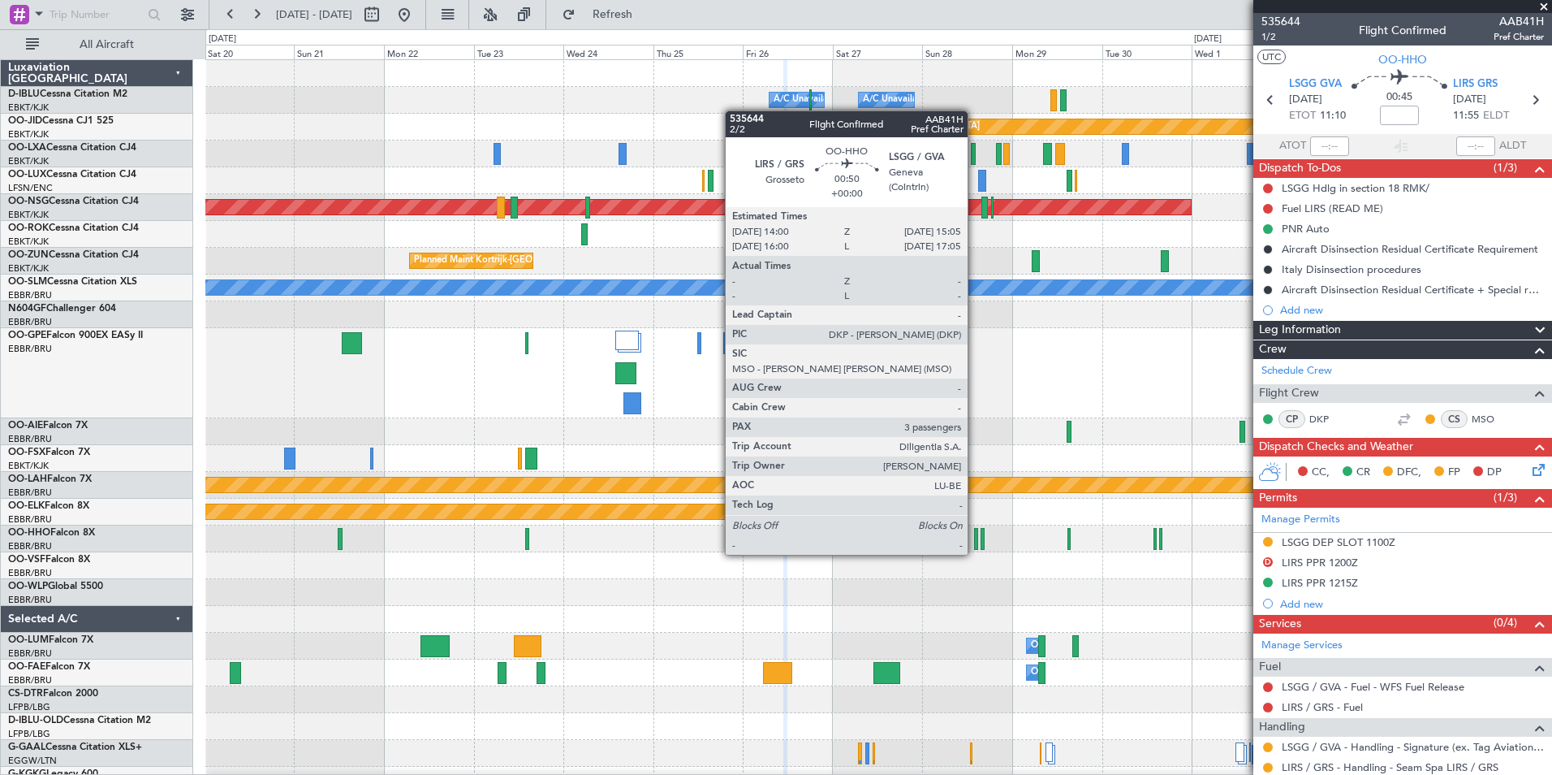
click at [975, 538] on div at bounding box center [976, 539] width 4 height 22
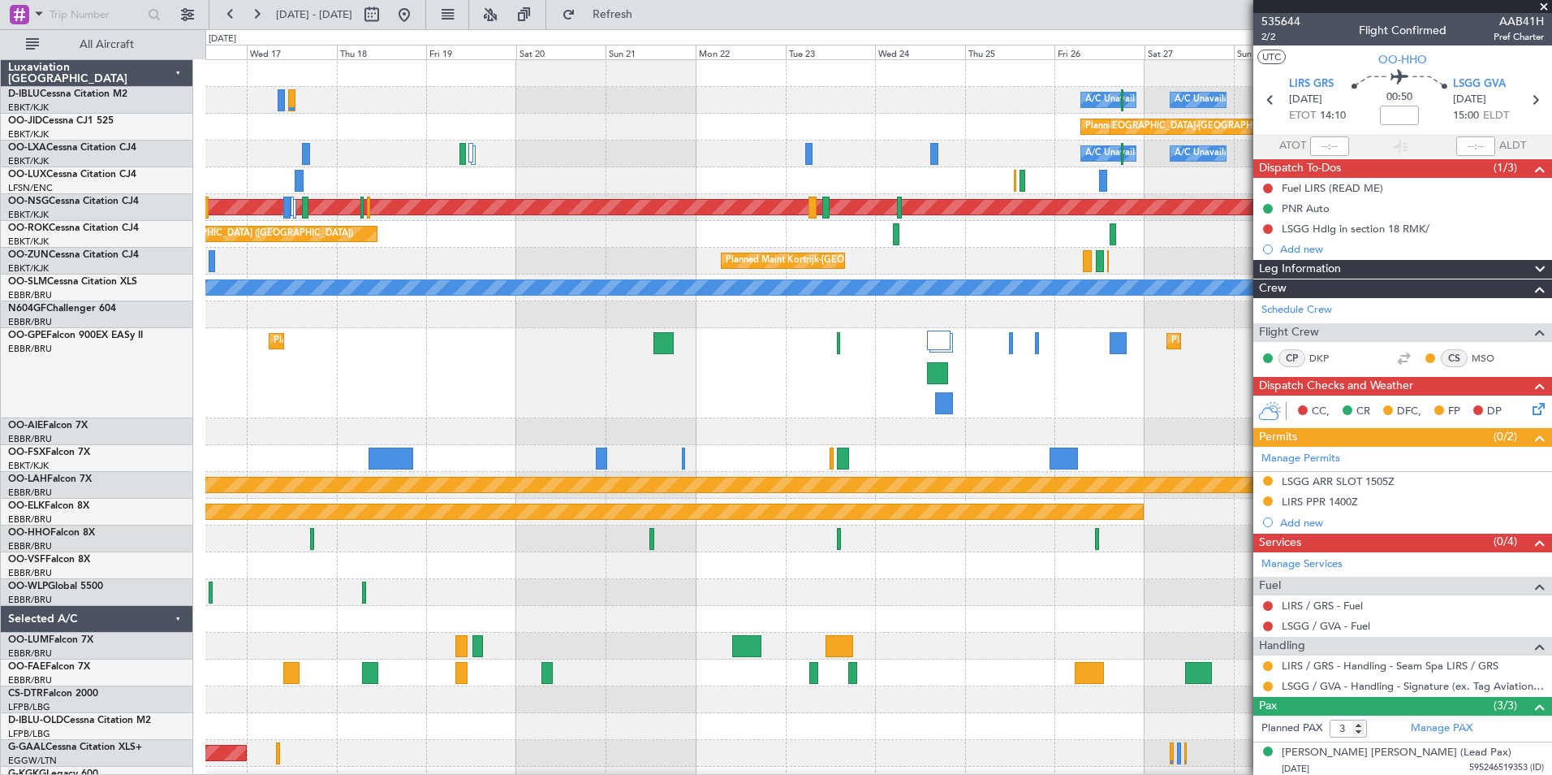
click at [1010, 637] on div "A/C Unavailable Brussels (Brussels National) A/C Unavailable Kortrijk-Wevelgem …" at bounding box center [878, 600] width 1346 height 1081
click at [1101, 542] on div at bounding box center [878, 538] width 1346 height 27
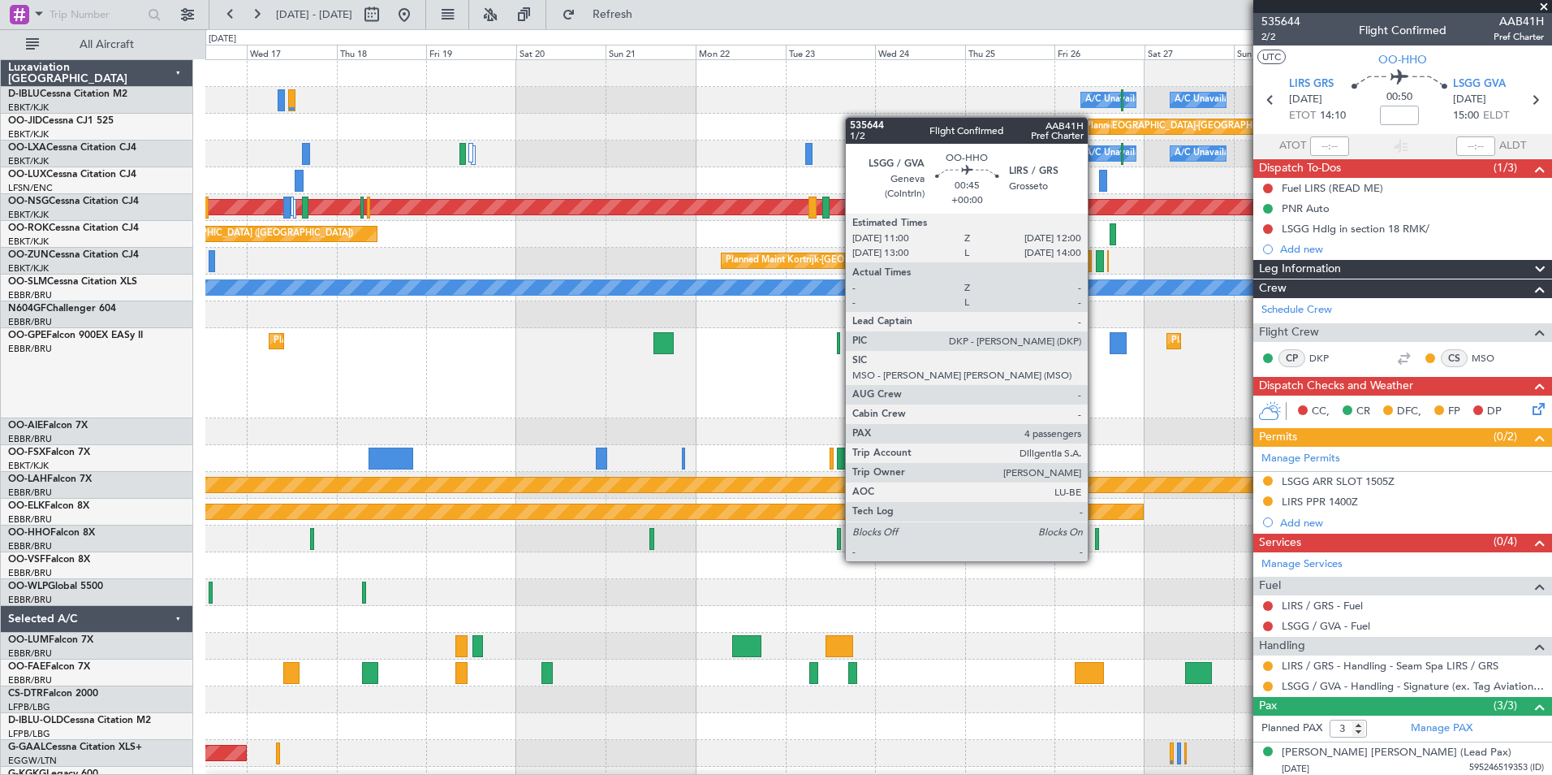
click at [1095, 545] on div at bounding box center [1097, 539] width 4 height 22
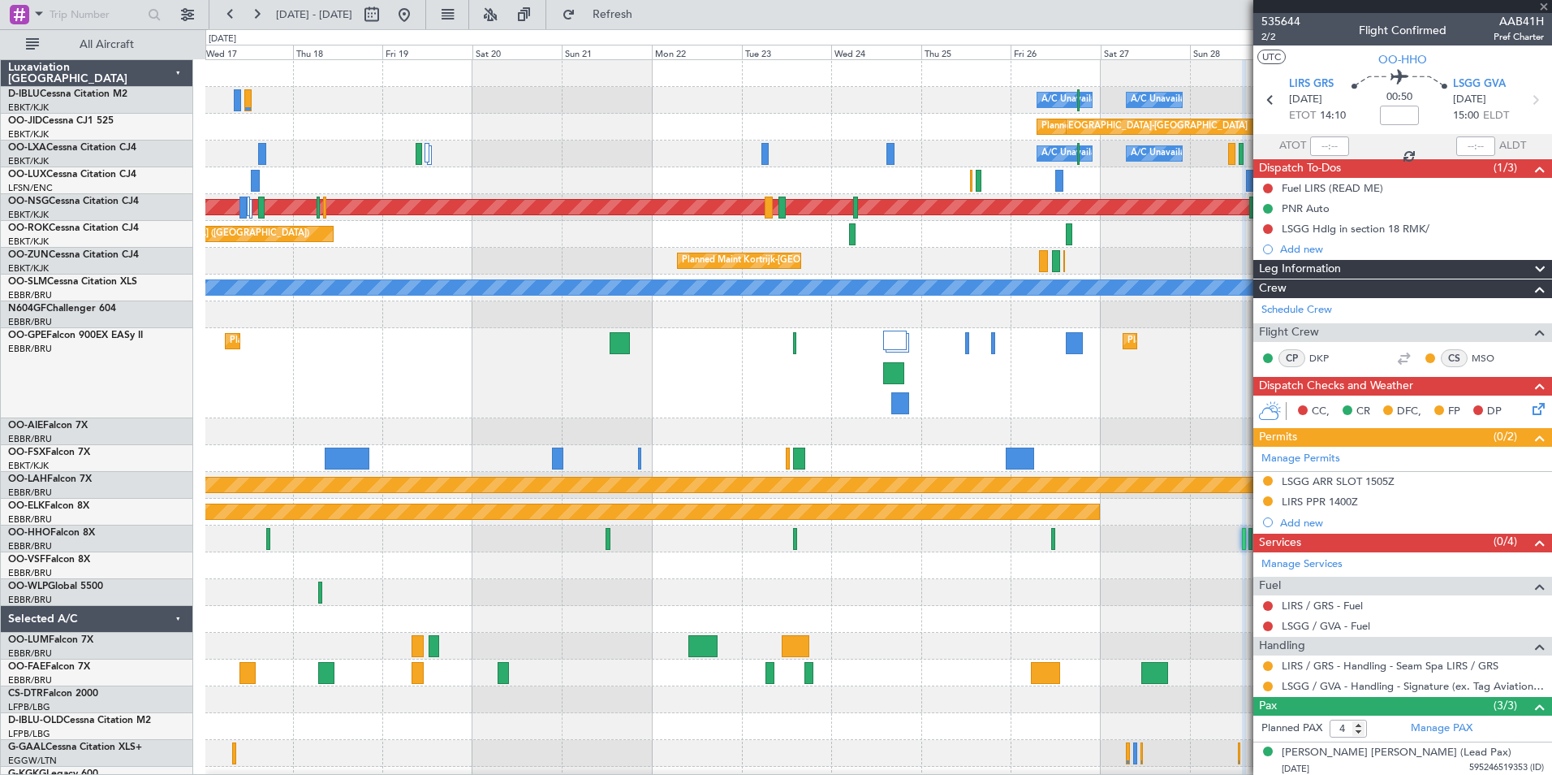
click at [1109, 572] on div at bounding box center [878, 565] width 1346 height 27
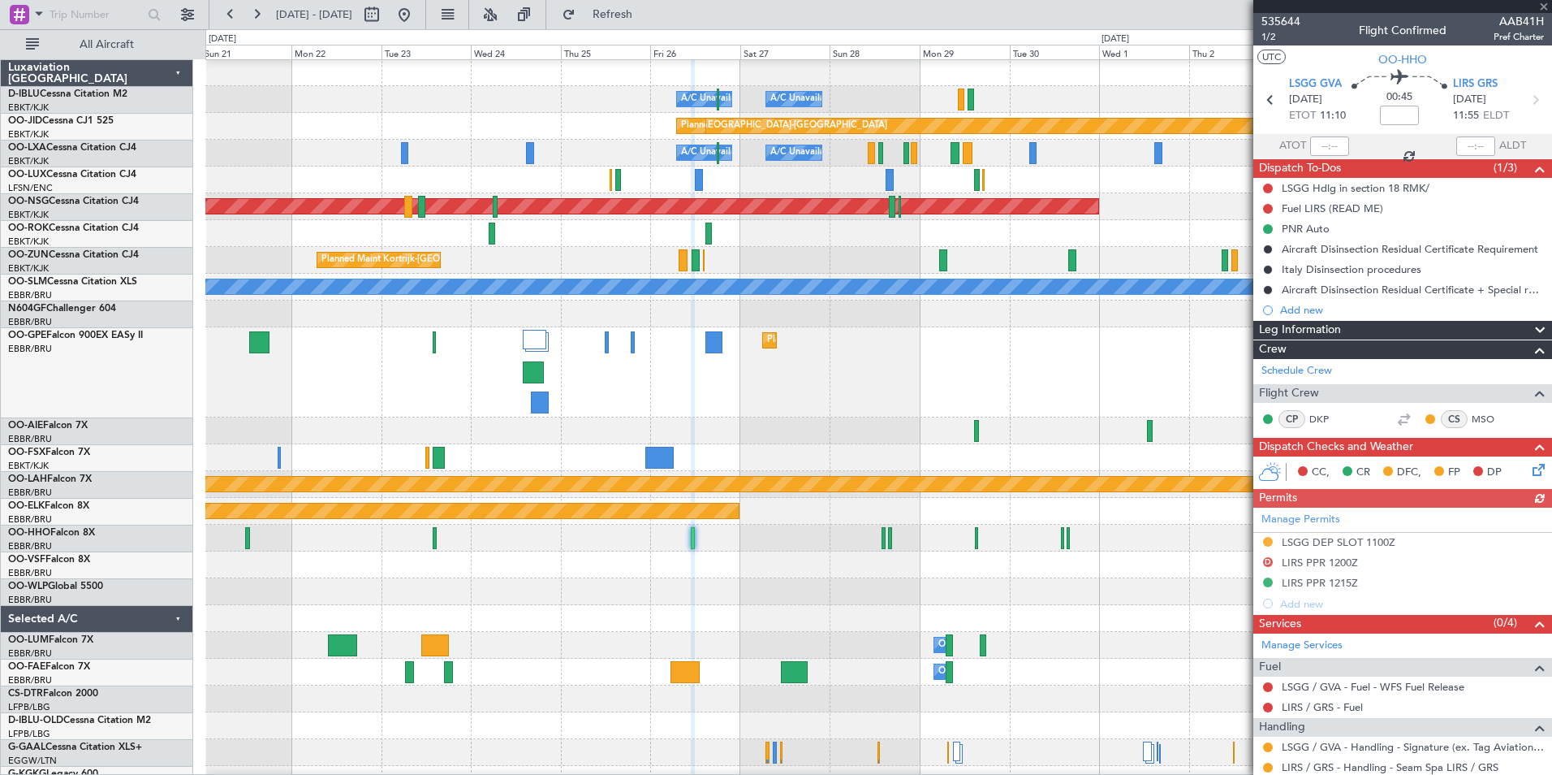
scroll to position [1, 0]
click at [711, 571] on div at bounding box center [878, 564] width 1346 height 27
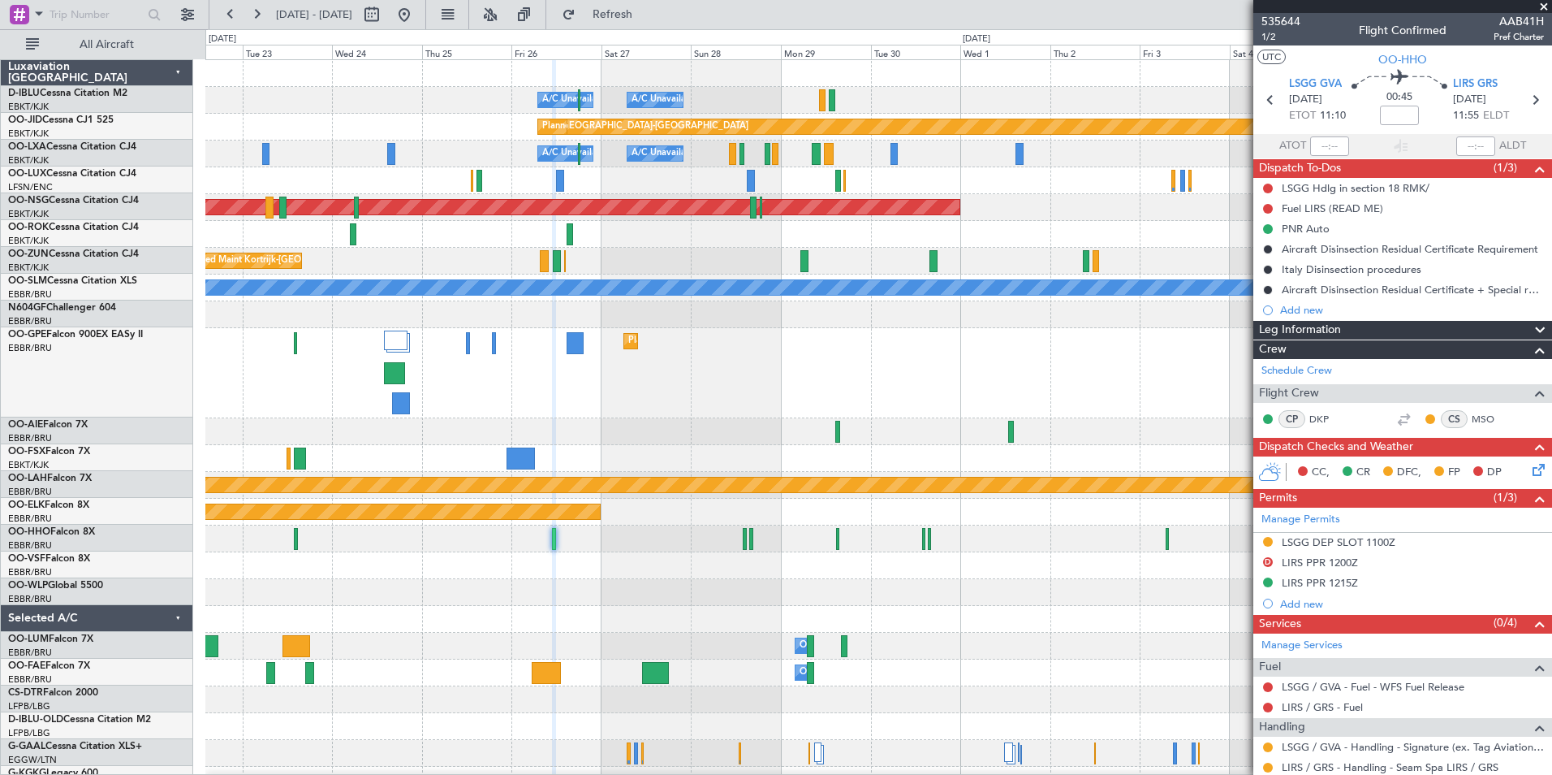
scroll to position [0, 0]
click at [545, 579] on div at bounding box center [878, 592] width 1346 height 27
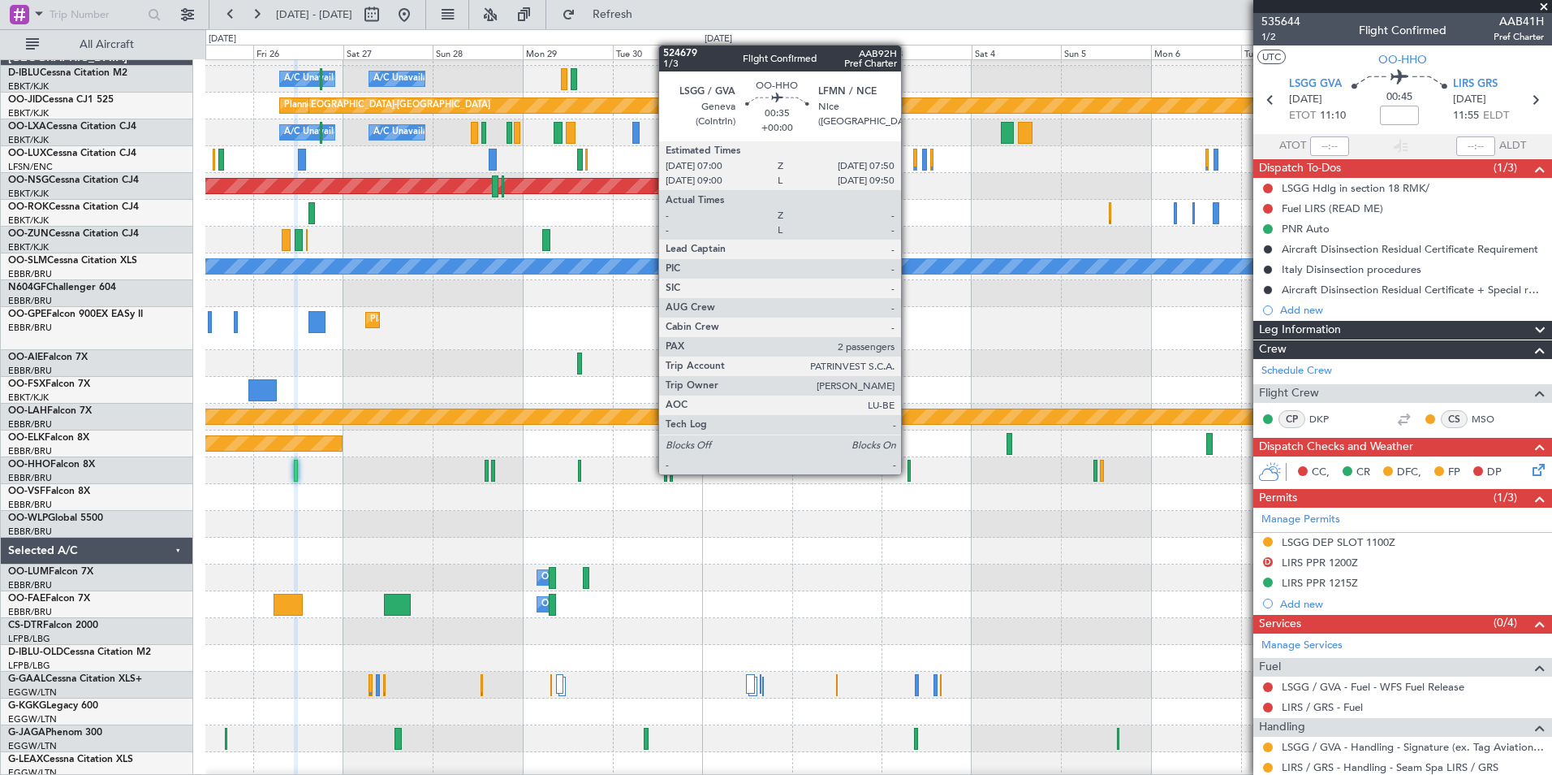
click at [909, 473] on div at bounding box center [909, 471] width 3 height 22
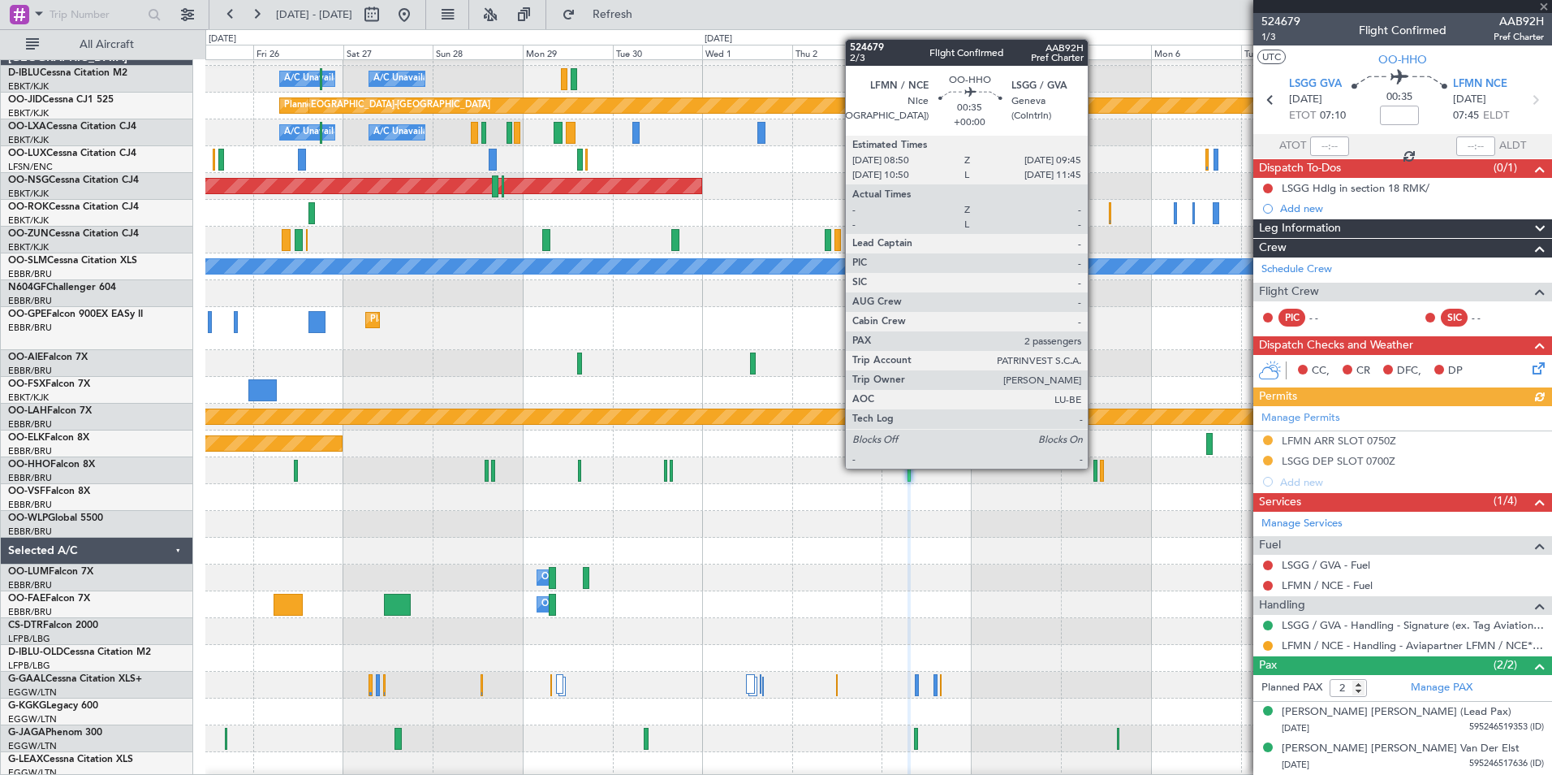
click at [1095, 467] on div at bounding box center [1096, 471] width 4 height 22
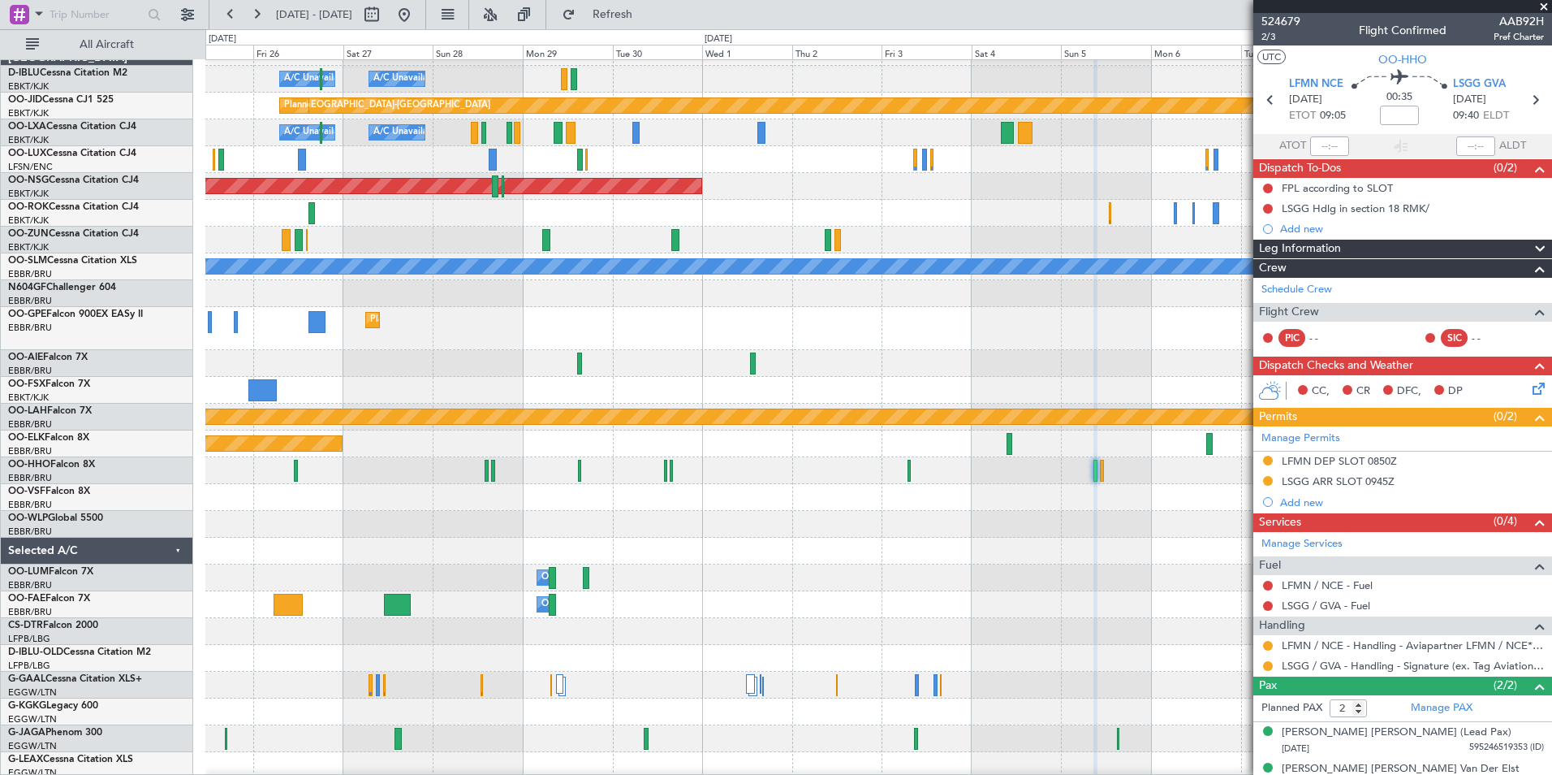
click at [1104, 466] on div at bounding box center [878, 470] width 1346 height 27
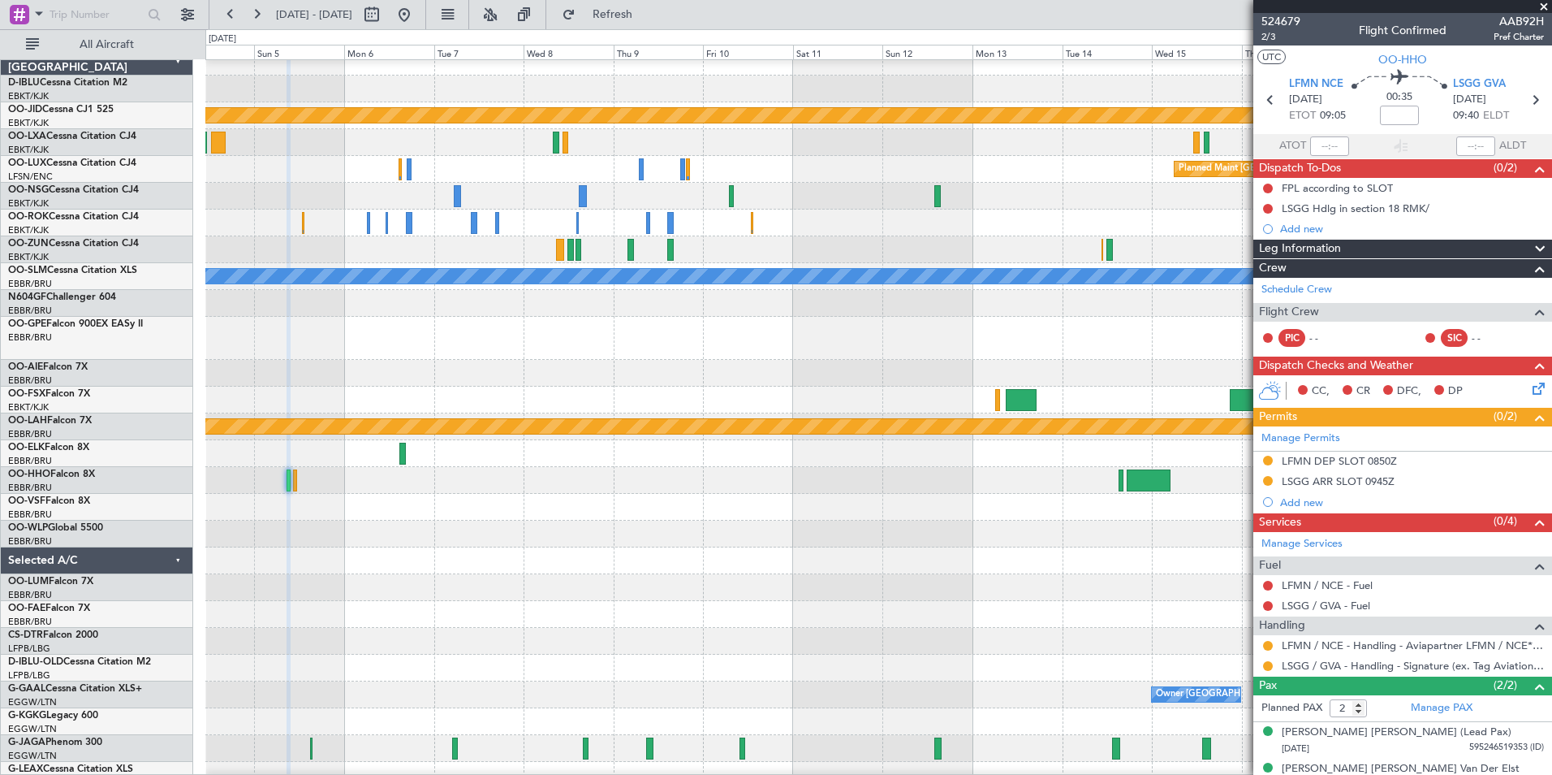
click at [347, 546] on div at bounding box center [878, 533] width 1346 height 27
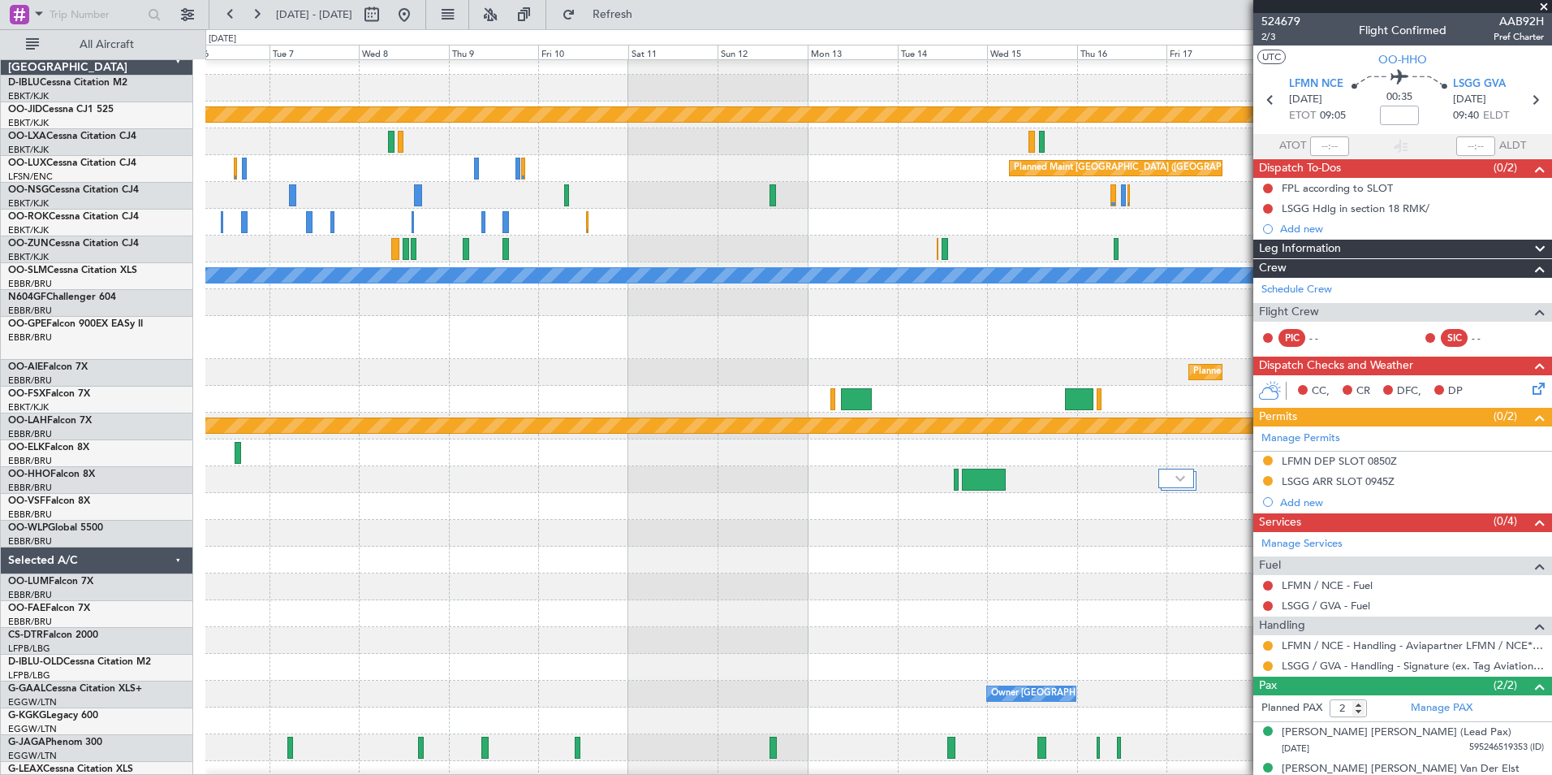
scroll to position [45, 0]
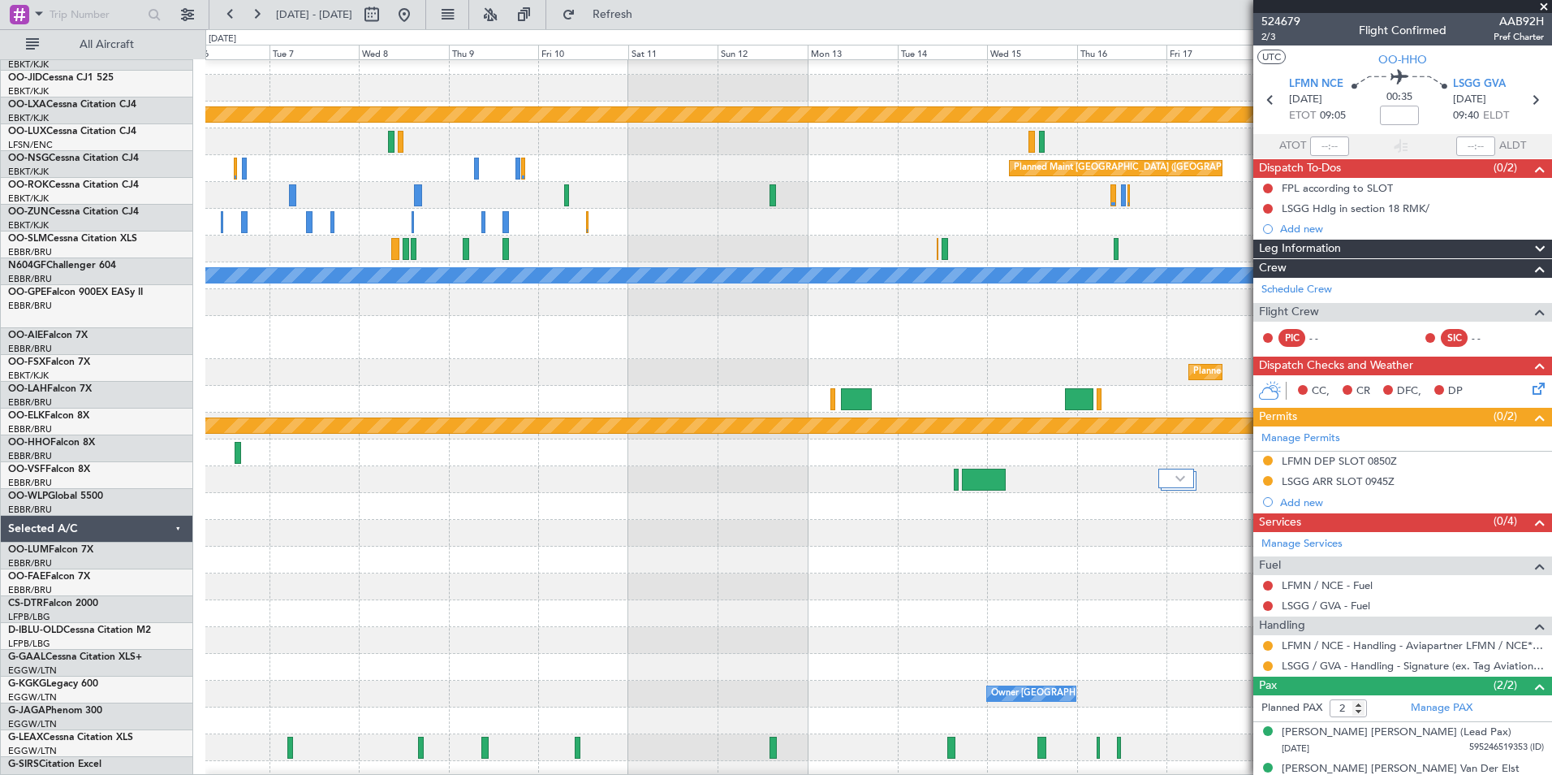
click at [330, 493] on div at bounding box center [878, 506] width 1346 height 27
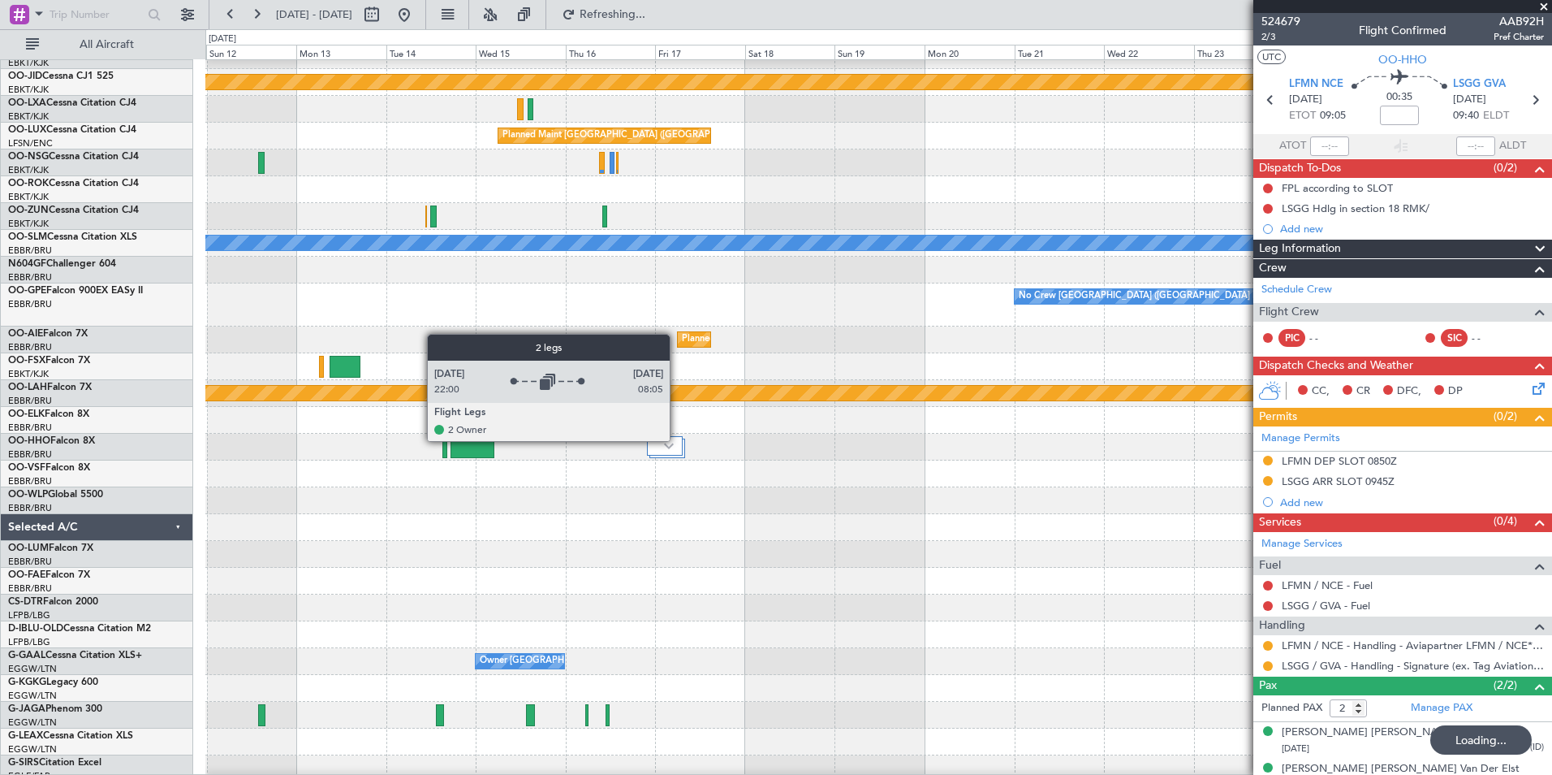
click at [677, 440] on div at bounding box center [665, 445] width 36 height 19
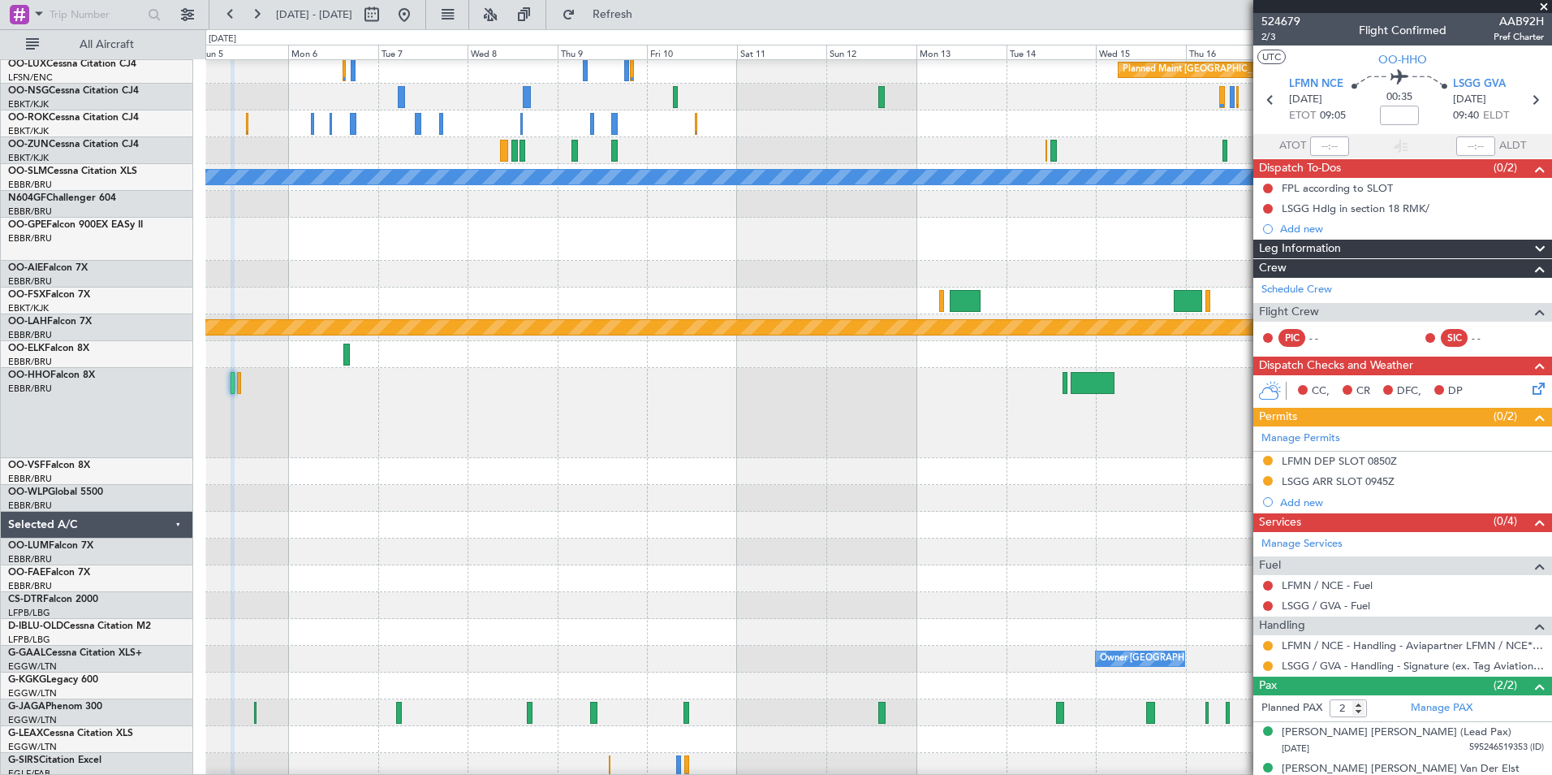
click at [1077, 462] on div at bounding box center [878, 471] width 1346 height 27
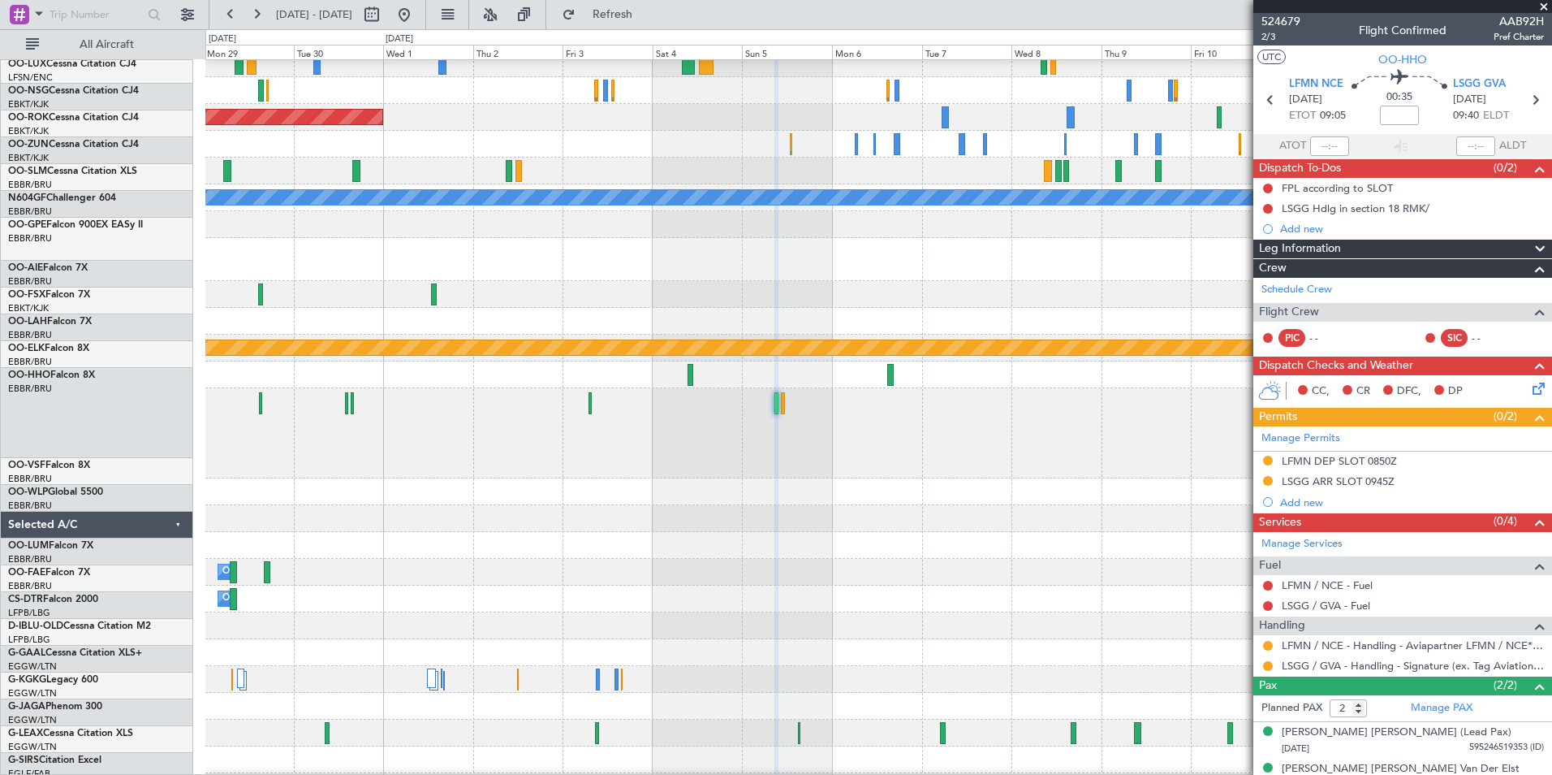
scroll to position [84, 0]
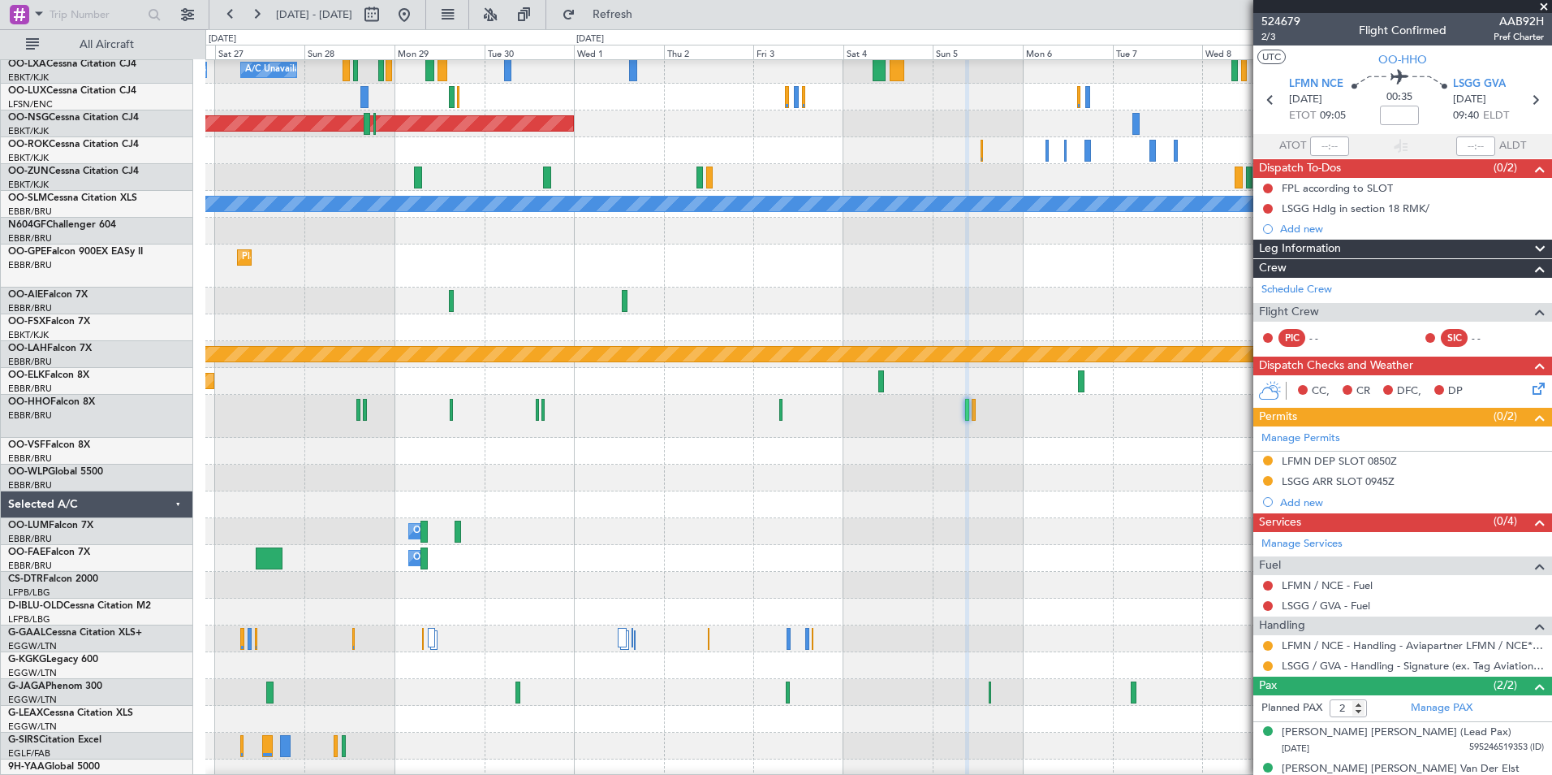
click at [743, 419] on div at bounding box center [878, 416] width 1346 height 43
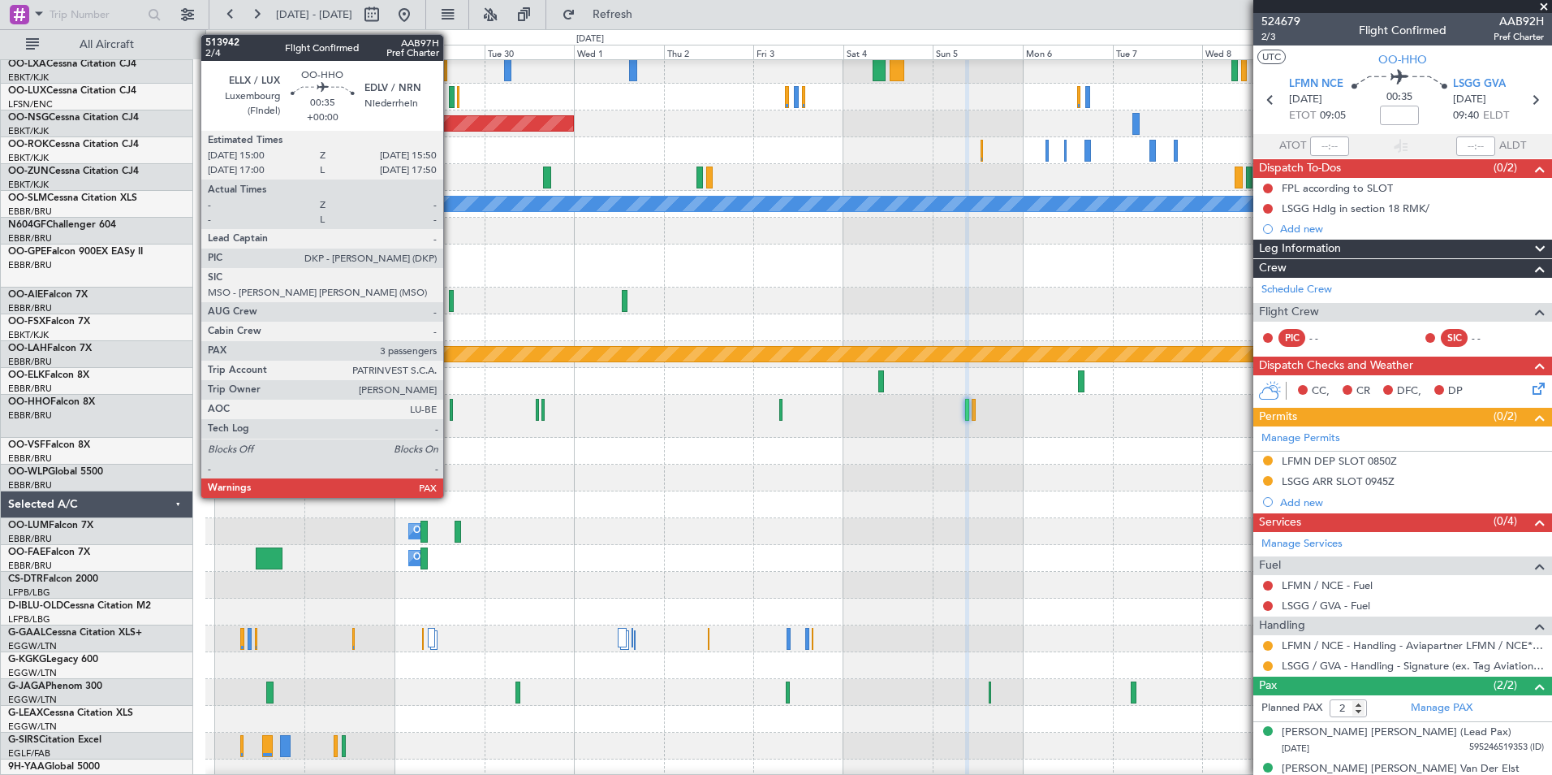
click at [451, 415] on div at bounding box center [451, 410] width 3 height 22
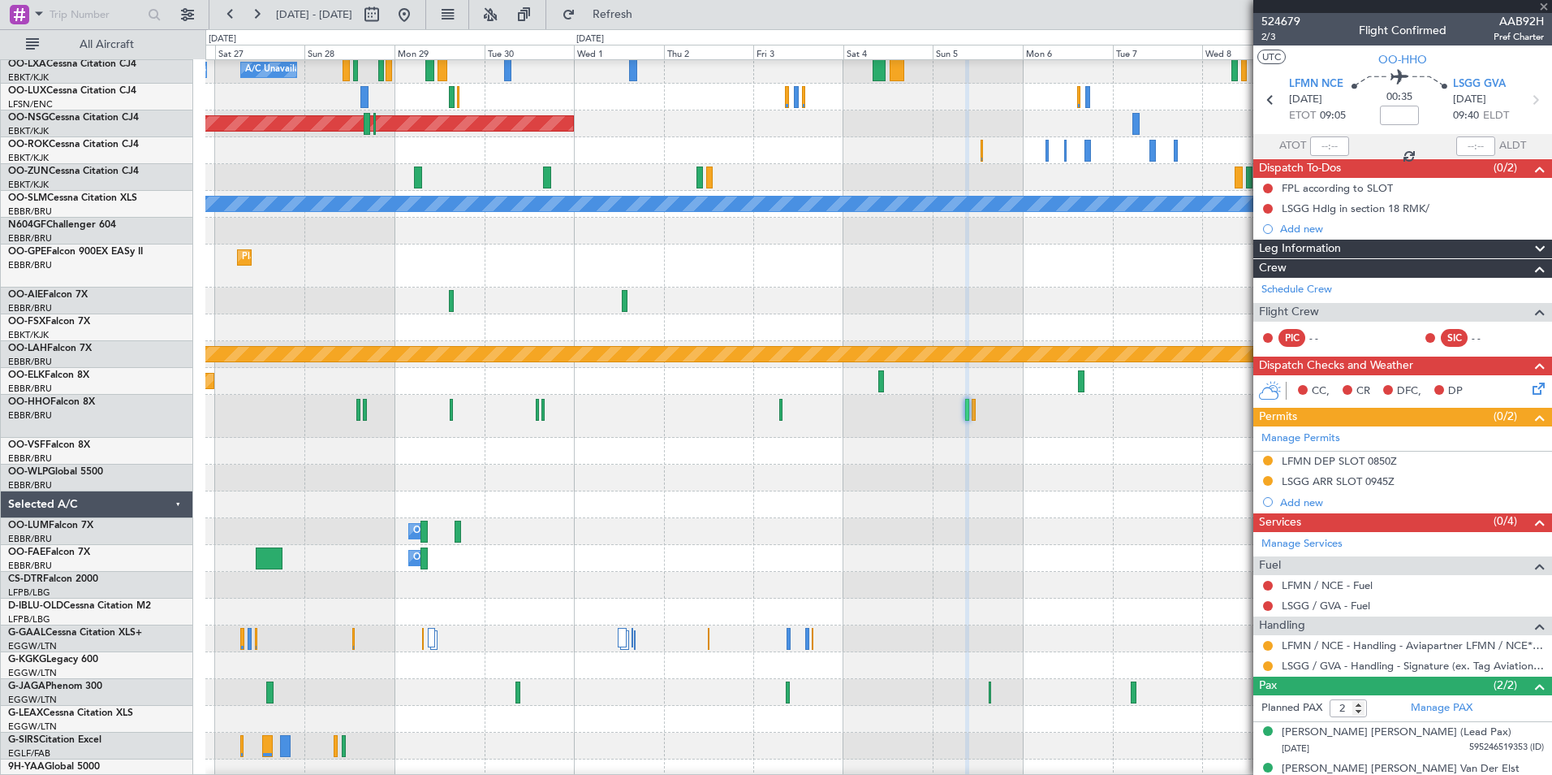
type input "3"
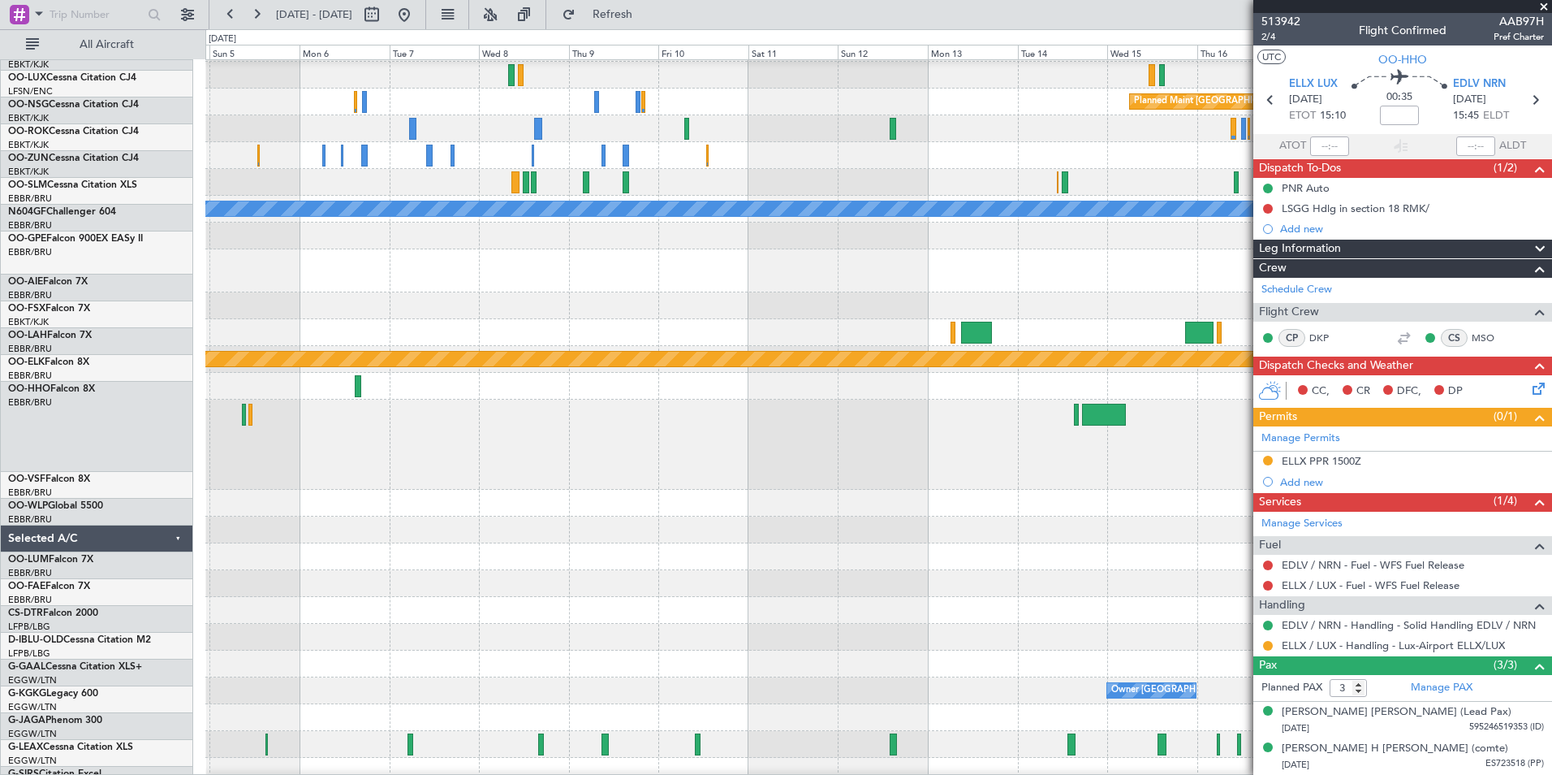
scroll to position [102, 0]
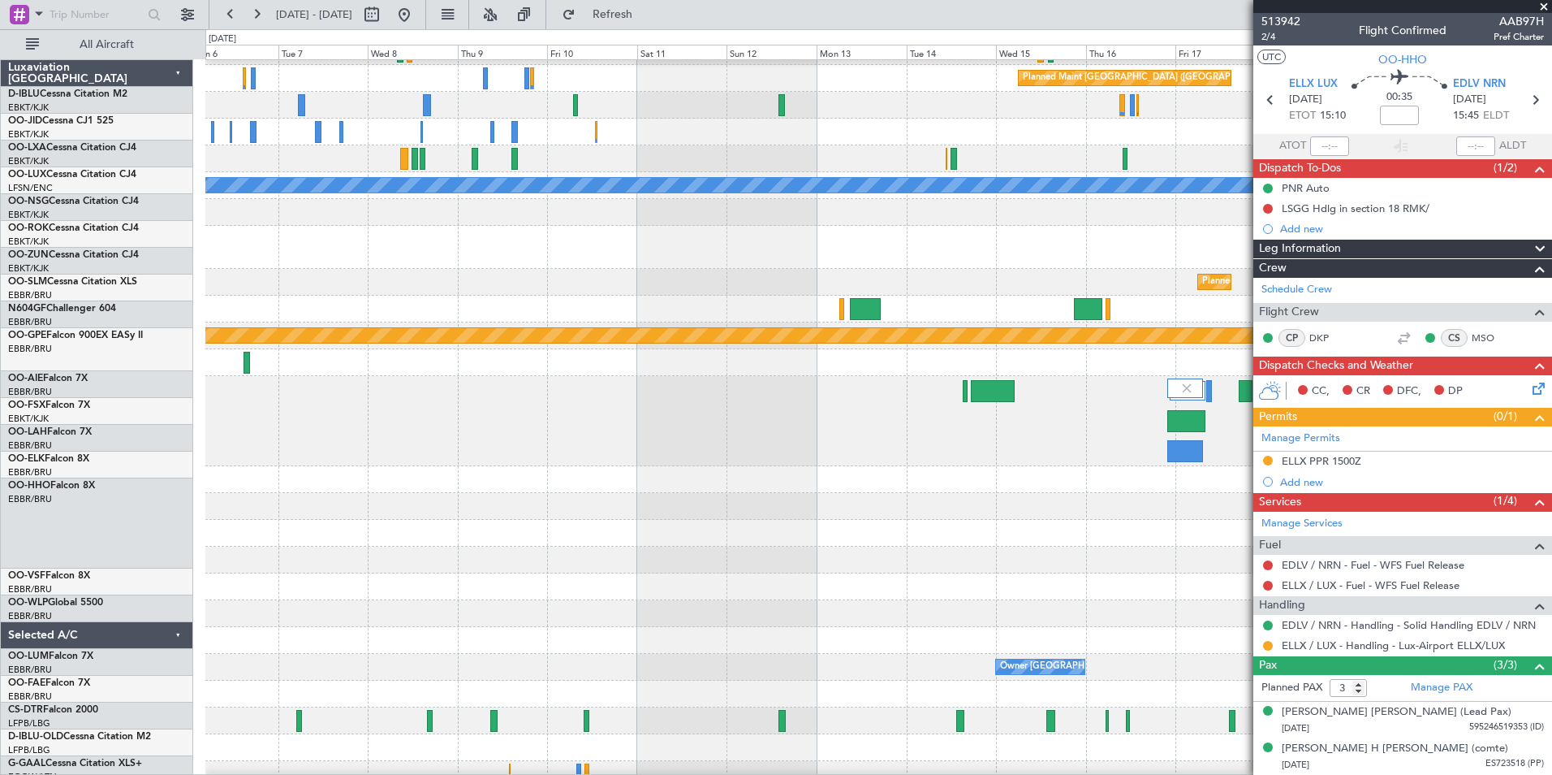
scroll to position [102, 0]
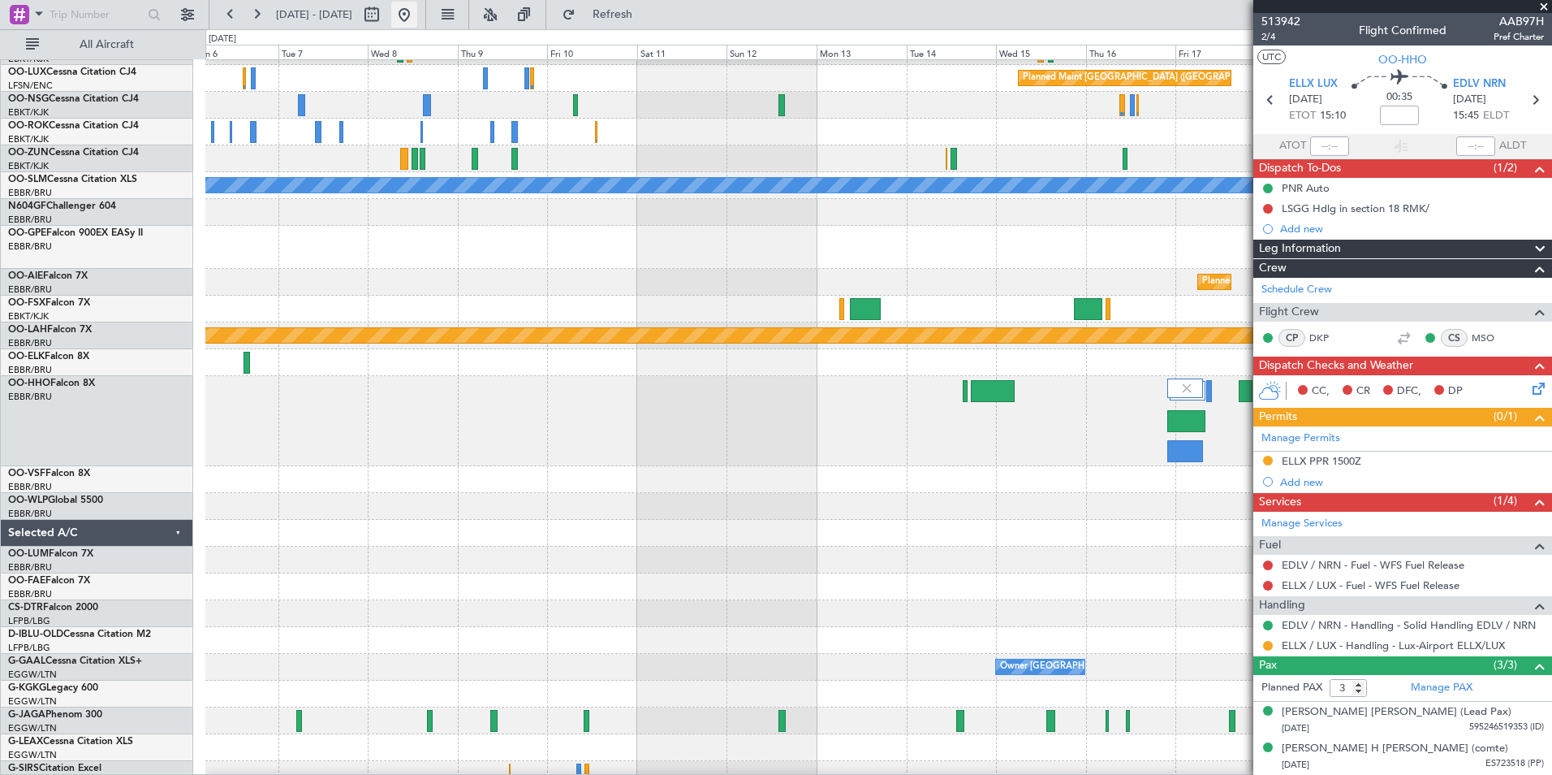
click at [417, 20] on button at bounding box center [404, 15] width 26 height 26
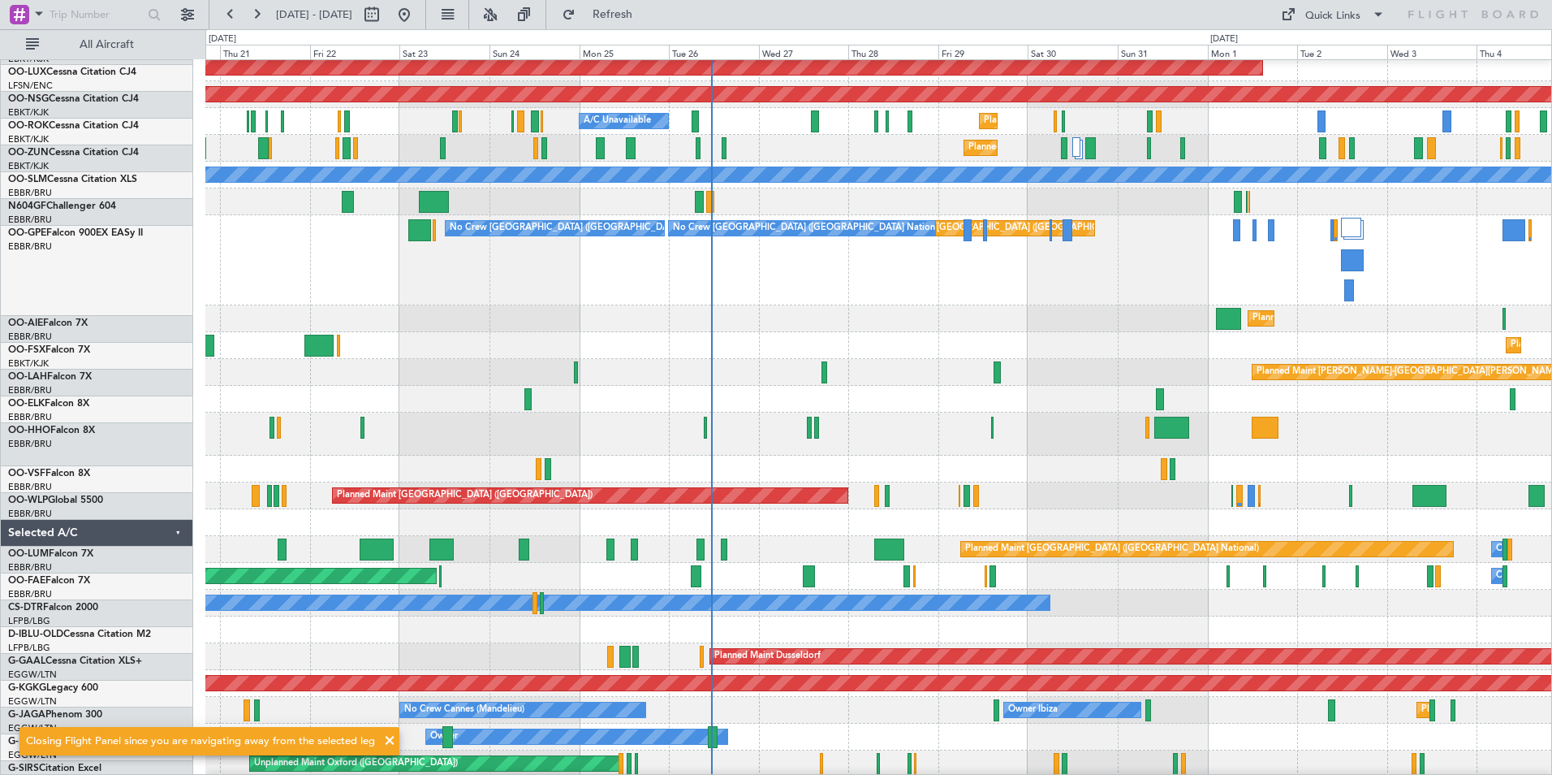
scroll to position [113, 0]
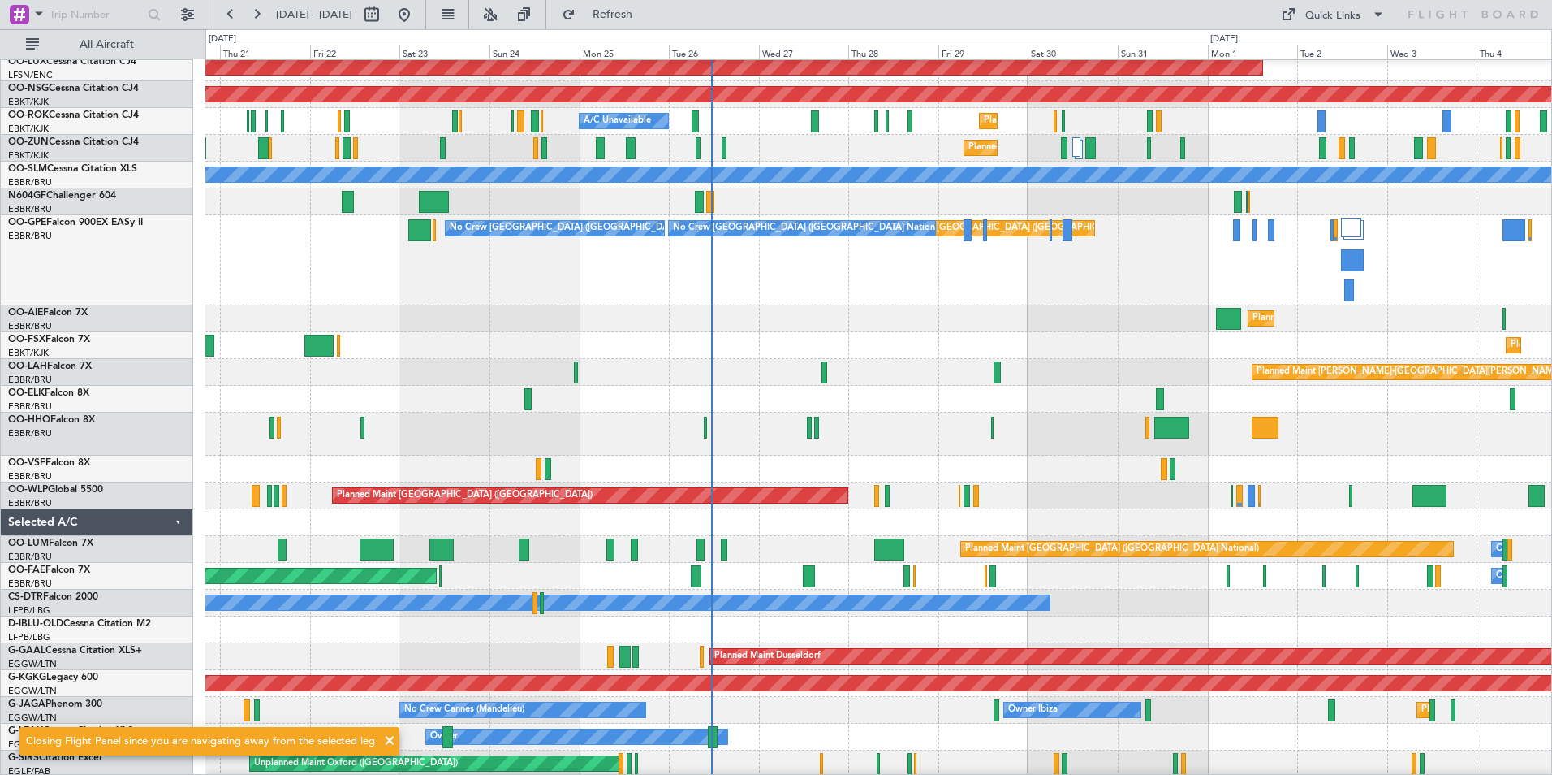
click at [1000, 460] on div at bounding box center [878, 468] width 1346 height 27
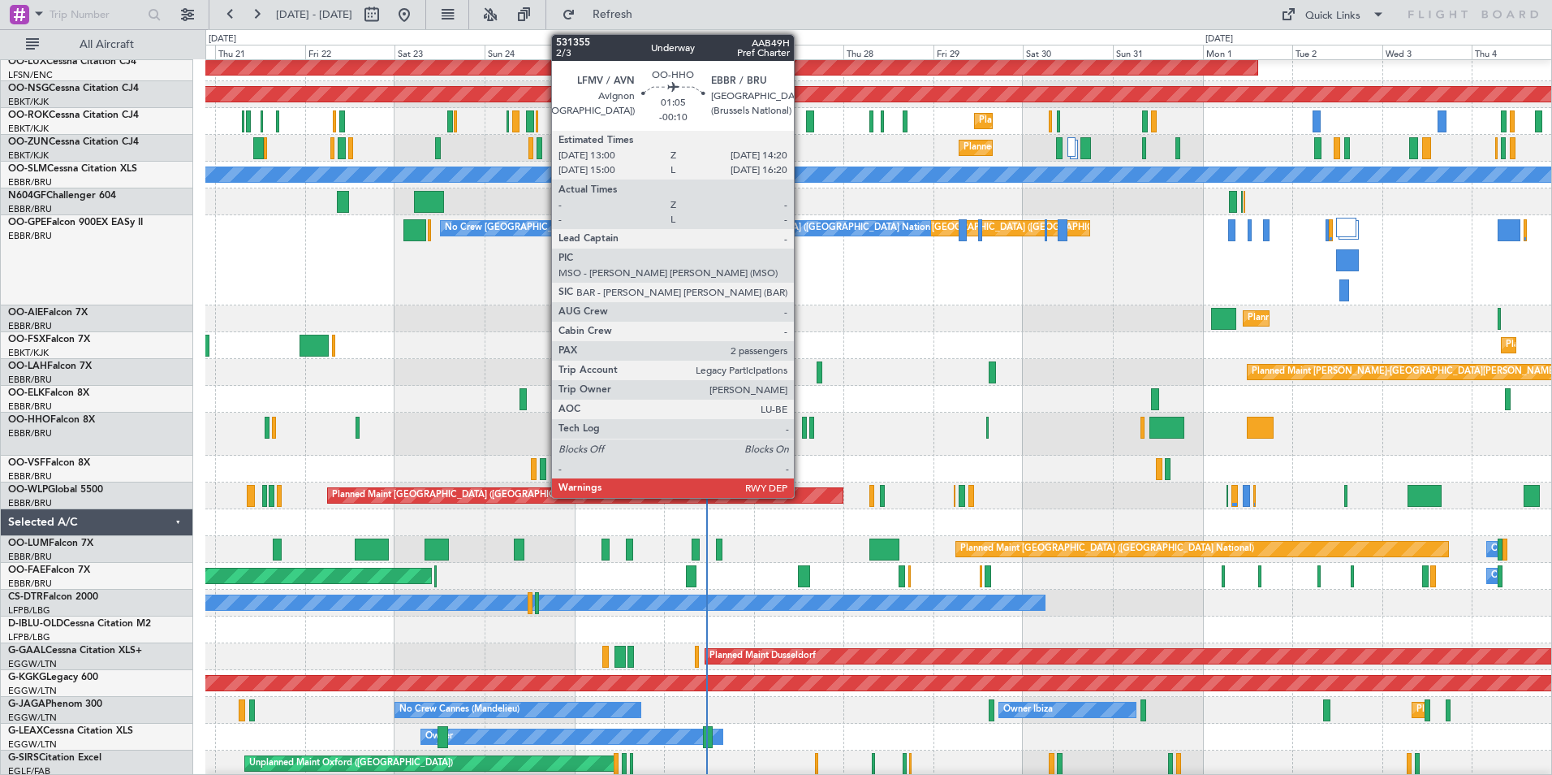
click at [802, 425] on div at bounding box center [805, 428] width 6 height 22
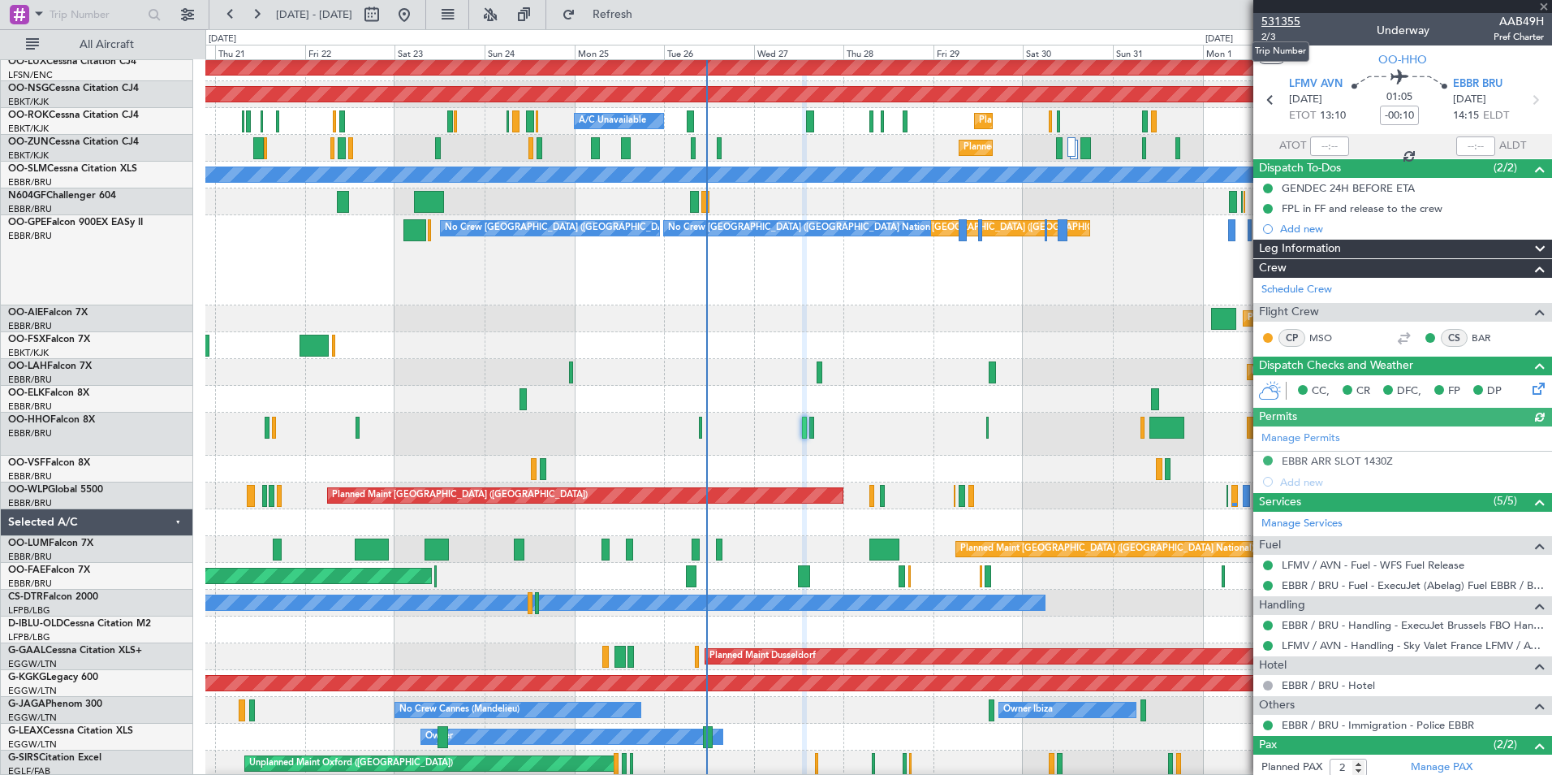
click at [1277, 23] on span "531355" at bounding box center [1281, 21] width 39 height 17
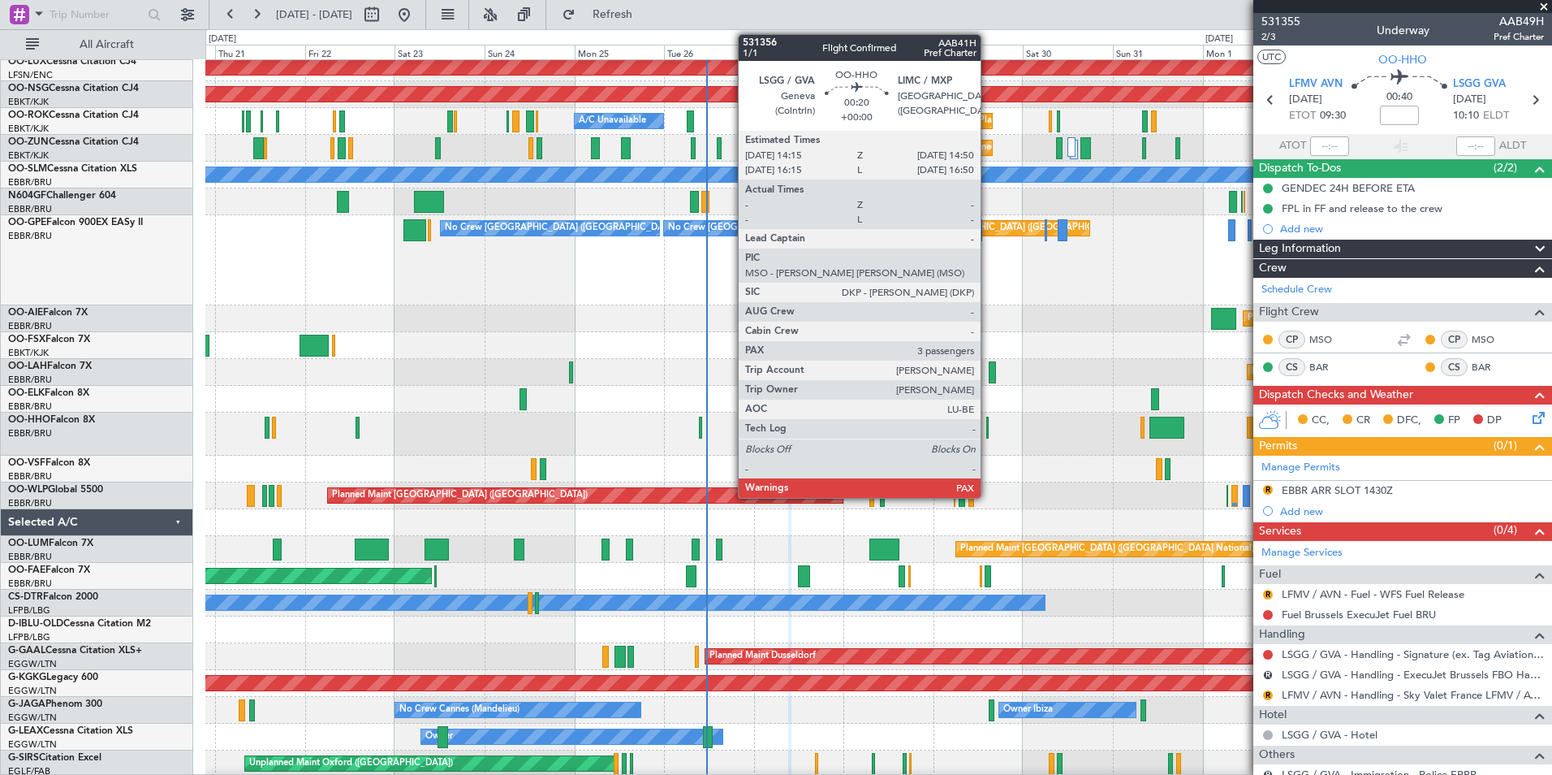
click at [988, 428] on div at bounding box center [987, 428] width 2 height 22
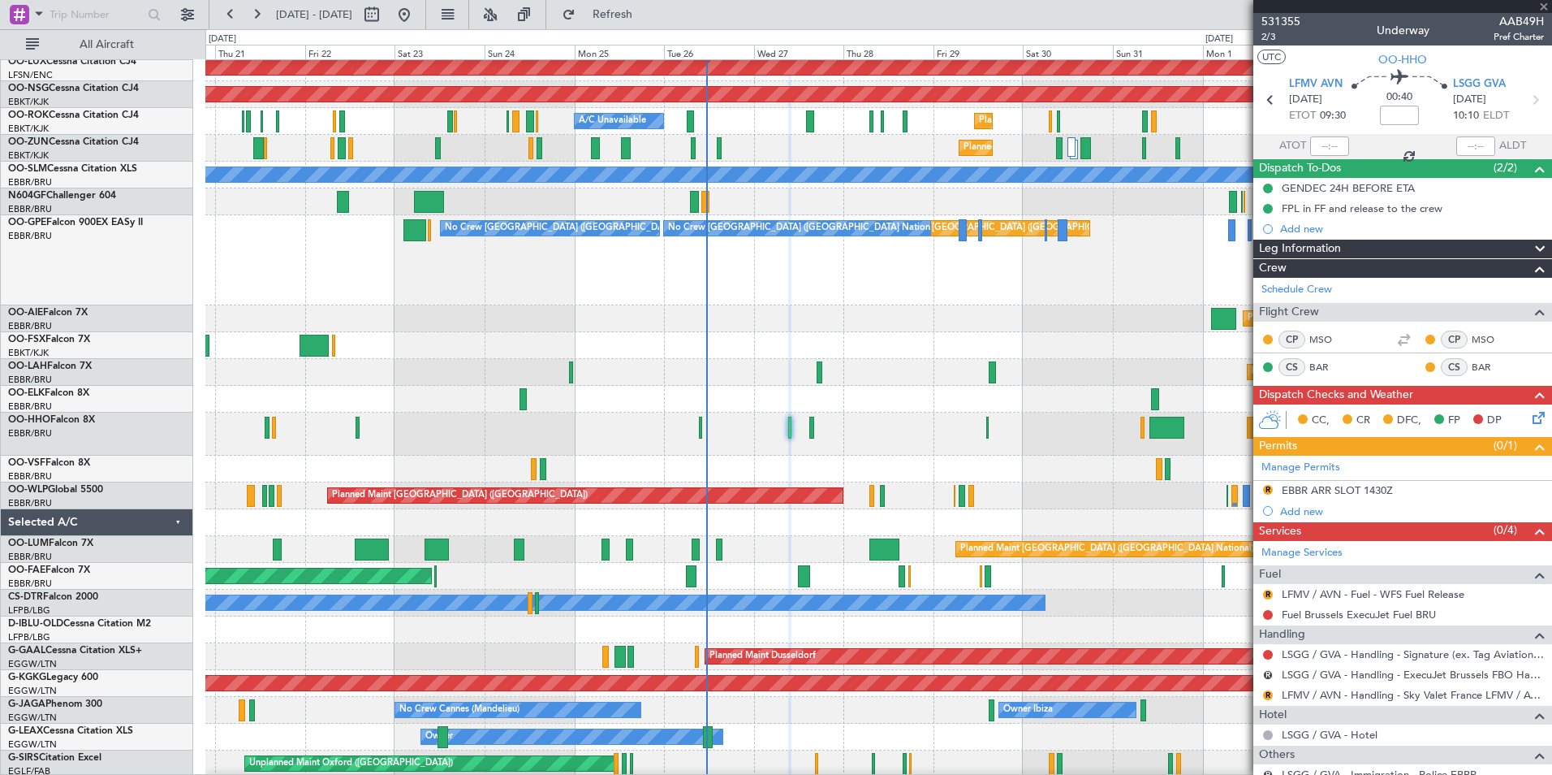
type input "4"
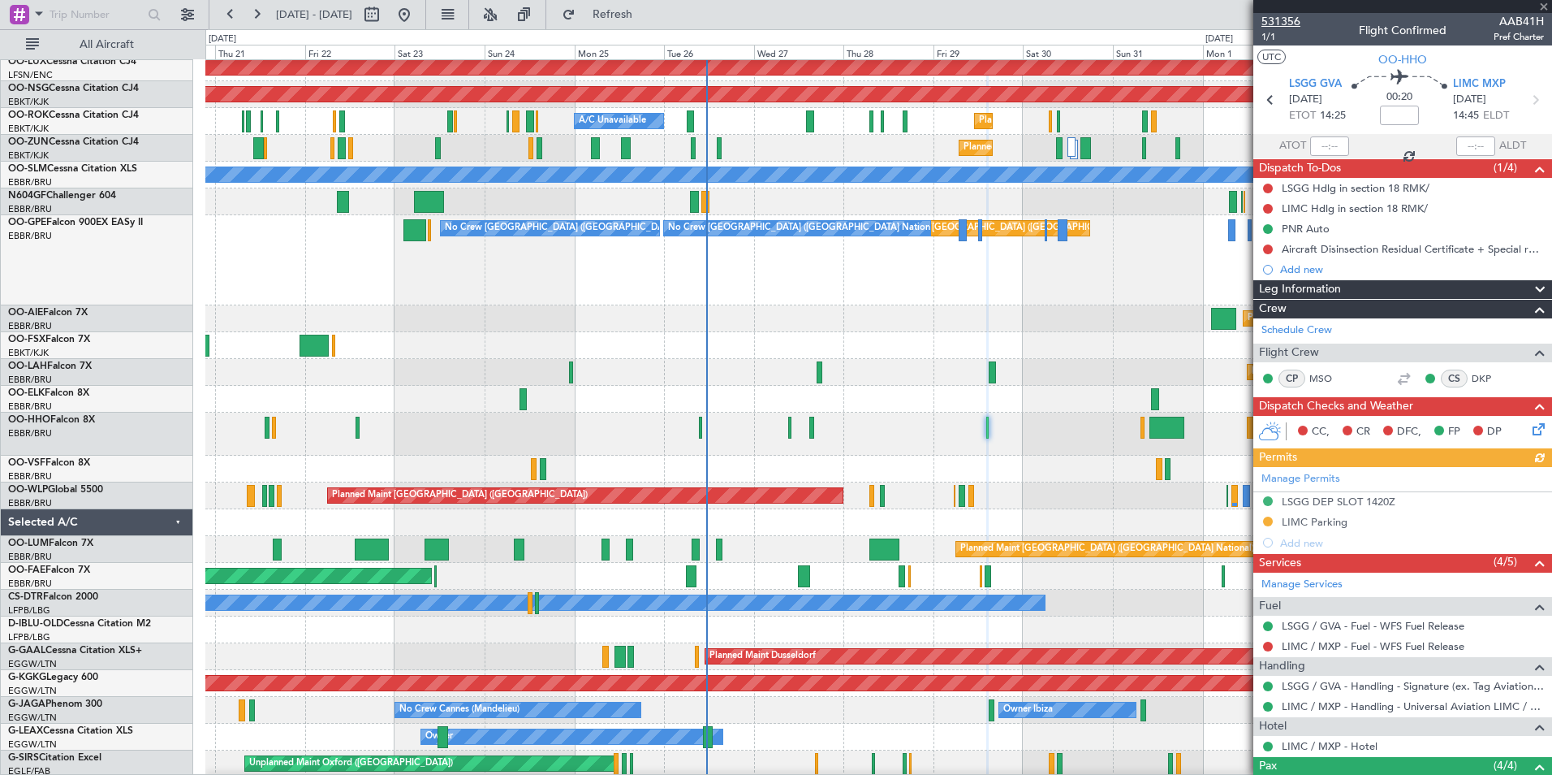
click at [1280, 23] on span "531356" at bounding box center [1281, 21] width 39 height 17
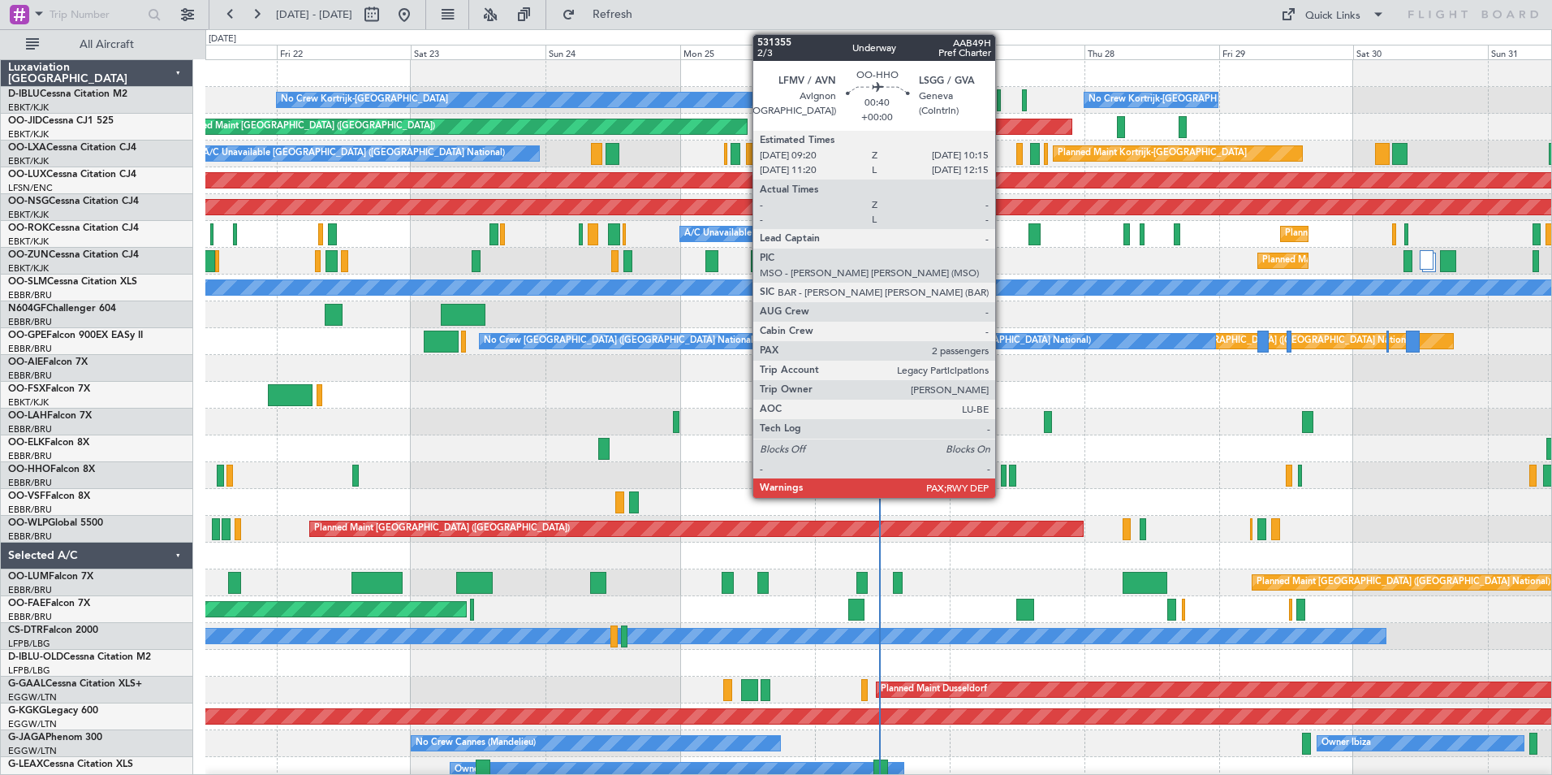
click at [1003, 475] on div at bounding box center [1004, 475] width 6 height 22
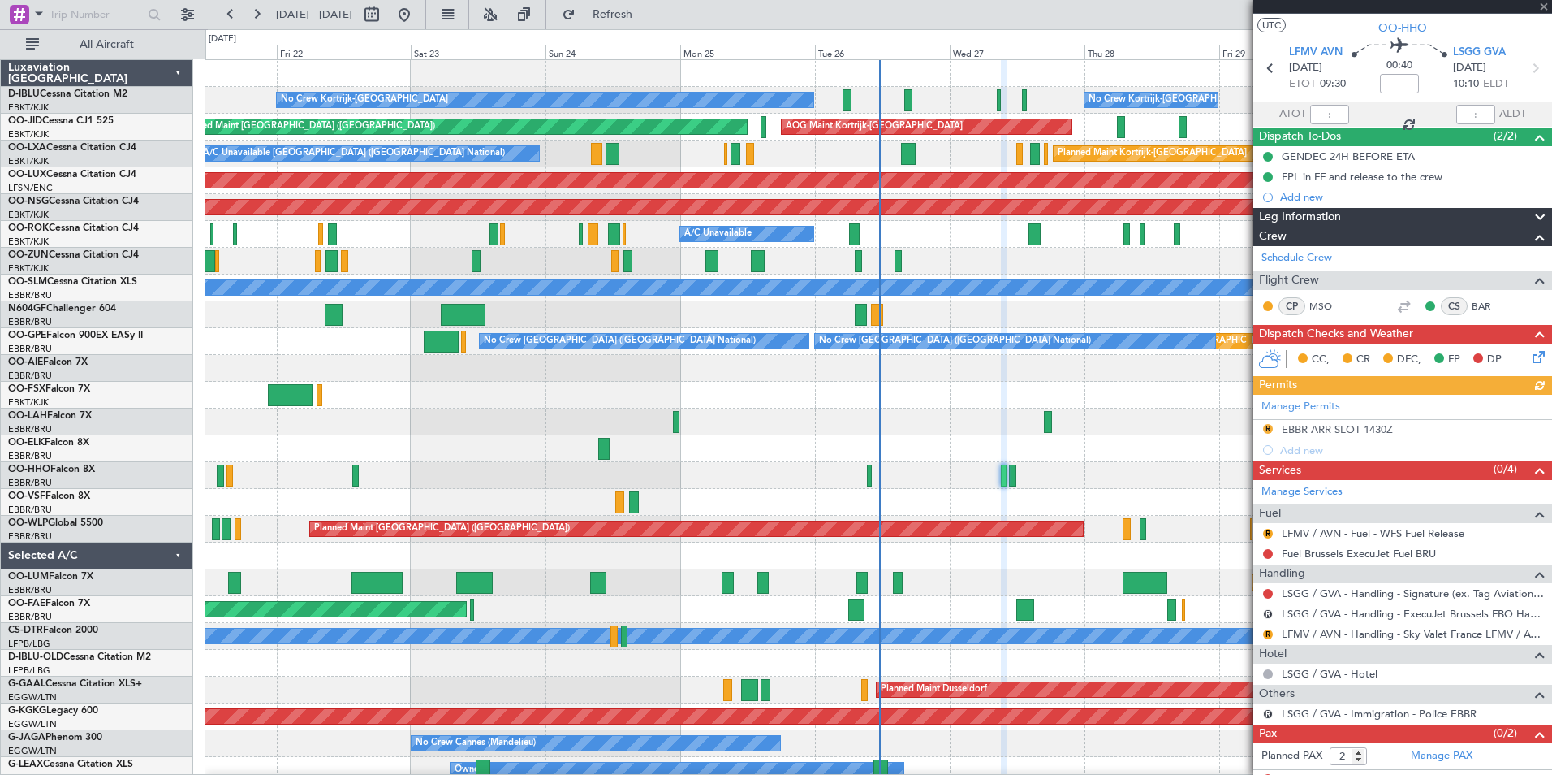
scroll to position [47, 0]
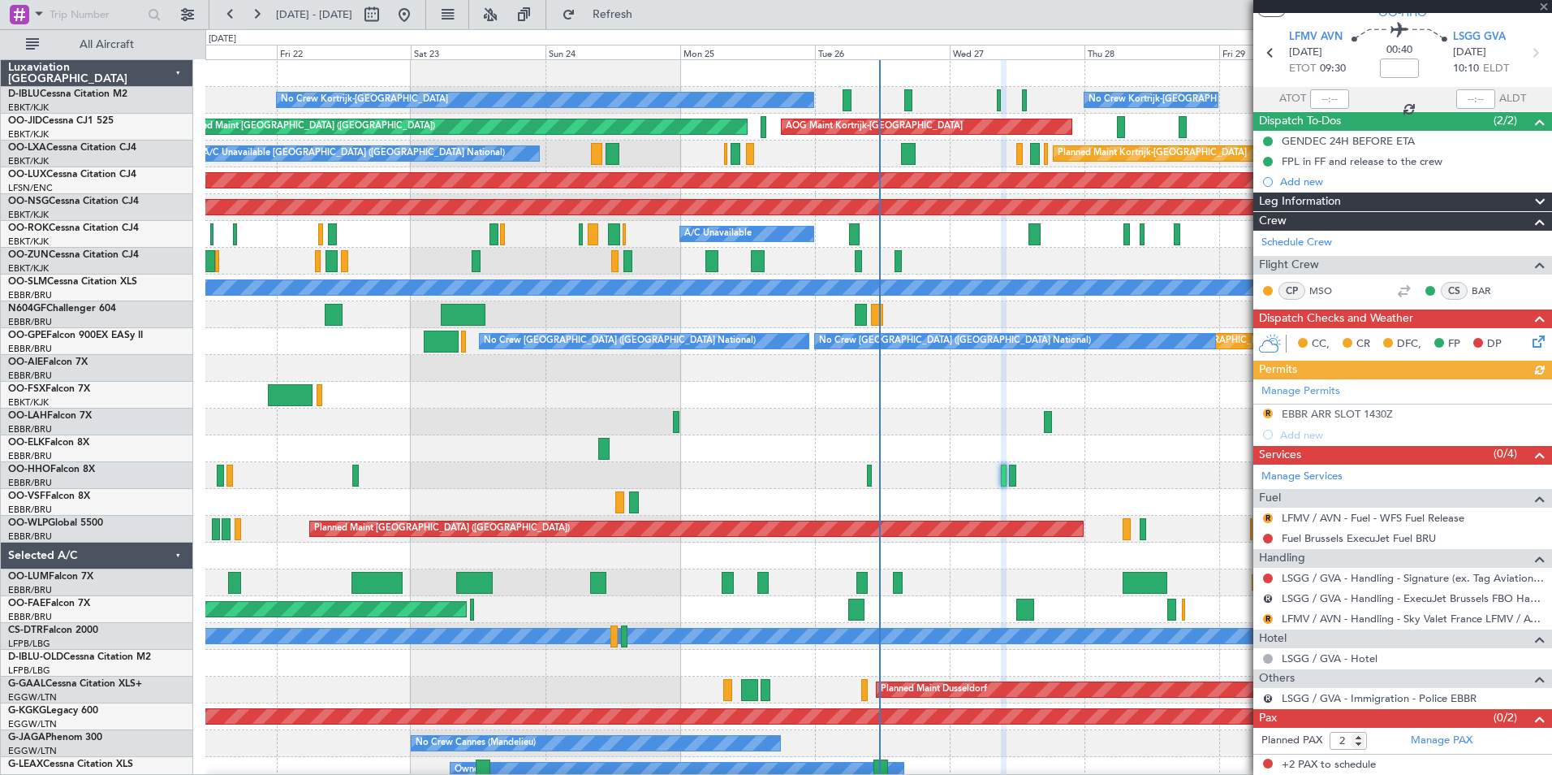
click at [1448, 740] on mat-tooltip-component "LSGG / GVA - Immigration - Police EBBR" at bounding box center [1379, 725] width 195 height 43
click at [1447, 745] on link "Manage PAX" at bounding box center [1442, 740] width 62 height 16
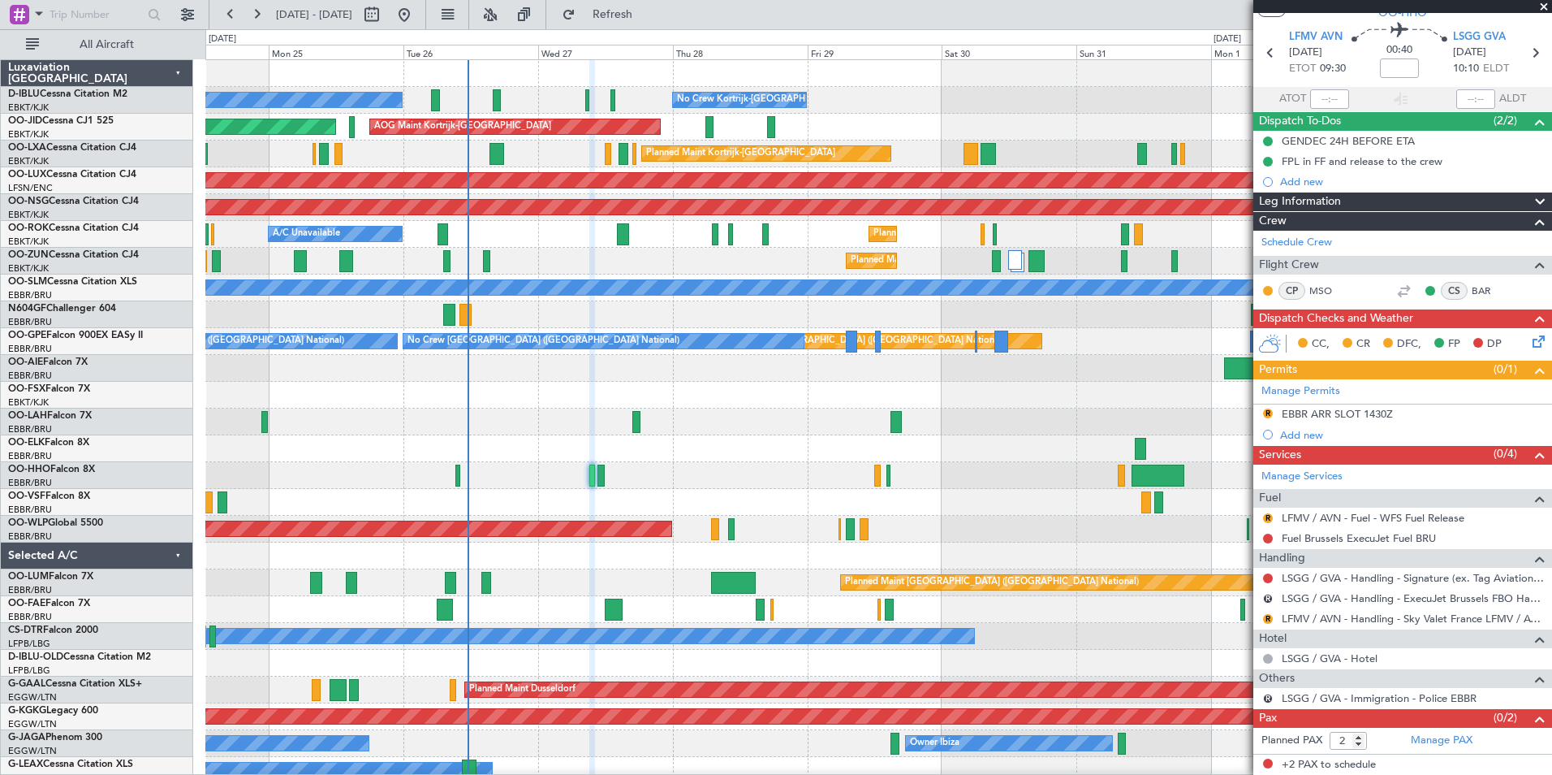
click at [767, 514] on div at bounding box center [878, 502] width 1346 height 27
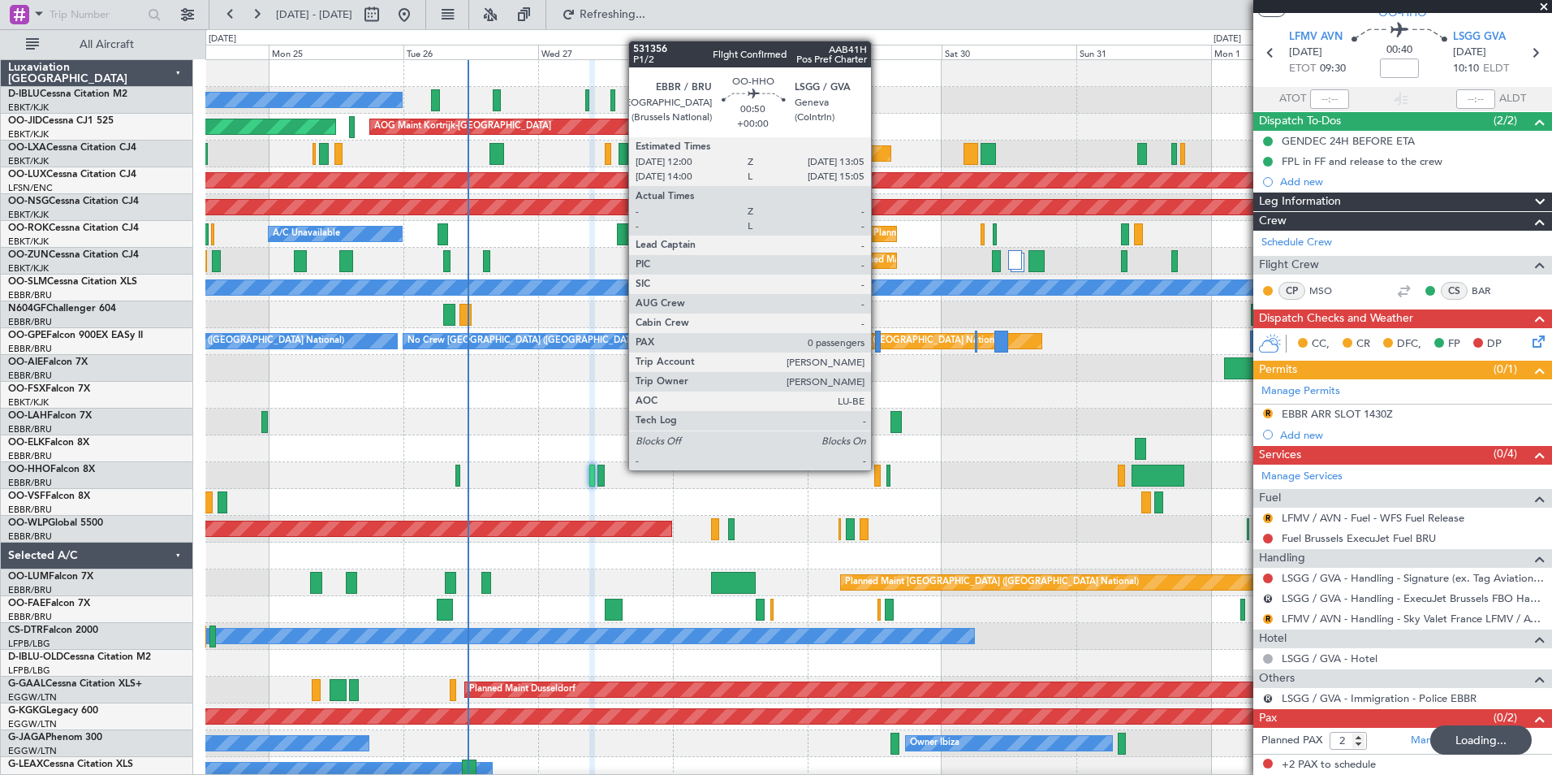
click at [878, 470] on div at bounding box center [877, 475] width 6 height 22
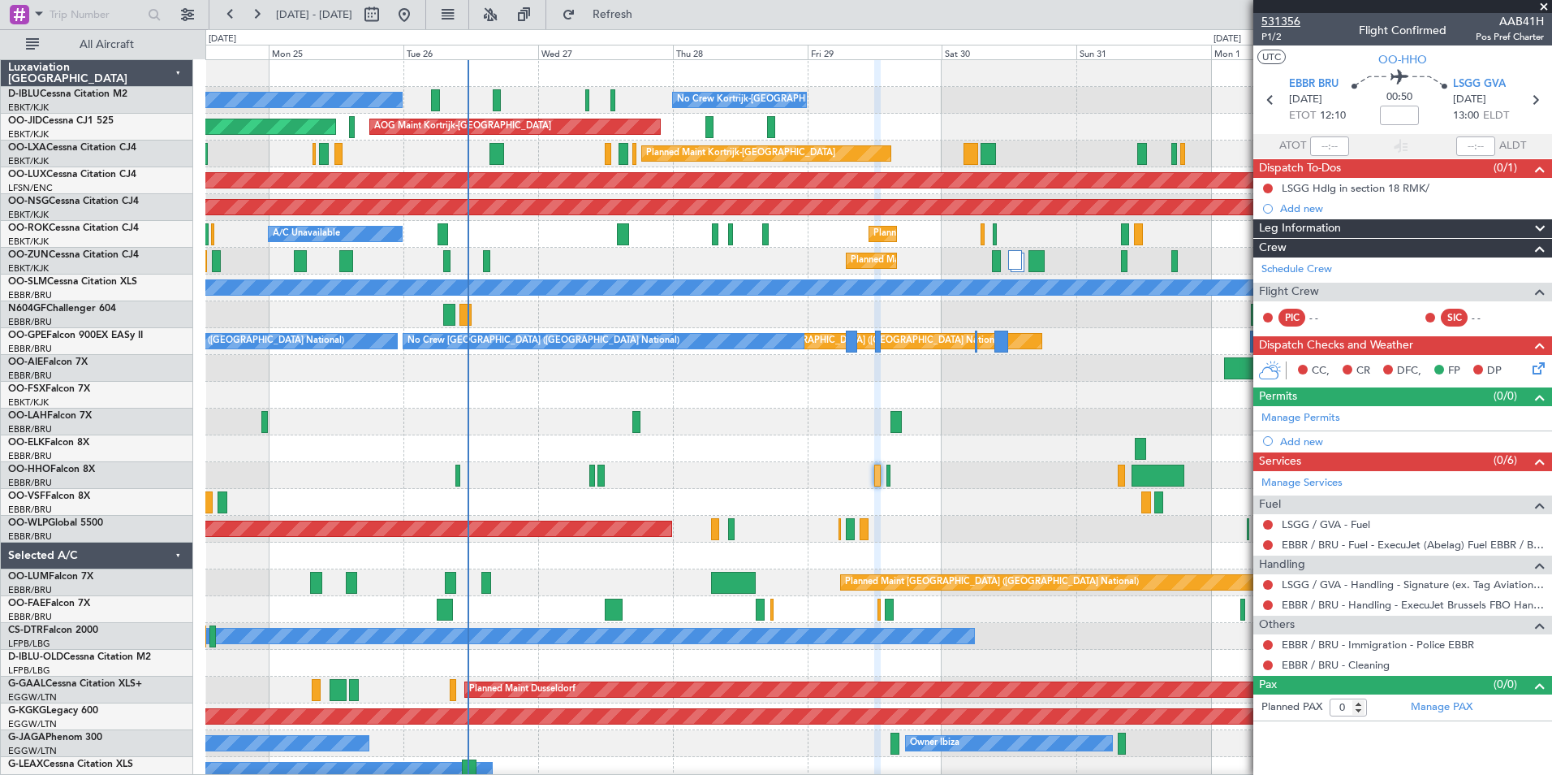
click at [1273, 26] on span "531356" at bounding box center [1281, 21] width 39 height 17
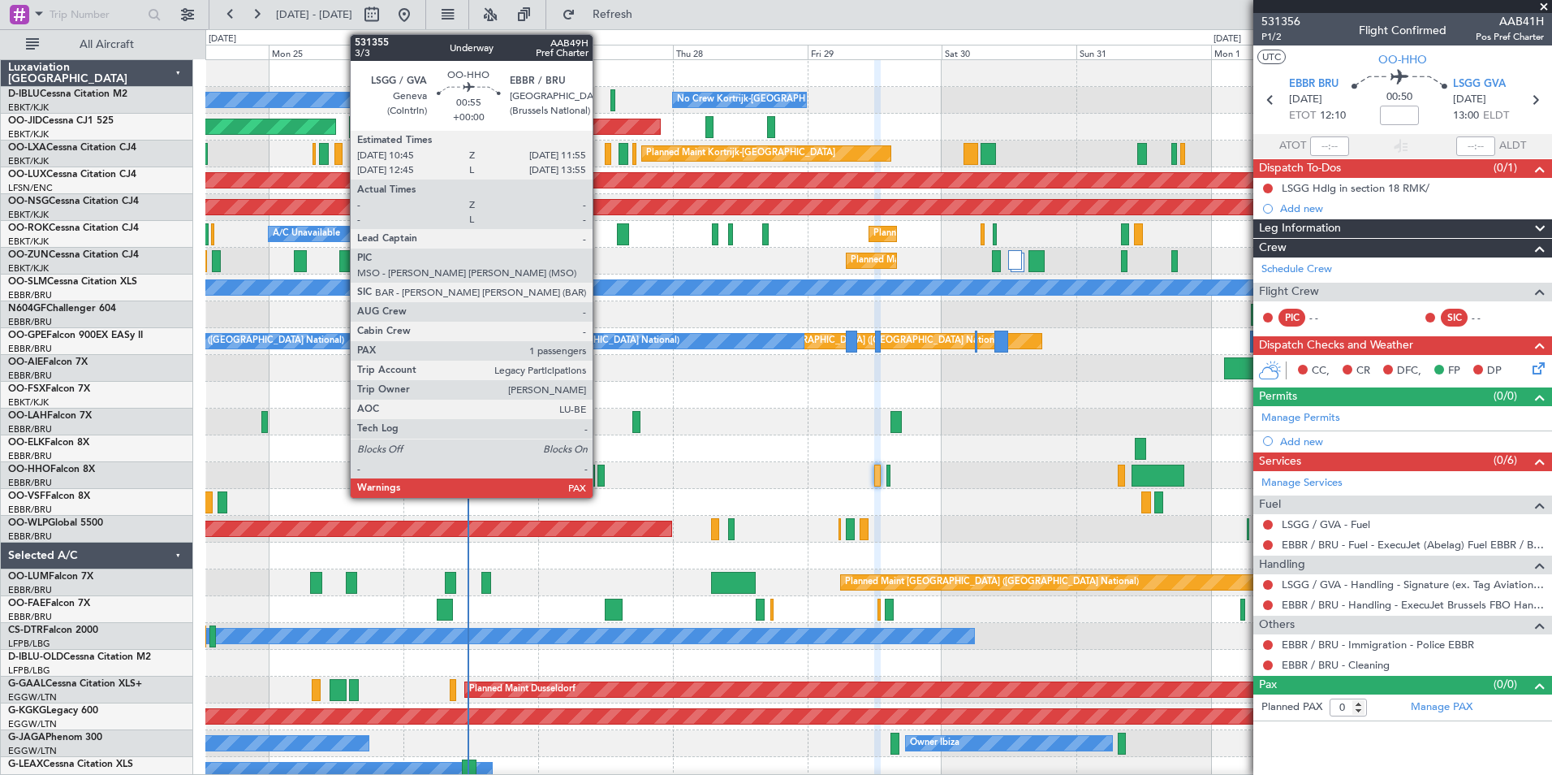
click at [600, 480] on div at bounding box center [601, 475] width 7 height 22
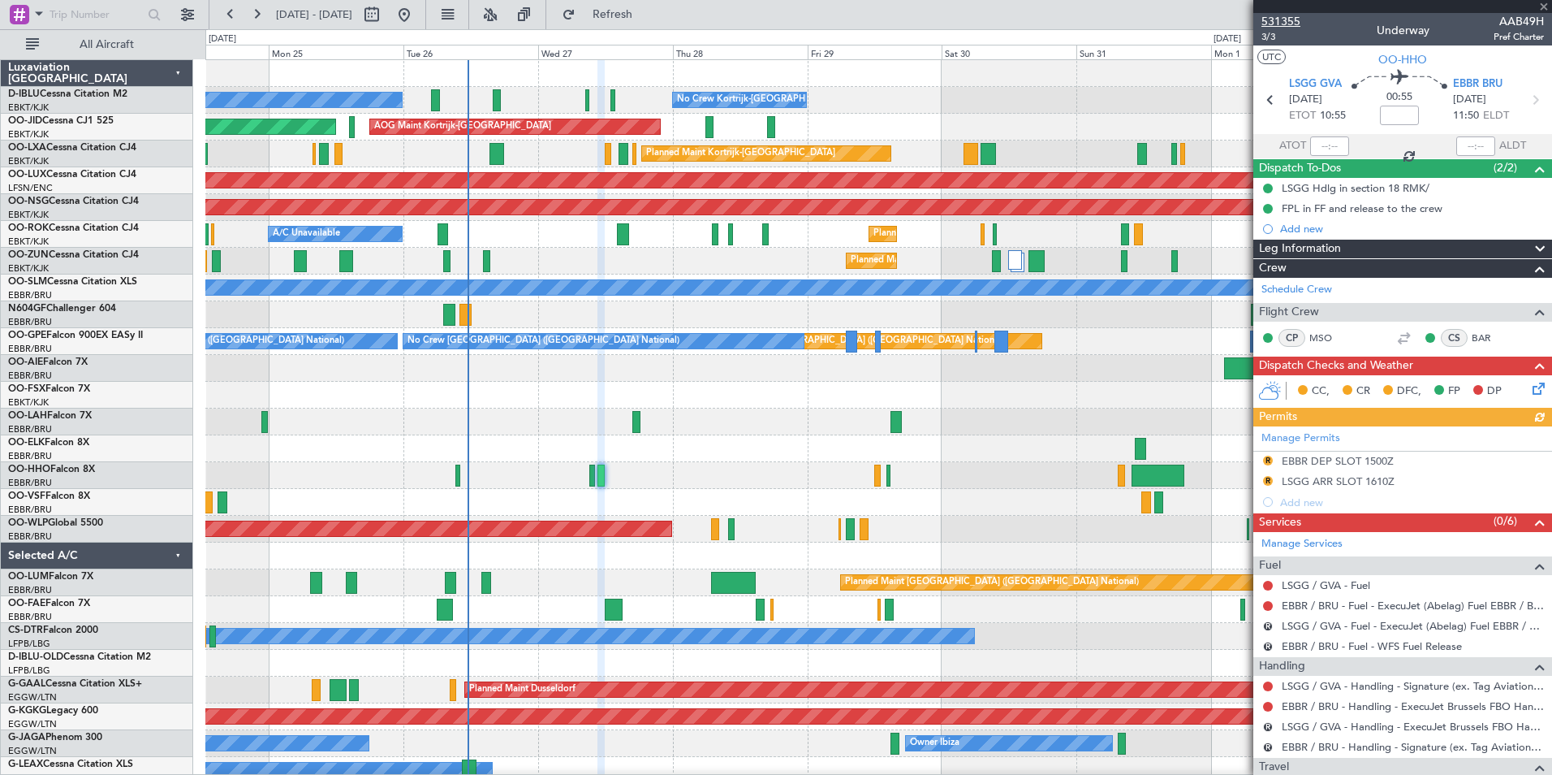
click at [1287, 14] on span "531355" at bounding box center [1281, 21] width 39 height 17
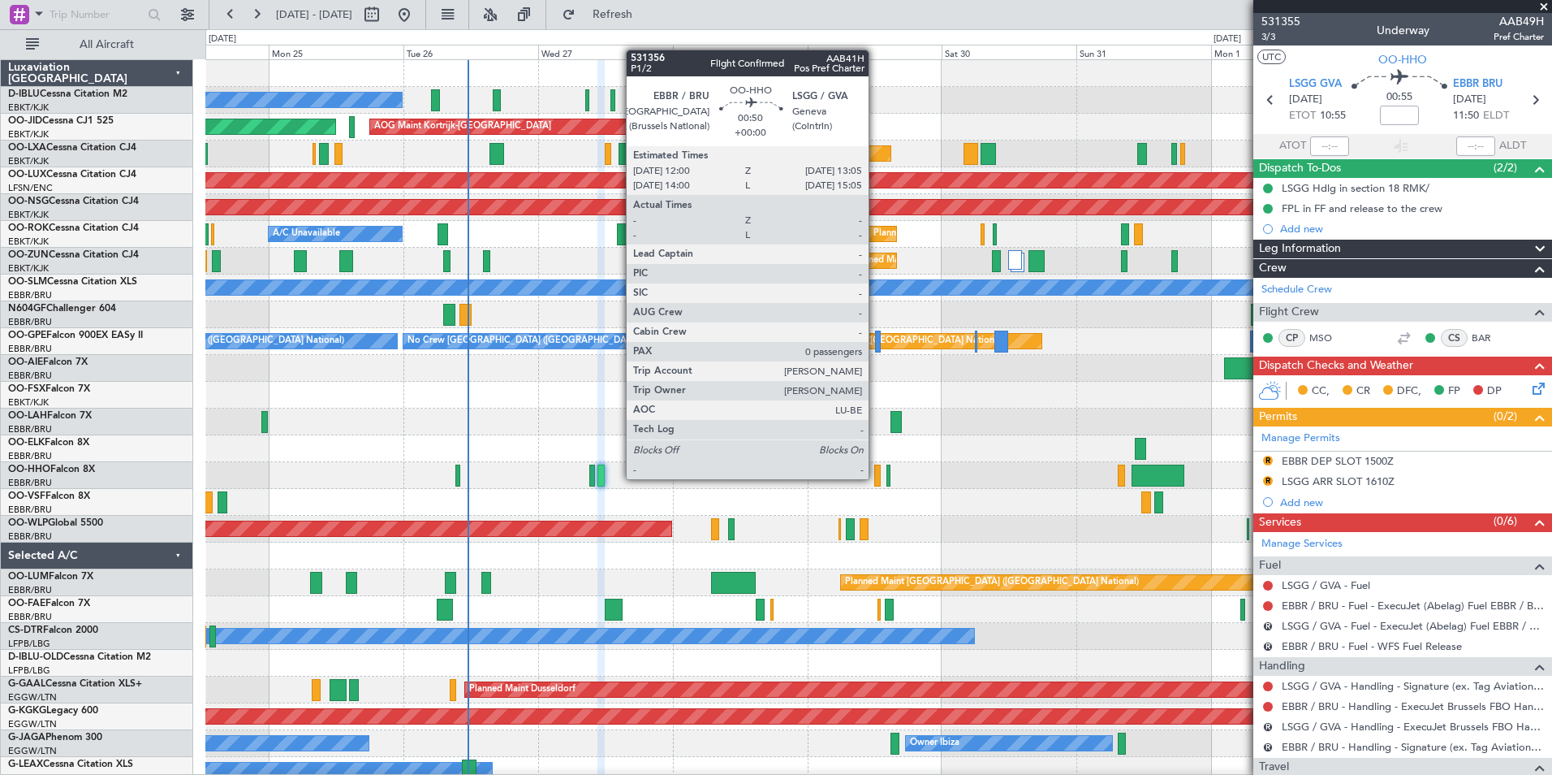
click at [876, 479] on div at bounding box center [877, 475] width 6 height 22
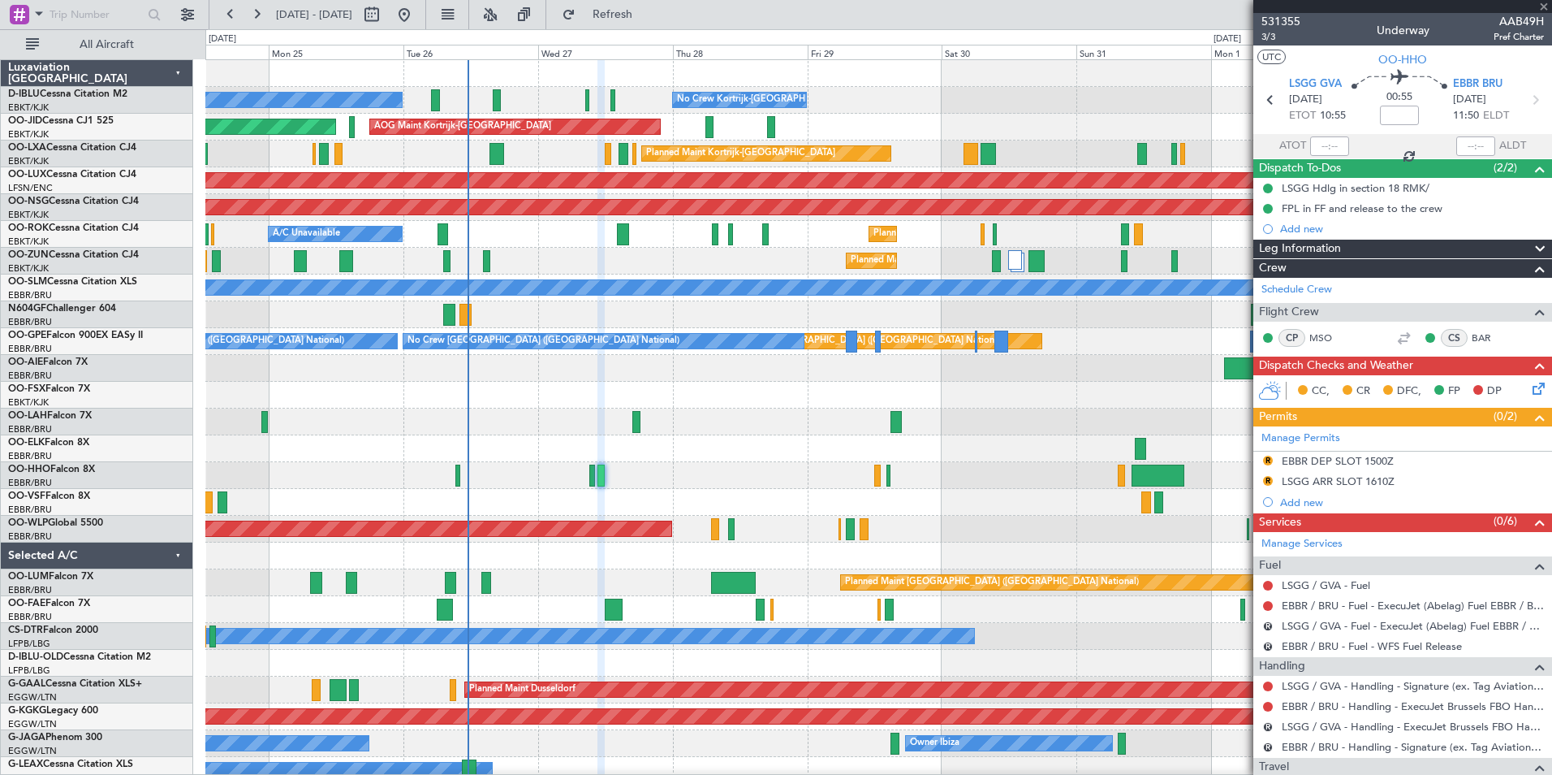
type input "0"
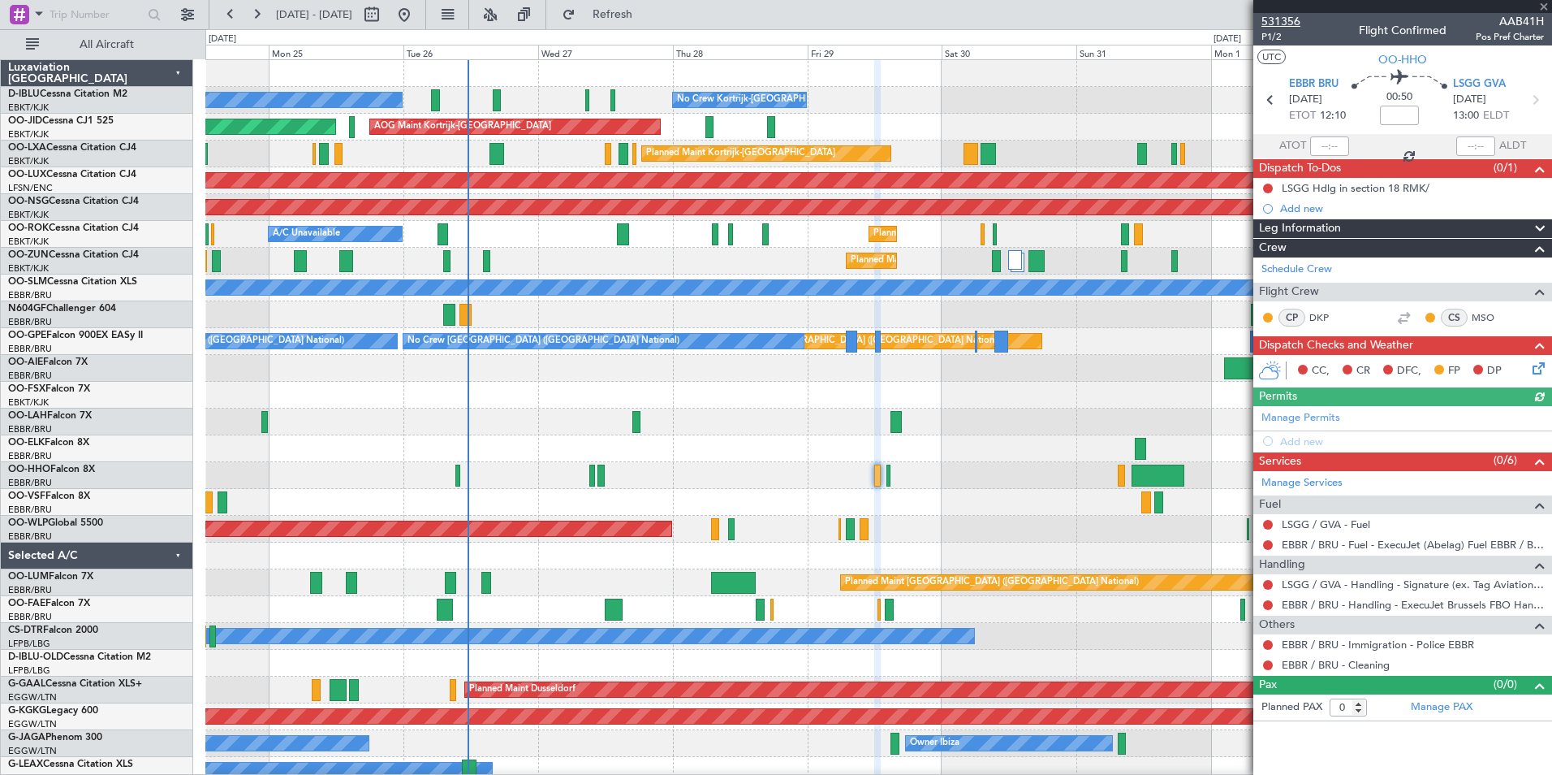
click at [1273, 21] on span "531356" at bounding box center [1281, 21] width 39 height 17
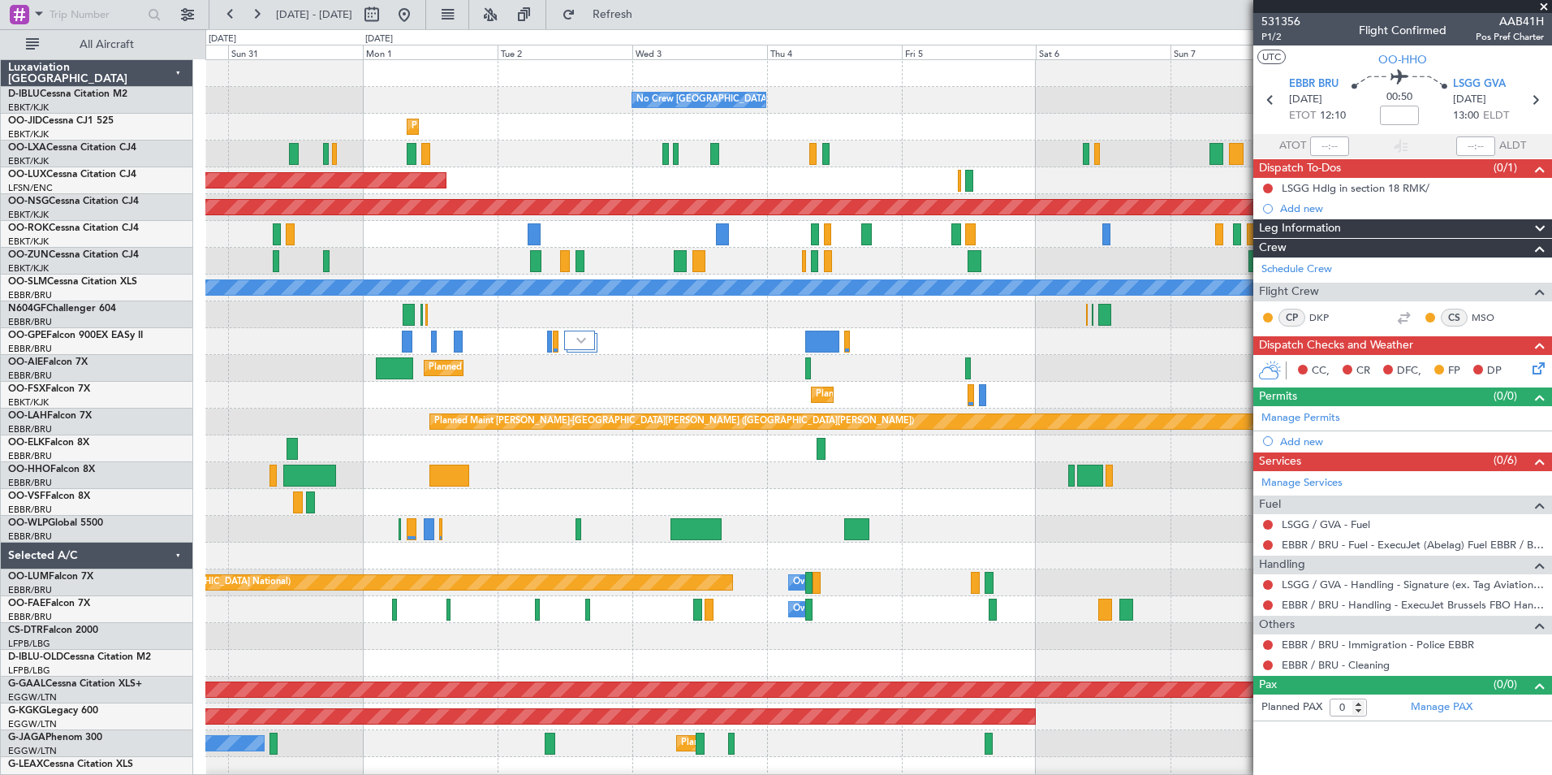
click at [257, 378] on div "No Crew Brussels (Brussels National) No Crew Kortrijk-Wevelgem Planned Maint Ko…" at bounding box center [878, 609] width 1346 height 1099
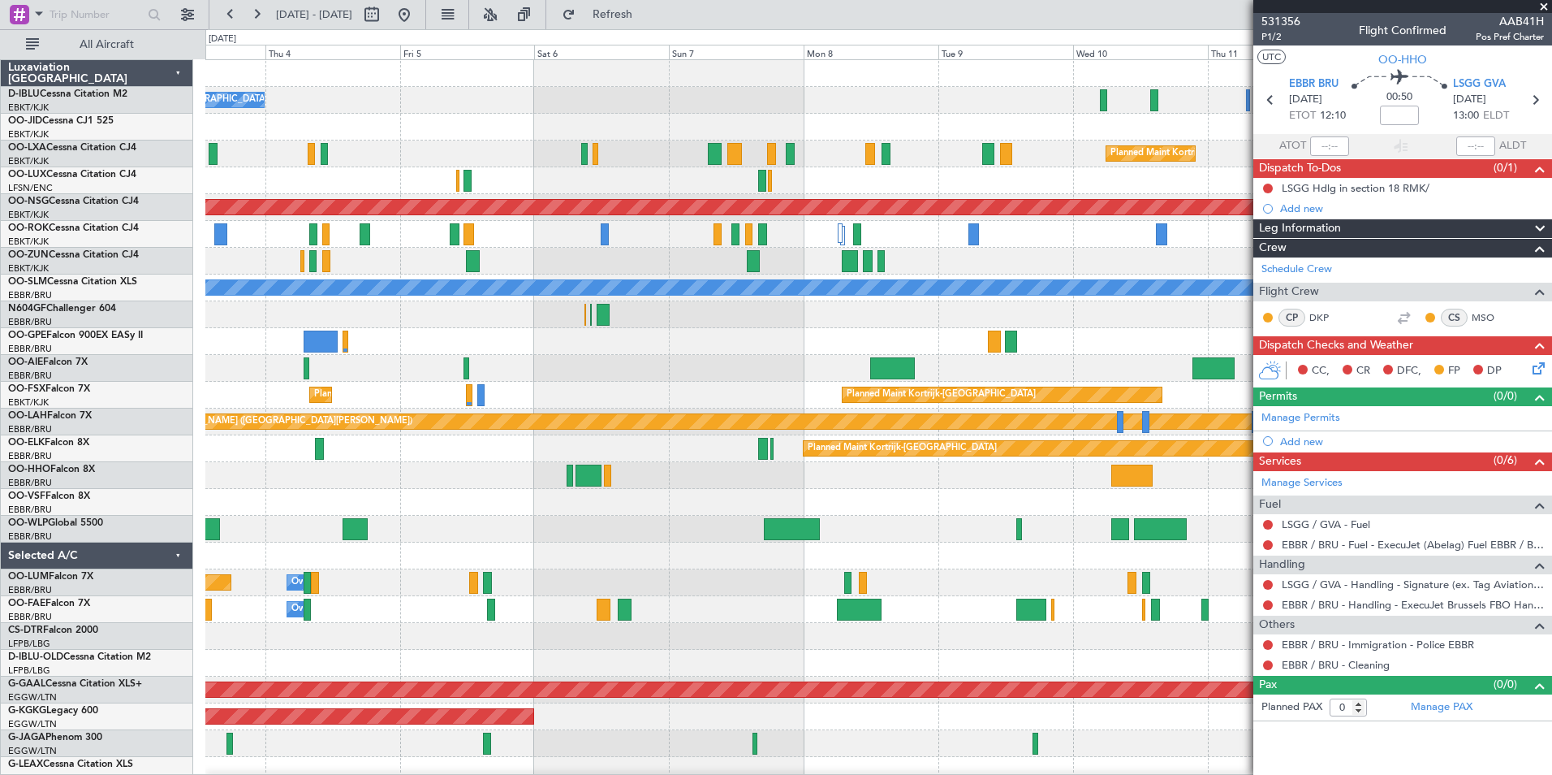
click at [207, 346] on div "No Crew Brussels (Brussels National) Planned Maint Kortrijk-Wevelgem Planned Ma…" at bounding box center [878, 609] width 1346 height 1099
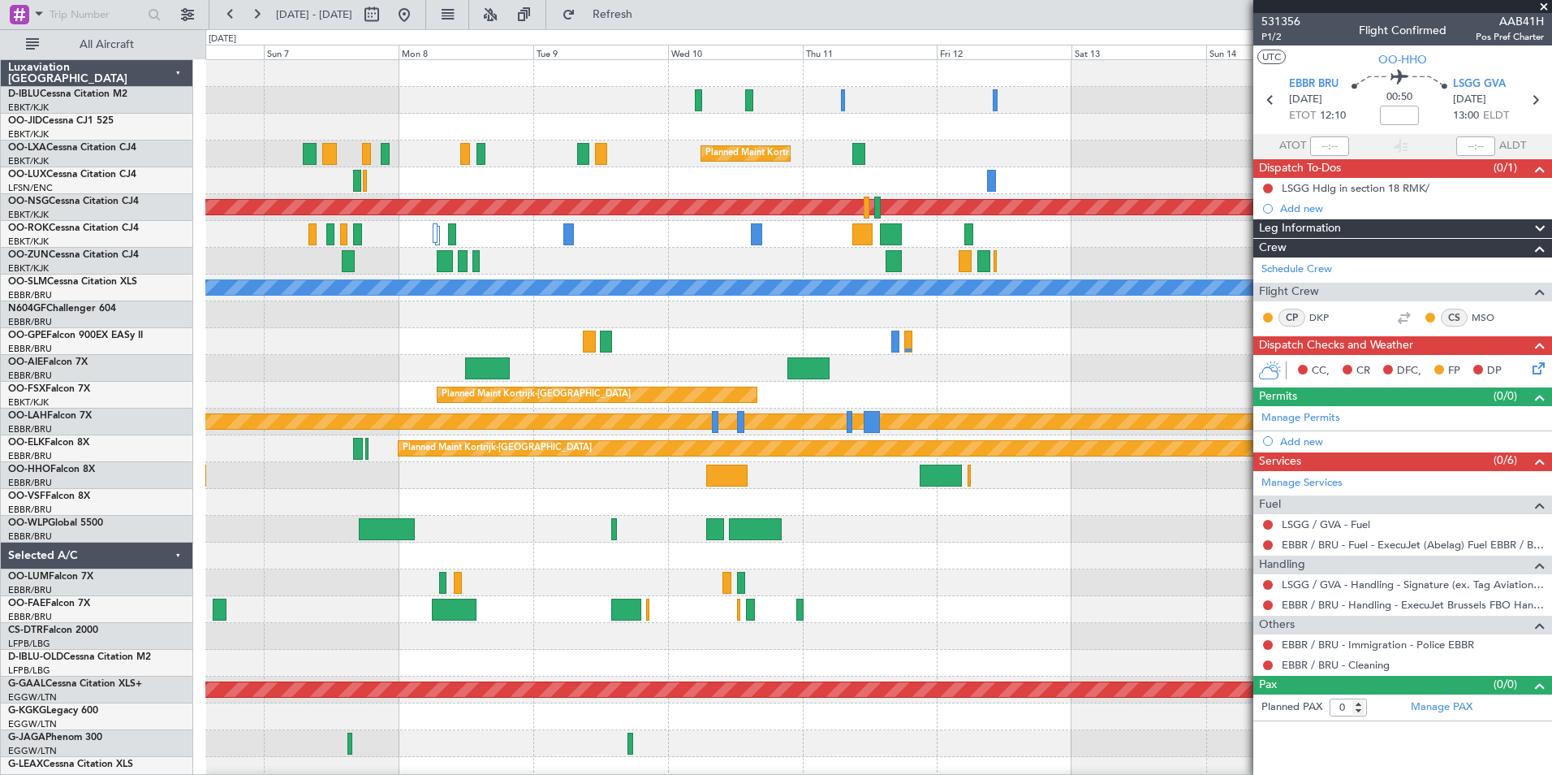
click at [657, 339] on div "Planned Maint Kortrijk-Wevelgem Planned Maint Paris (Le Bourget) A/C Unavailabl…" at bounding box center [878, 609] width 1346 height 1099
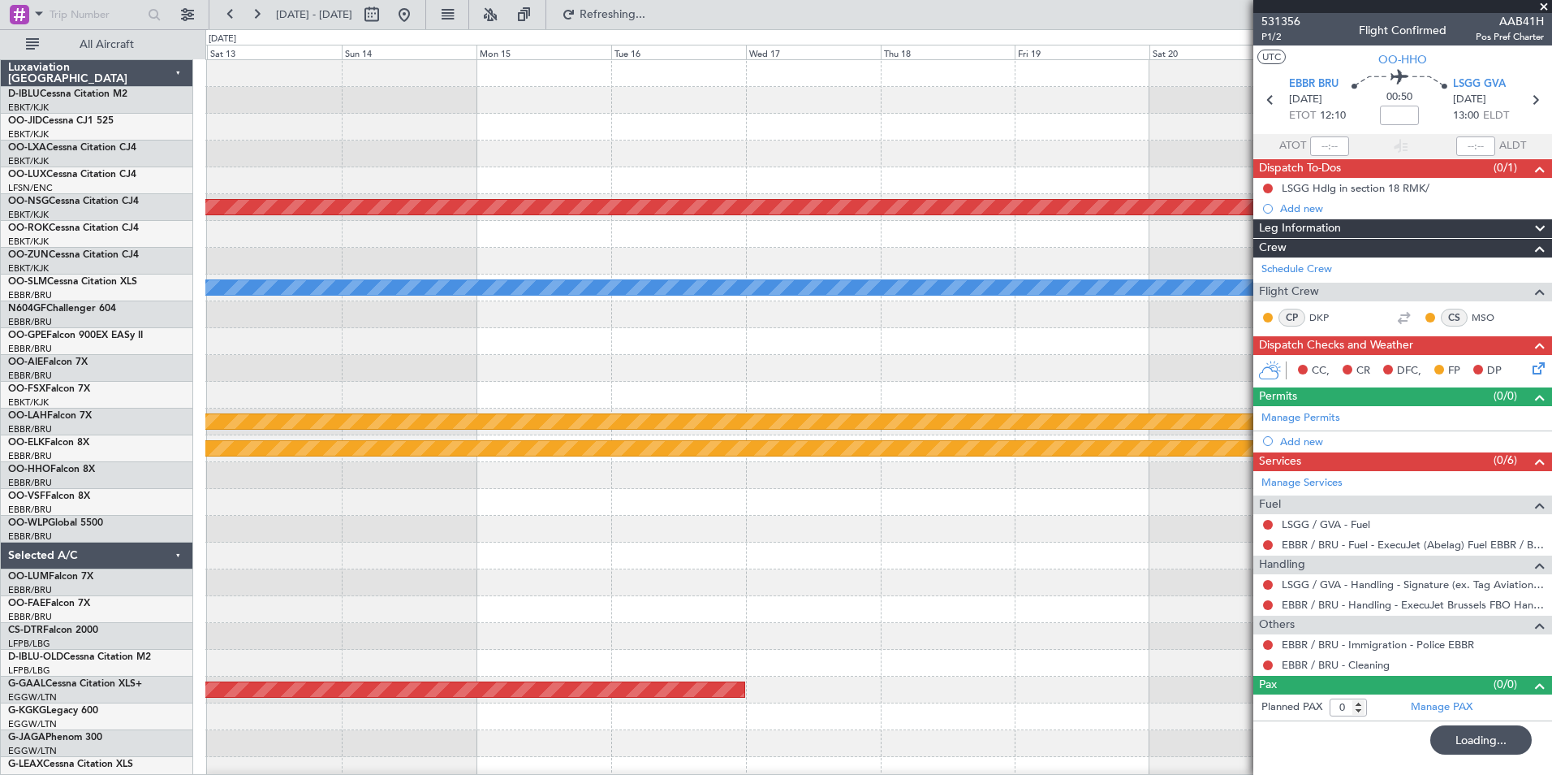
click at [63, 356] on div "Planned Maint Kortrijk-Wevelgem Planned Maint Paris (Le Bourget) A/C Unavailabl…" at bounding box center [776, 401] width 1552 height 745
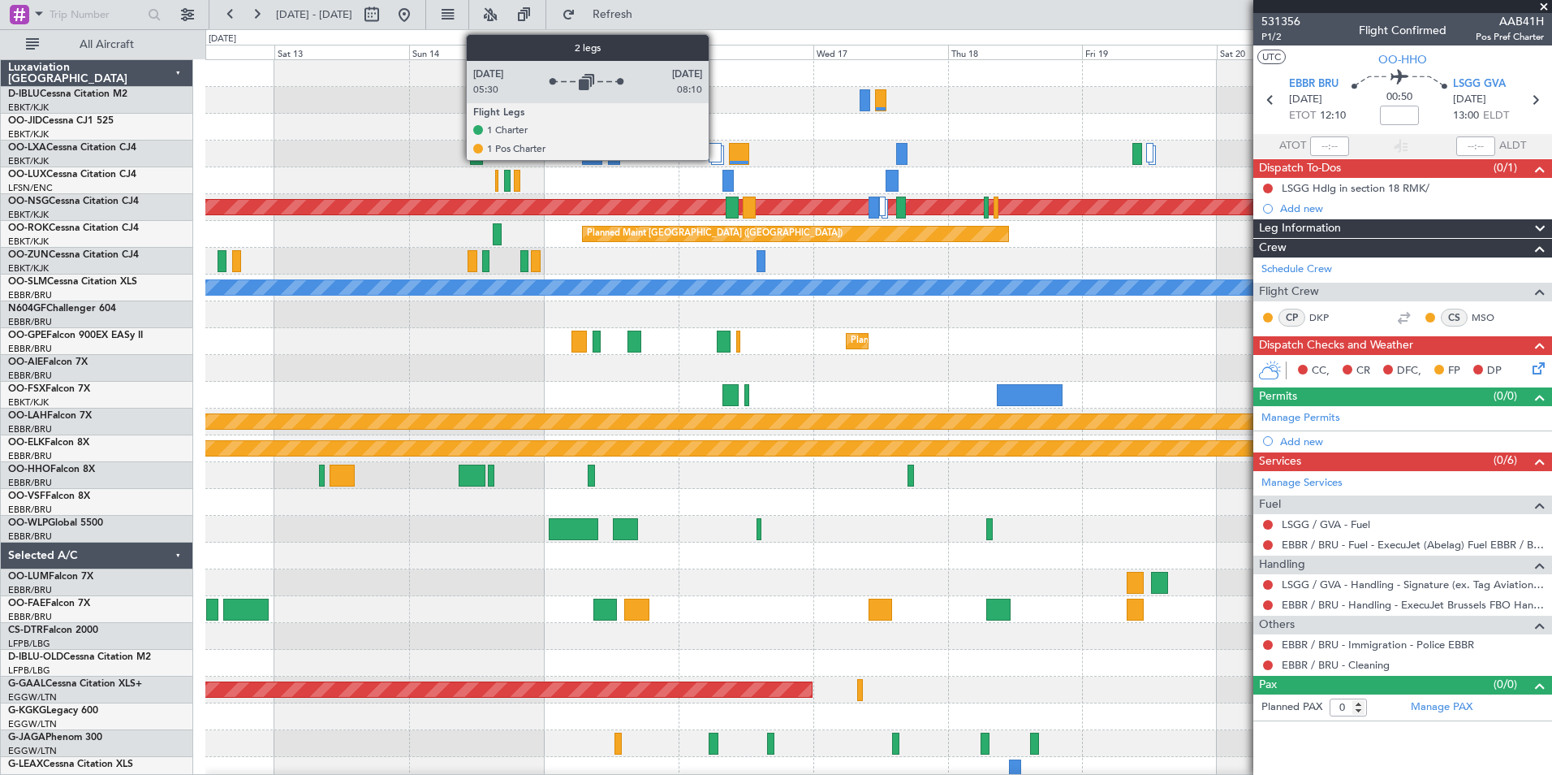
click at [716, 156] on div at bounding box center [715, 152] width 13 height 19
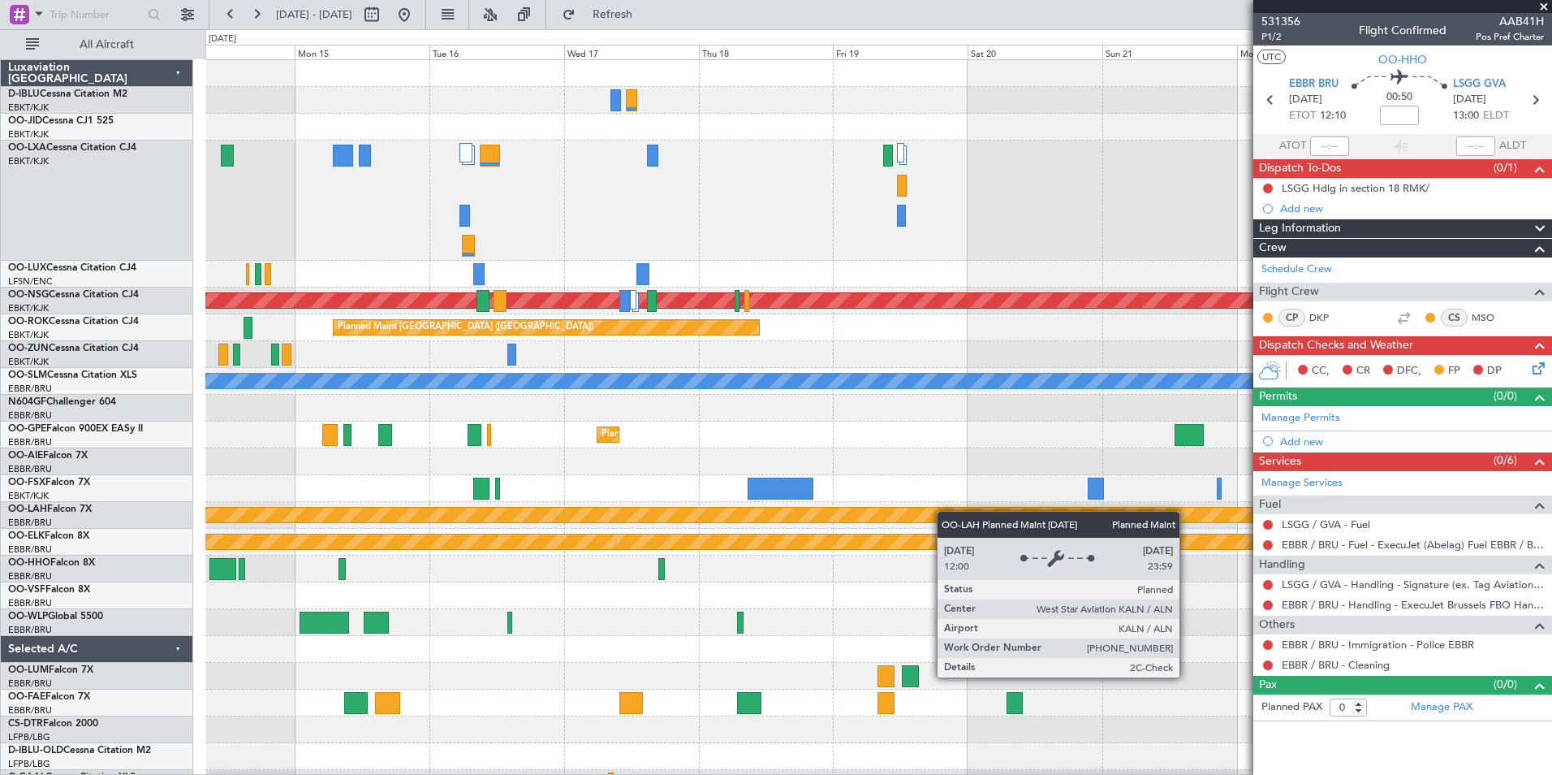
click at [901, 519] on div "A/C Unavailable Brussels (Brussels National) Planned Maint Kortrijk-Wevelgem nu…" at bounding box center [878, 642] width 1346 height 1165
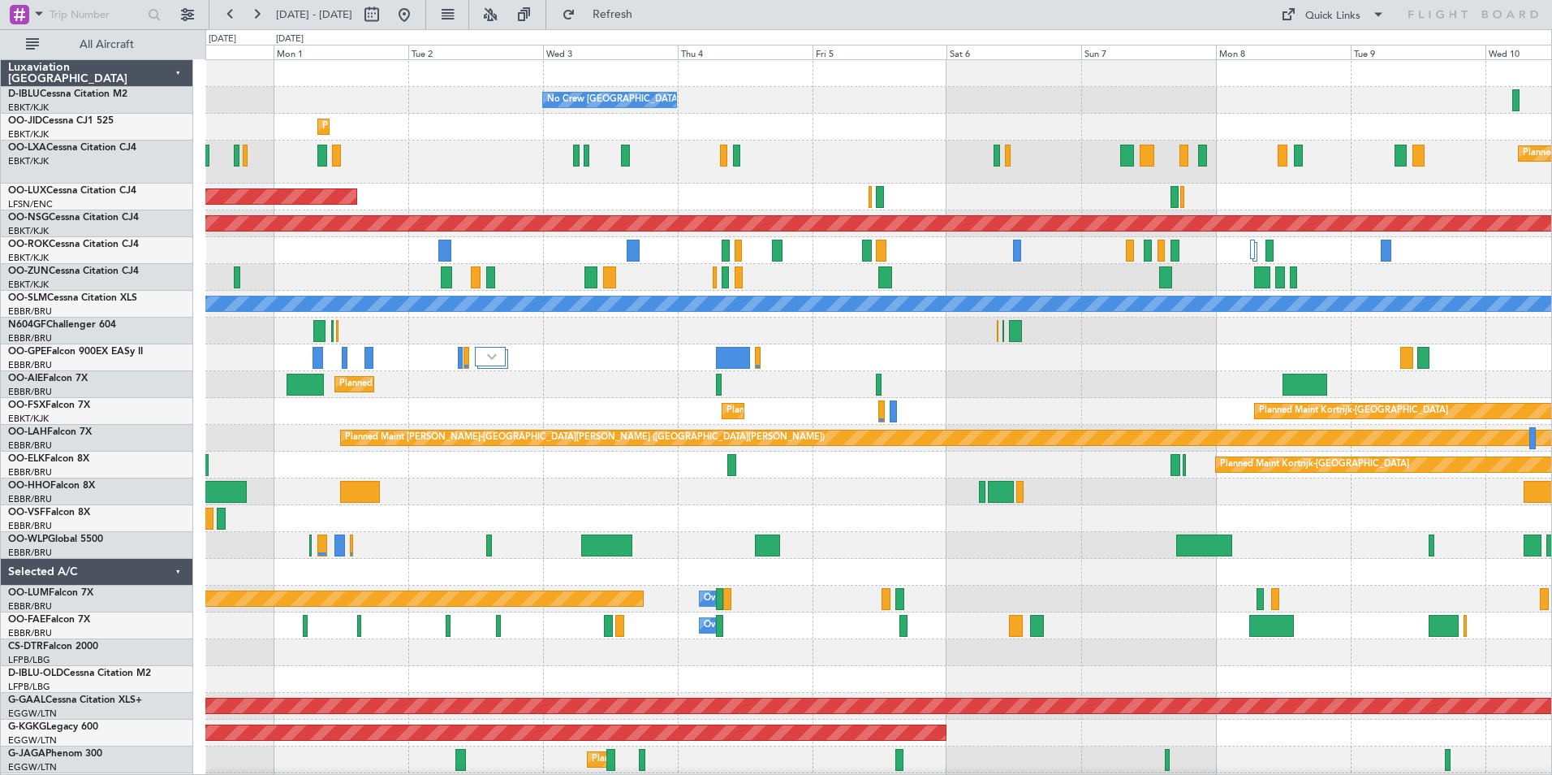
click at [930, 509] on div "No Crew Brussels (Brussels National) No Crew Kortrijk-Wevelgem Planned Maint Ko…" at bounding box center [878, 604] width 1346 height 1088
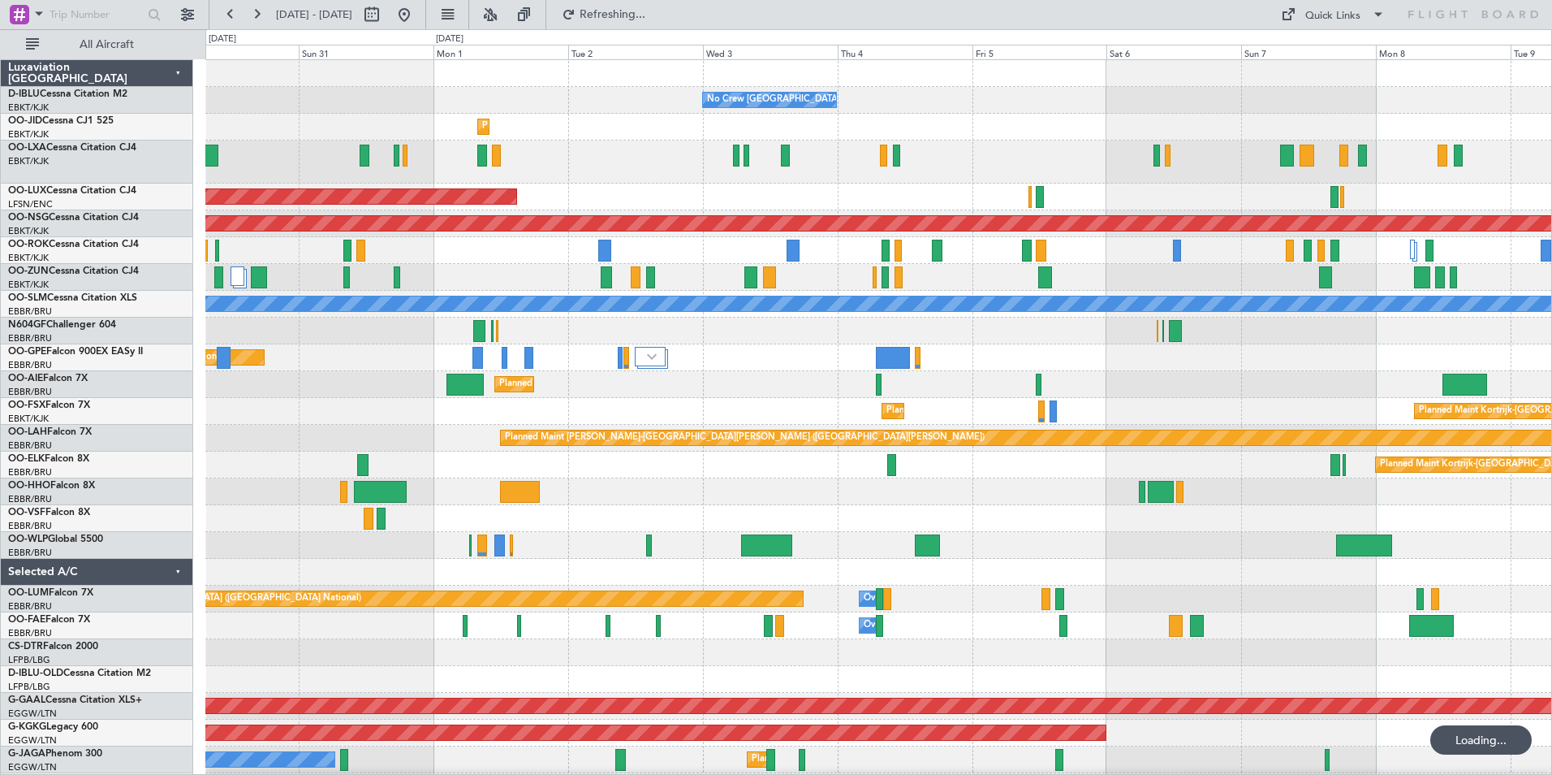
click at [1263, 584] on div "No Crew Brussels (Brussels National) No Crew Kortrijk-Wevelgem Planned Maint Ko…" at bounding box center [878, 604] width 1346 height 1088
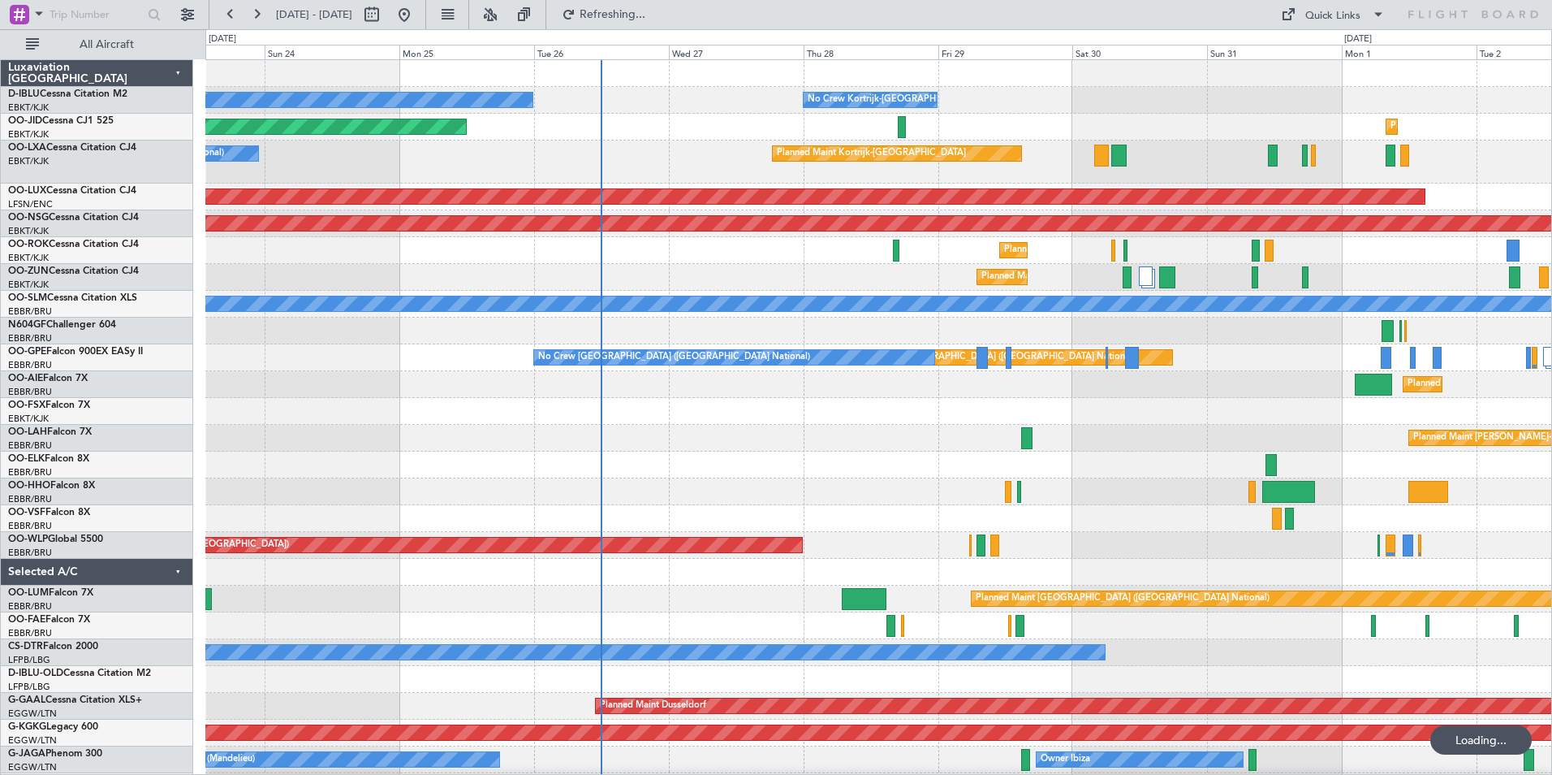
click at [1118, 540] on div "No Crew Kortrijk-Wevelgem No Crew Kortrijk-Wevelgem No Crew Brussels (Brussels …" at bounding box center [878, 617] width 1346 height 1115
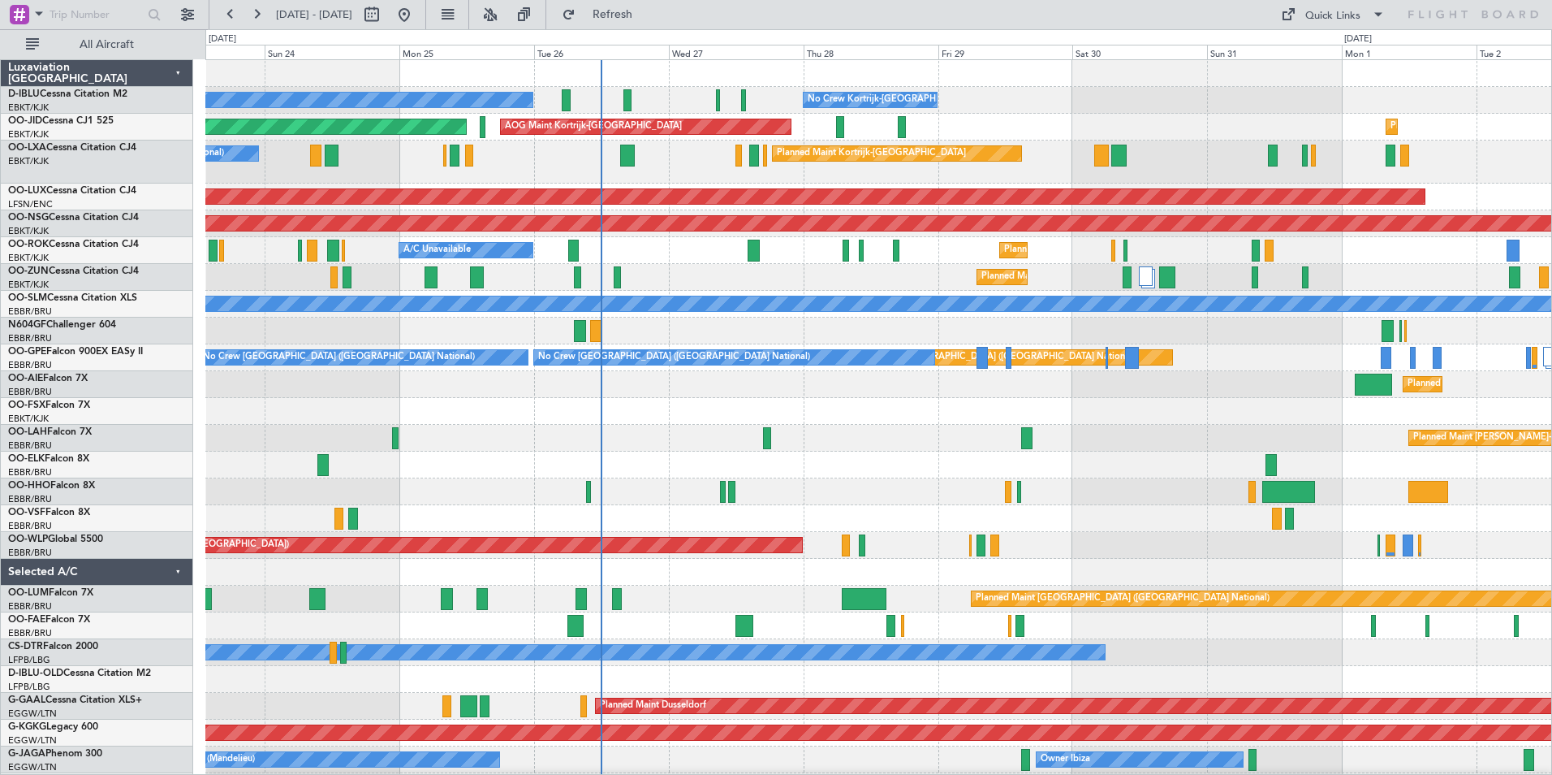
click at [204, 494] on div "No Crew Kortrijk-Wevelgem No Crew Kortrijk-Wevelgem No Crew Brussels (Brussels …" at bounding box center [776, 401] width 1552 height 745
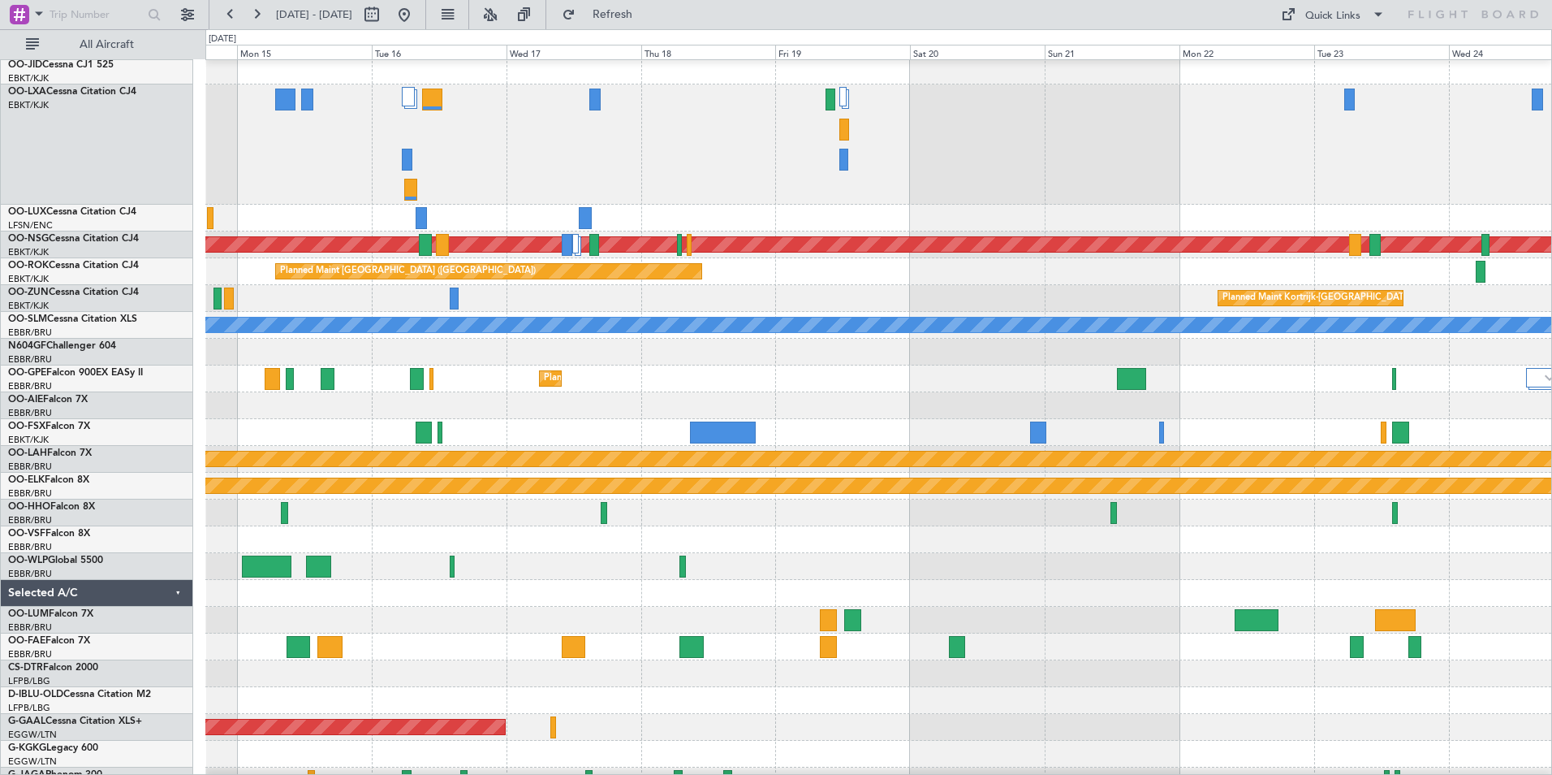
scroll to position [57, 0]
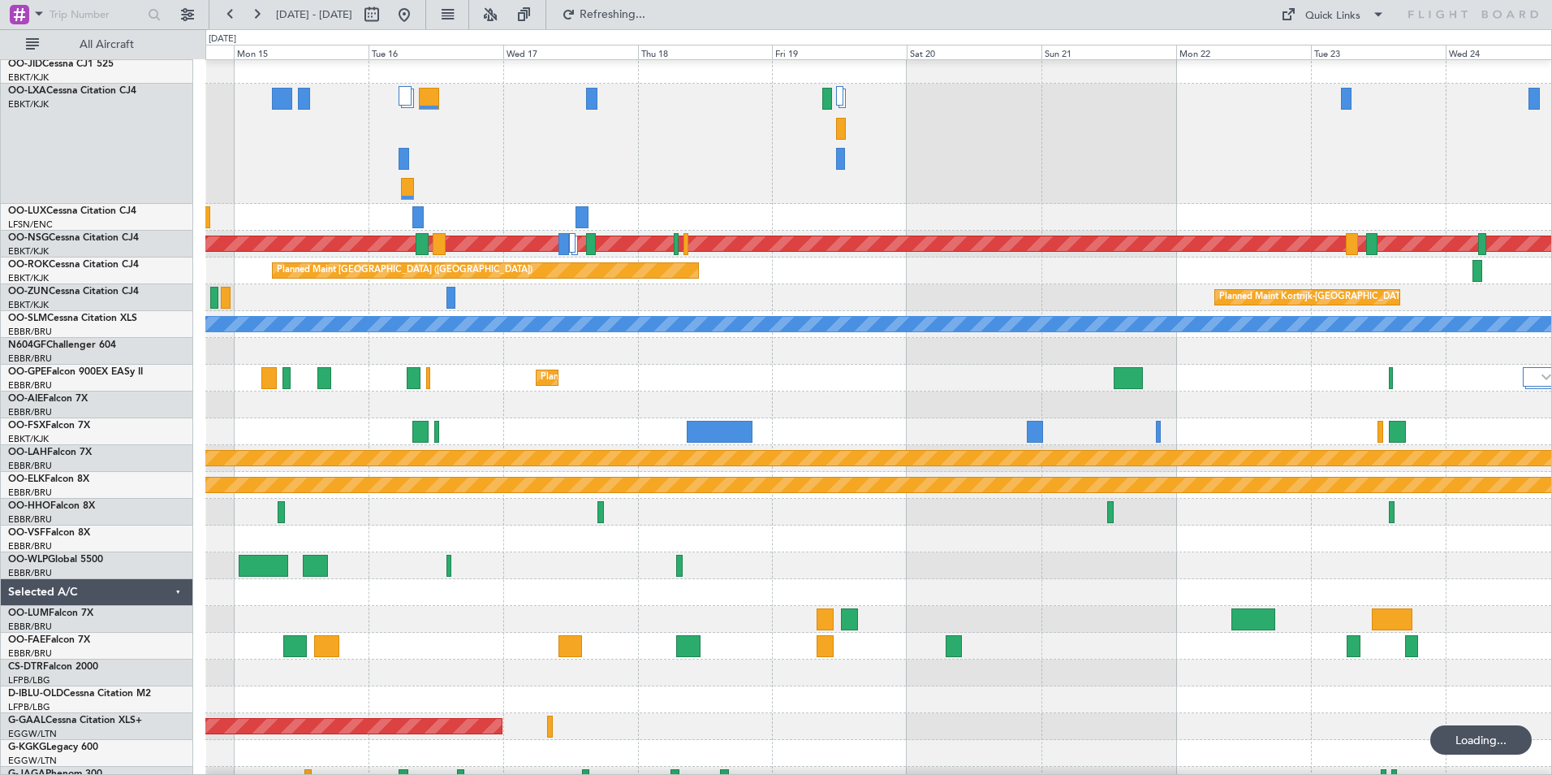
click at [959, 569] on div at bounding box center [878, 565] width 1346 height 27
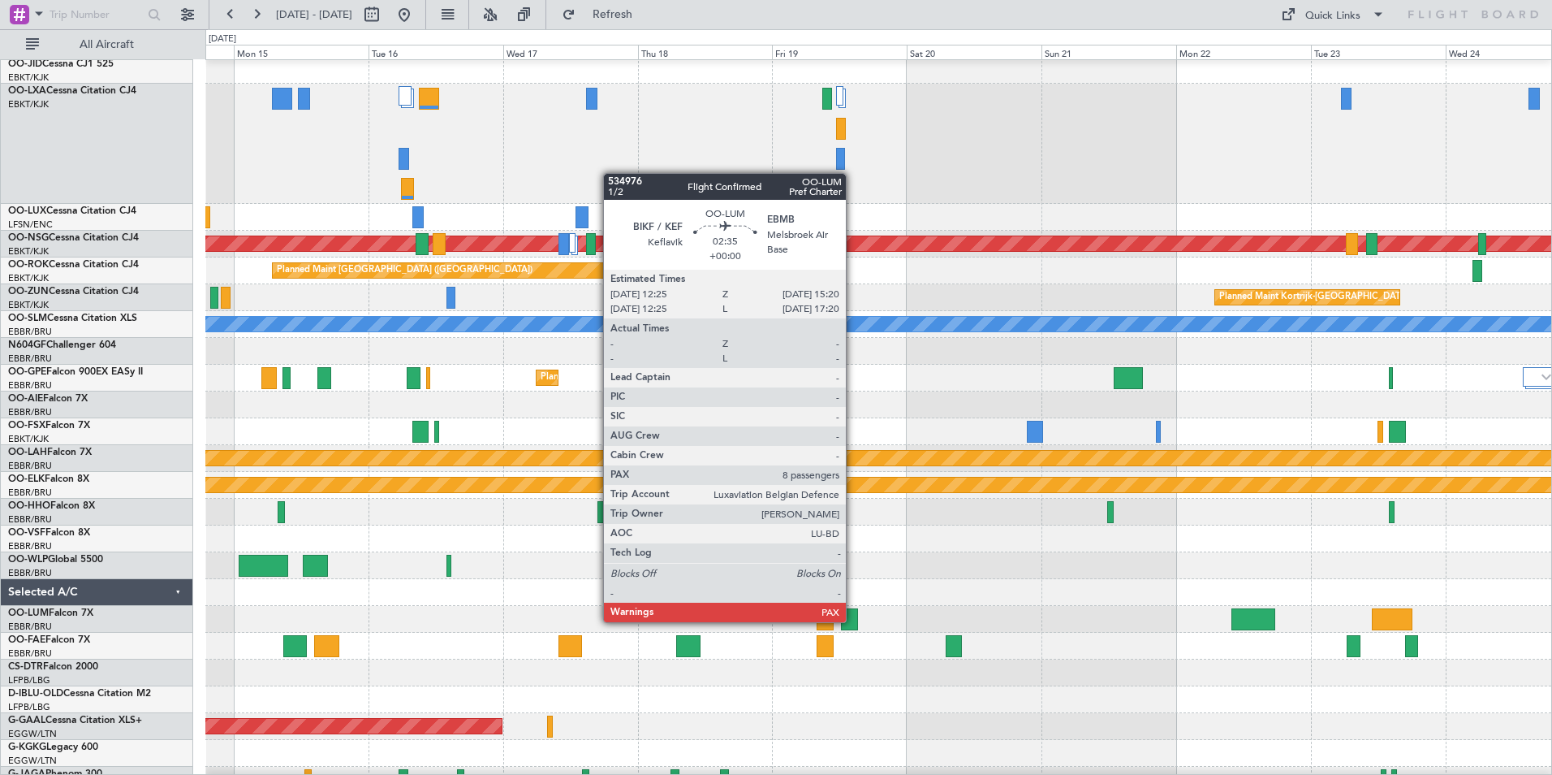
click at [853, 620] on div at bounding box center [849, 619] width 17 height 22
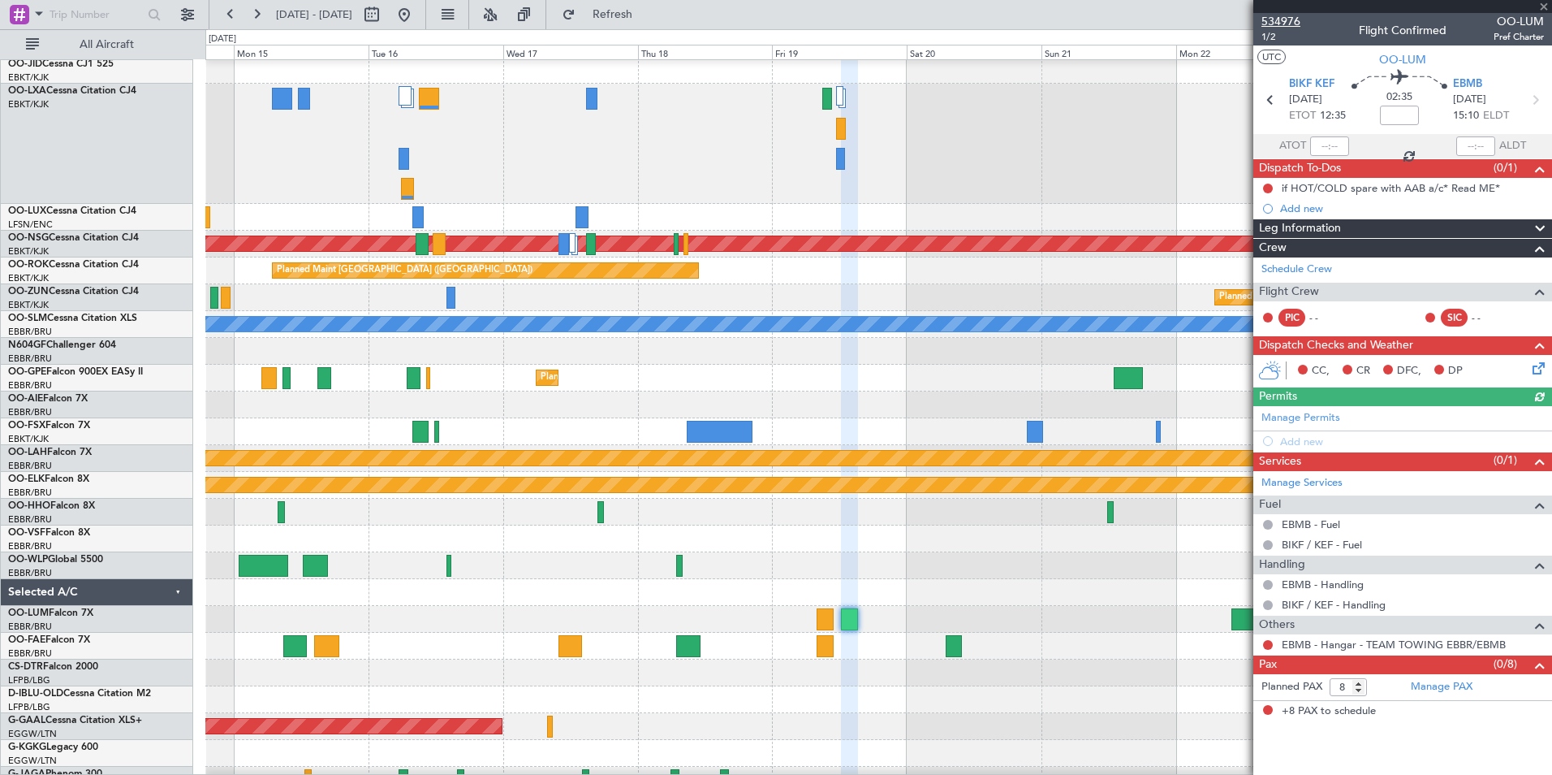
click at [1289, 19] on span "534976" at bounding box center [1281, 21] width 39 height 17
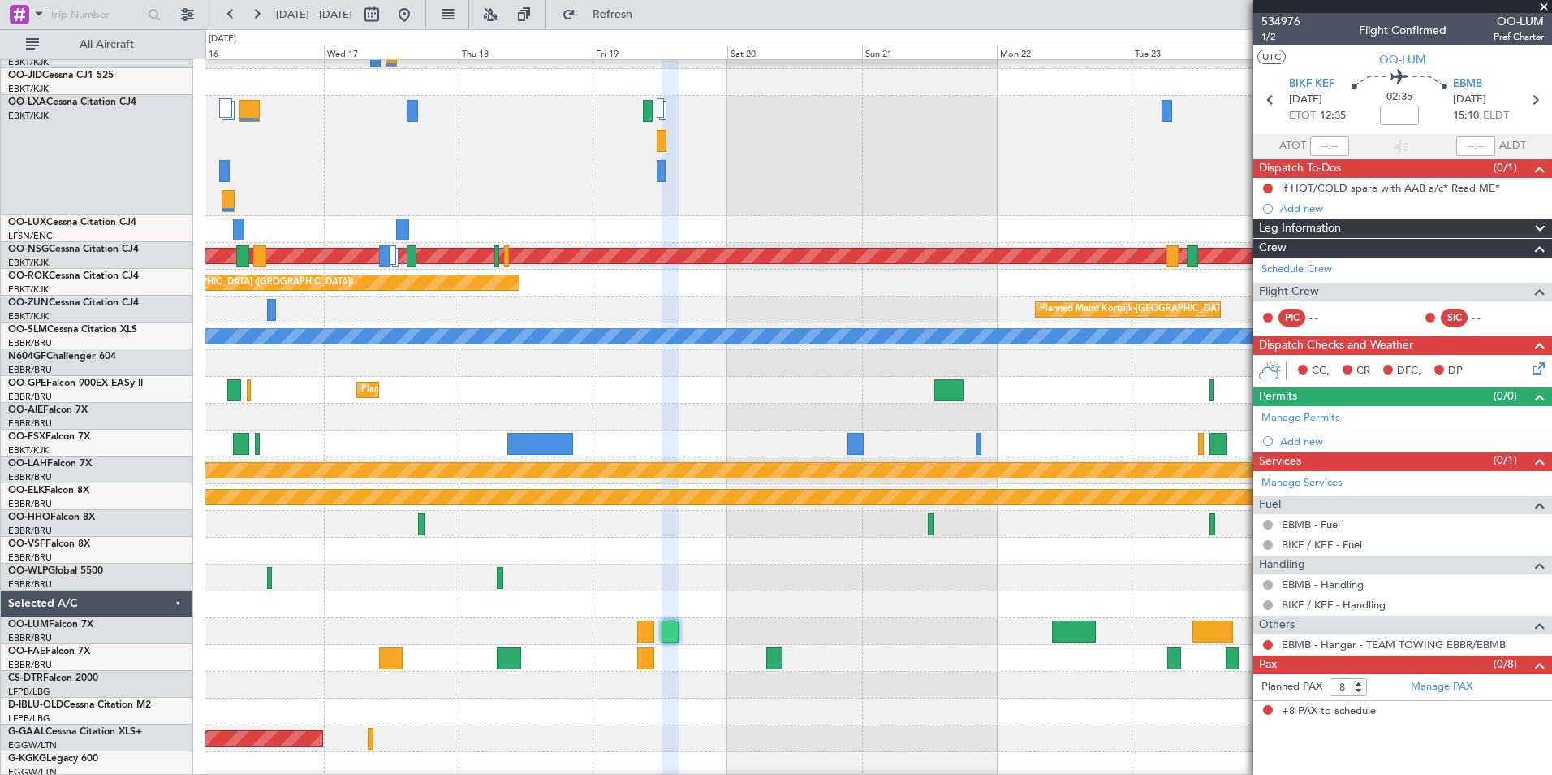
click at [745, 576] on div at bounding box center [878, 577] width 1346 height 27
click at [1545, 6] on span at bounding box center [1544, 7] width 16 height 15
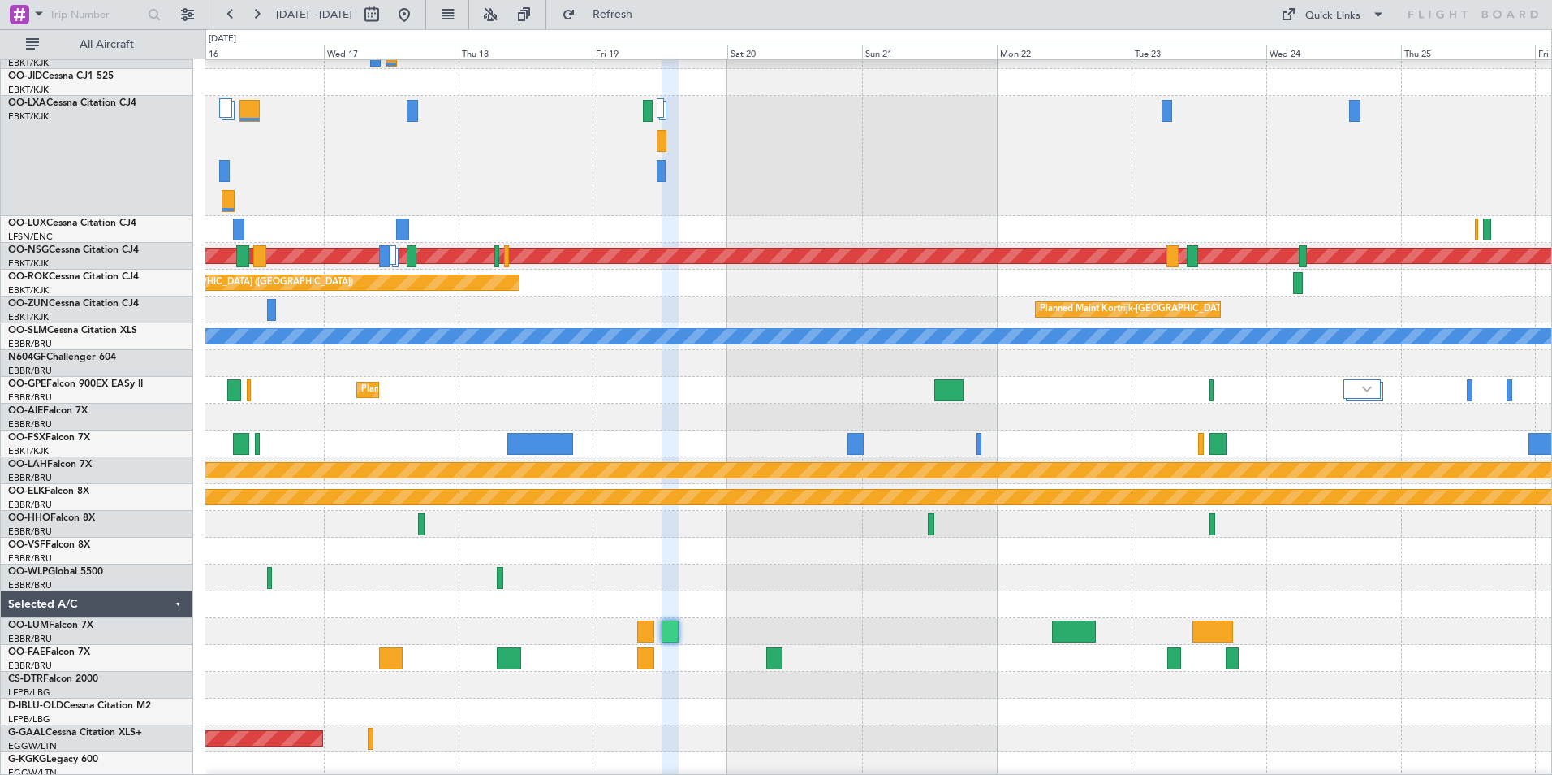
type input "0"
click at [1346, 17] on div "Quick Links" at bounding box center [1333, 16] width 55 height 16
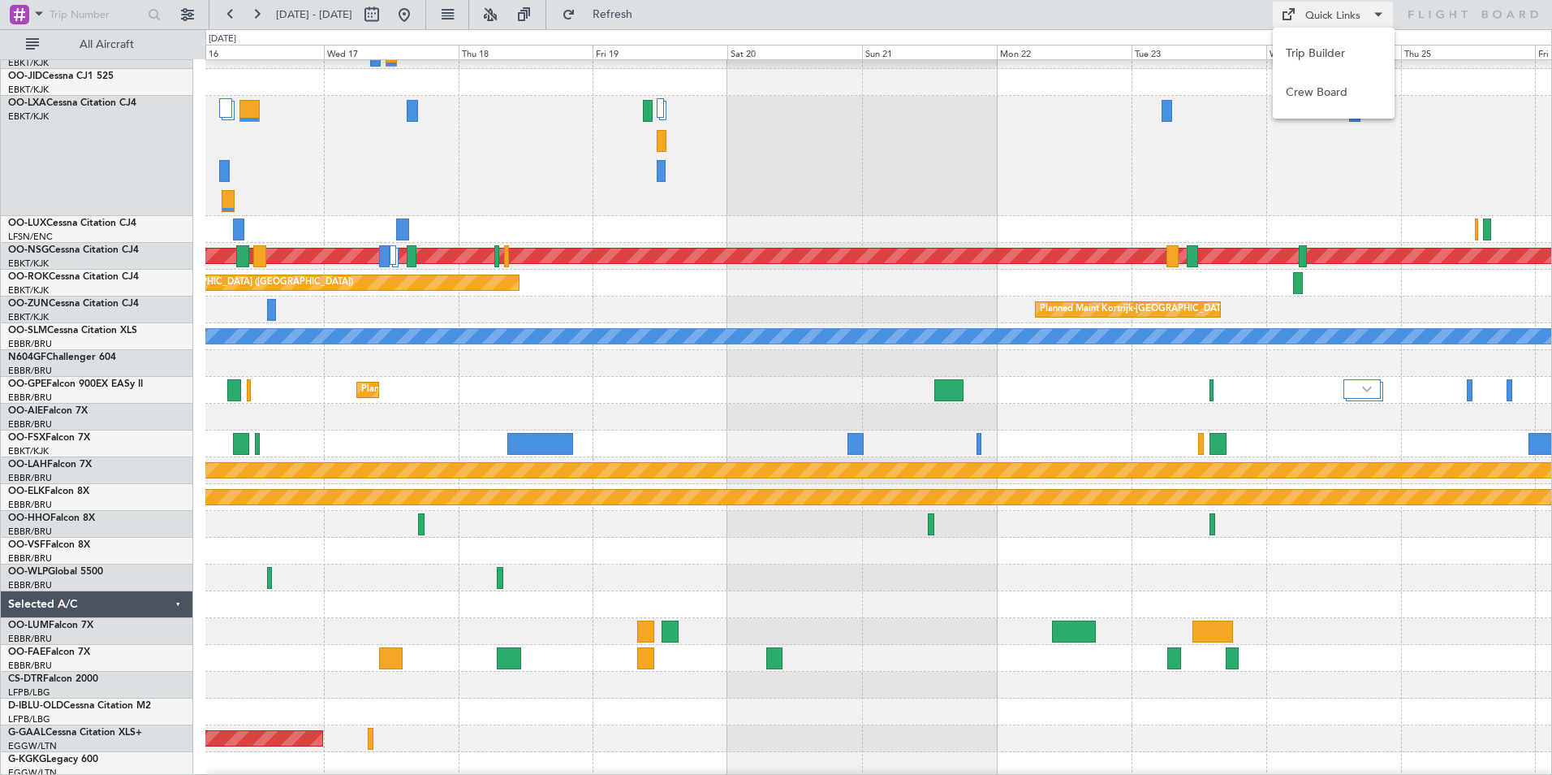
click at [1338, 46] on button "Trip Builder" at bounding box center [1334, 53] width 122 height 39
click at [977, 704] on div at bounding box center [878, 711] width 1346 height 27
click at [417, 15] on button at bounding box center [404, 15] width 26 height 26
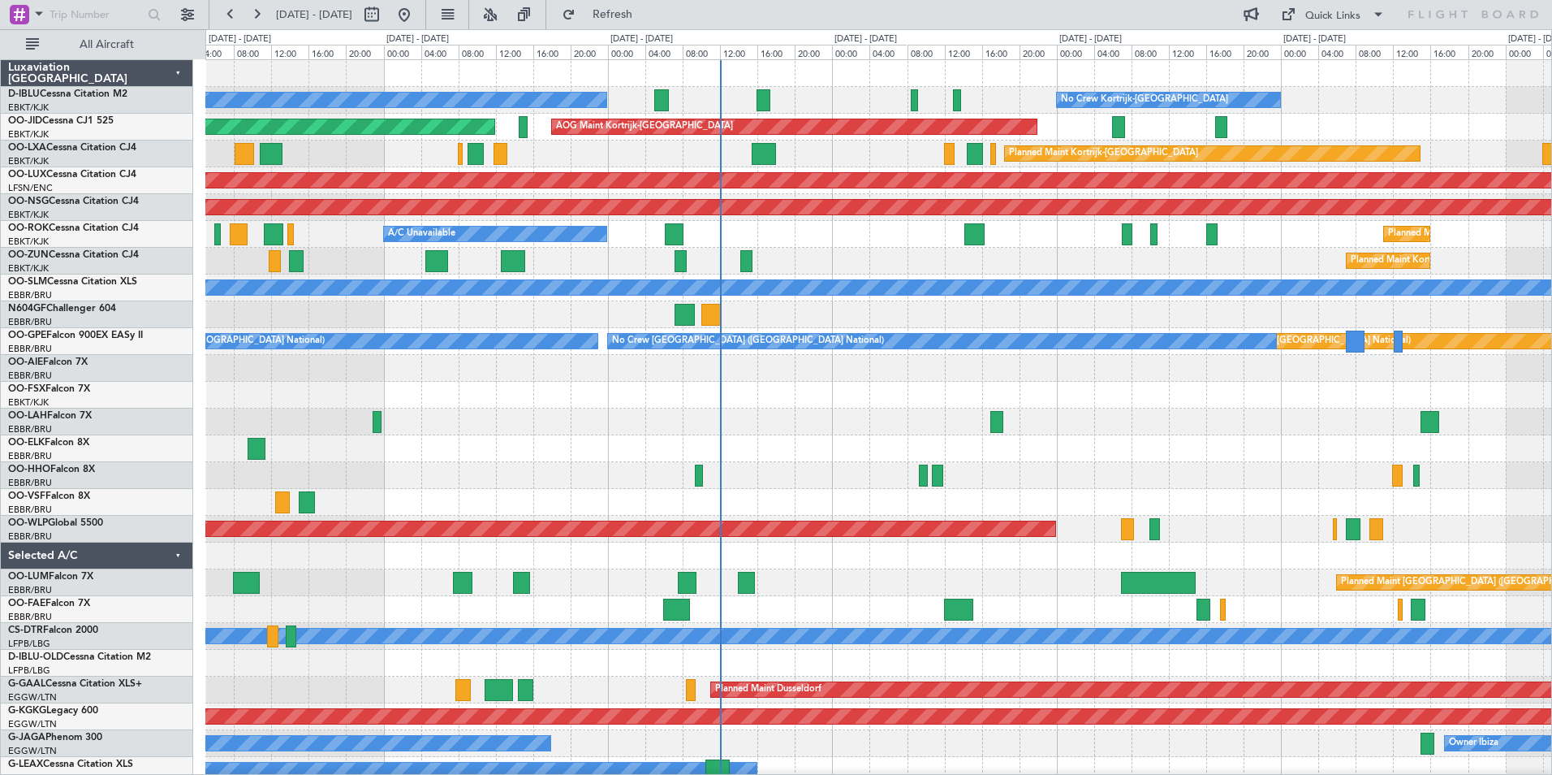
click at [627, 520] on div "No Crew Kortrijk-[GEOGRAPHIC_DATA] No Crew Kortrijk-[GEOGRAPHIC_DATA] Planned M…" at bounding box center [878, 596] width 1346 height 1072
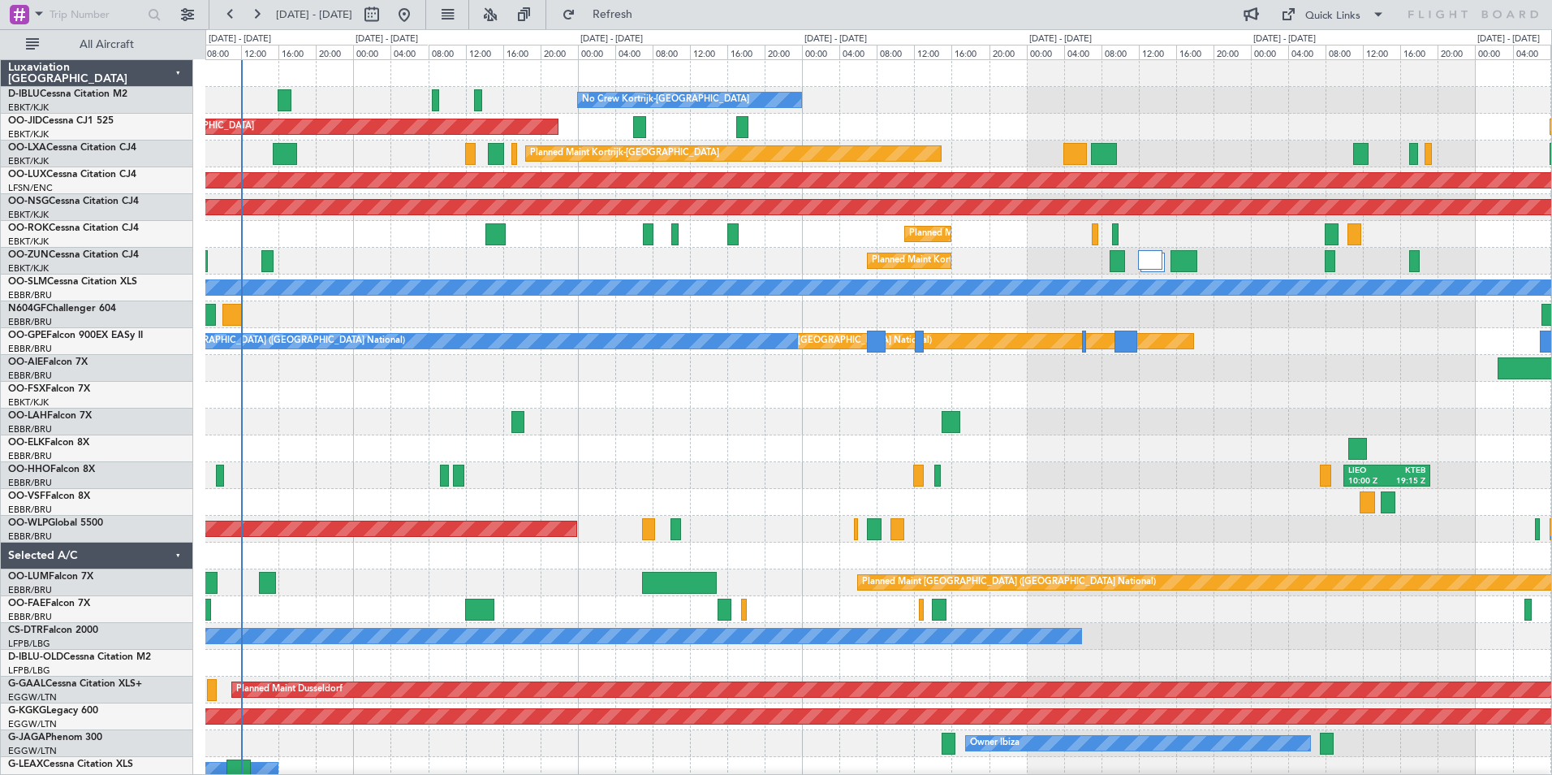
click at [829, 322] on div at bounding box center [878, 314] width 1346 height 27
click at [385, 13] on button at bounding box center [372, 15] width 26 height 26
select select "8"
select select "2025"
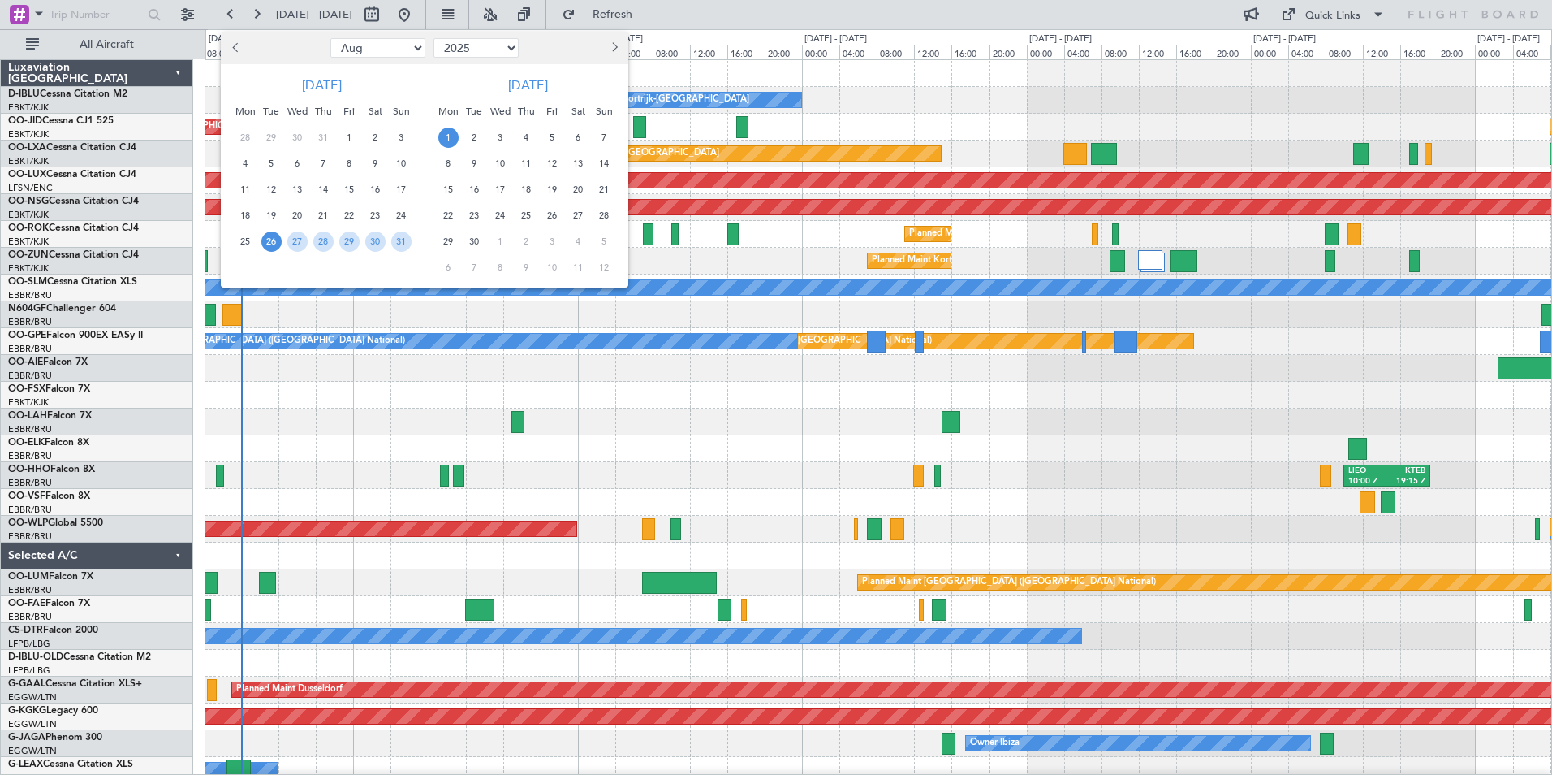
click at [271, 239] on span "26" at bounding box center [271, 241] width 20 height 20
click at [483, 165] on span "9" at bounding box center [474, 163] width 20 height 20
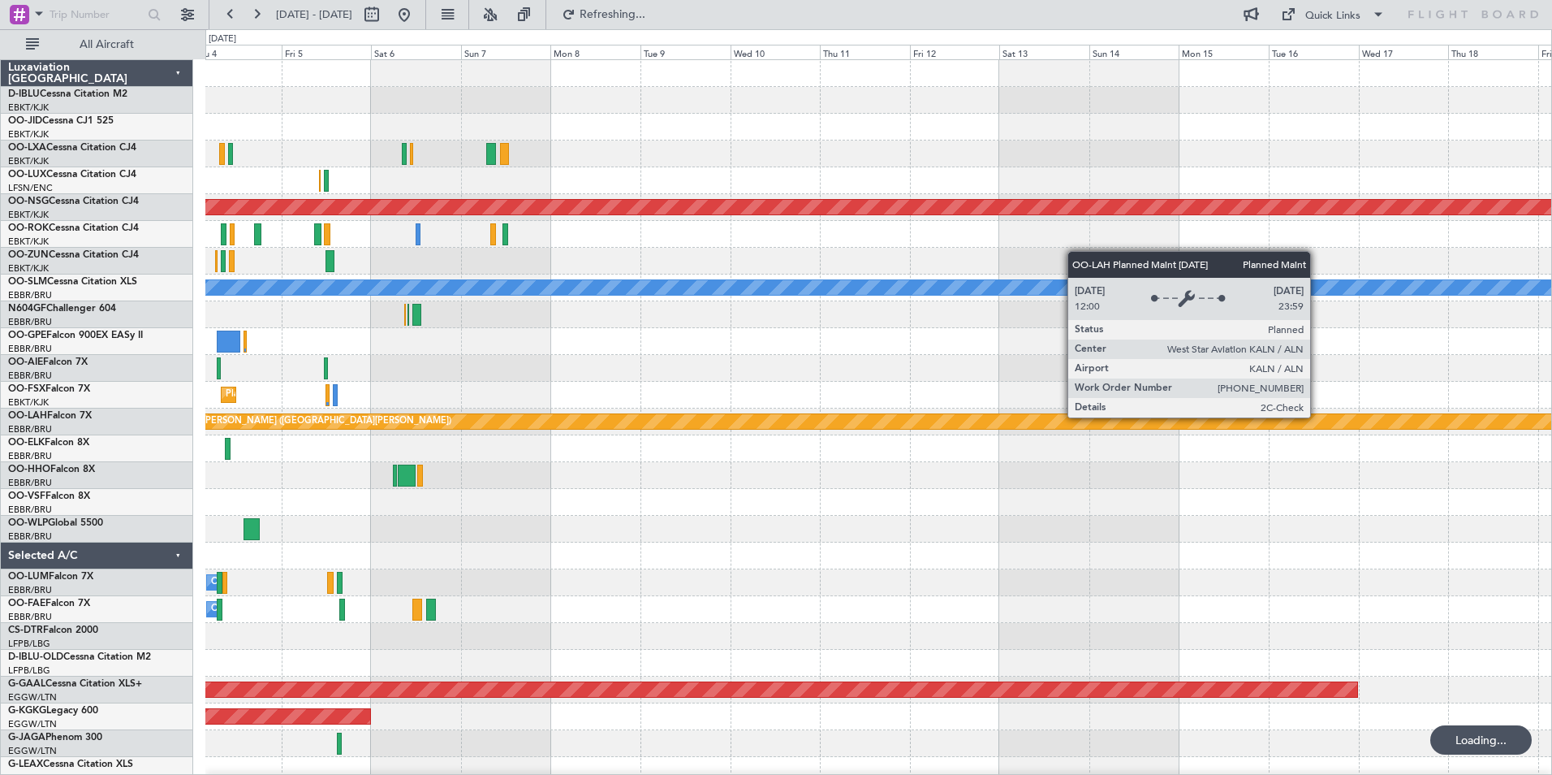
click at [389, 417] on div "Planned Maint [PERSON_NAME]-[GEOGRAPHIC_DATA][PERSON_NAME] ([GEOGRAPHIC_DATA][P…" at bounding box center [1433, 421] width 2930 height 15
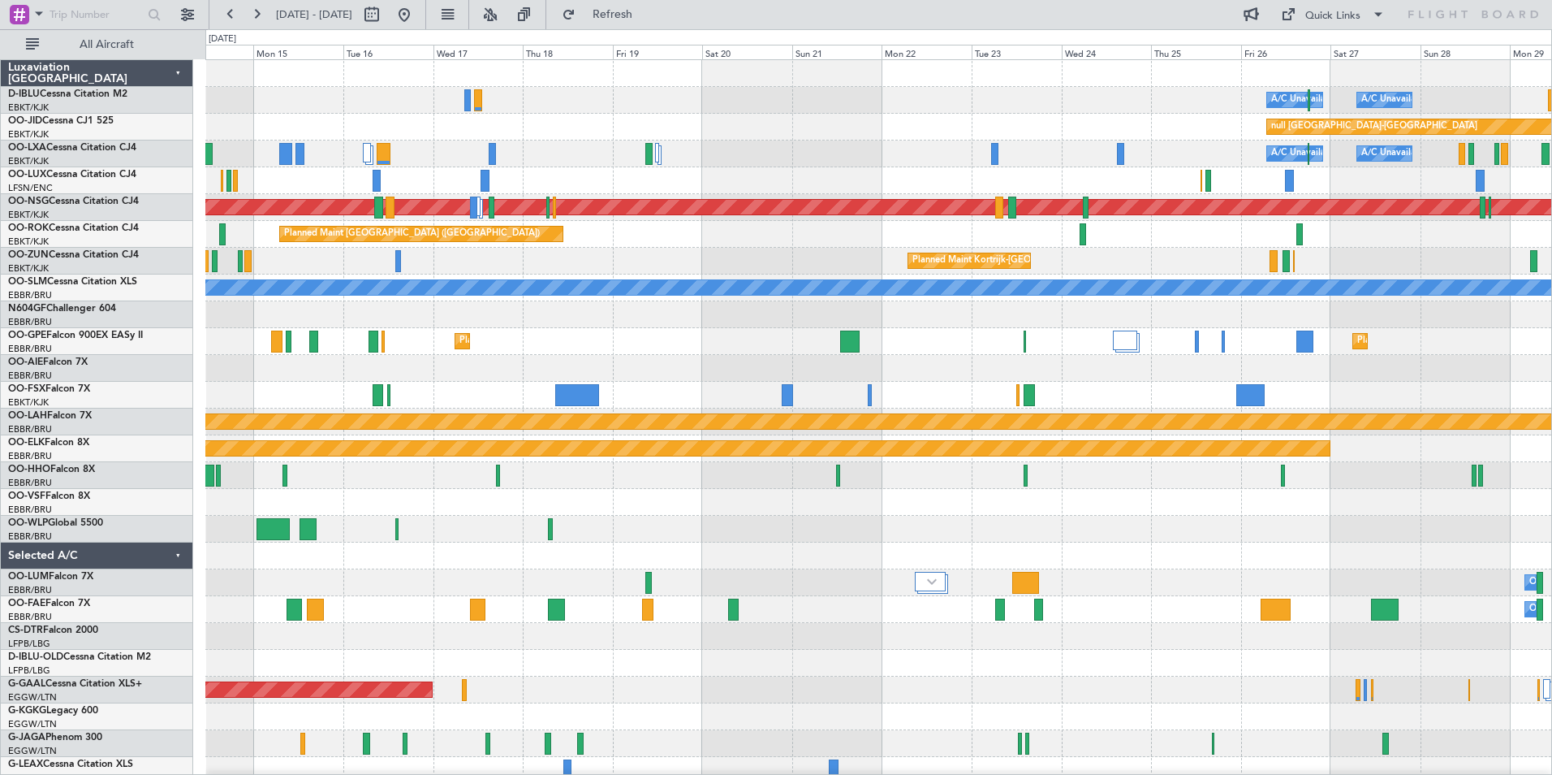
click at [695, 540] on div at bounding box center [878, 529] width 1346 height 27
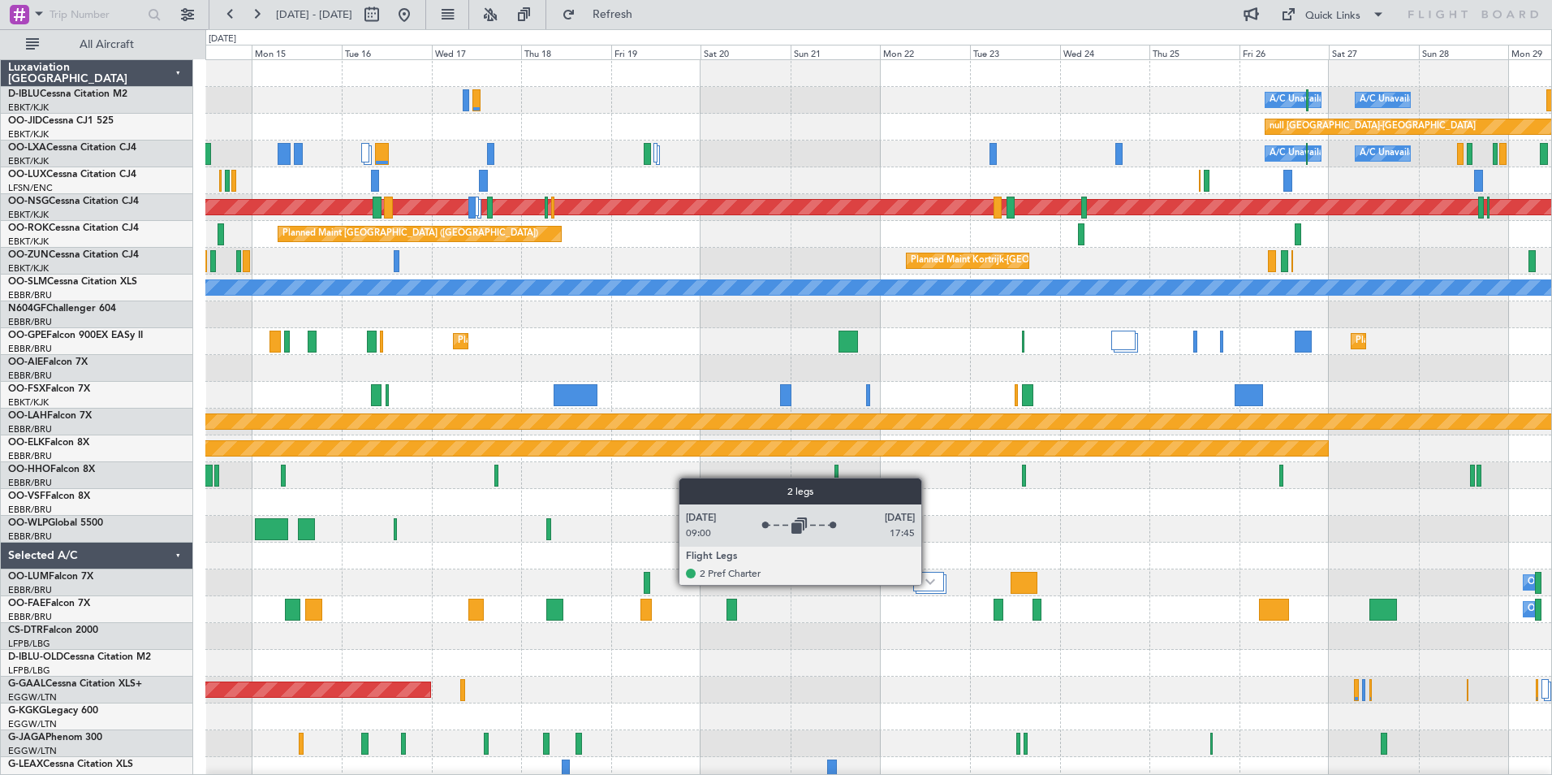
click at [929, 584] on img at bounding box center [931, 581] width 10 height 6
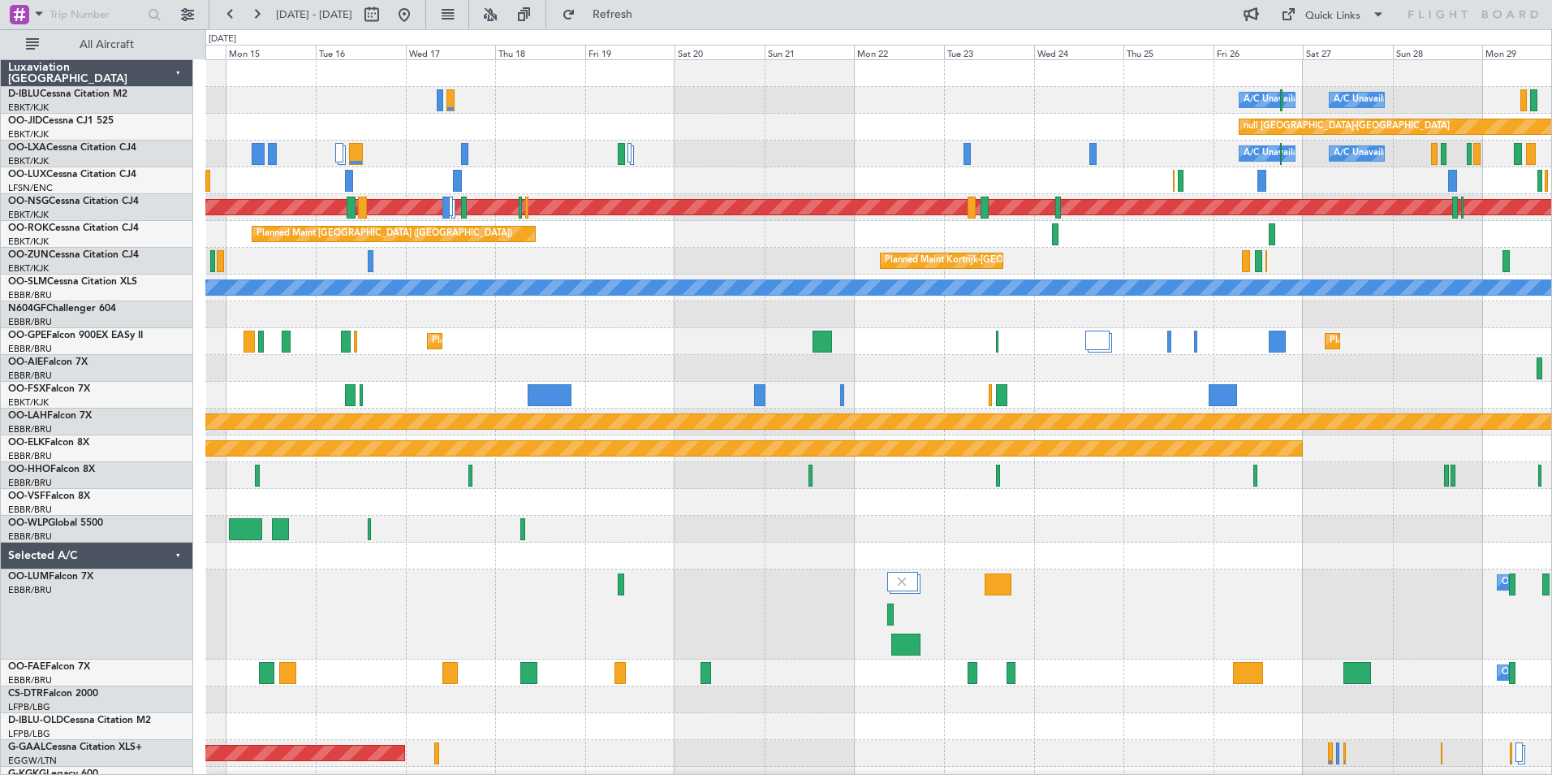
click at [1047, 621] on div "Owner Melsbroek Air Base" at bounding box center [878, 614] width 1346 height 90
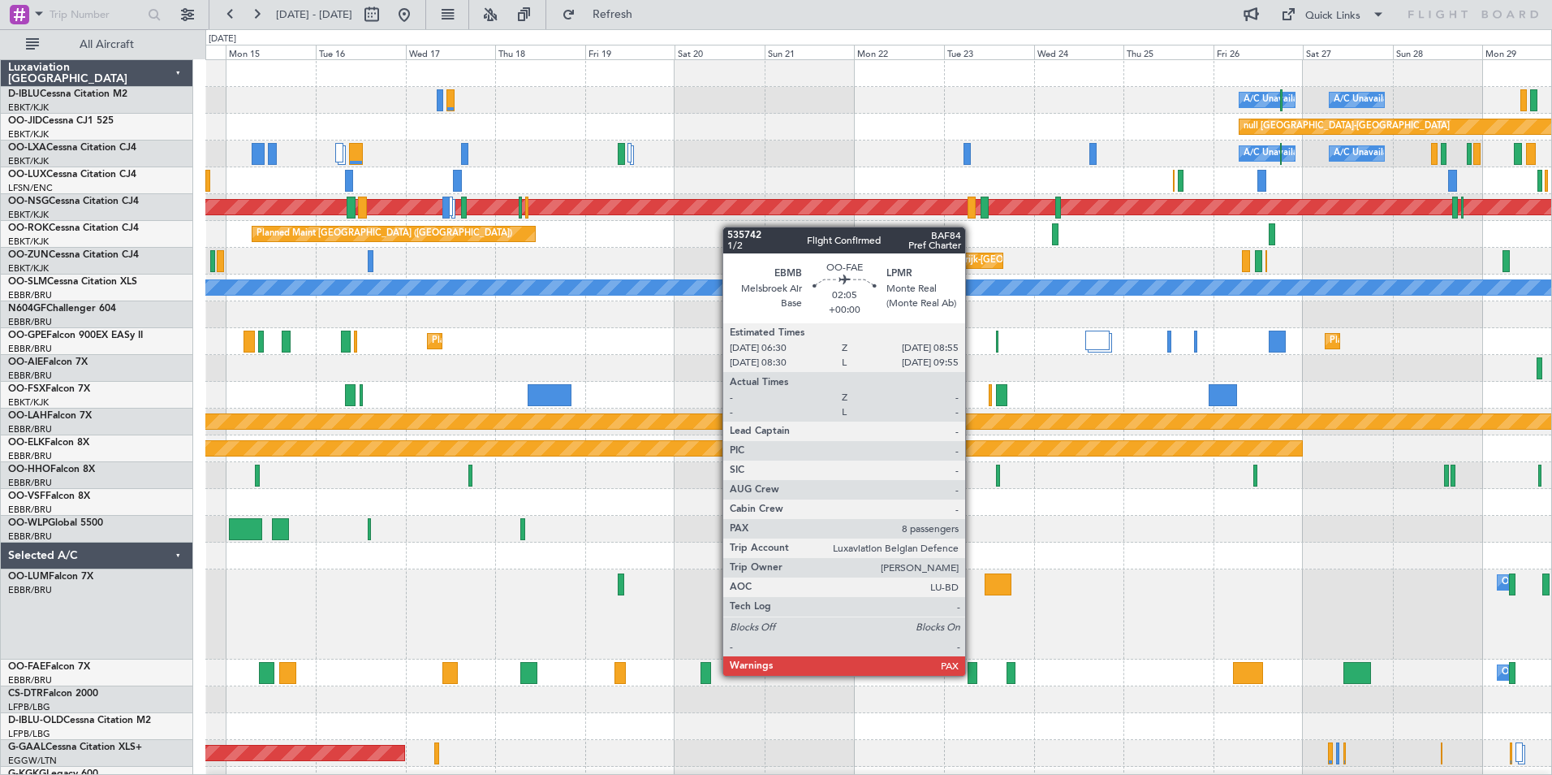
click at [973, 674] on div at bounding box center [973, 673] width 10 height 22
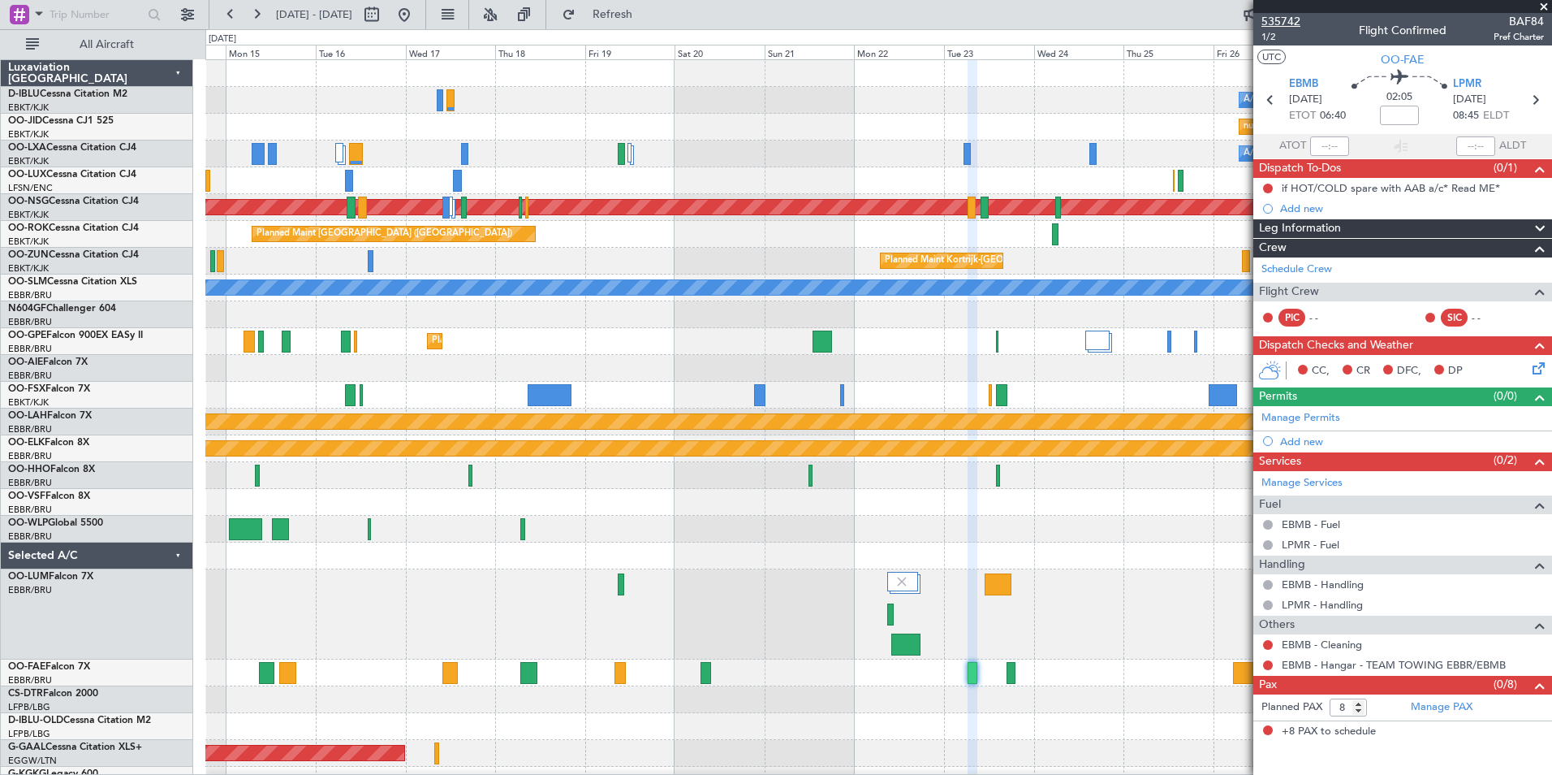
click at [1294, 24] on span "535742" at bounding box center [1281, 21] width 39 height 17
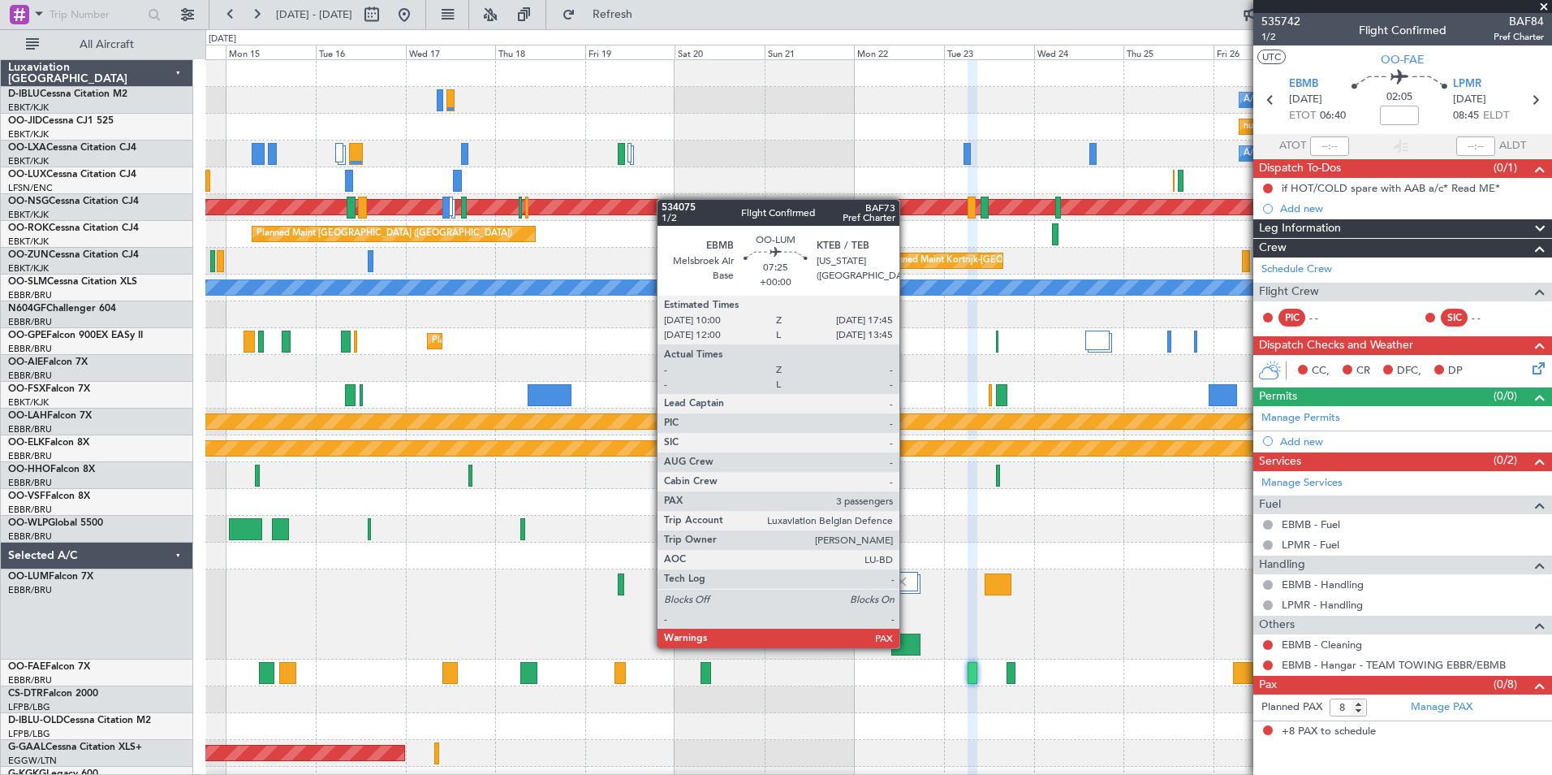
click at [907, 646] on div at bounding box center [905, 644] width 29 height 22
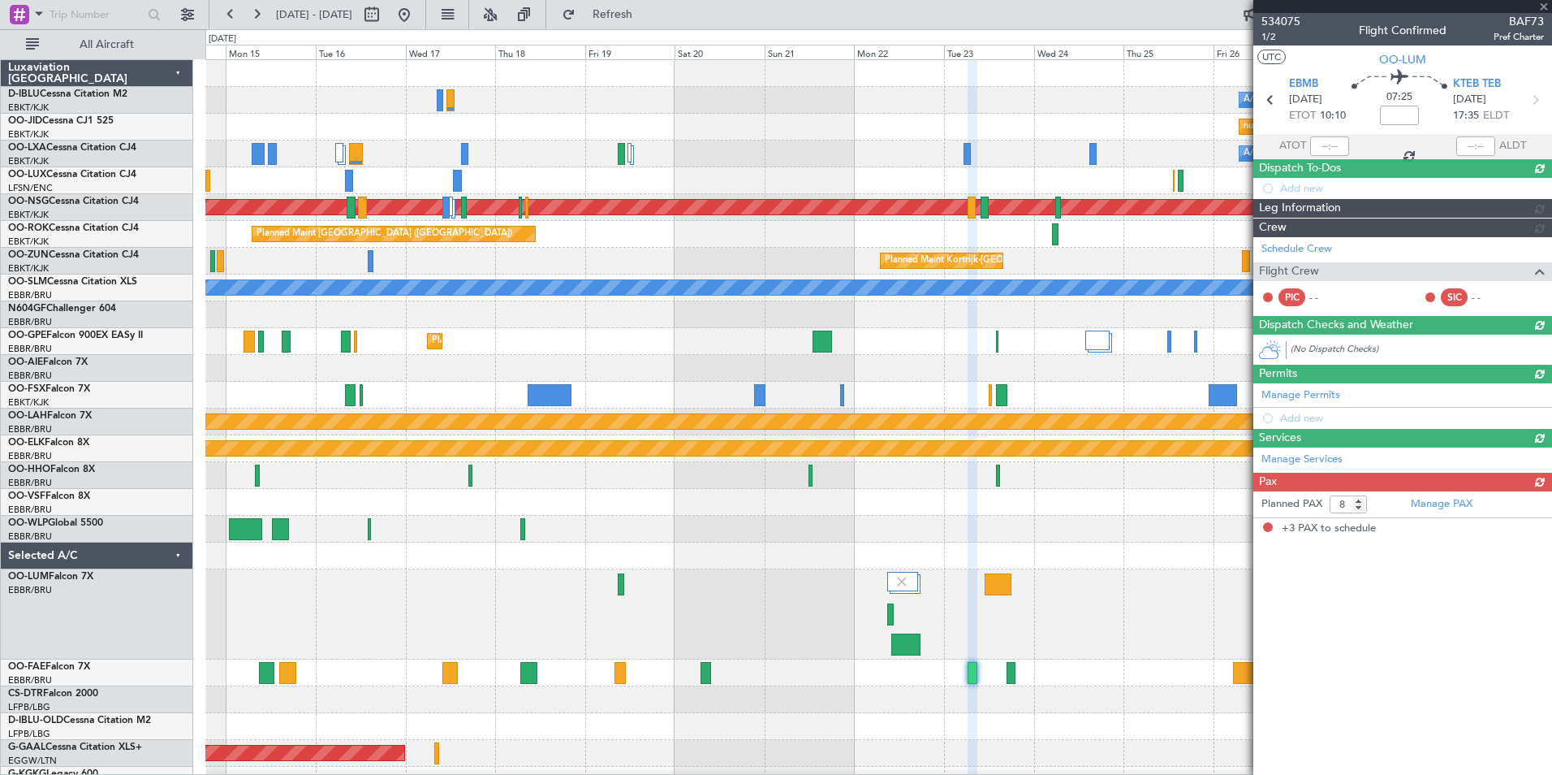
type input "3"
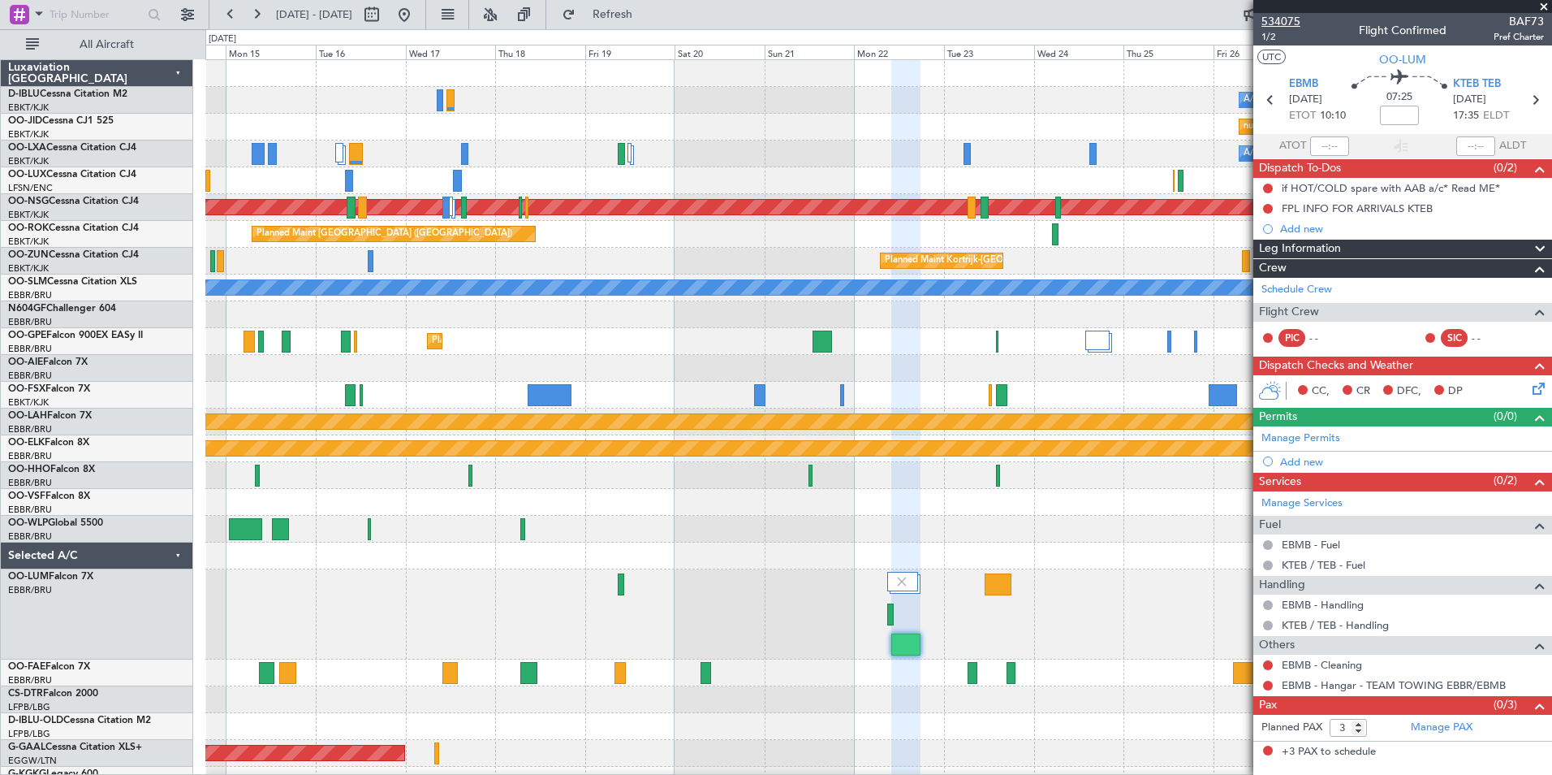
click at [1291, 24] on span "534075" at bounding box center [1281, 21] width 39 height 17
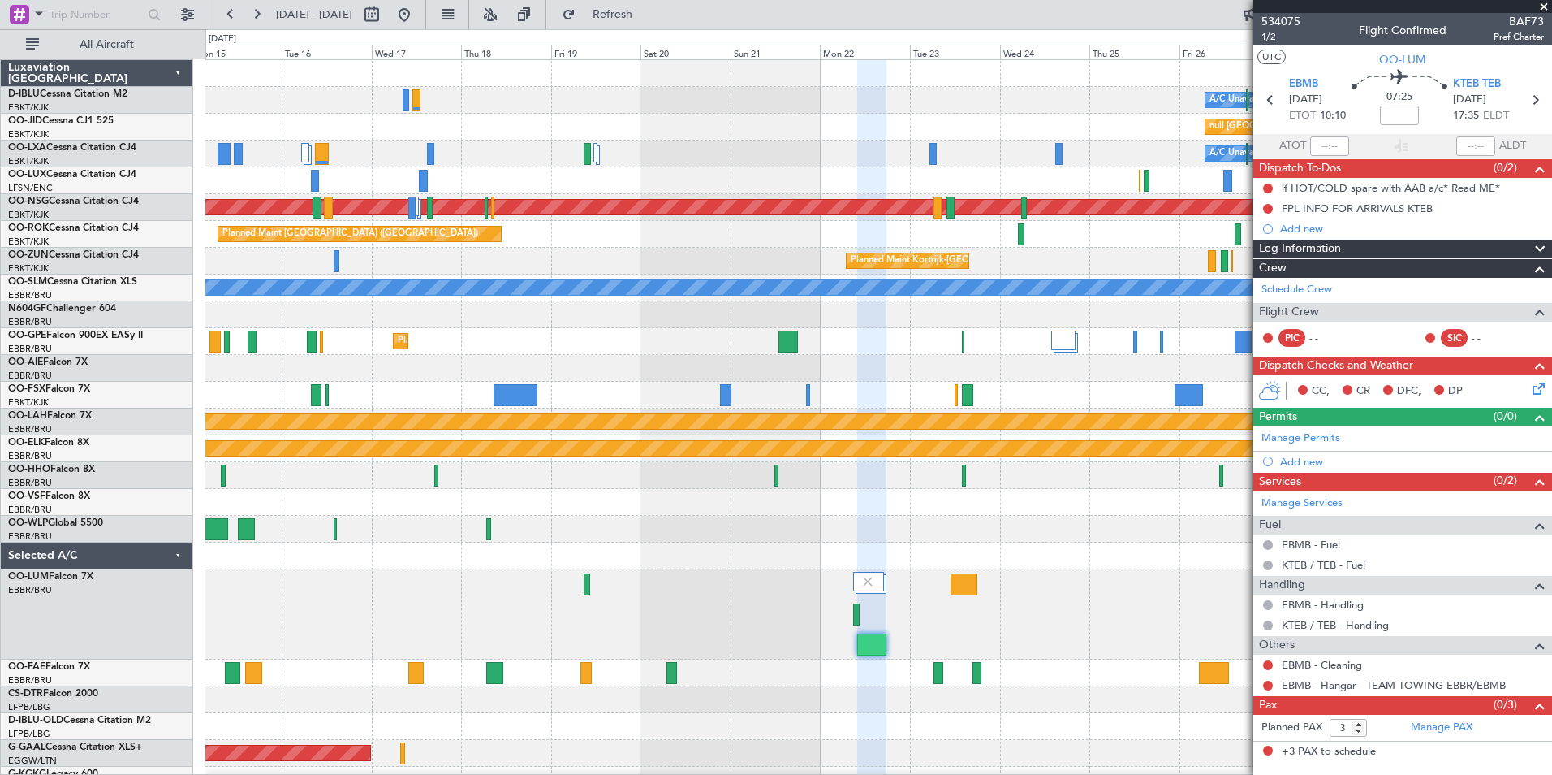
click at [1048, 570] on div "Owner Melsbroek Air Base" at bounding box center [878, 614] width 1346 height 90
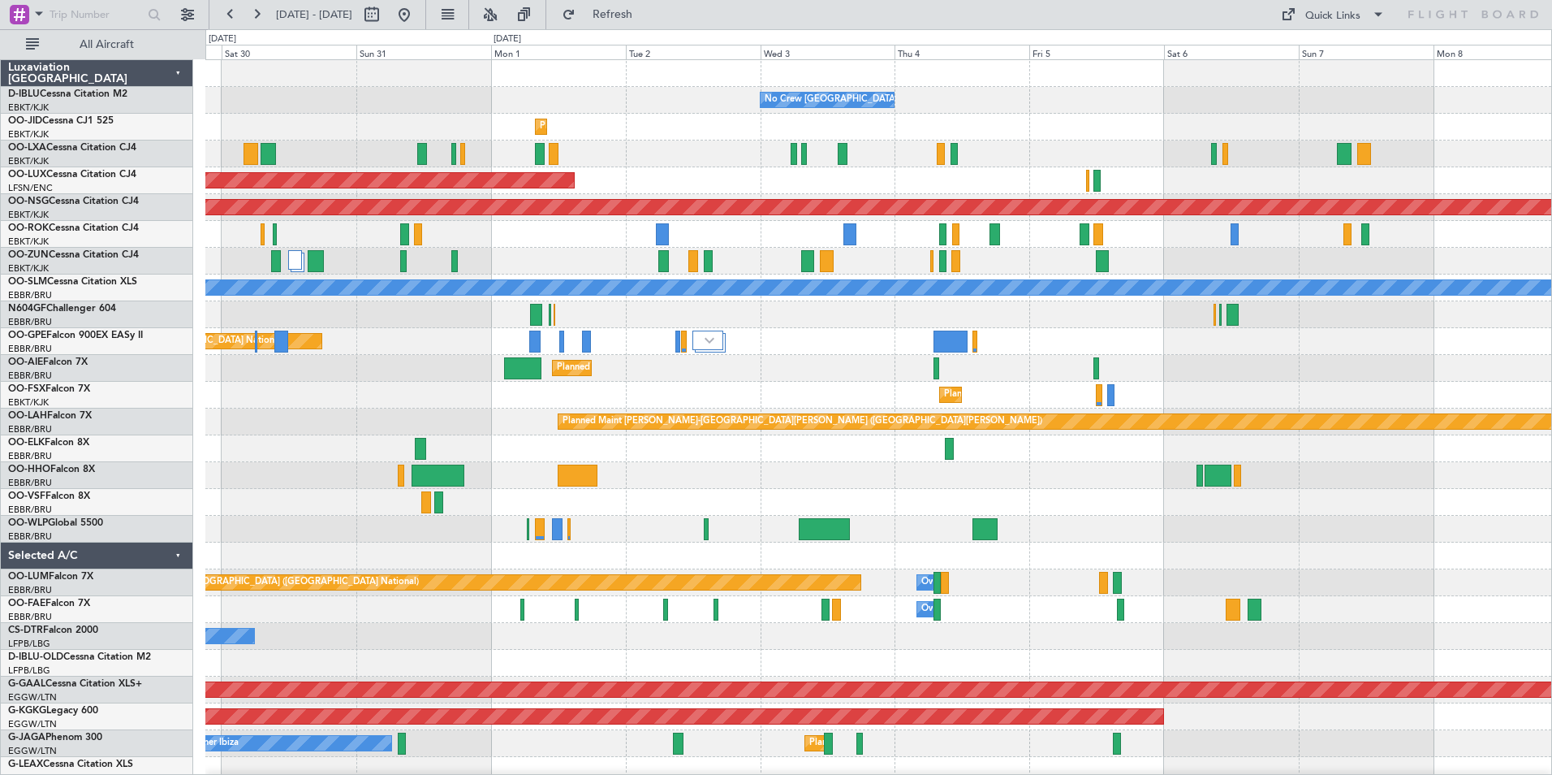
click at [594, 567] on div "No Crew [GEOGRAPHIC_DATA] ([GEOGRAPHIC_DATA] National) No Crew Kortrijk-[GEOGRA…" at bounding box center [878, 596] width 1346 height 1072
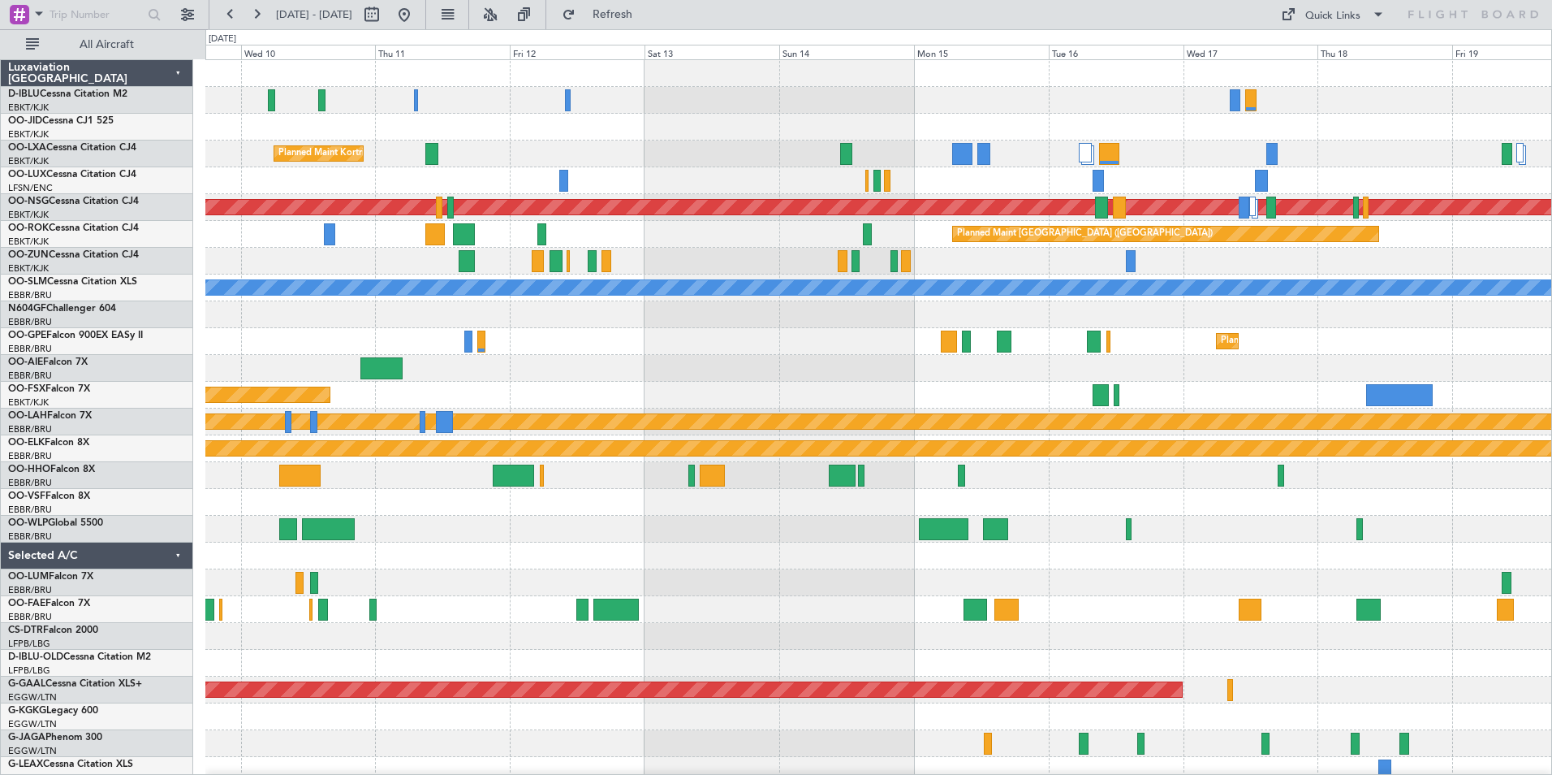
click at [863, 567] on div at bounding box center [878, 555] width 1346 height 27
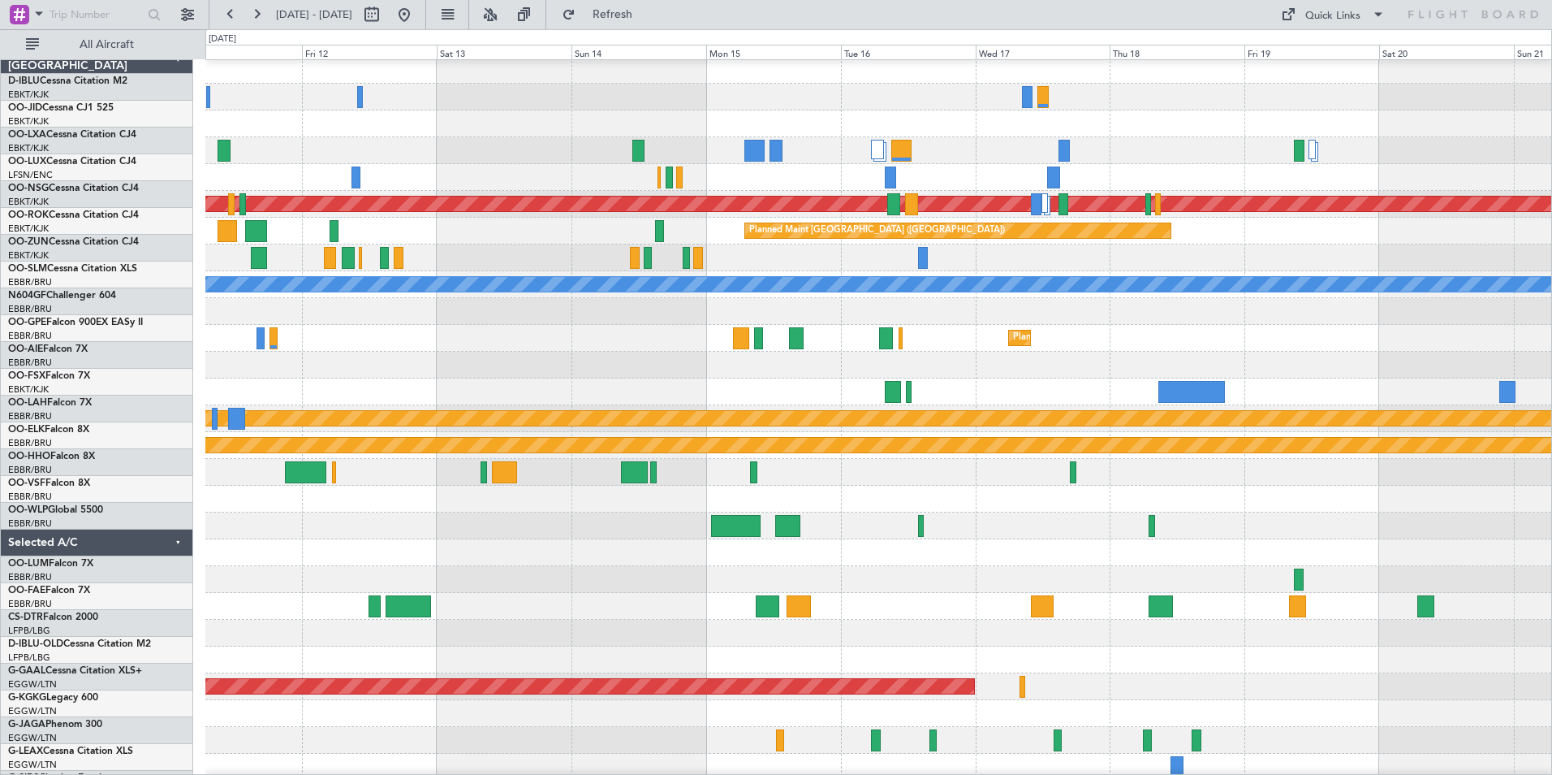
click at [799, 512] on div at bounding box center [878, 525] width 1346 height 27
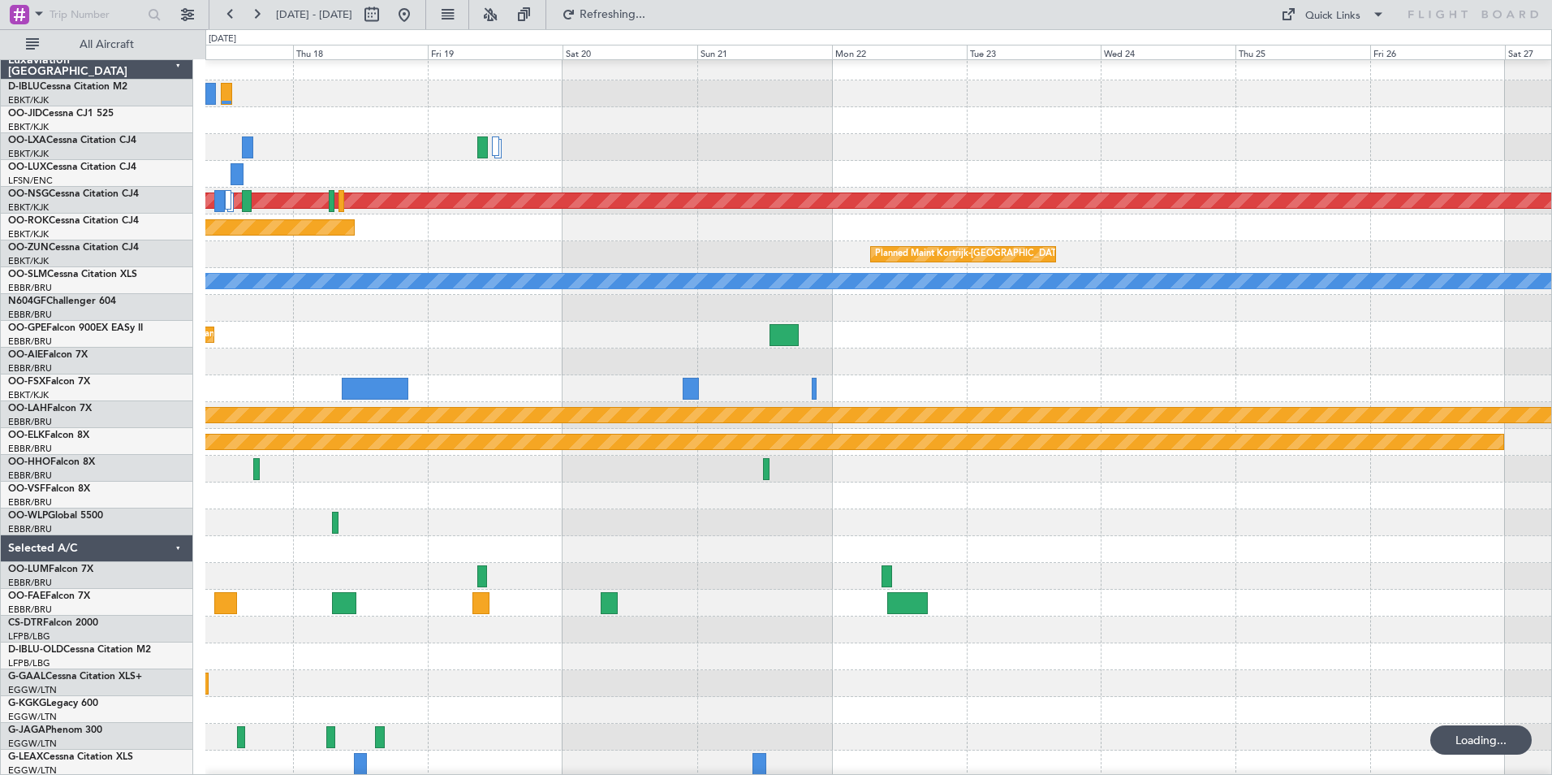
scroll to position [6, 0]
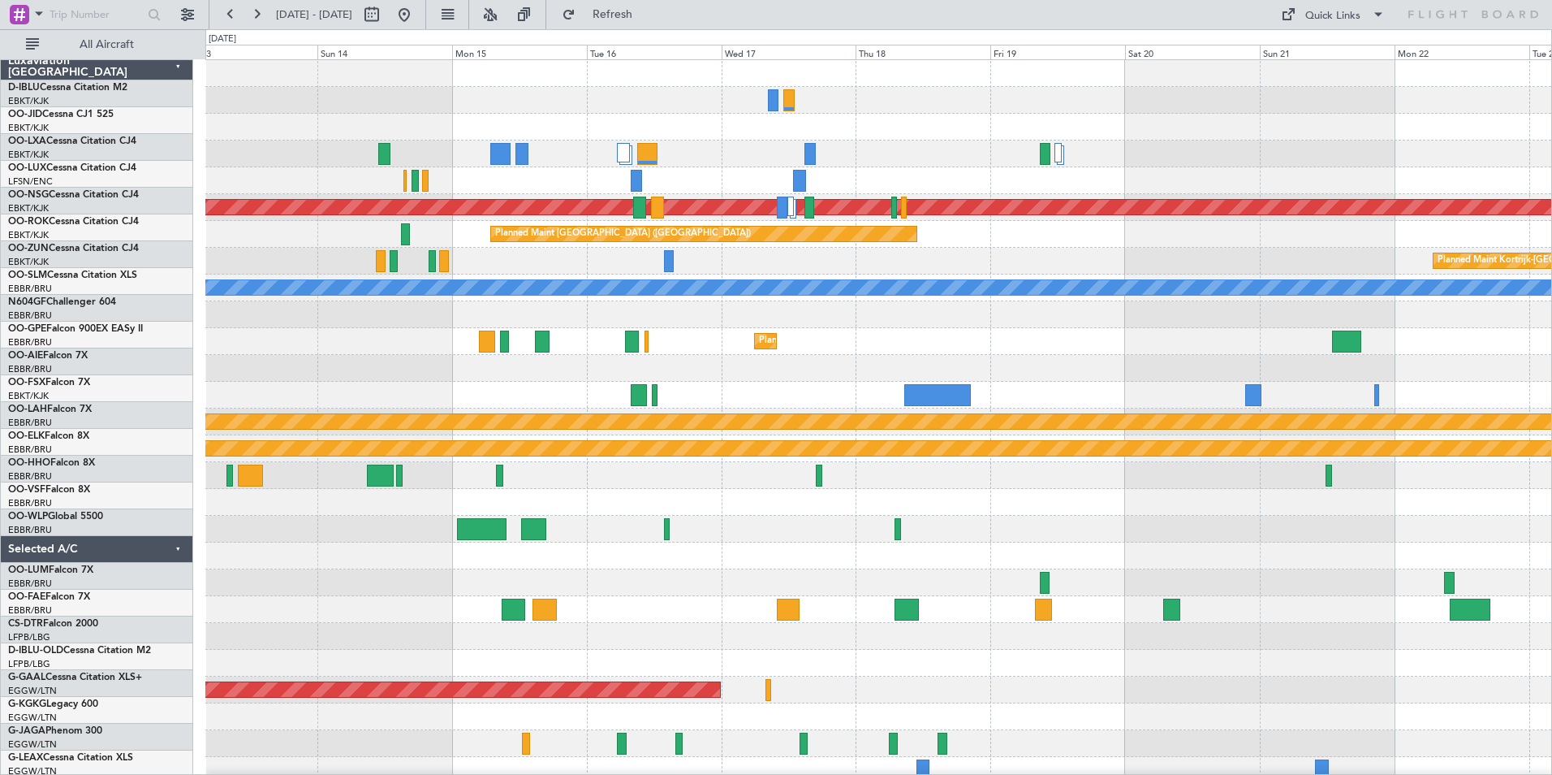
click at [1218, 513] on div at bounding box center [878, 502] width 1346 height 27
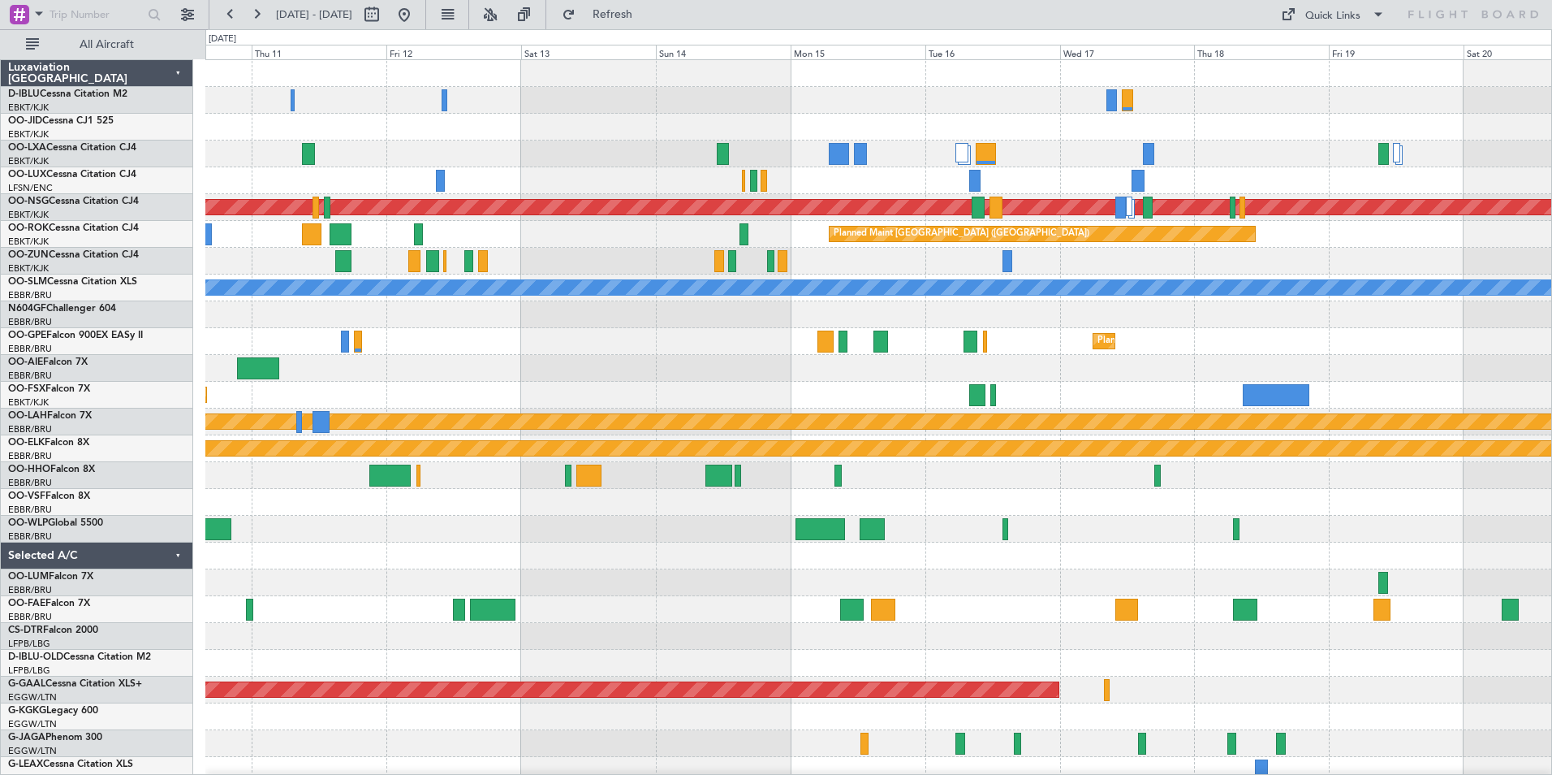
click at [857, 580] on div "Planned Maint [GEOGRAPHIC_DATA] ([GEOGRAPHIC_DATA]) Planned Maint [GEOGRAPHIC_D…" at bounding box center [878, 596] width 1346 height 1072
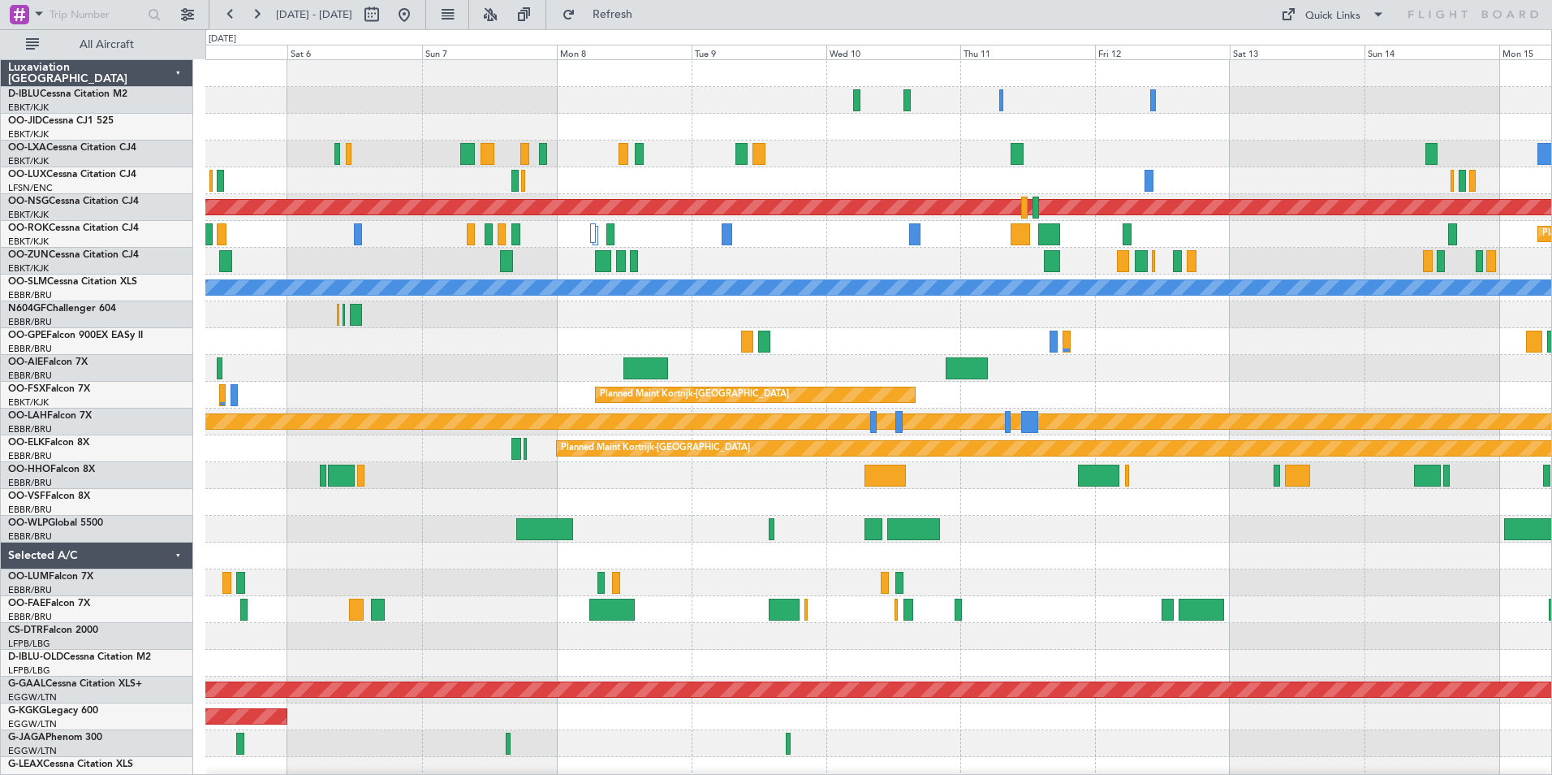
click at [1345, 580] on div "Owner Melsbroek Air Base Planned Maint [GEOGRAPHIC_DATA] ([GEOGRAPHIC_DATA])" at bounding box center [878, 582] width 1346 height 27
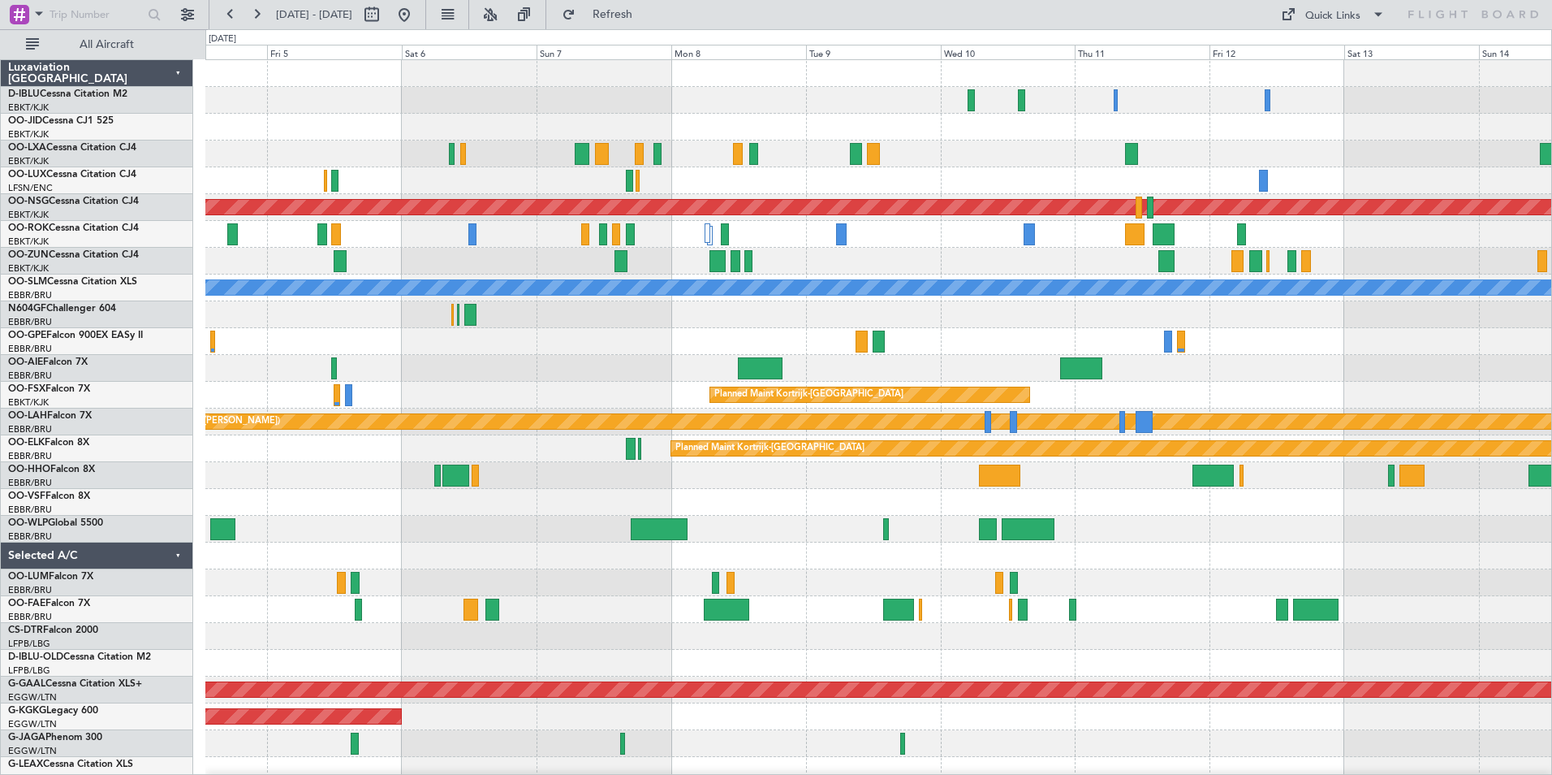
click at [1403, 580] on div "No Crew [GEOGRAPHIC_DATA] ([GEOGRAPHIC_DATA] National) Planned Maint [GEOGRAPHI…" at bounding box center [878, 596] width 1346 height 1072
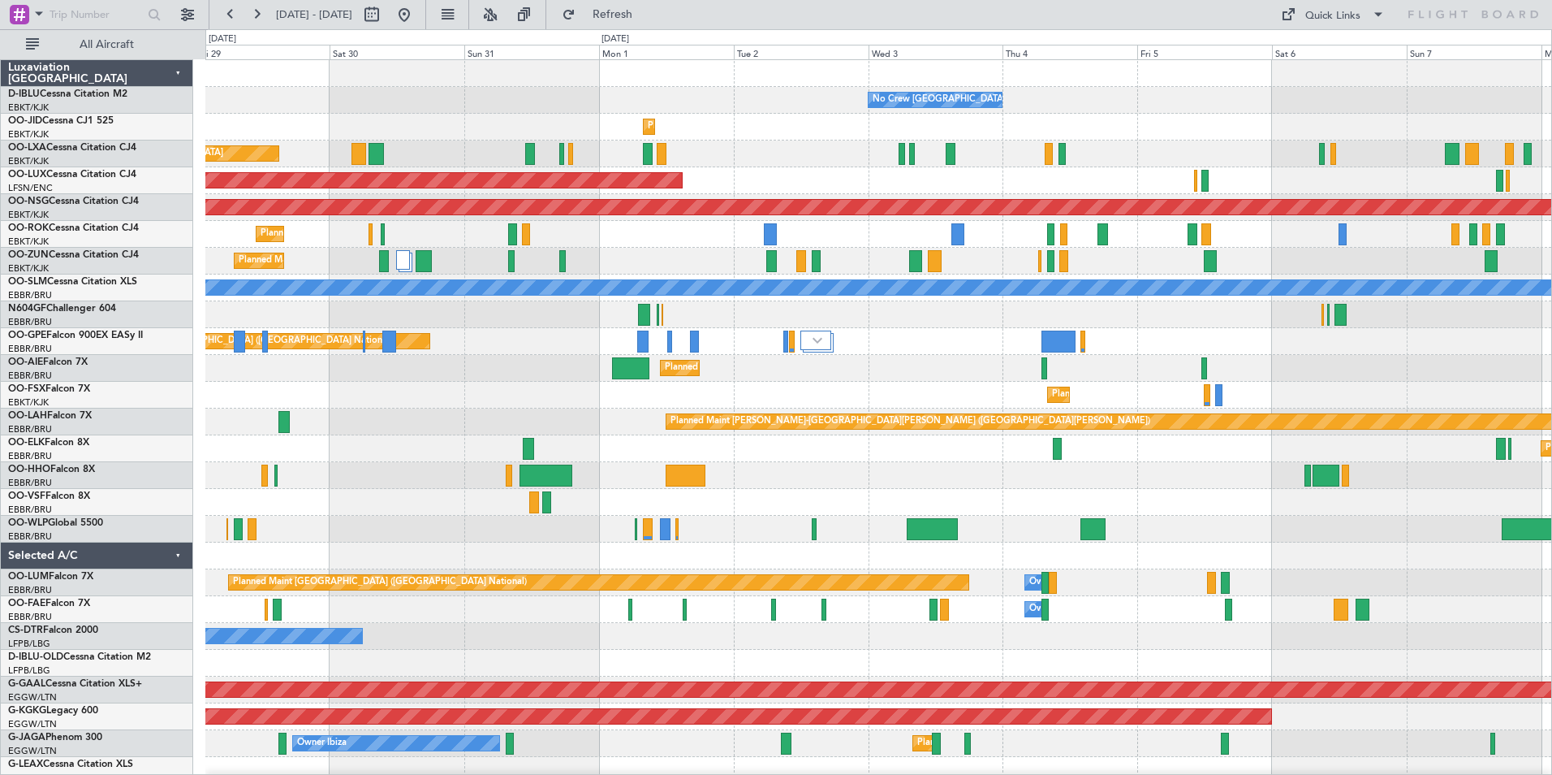
click at [938, 503] on div "No Crew [GEOGRAPHIC_DATA] ([GEOGRAPHIC_DATA] National) No Crew Kortrijk-[GEOGRA…" at bounding box center [878, 596] width 1346 height 1072
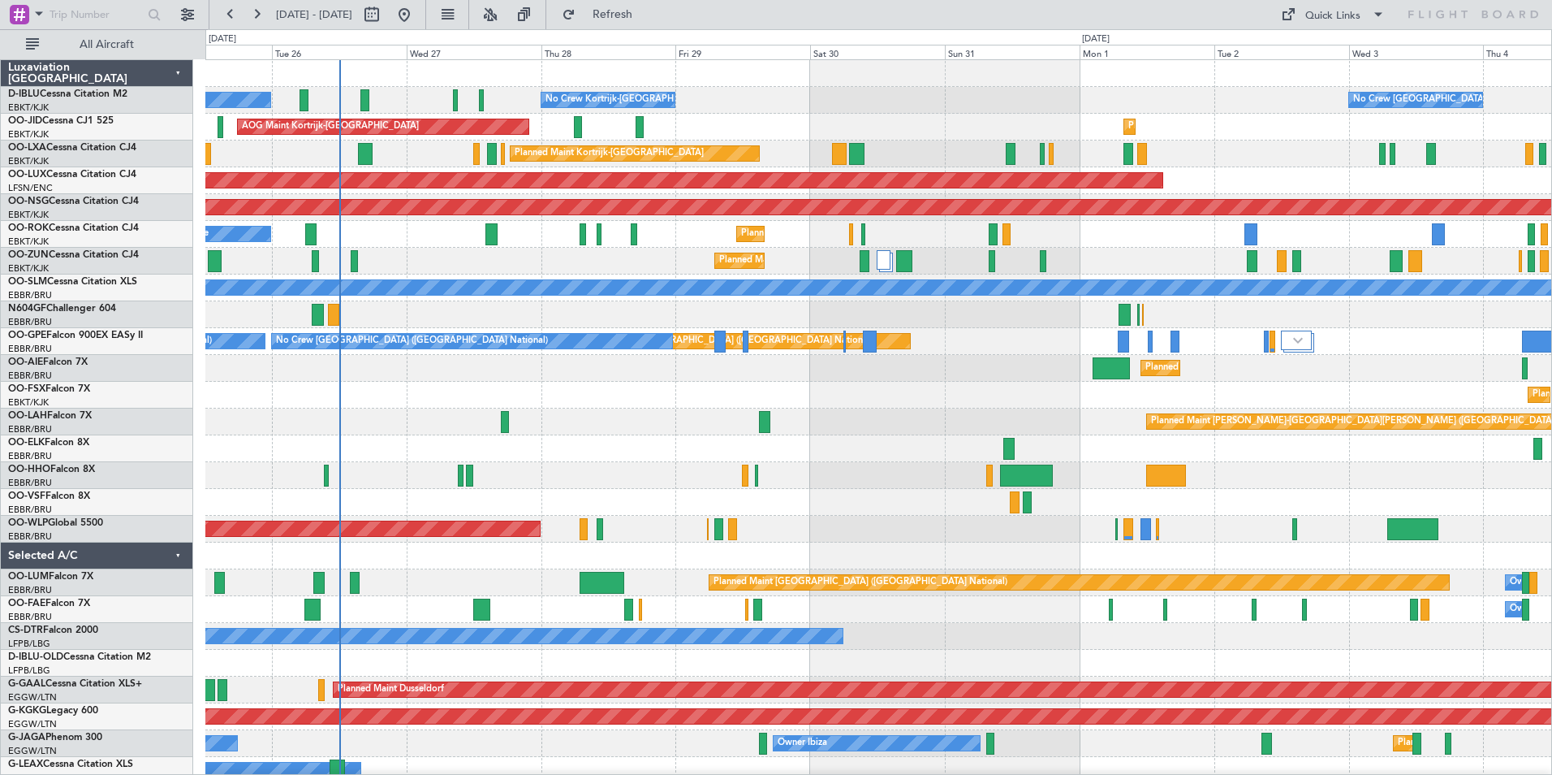
click at [1083, 478] on div at bounding box center [878, 475] width 1346 height 27
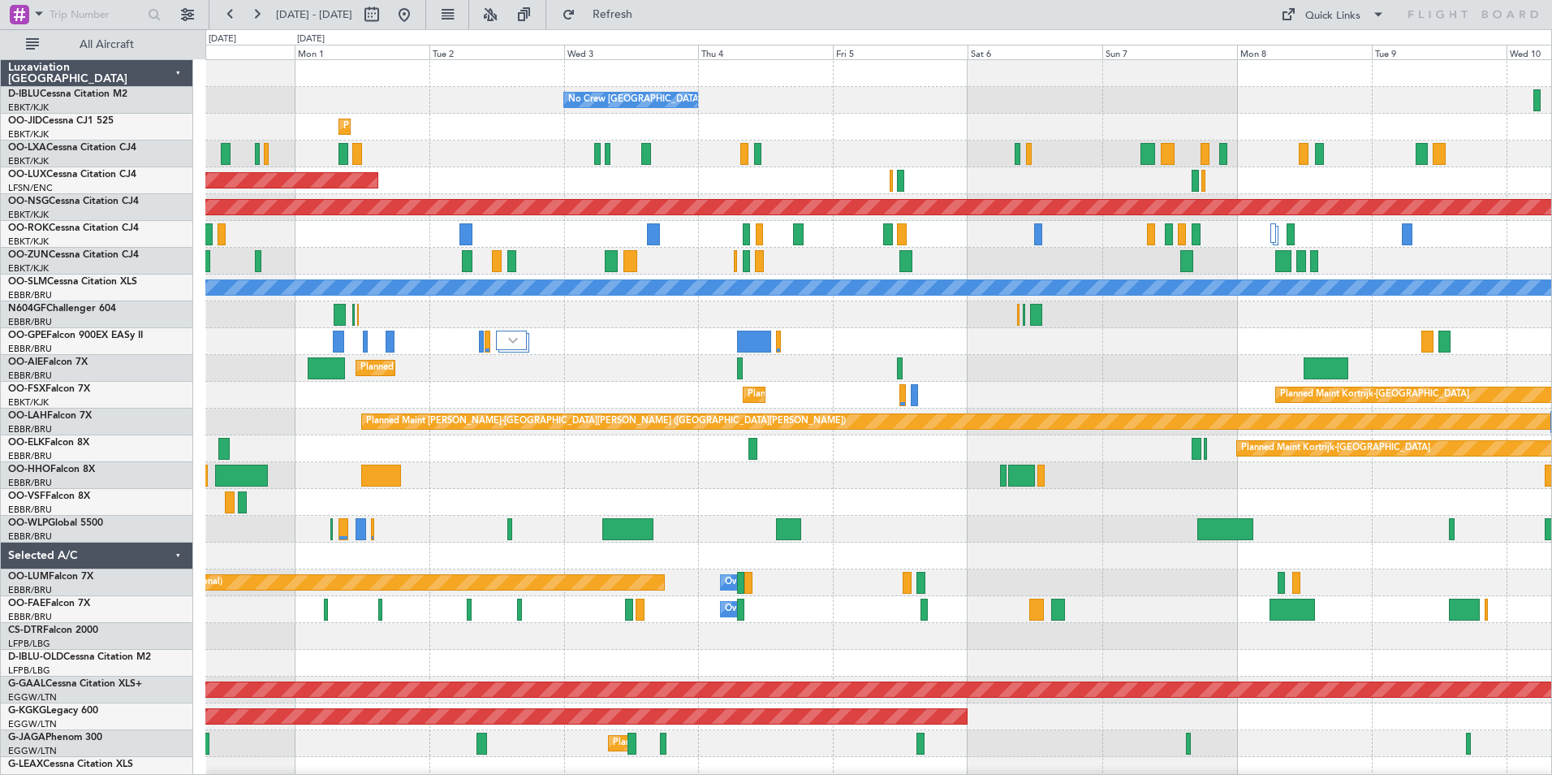
click at [272, 497] on div at bounding box center [878, 502] width 1346 height 27
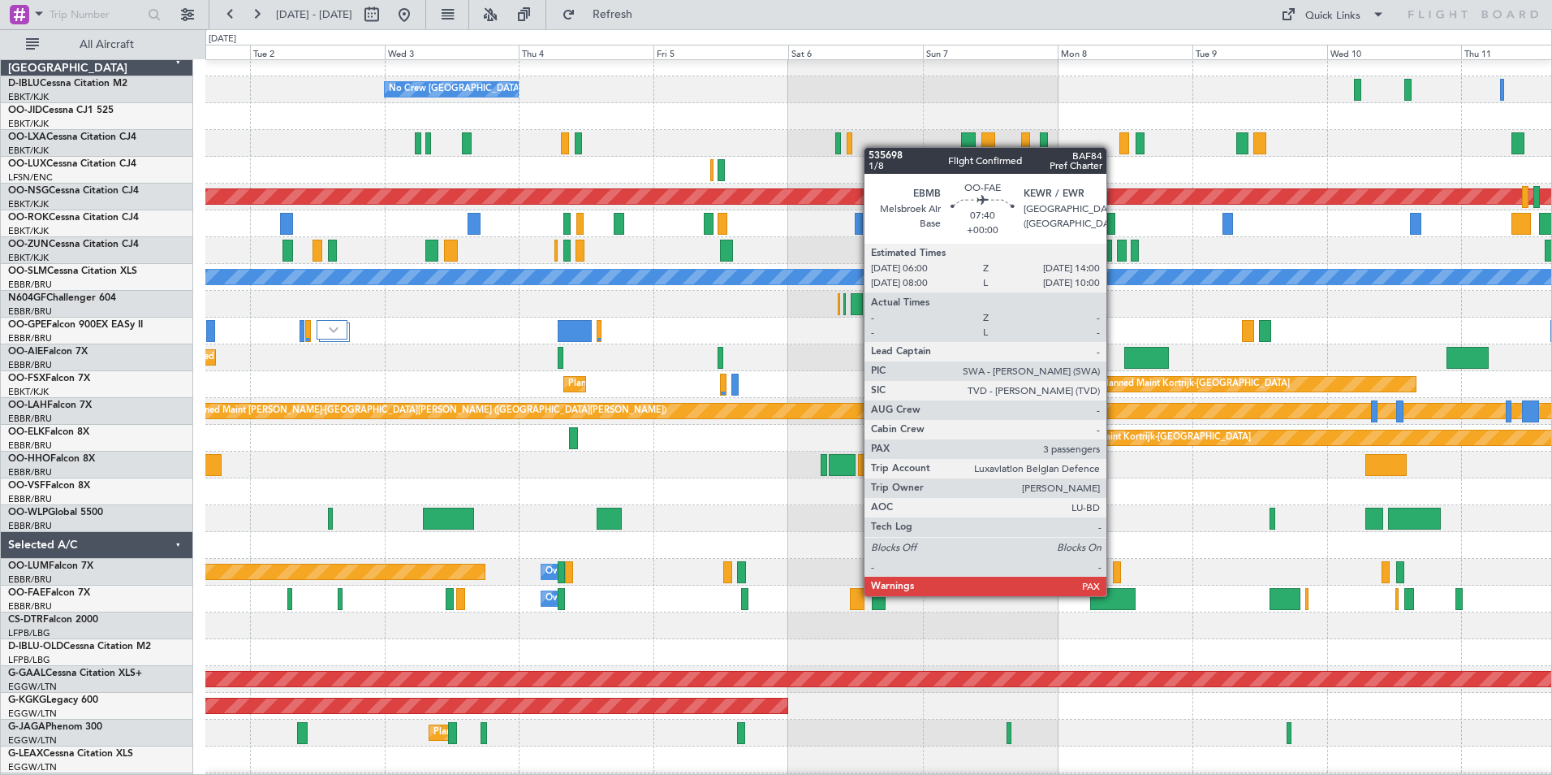
click at [1114, 596] on div at bounding box center [1112, 599] width 45 height 22
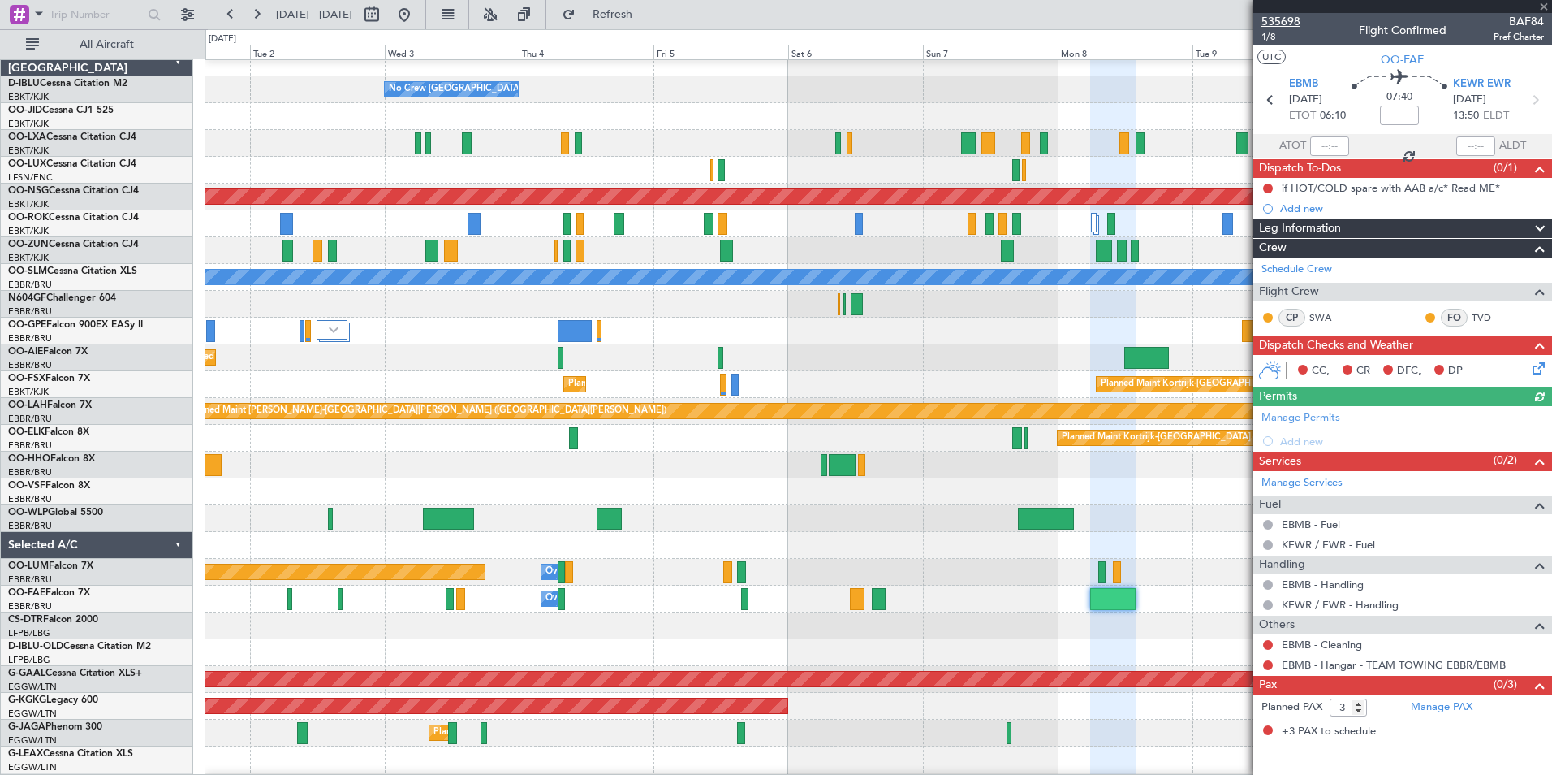
click at [1294, 22] on span "535698" at bounding box center [1281, 21] width 39 height 17
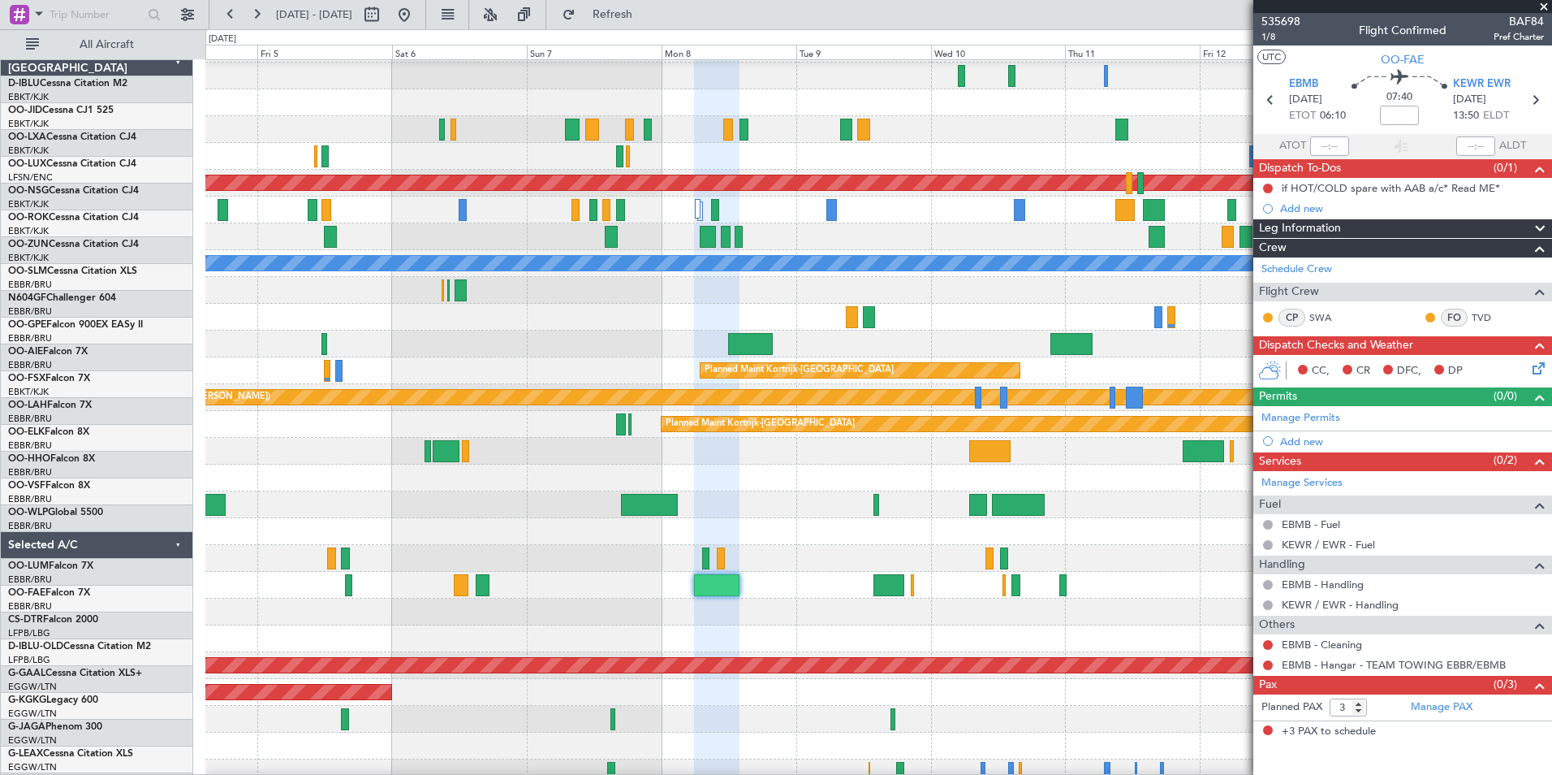
scroll to position [27, 0]
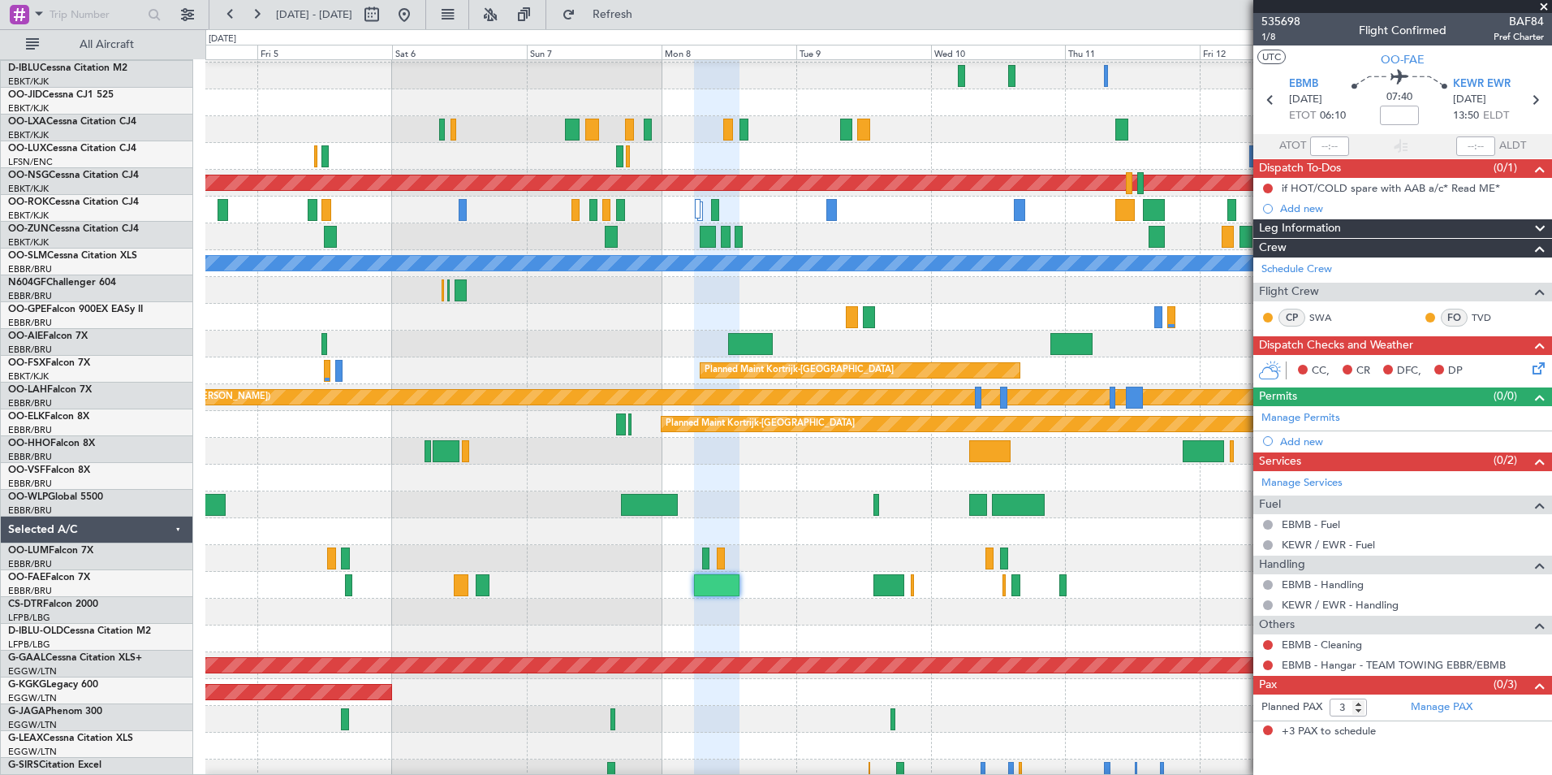
click at [429, 535] on div at bounding box center [878, 531] width 1346 height 27
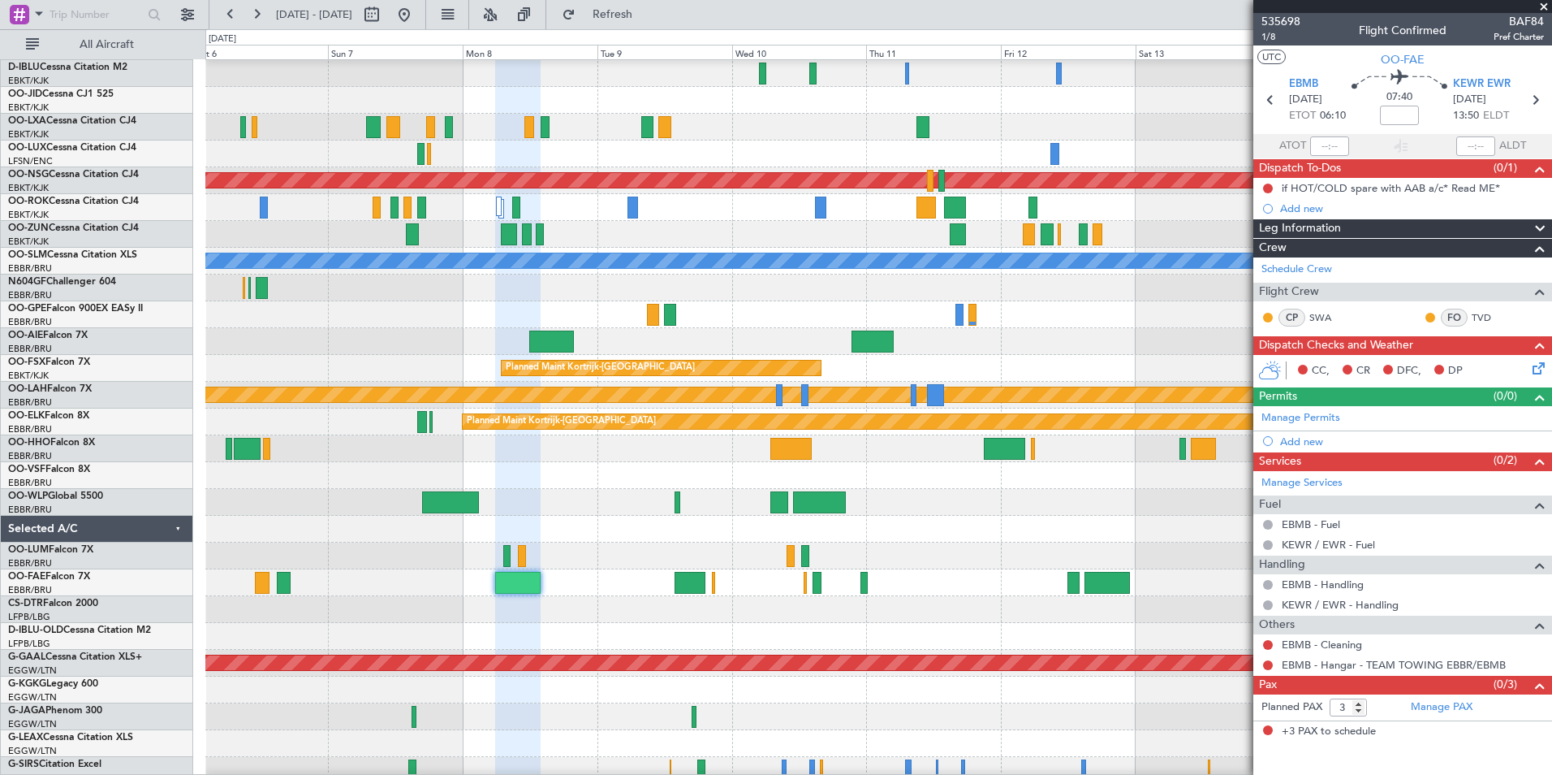
click at [633, 535] on div at bounding box center [878, 529] width 1346 height 27
click at [1109, 448] on div at bounding box center [878, 448] width 1346 height 27
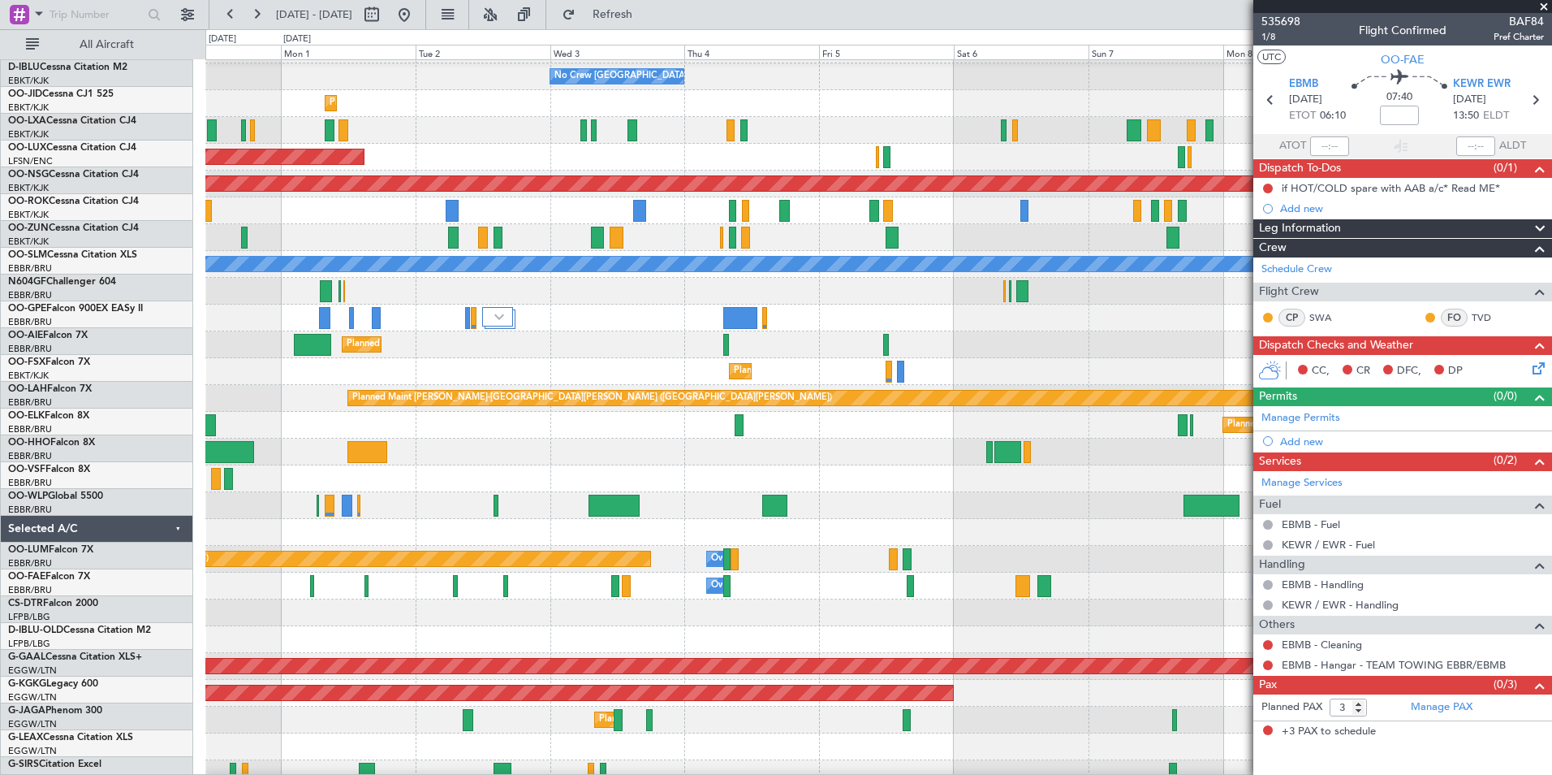
scroll to position [24, 0]
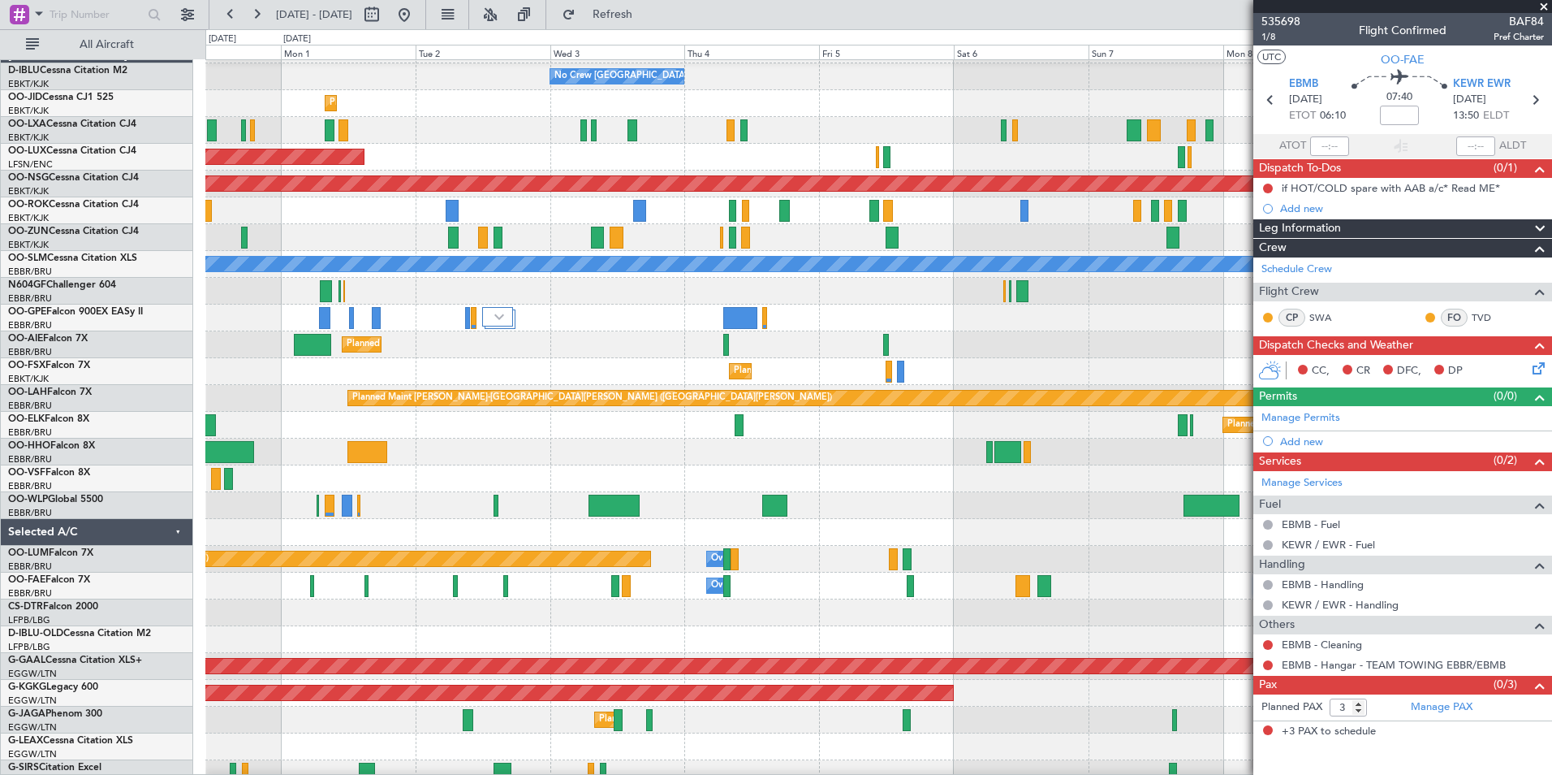
click at [1107, 438] on div "Planned Maint Kortrijk-[GEOGRAPHIC_DATA]" at bounding box center [878, 425] width 1346 height 27
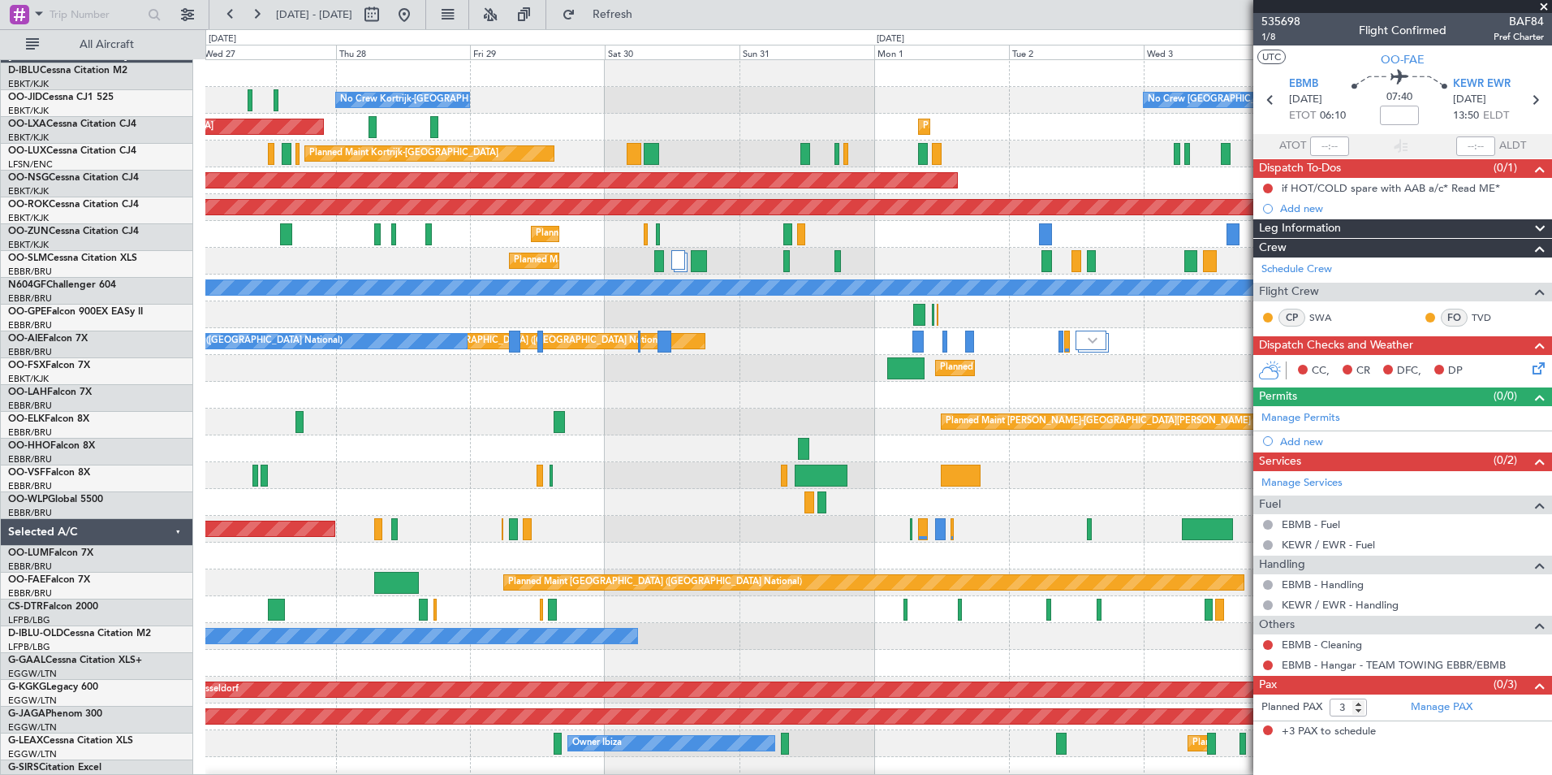
scroll to position [0, 0]
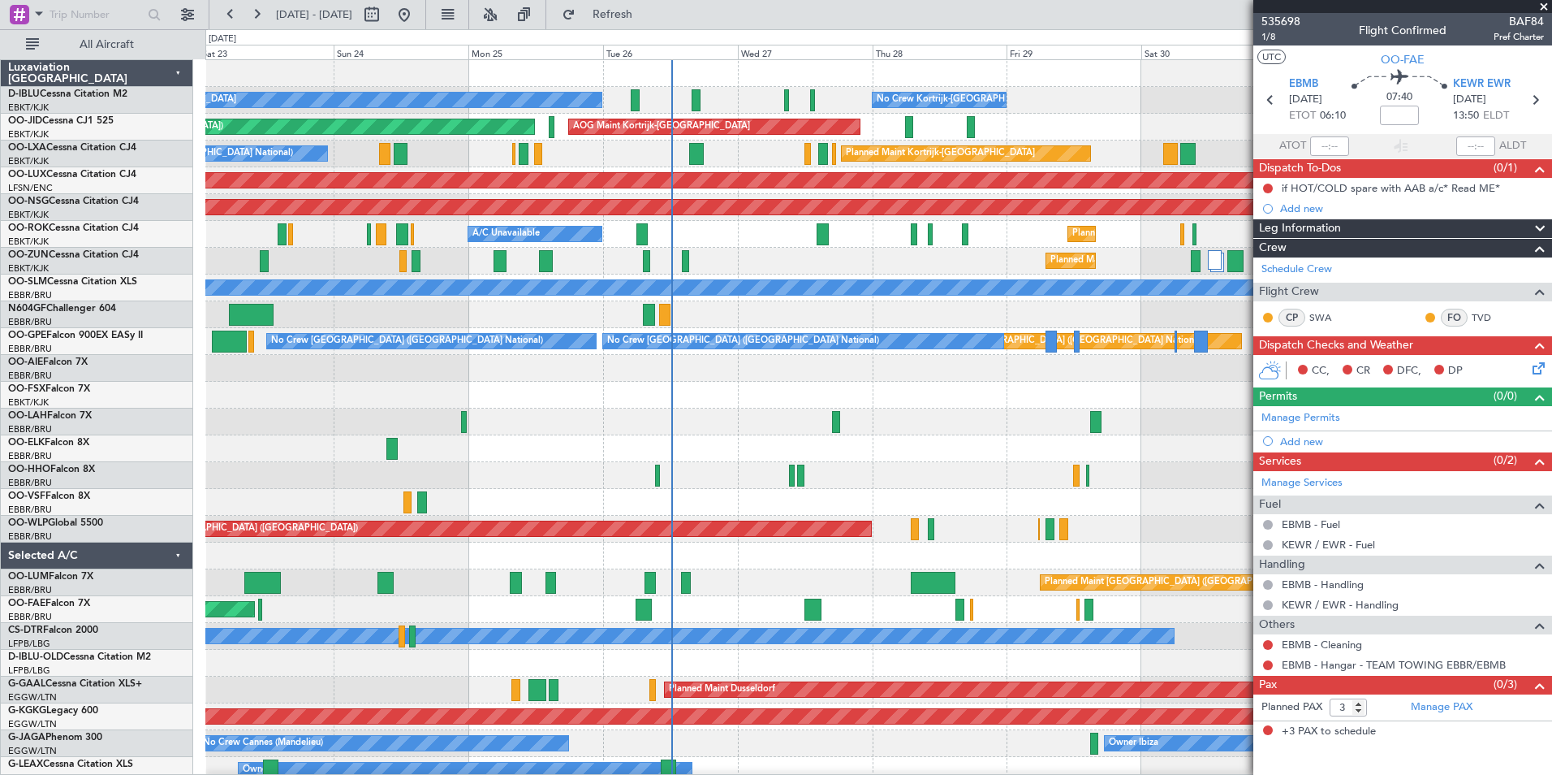
click at [1135, 451] on div "No Crew Kortrijk-[GEOGRAPHIC_DATA] No Crew Kortrijk-[GEOGRAPHIC_DATA] No Crew […" at bounding box center [878, 596] width 1346 height 1072
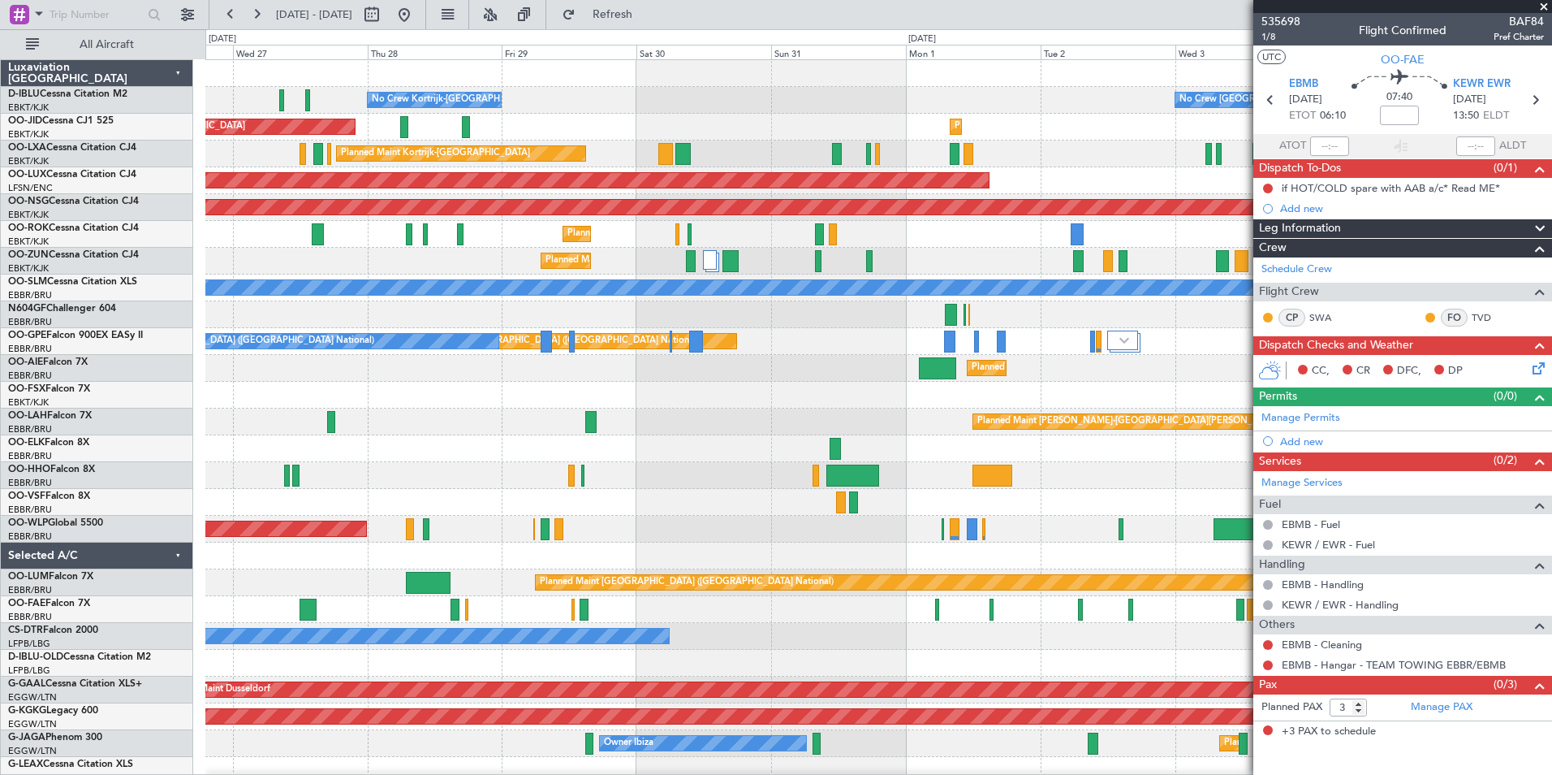
click at [706, 396] on div "Planned Maint Kortrijk-[GEOGRAPHIC_DATA] Planned Maint [GEOGRAPHIC_DATA]-[GEOGR…" at bounding box center [878, 395] width 1346 height 27
click at [1152, 381] on div "Planned Maint [GEOGRAPHIC_DATA] ([GEOGRAPHIC_DATA])" at bounding box center [878, 368] width 1346 height 27
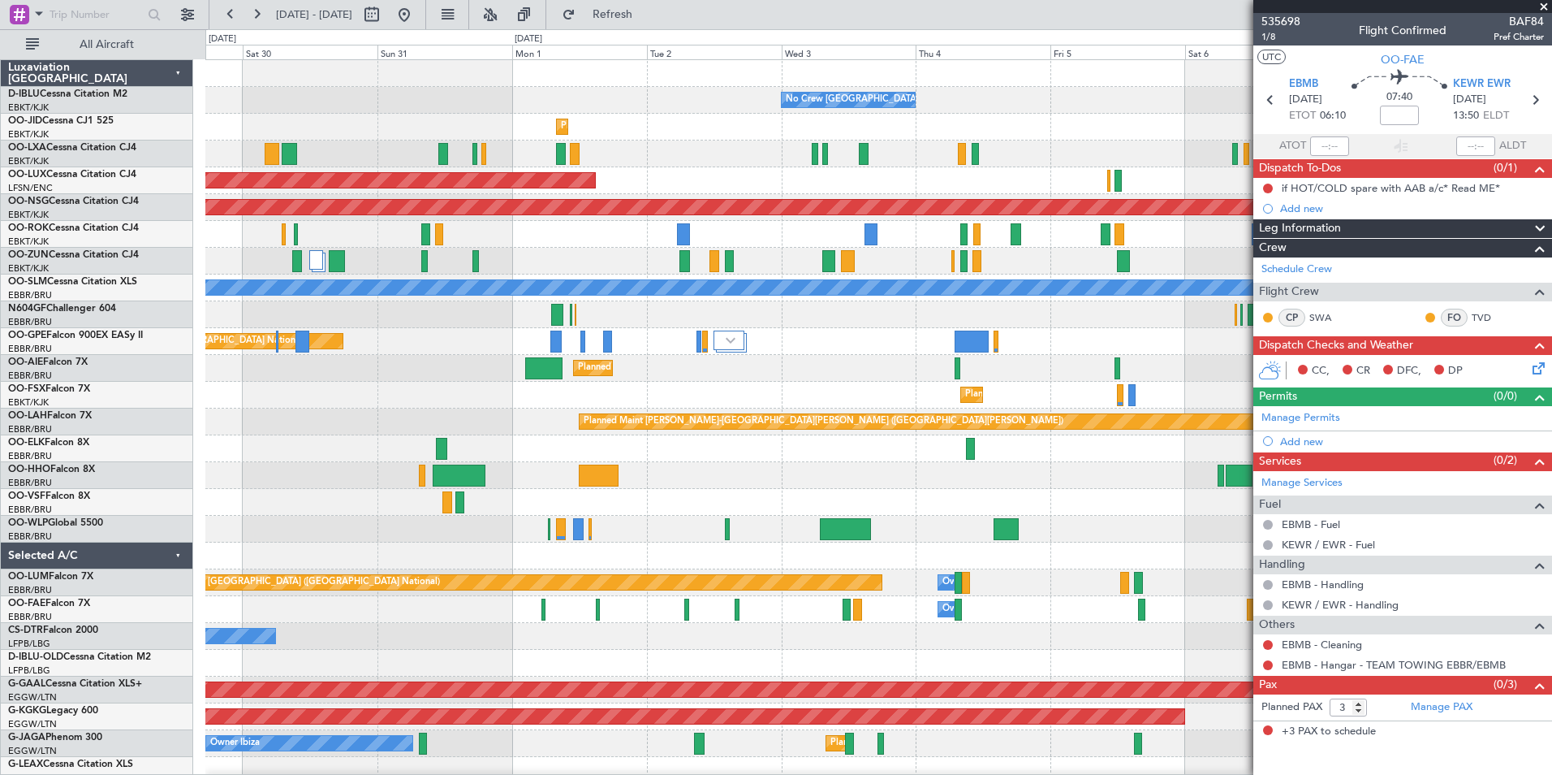
click at [514, 321] on div "No Crew [GEOGRAPHIC_DATA] ([GEOGRAPHIC_DATA] National) No Crew Kortrijk-[GEOGRA…" at bounding box center [878, 609] width 1346 height 1099
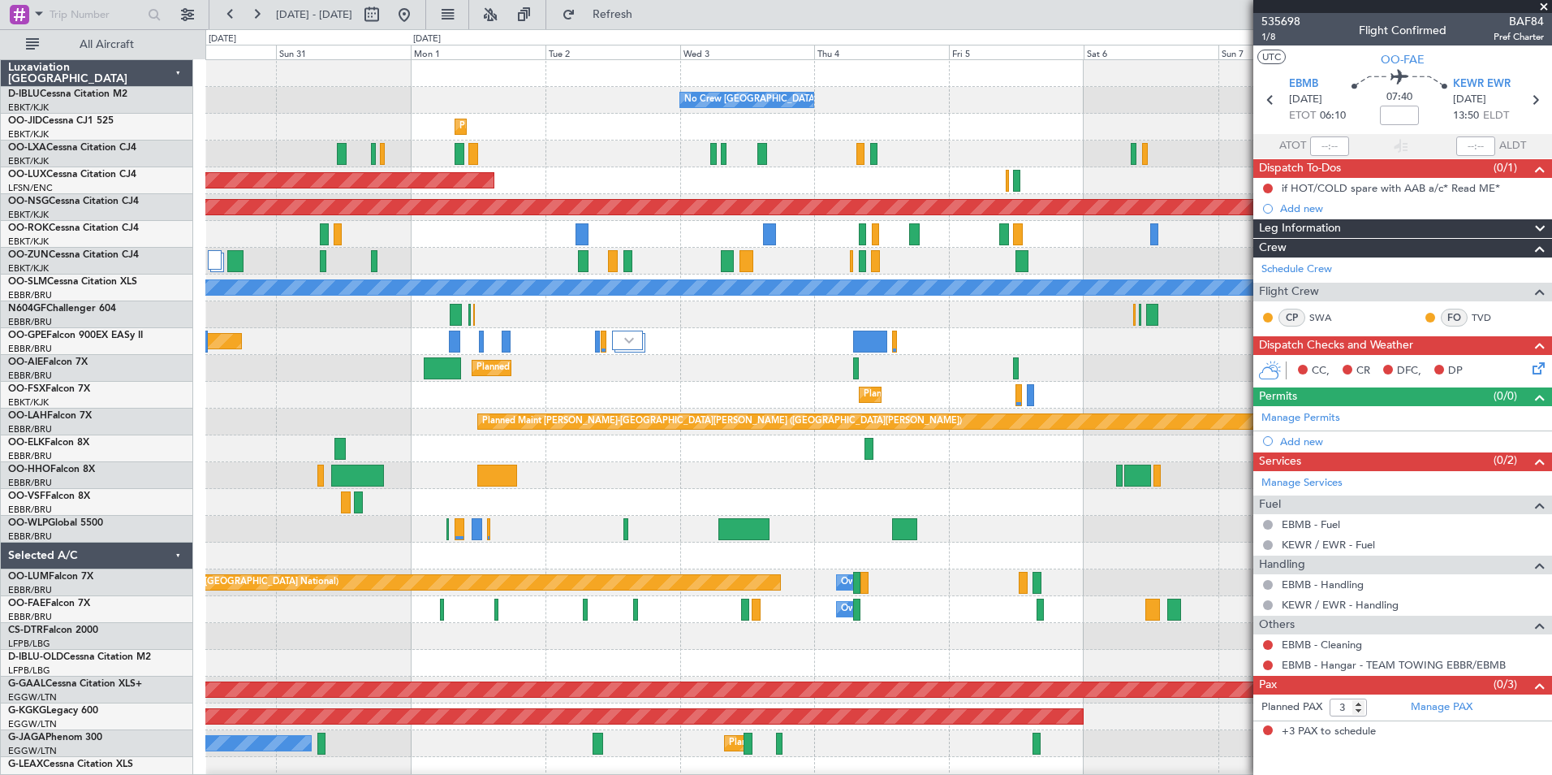
click at [133, 384] on div "No Crew [GEOGRAPHIC_DATA] ([GEOGRAPHIC_DATA] National) No Crew Kortrijk-[GEOGRA…" at bounding box center [776, 401] width 1552 height 745
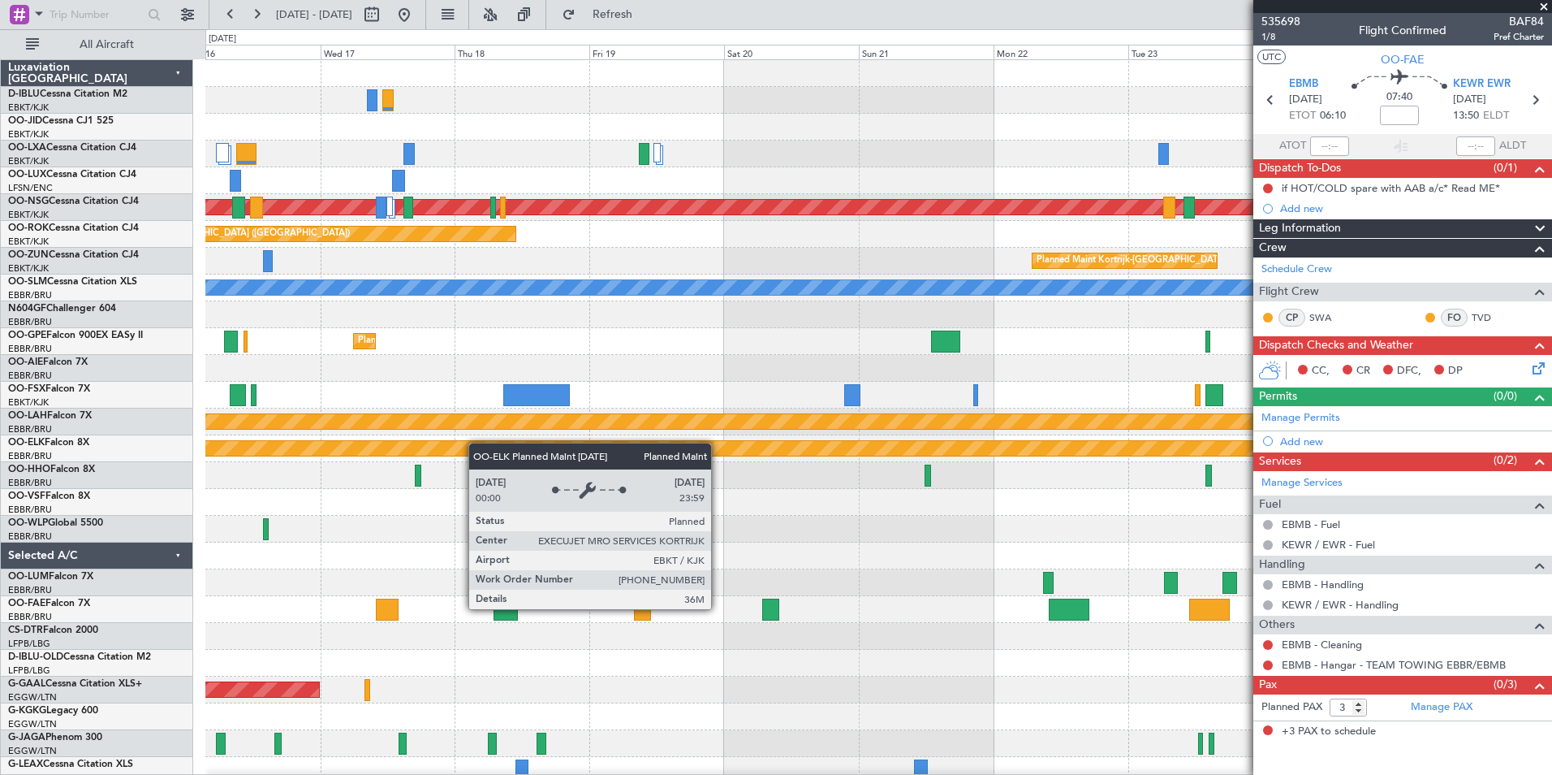
click at [285, 459] on div "A/C Unavailable [GEOGRAPHIC_DATA] ([GEOGRAPHIC_DATA] National) A/C Unavailable …" at bounding box center [878, 609] width 1346 height 1099
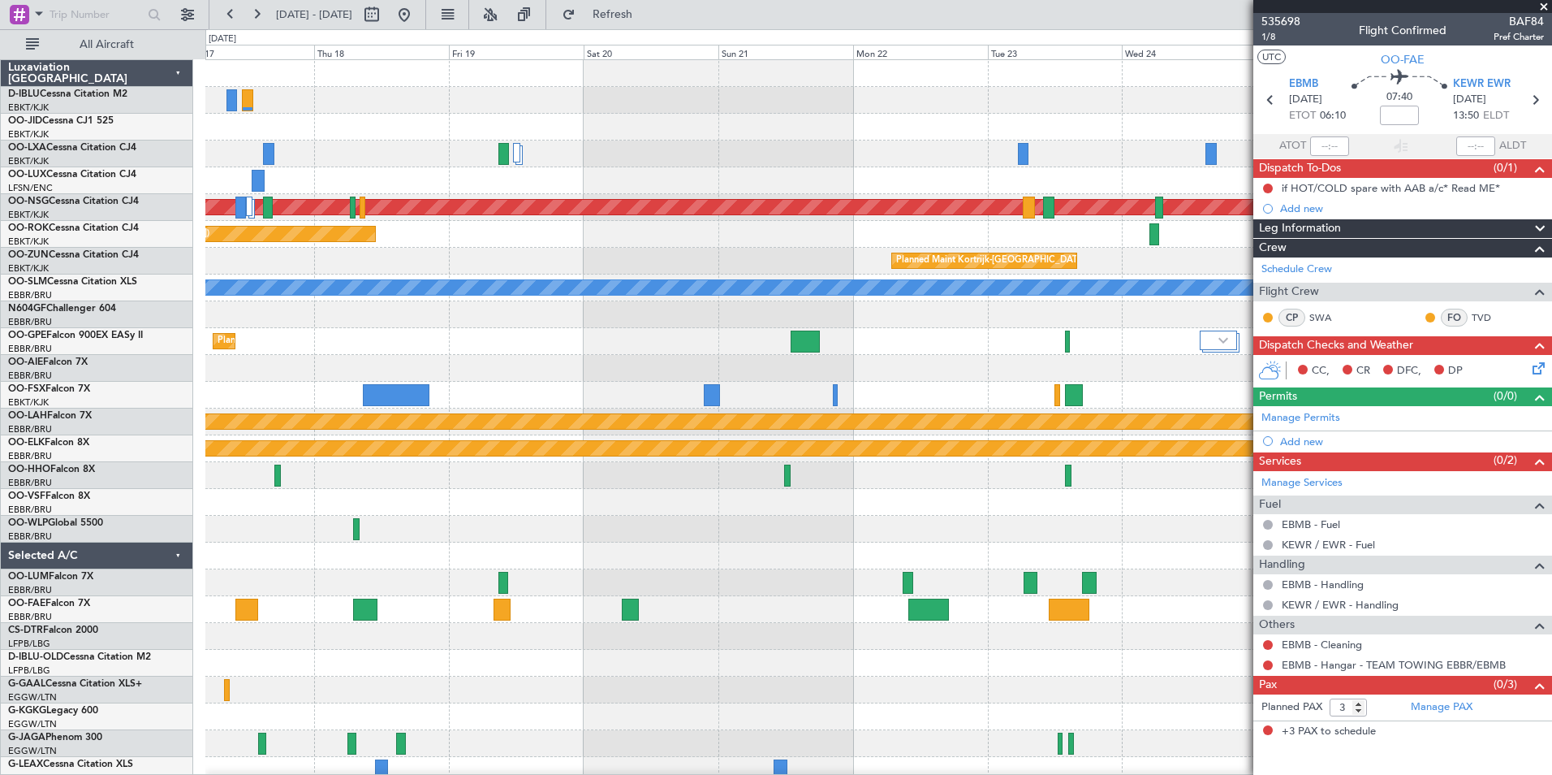
click at [315, 523] on div "A/C Unavailable [GEOGRAPHIC_DATA] ([GEOGRAPHIC_DATA] National) A/C Unavailable …" at bounding box center [878, 609] width 1346 height 1099
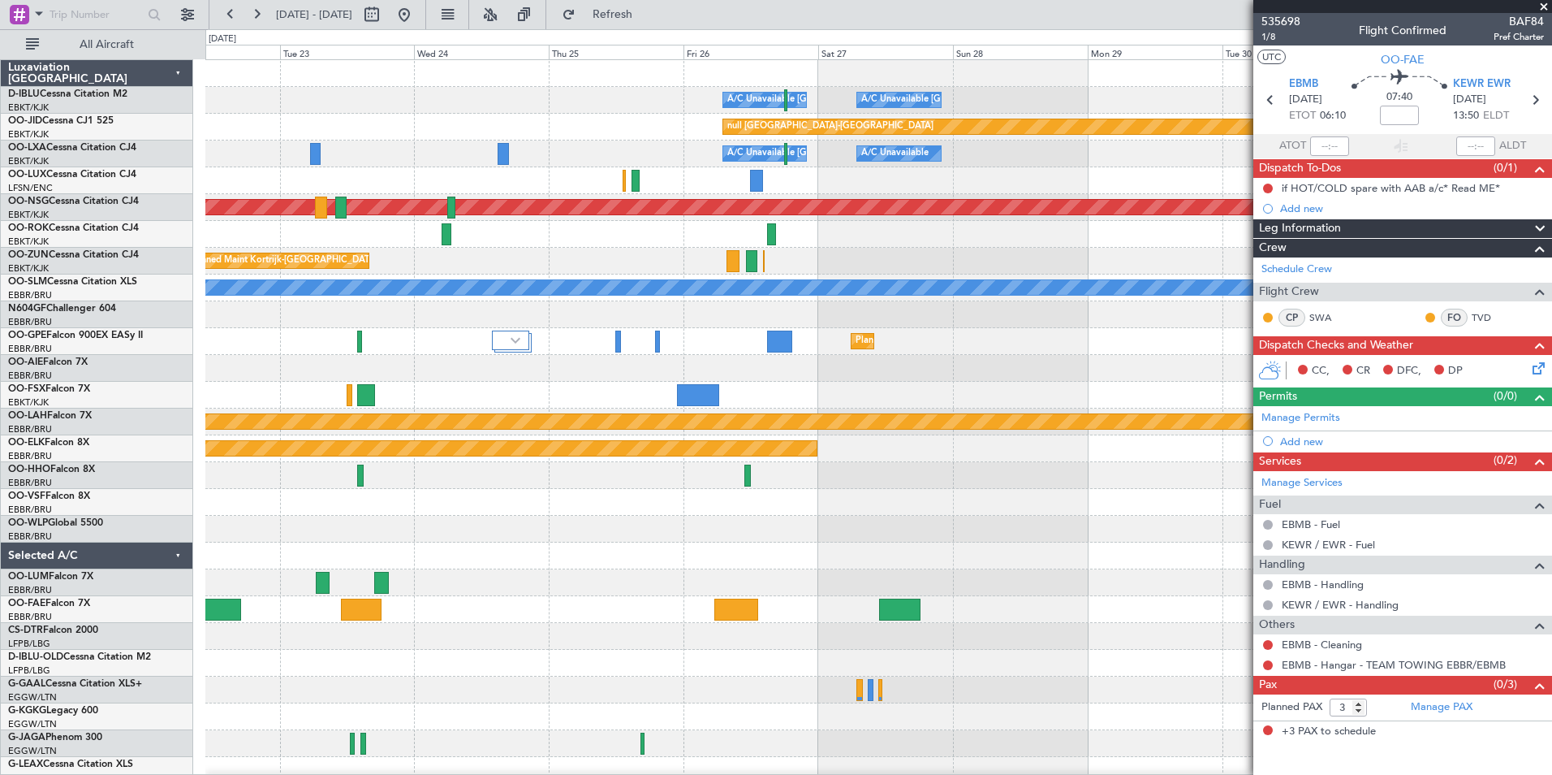
click at [460, 477] on div "A/C Unavailable [GEOGRAPHIC_DATA] ([GEOGRAPHIC_DATA] National) A/C Unavailable …" at bounding box center [878, 609] width 1346 height 1099
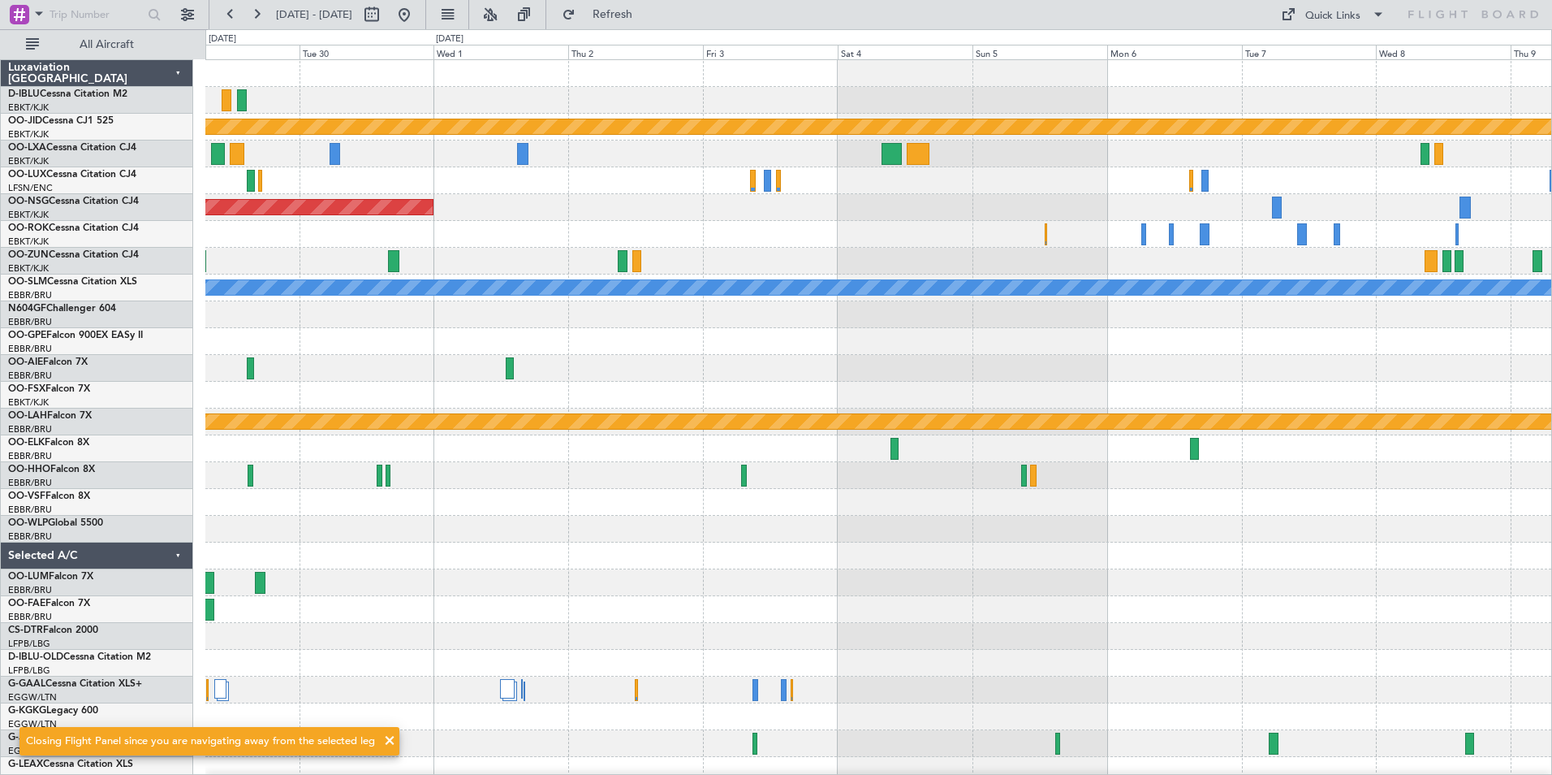
click at [871, 266] on div "A/C Unavailable [GEOGRAPHIC_DATA]-[GEOGRAPHIC_DATA] A/C Unavailable [GEOGRAPHIC…" at bounding box center [878, 569] width 1346 height 1018
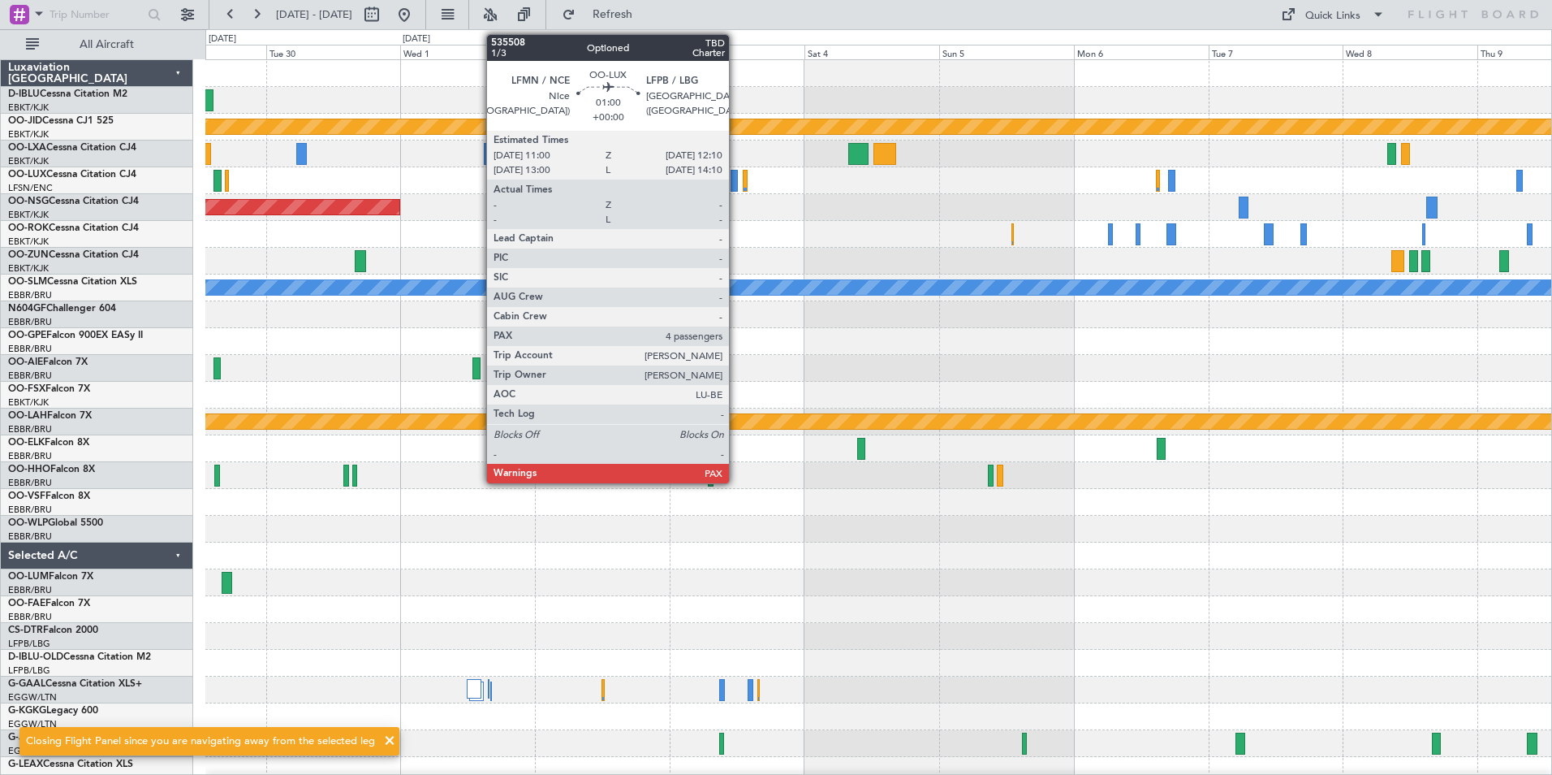
click at [736, 191] on div at bounding box center [734, 181] width 7 height 22
